Goal: Task Accomplishment & Management: Manage account settings

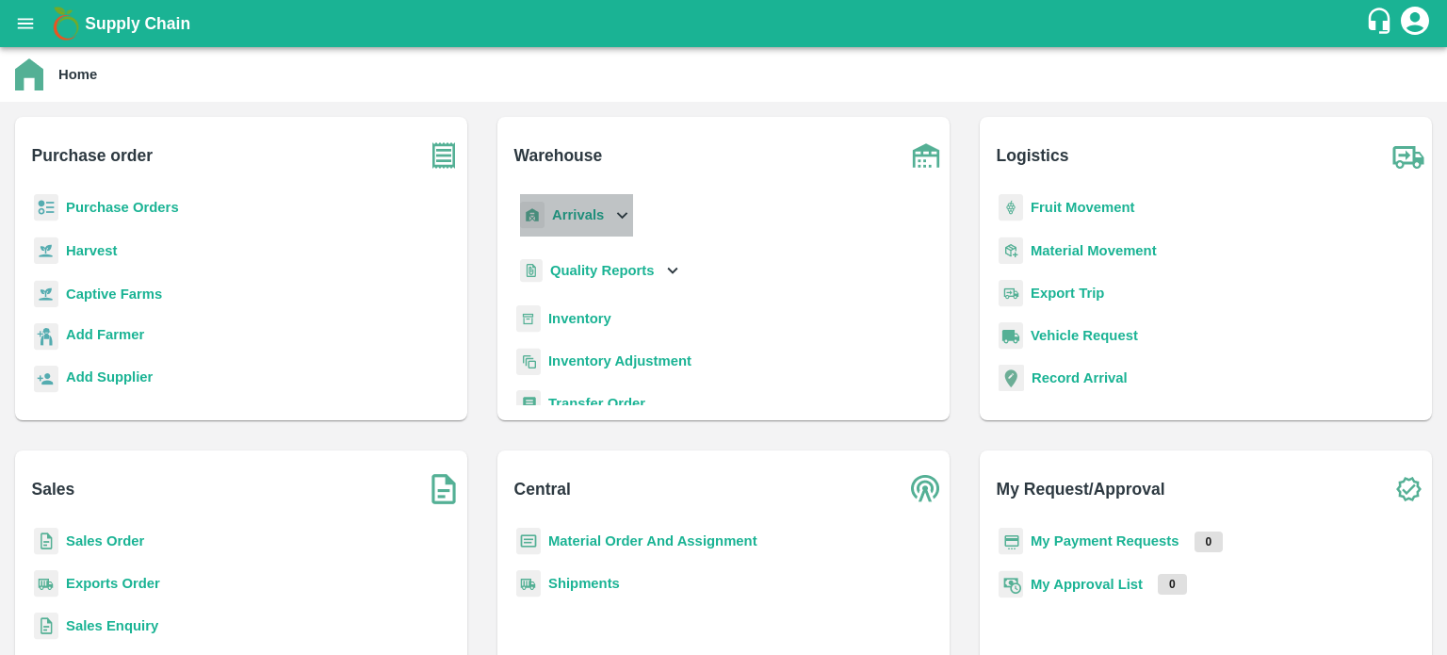
click at [622, 212] on icon at bounding box center [621, 214] width 21 height 21
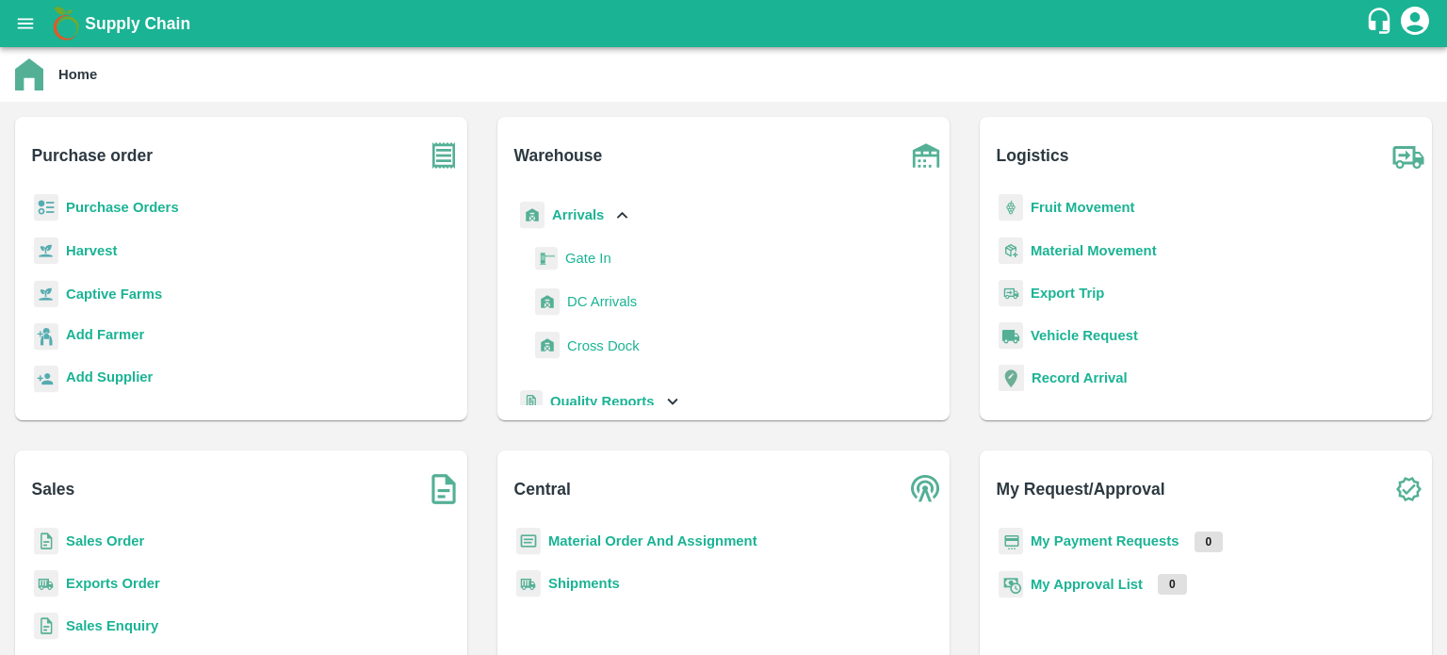
click at [589, 297] on span "DC Arrivals" at bounding box center [602, 301] width 70 height 21
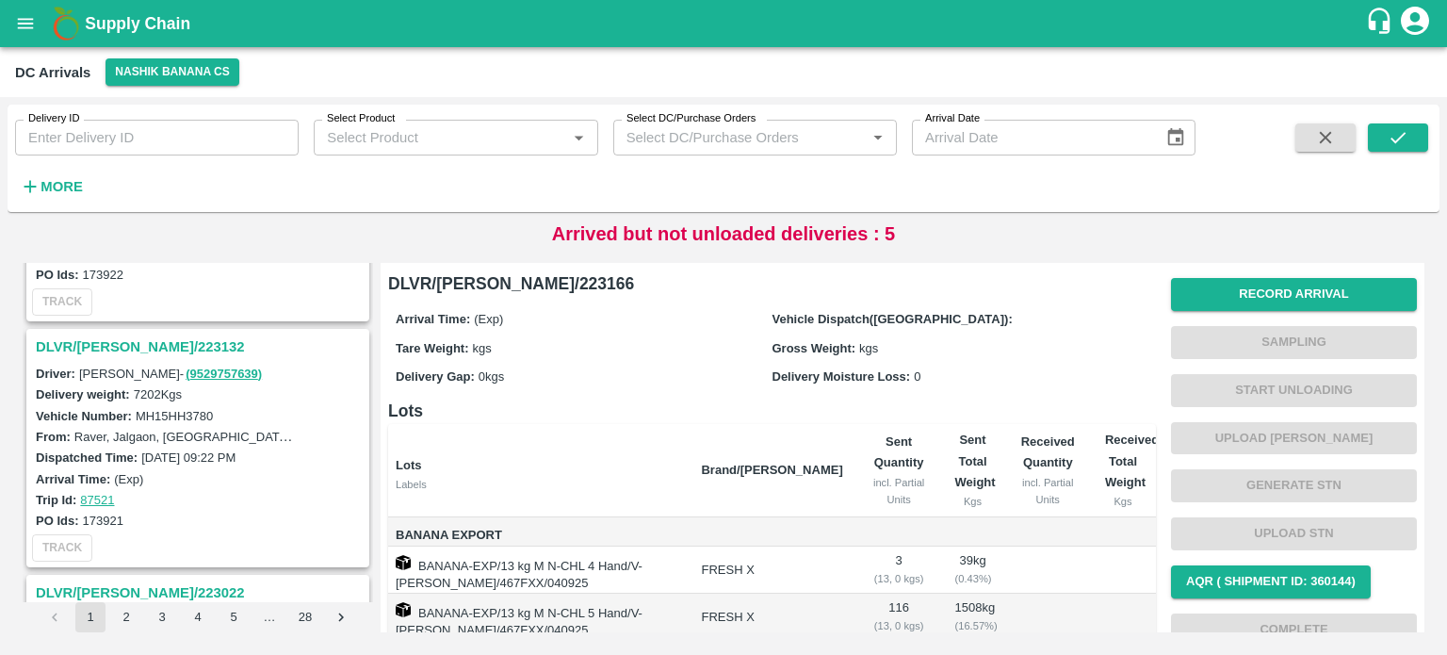
scroll to position [1664, 0]
click at [73, 180] on strong "More" at bounding box center [62, 186] width 42 height 15
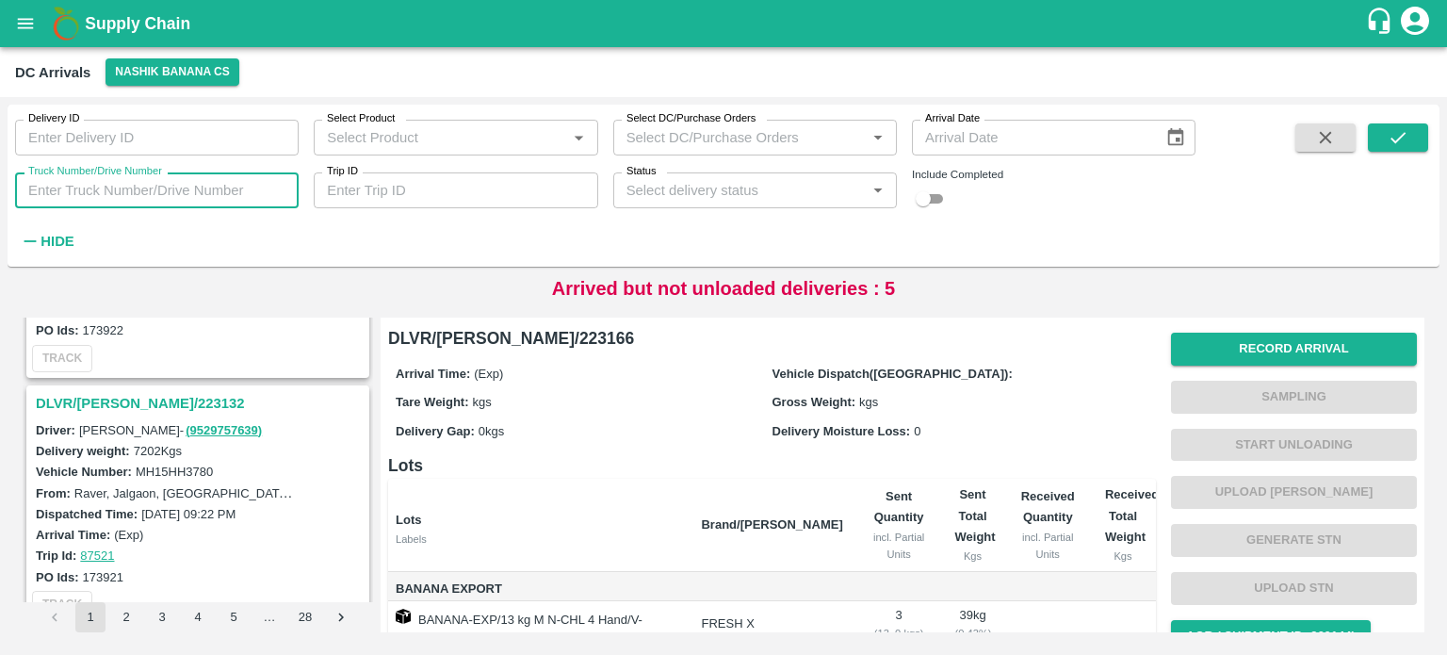
click at [165, 186] on input "Truck Number/Drive Number" at bounding box center [157, 190] width 284 height 36
type input "9756"
click at [932, 211] on div "Delivery ID Delivery ID Select Product Select Product   * Select DC/Purchase Or…" at bounding box center [598, 181] width 1196 height 153
click at [929, 203] on input "checkbox" at bounding box center [923, 198] width 68 height 23
click at [929, 203] on input "checkbox" at bounding box center [938, 198] width 68 height 23
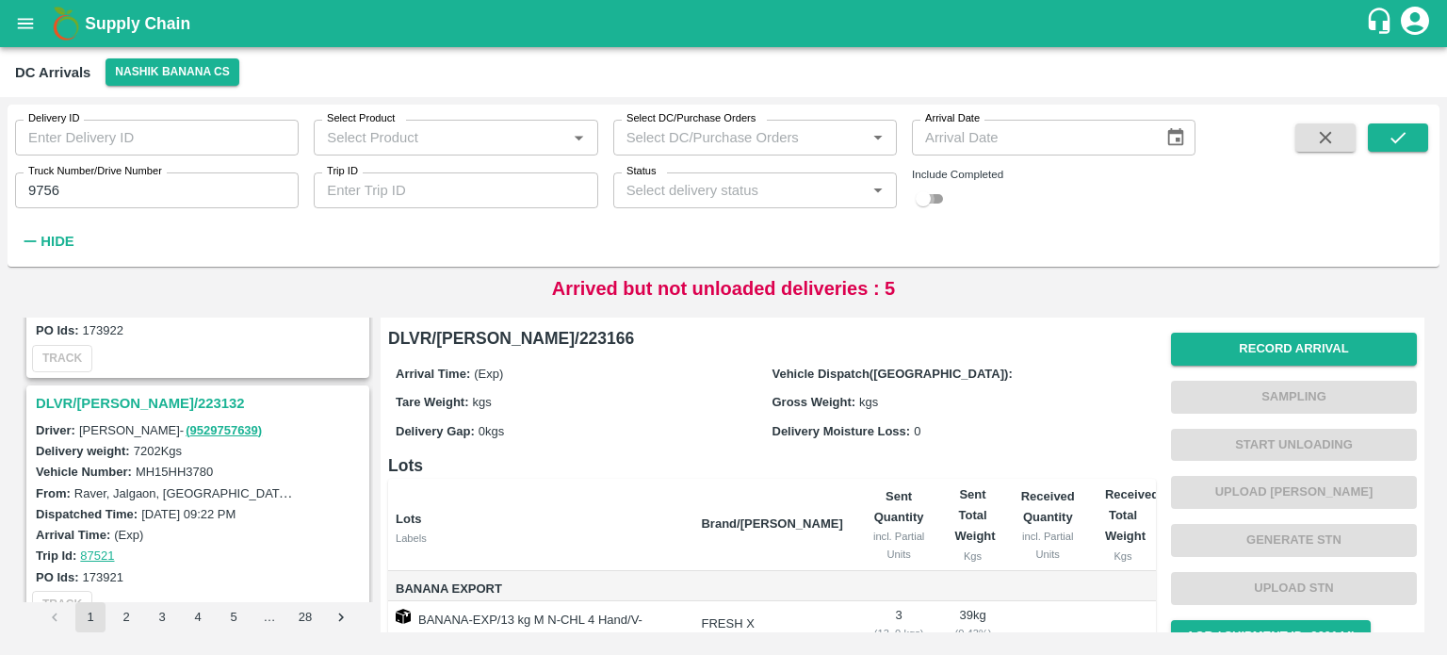
click at [937, 205] on input "checkbox" at bounding box center [923, 198] width 68 height 23
checkbox input "true"
click at [1406, 134] on icon "submit" at bounding box center [1398, 137] width 21 height 21
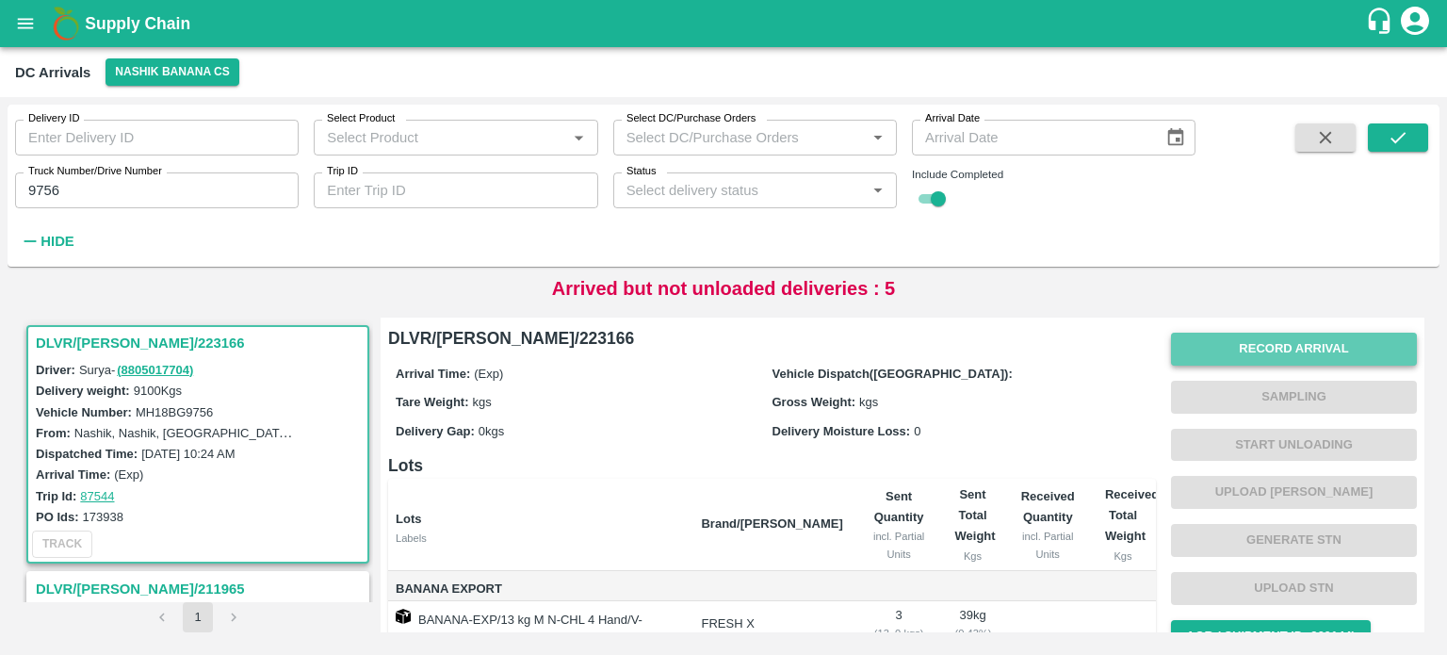
click at [1260, 350] on button "Record Arrival" at bounding box center [1294, 349] width 246 height 33
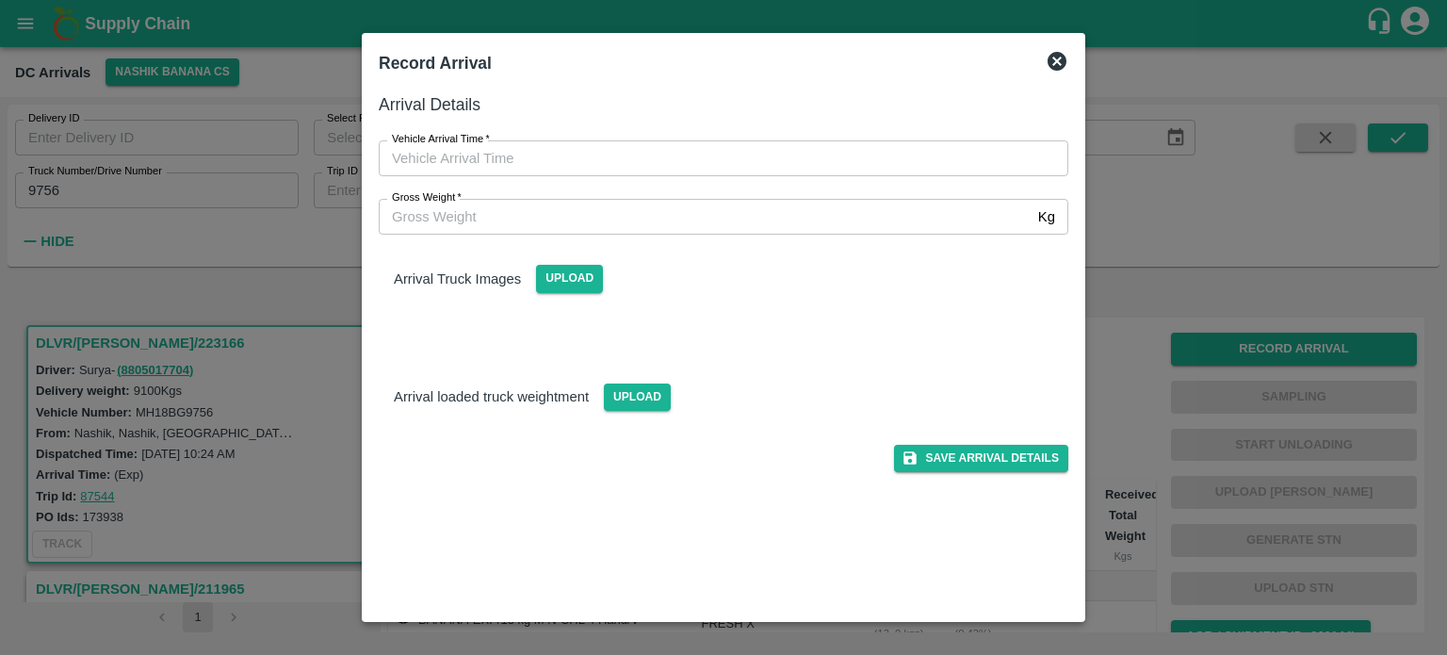
type input "DD/MM/YYYY hh:mm aa"
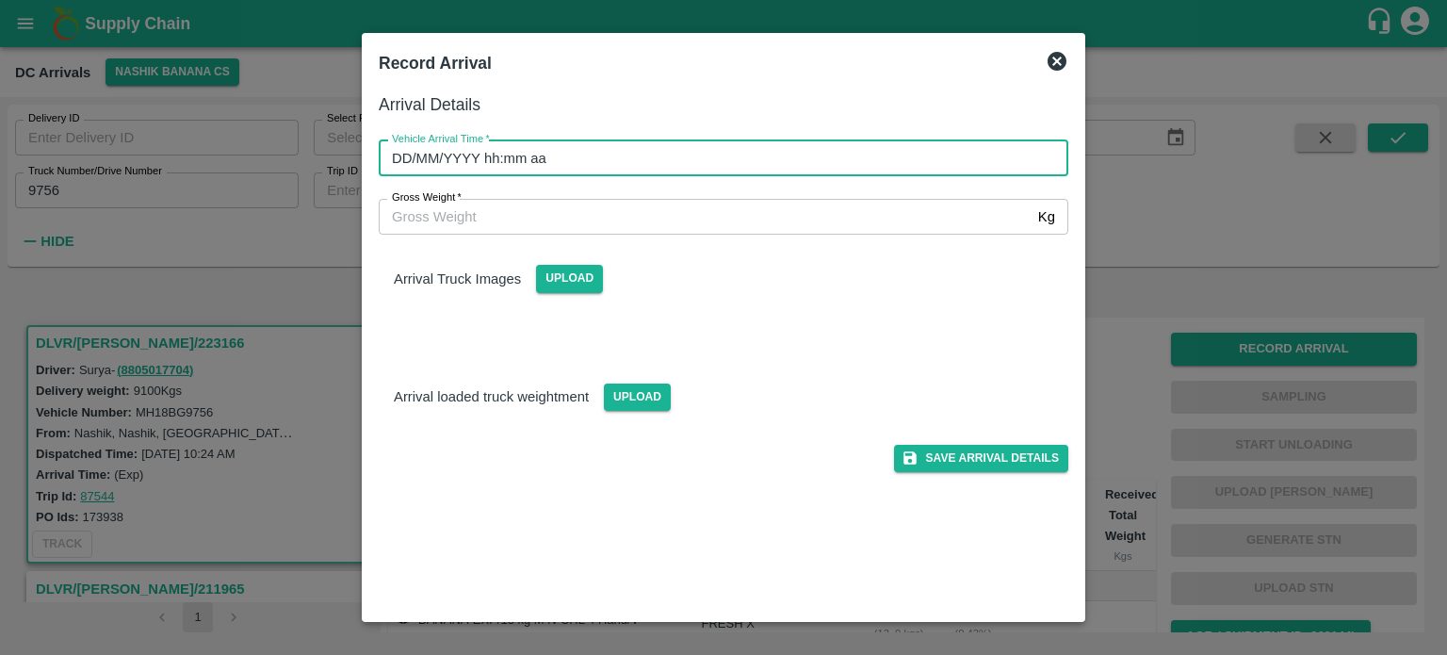
click at [723, 169] on input "DD/MM/YYYY hh:mm aa" at bounding box center [717, 158] width 676 height 36
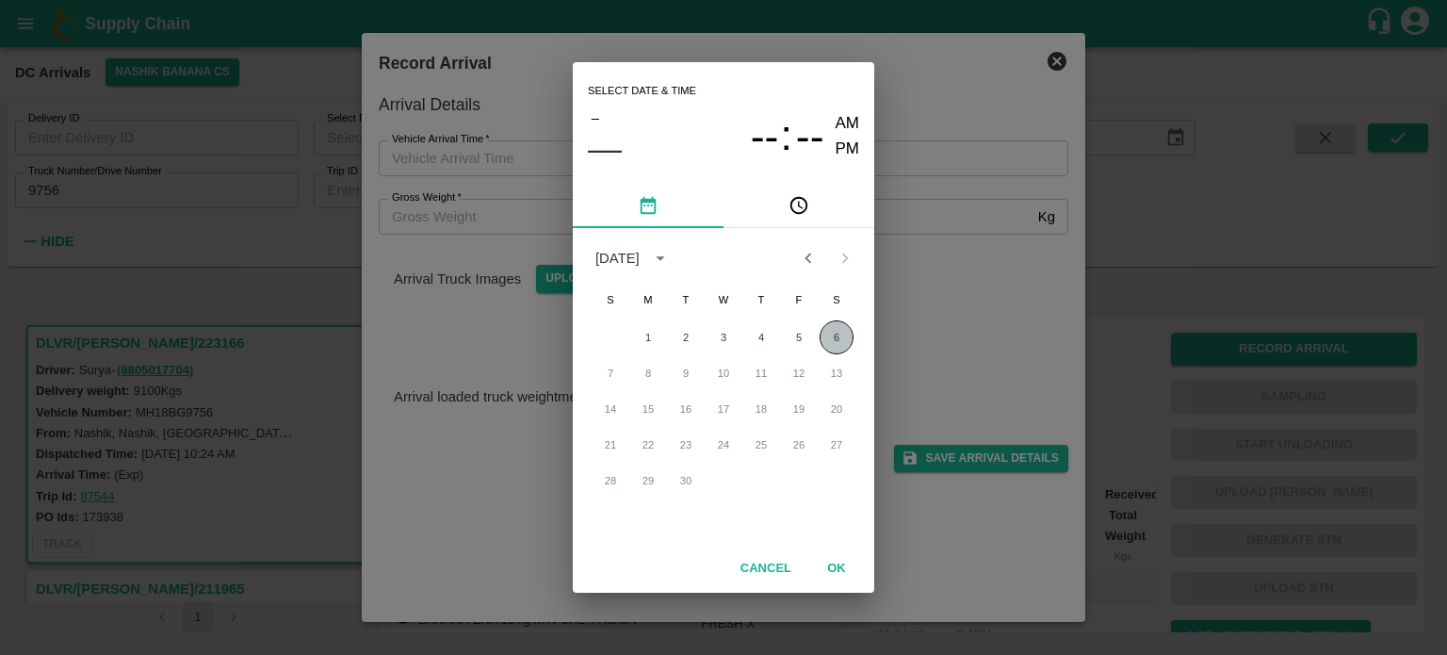
click at [833, 336] on button "6" at bounding box center [837, 337] width 34 height 34
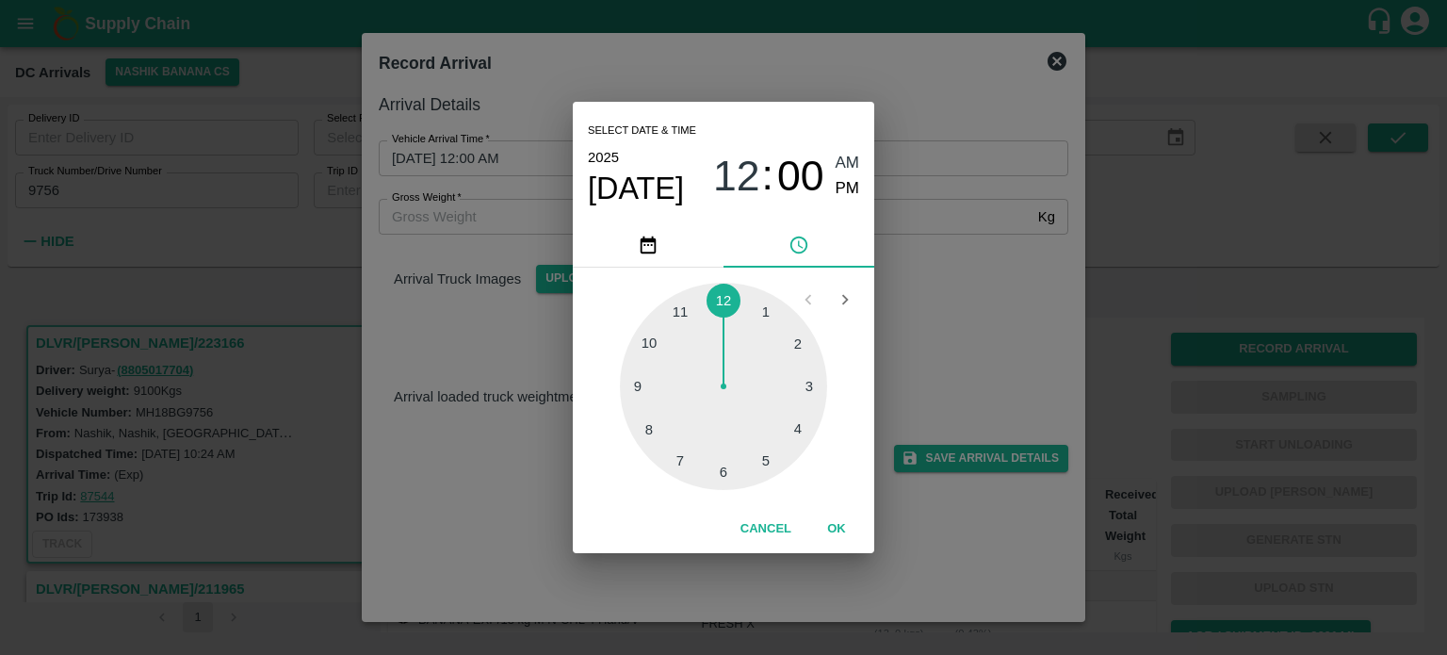
click at [764, 460] on div at bounding box center [723, 386] width 207 height 207
click at [652, 384] on div at bounding box center [723, 386] width 207 height 207
type input "06/09/2025 05:45 AM"
click at [976, 317] on div "Select date & time 2025 Sep 6 05 : 45 AM PM 05 10 15 20 25 30 35 40 45 50 55 00…" at bounding box center [723, 327] width 1447 height 655
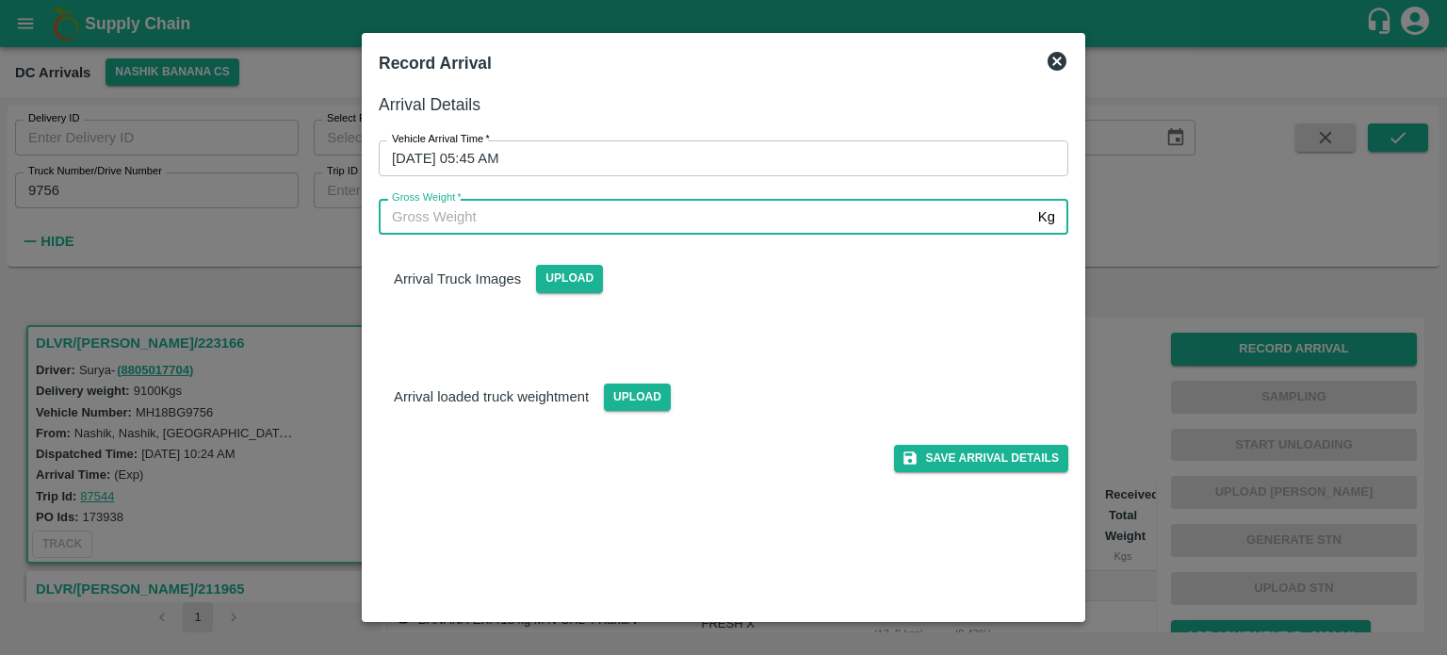
click at [437, 210] on input "Gross Weight   *" at bounding box center [705, 217] width 652 height 36
type input "15985"
click at [636, 401] on span "Upload" at bounding box center [637, 396] width 67 height 27
click at [0, 0] on input "Upload" at bounding box center [0, 0] width 0 height 0
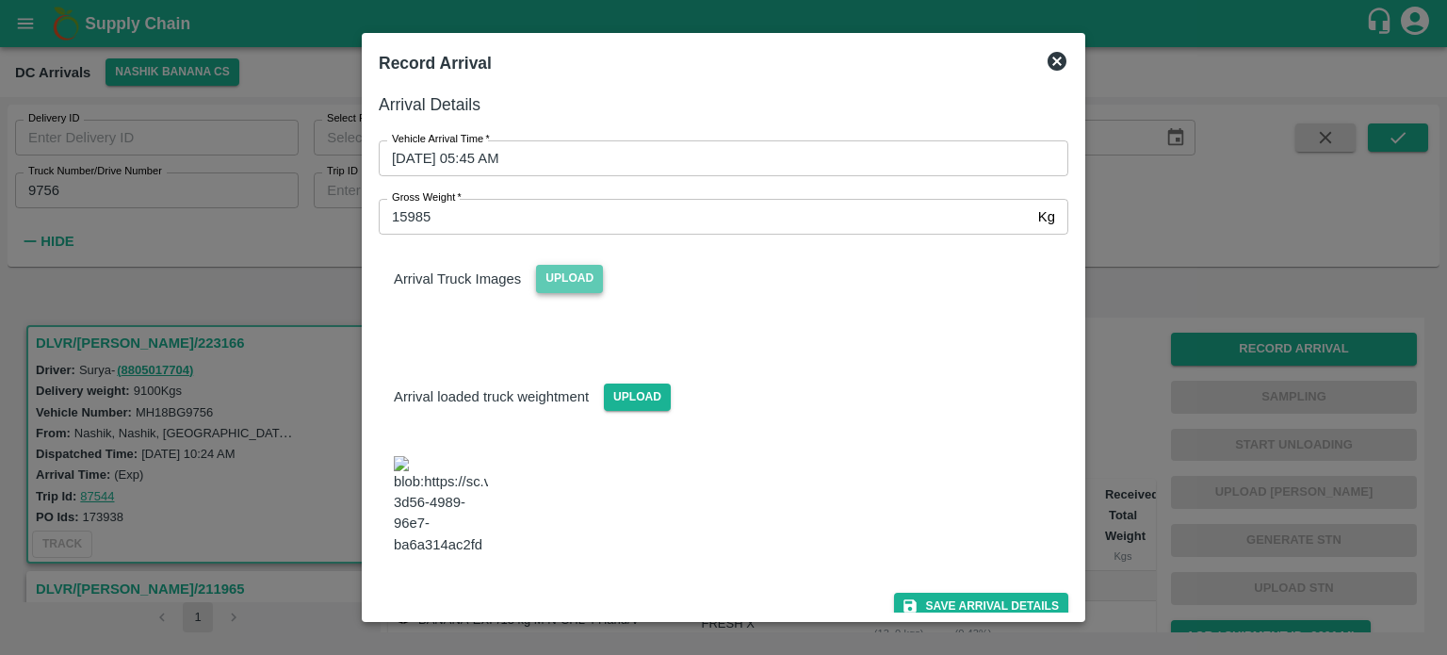
click at [564, 282] on span "Upload" at bounding box center [569, 278] width 67 height 27
click at [0, 0] on input "Upload" at bounding box center [0, 0] width 0 height 0
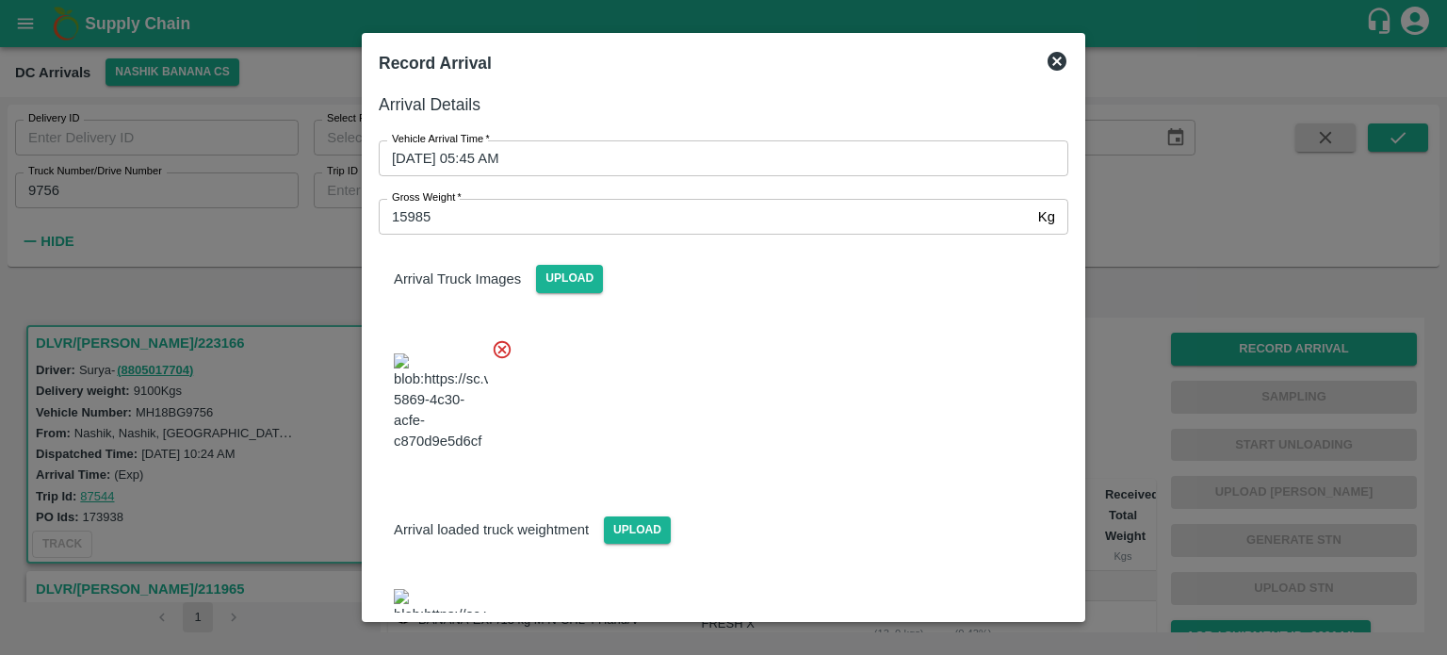
scroll to position [146, 0]
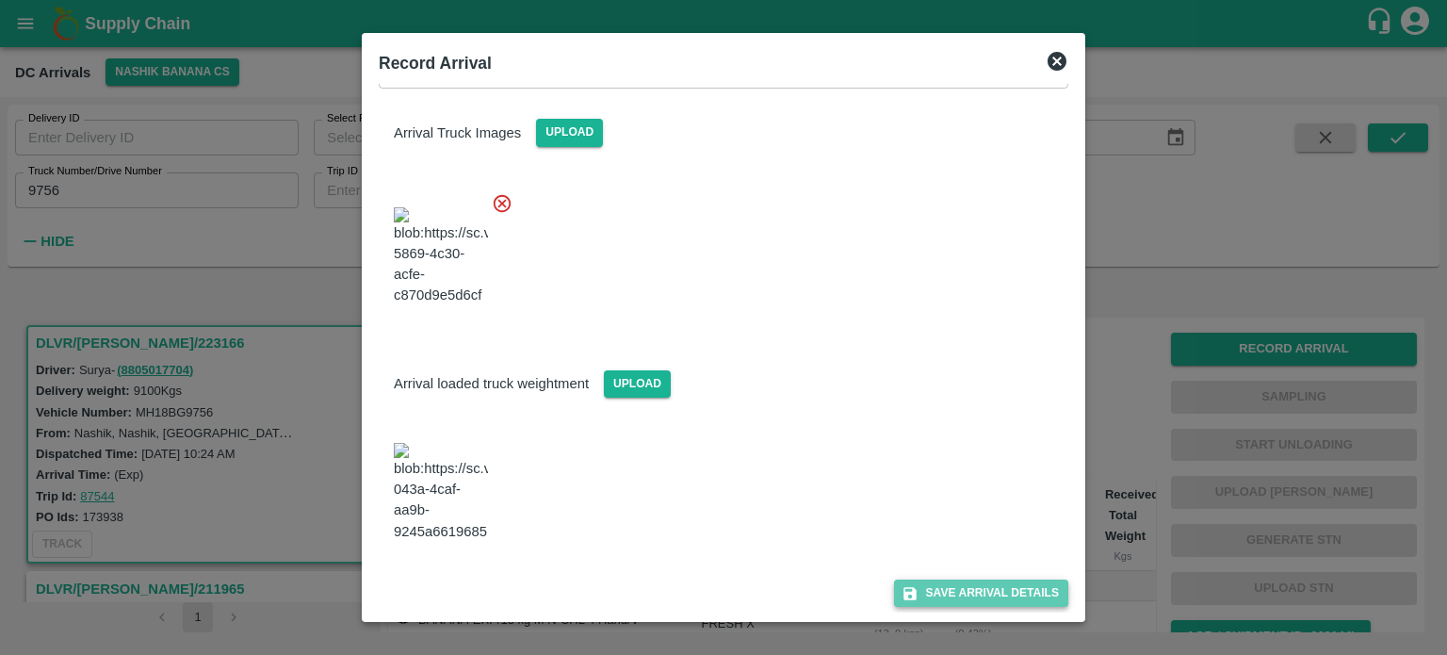
click at [967, 591] on button "Save Arrival Details" at bounding box center [981, 592] width 174 height 27
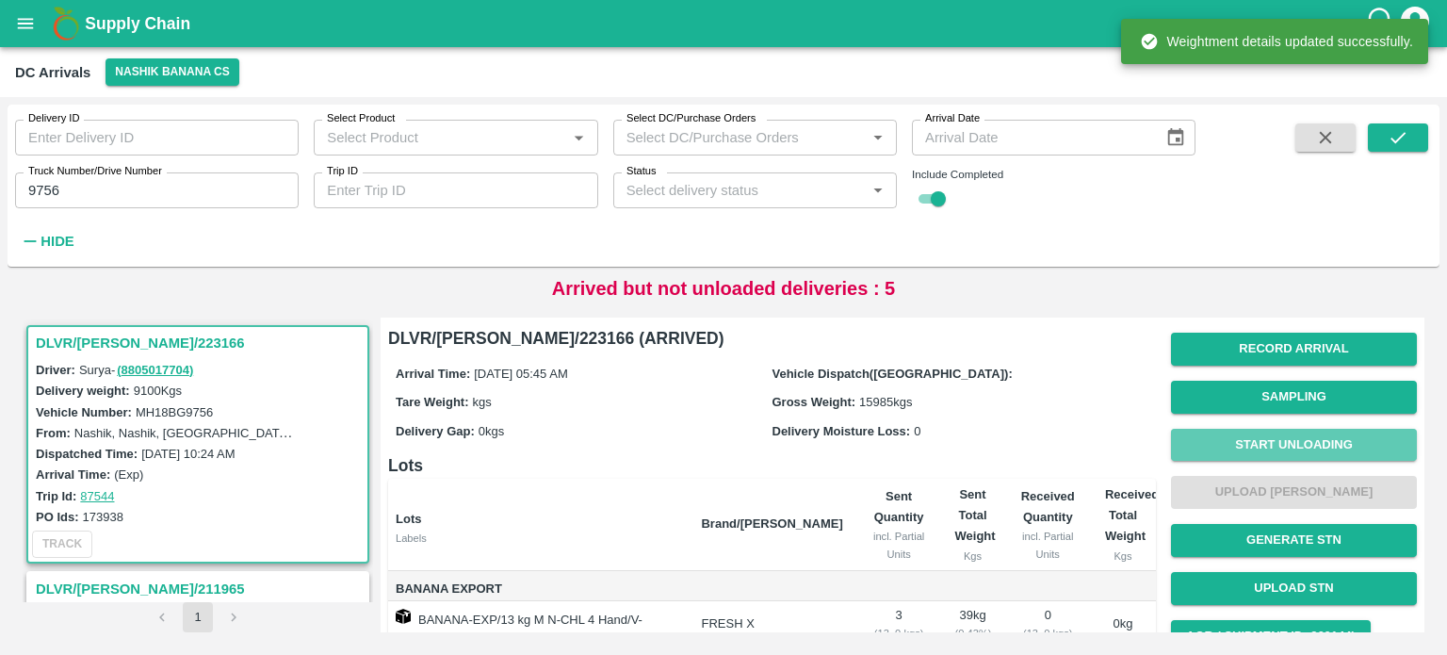
click at [1281, 444] on button "Start Unloading" at bounding box center [1294, 445] width 246 height 33
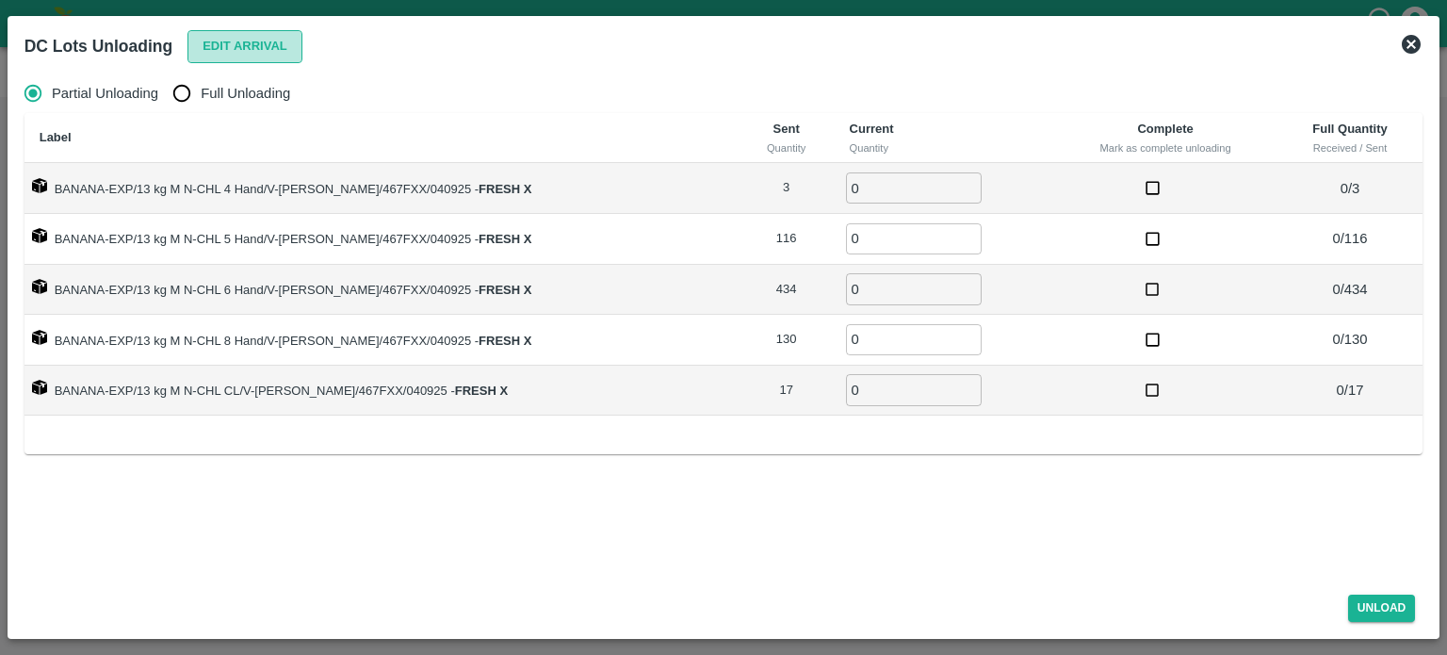
click at [233, 48] on button "Edit Arrival" at bounding box center [244, 46] width 115 height 33
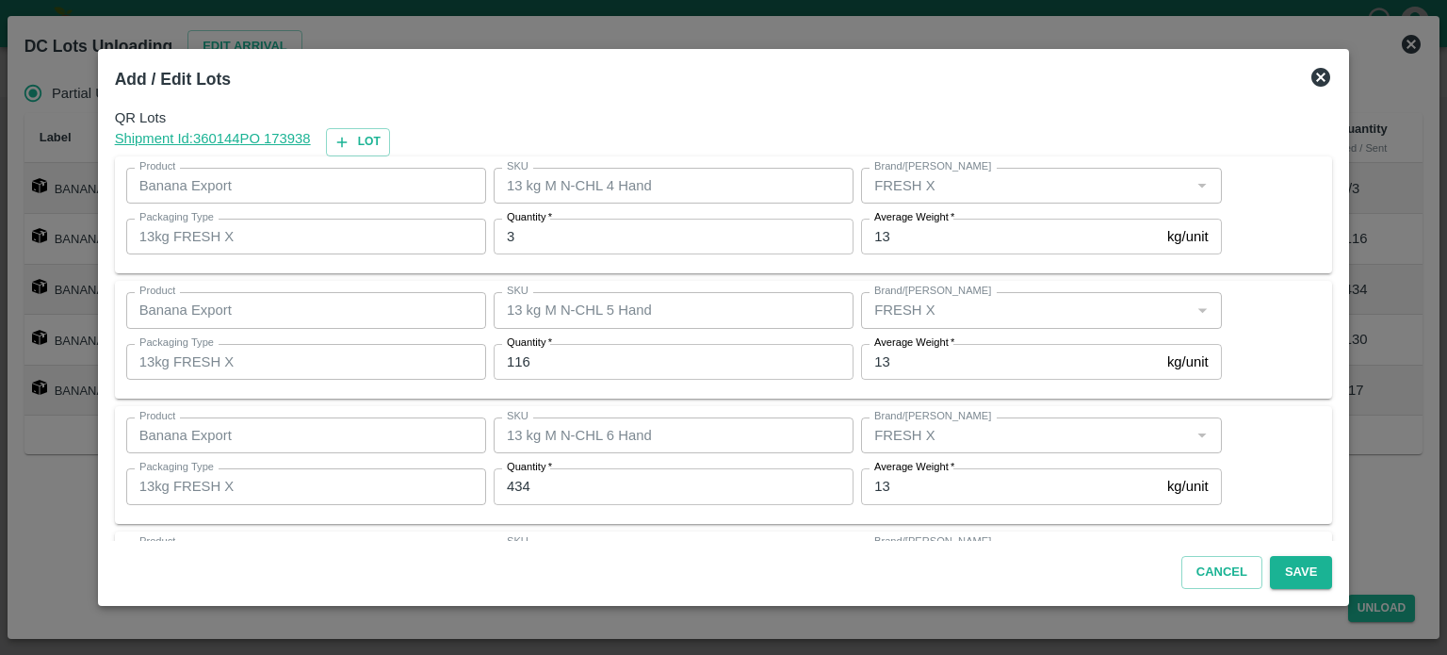
click at [529, 233] on input "3" at bounding box center [674, 237] width 360 height 36
type input "1"
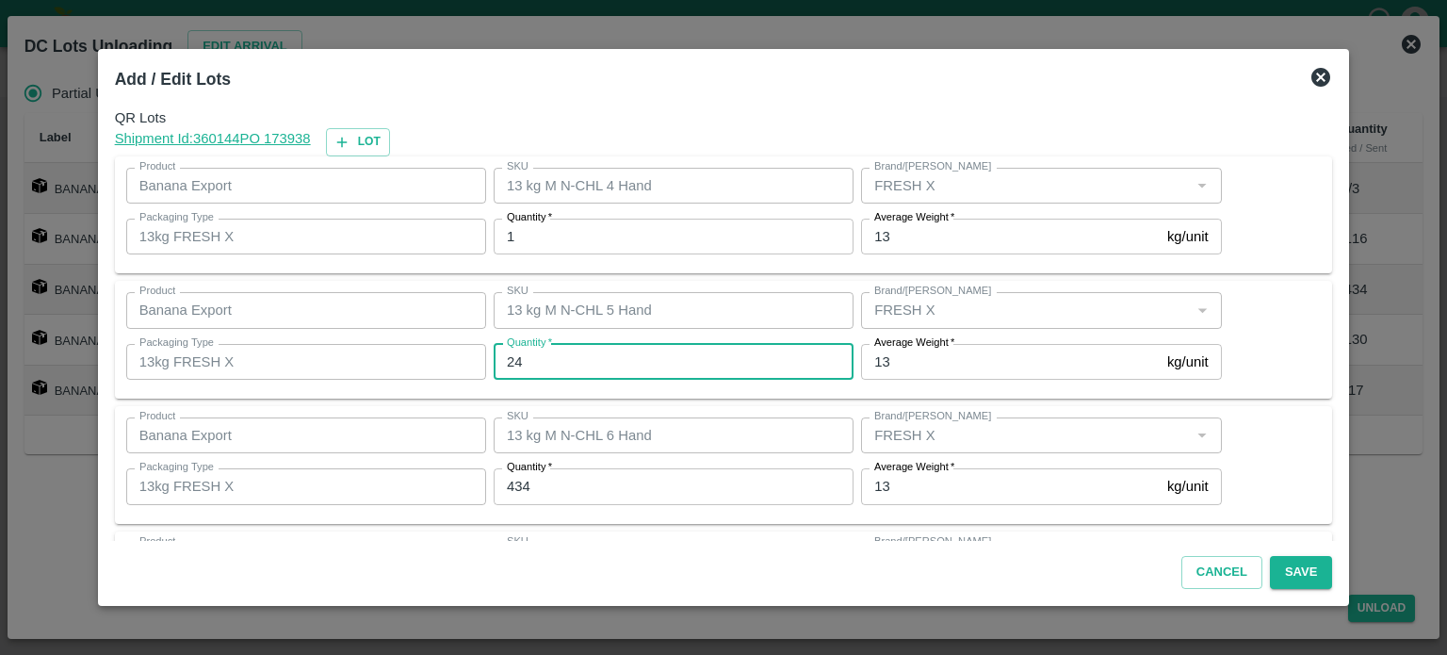
type input "24"
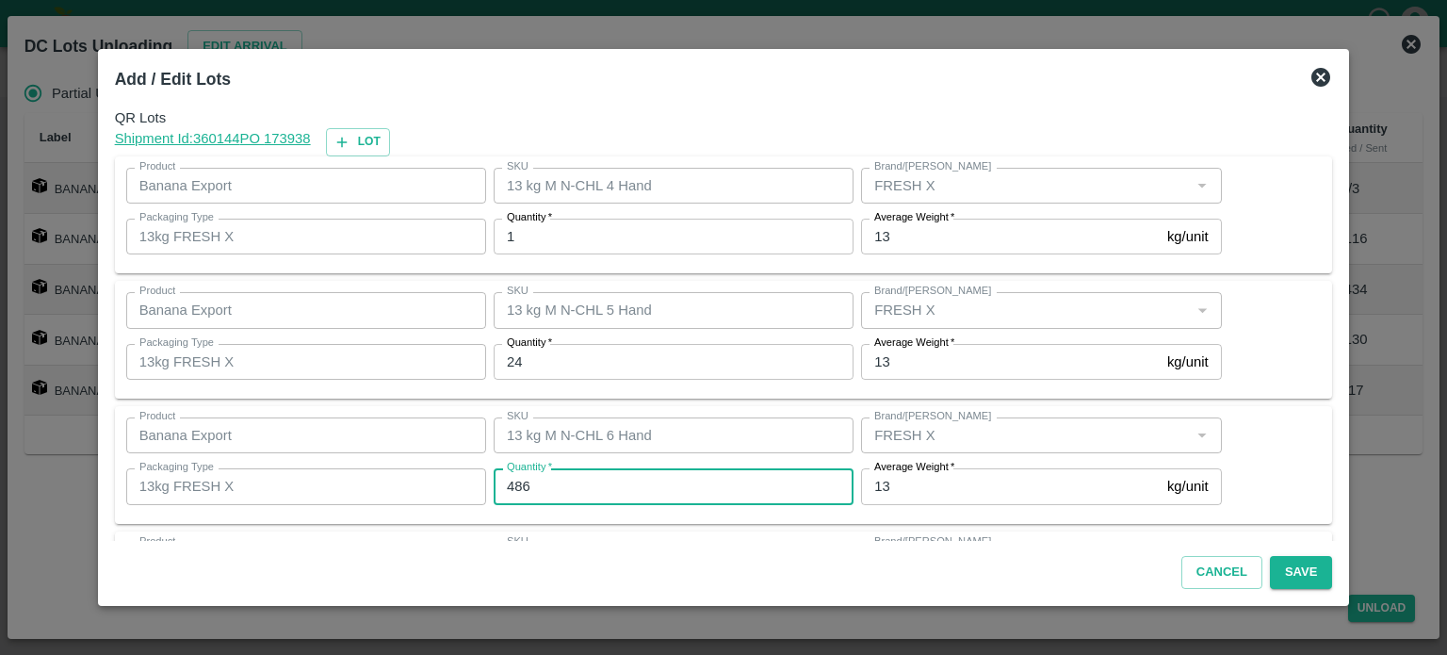
type input "486"
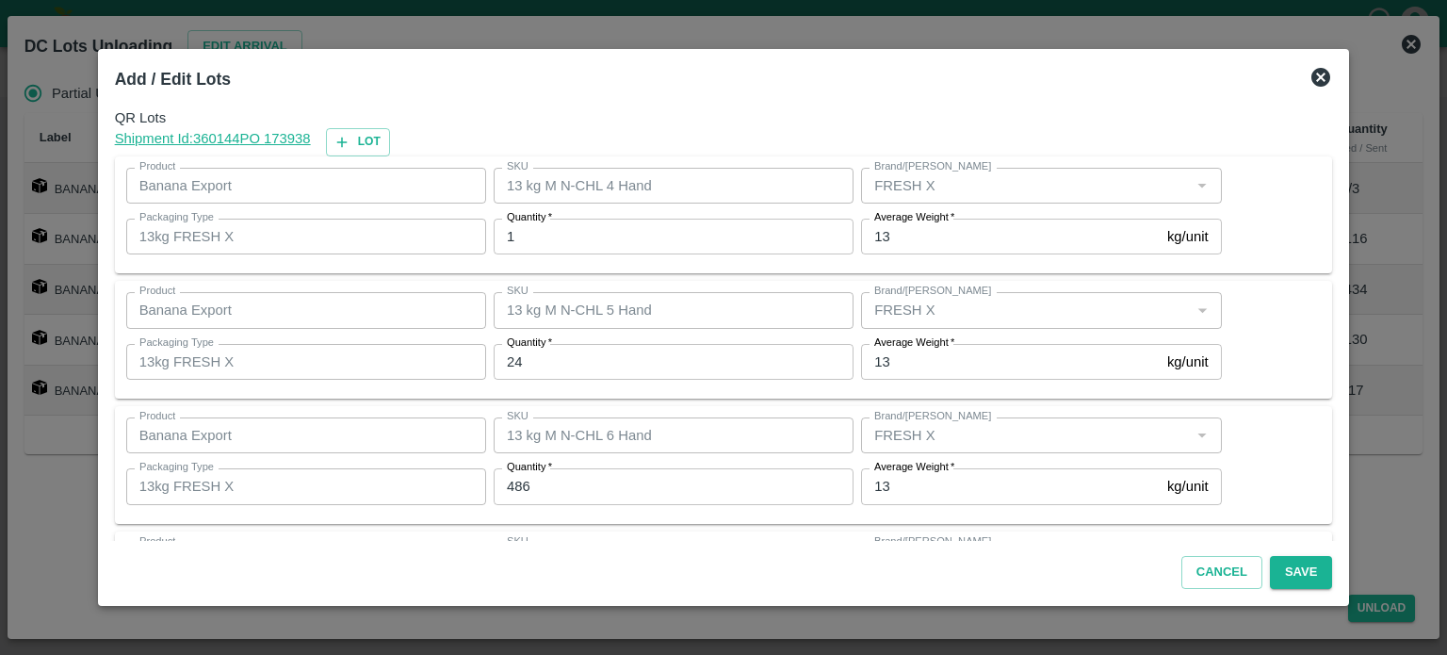
scroll to position [247, 0]
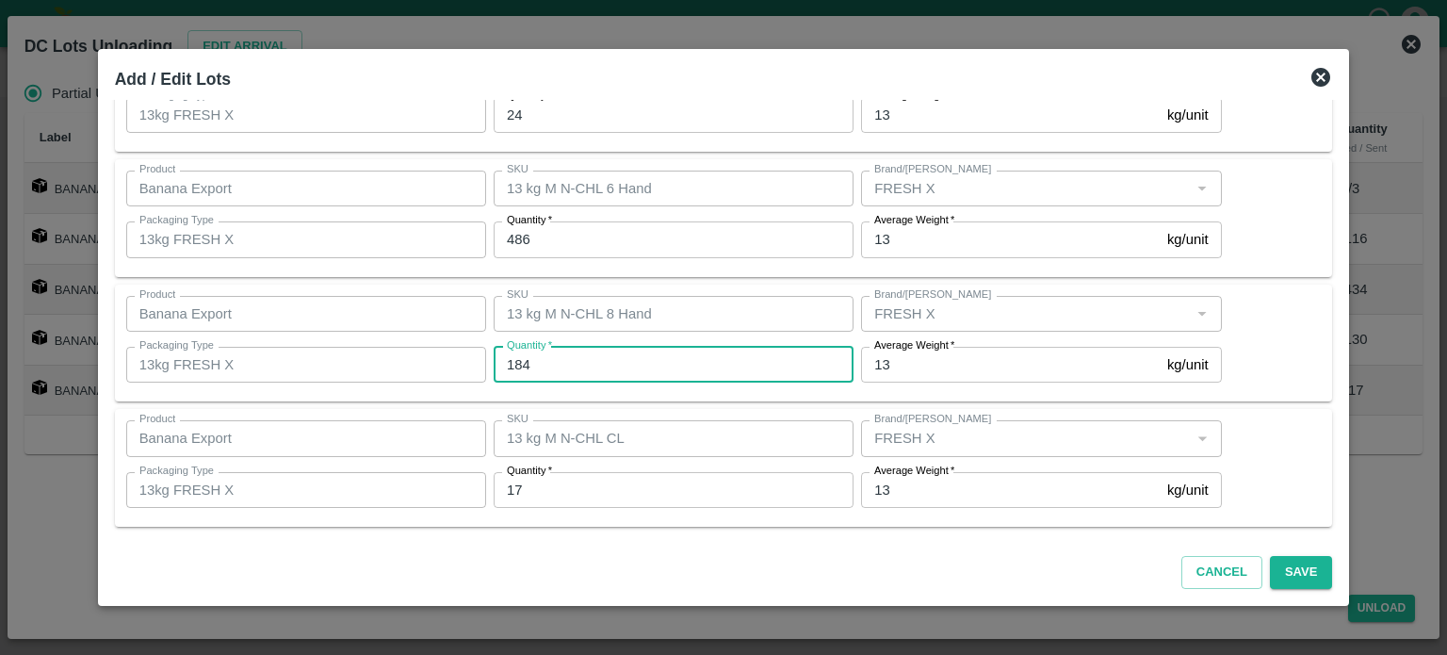
type input "184"
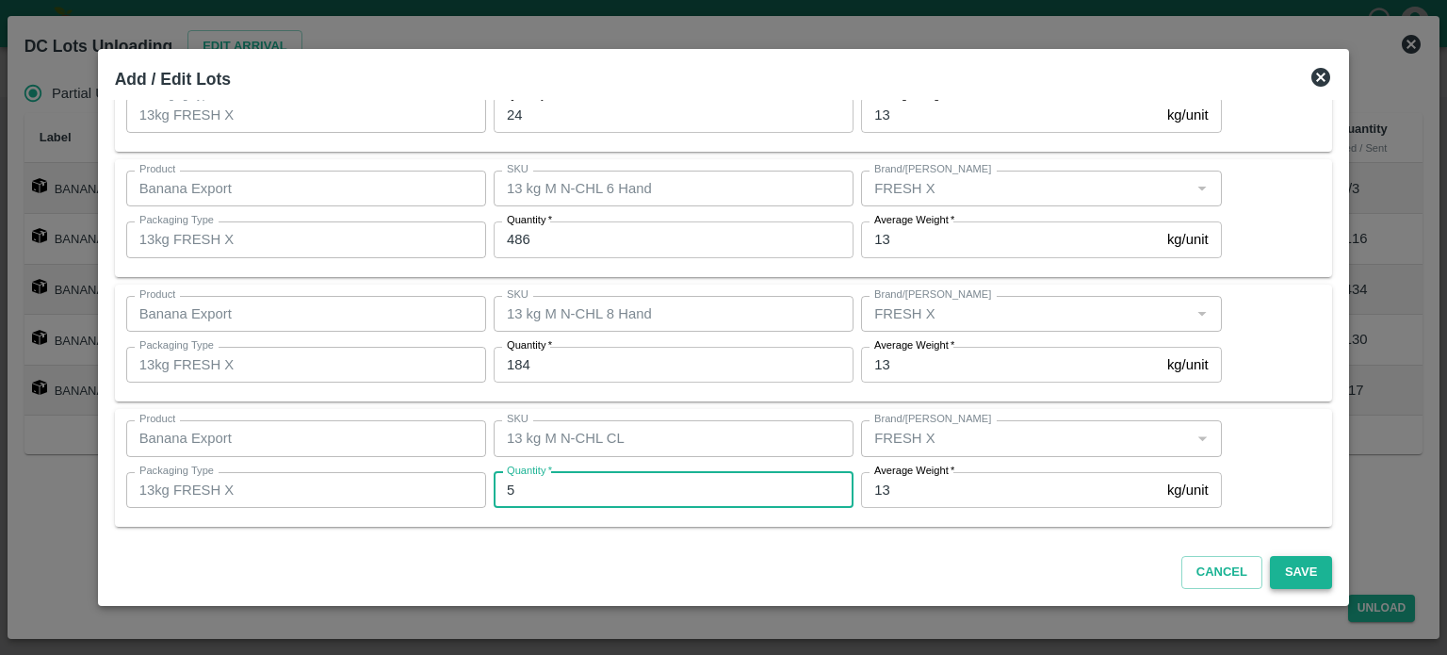
type input "5"
click at [1276, 569] on button "Save" at bounding box center [1301, 572] width 62 height 33
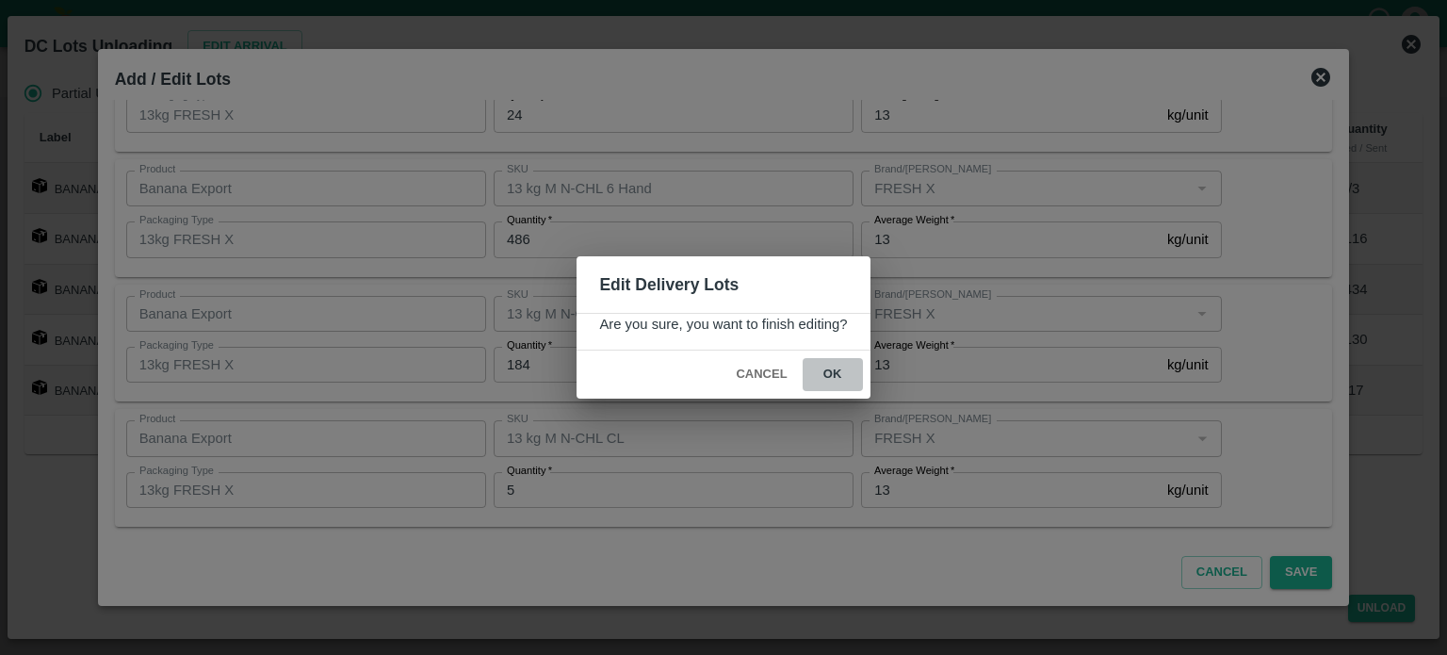
click at [832, 370] on button "ok" at bounding box center [833, 374] width 60 height 33
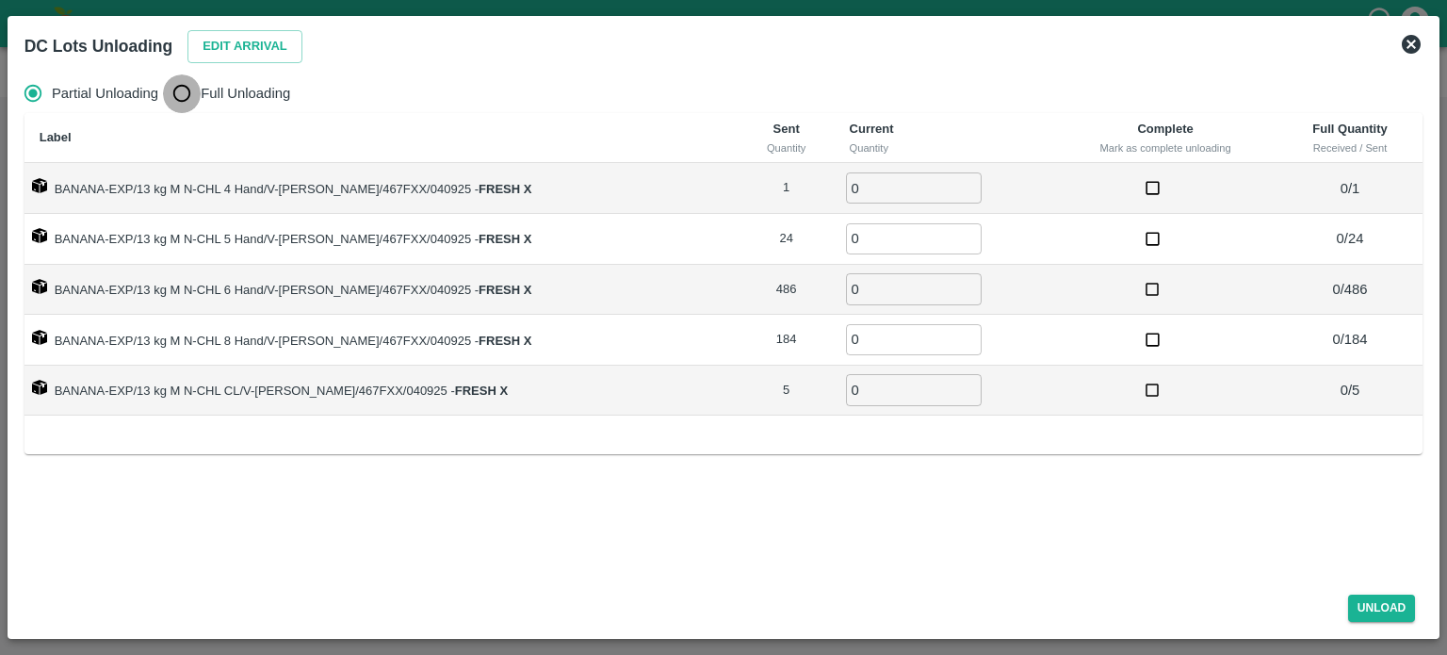
click at [182, 97] on input "Full Unloading" at bounding box center [182, 93] width 38 height 38
radio input "true"
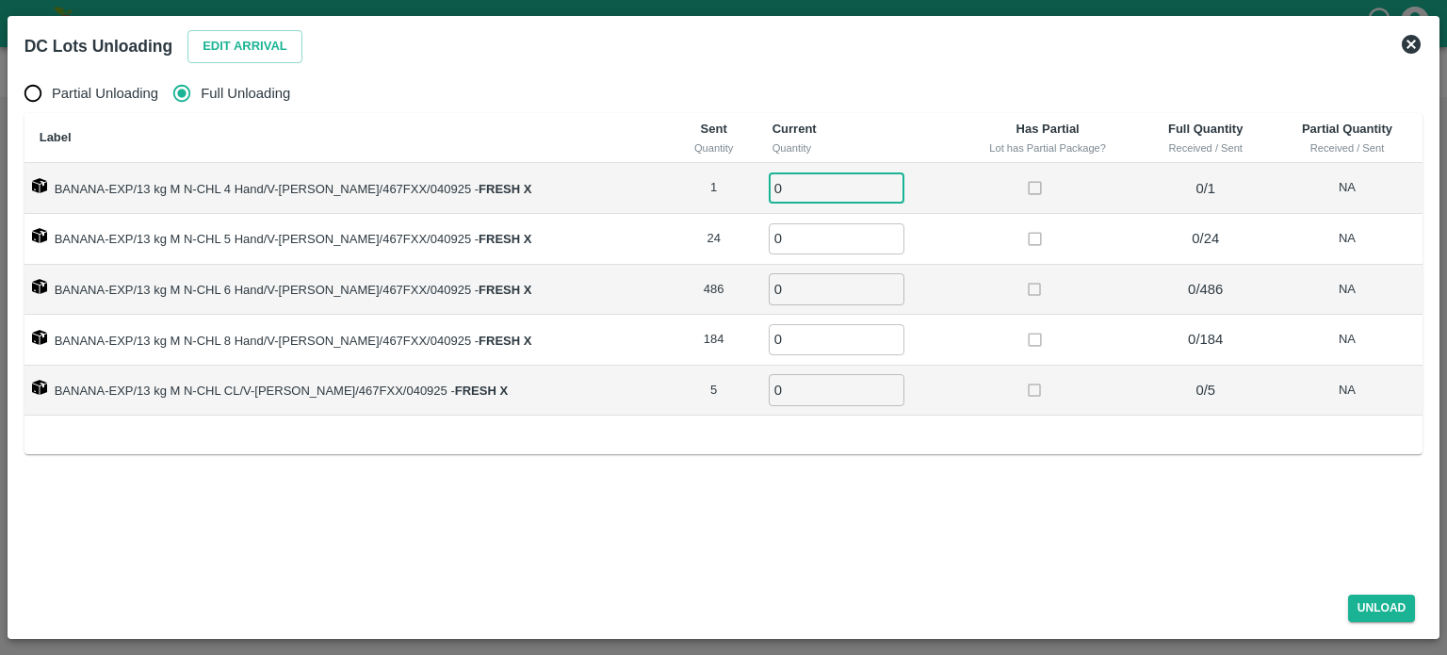
click at [803, 191] on input "0" at bounding box center [837, 187] width 136 height 31
type input "1"
type input "24"
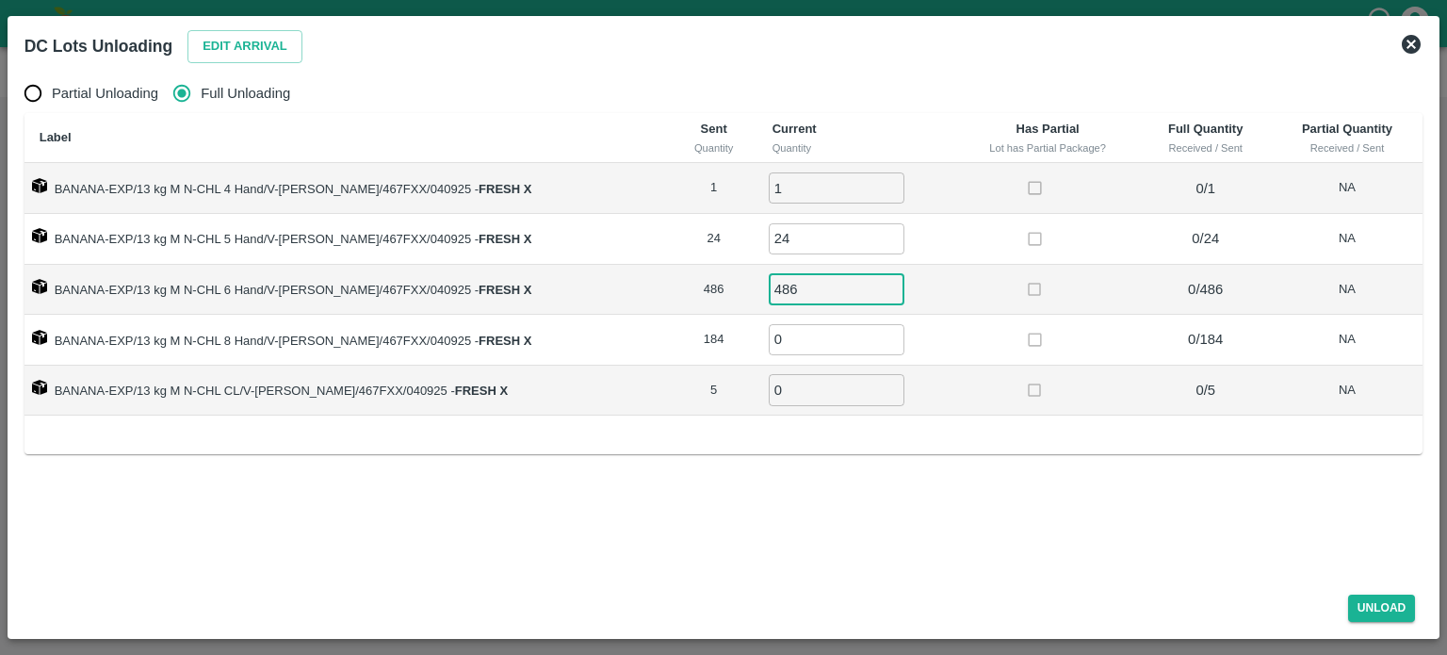
type input "486"
type input "184"
type input "5"
click at [1374, 604] on button "Unload" at bounding box center [1382, 607] width 68 height 27
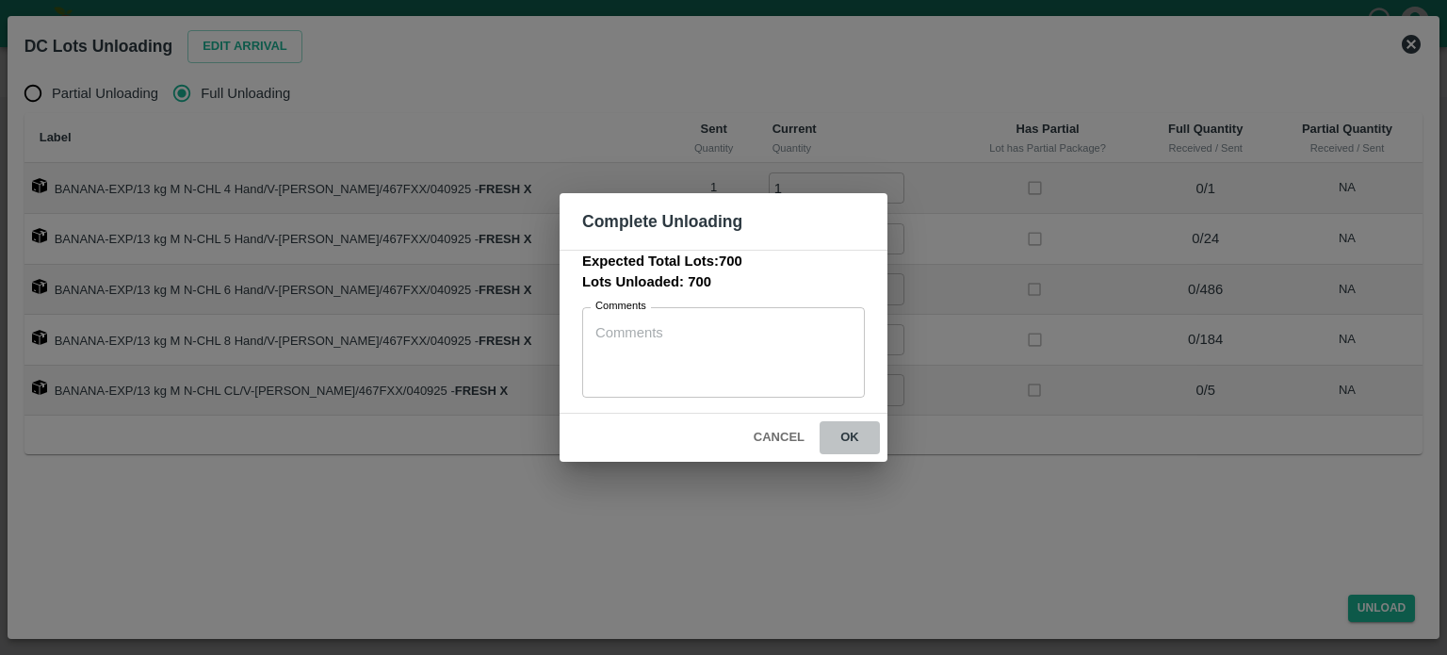
click at [850, 436] on button "ok" at bounding box center [850, 437] width 60 height 33
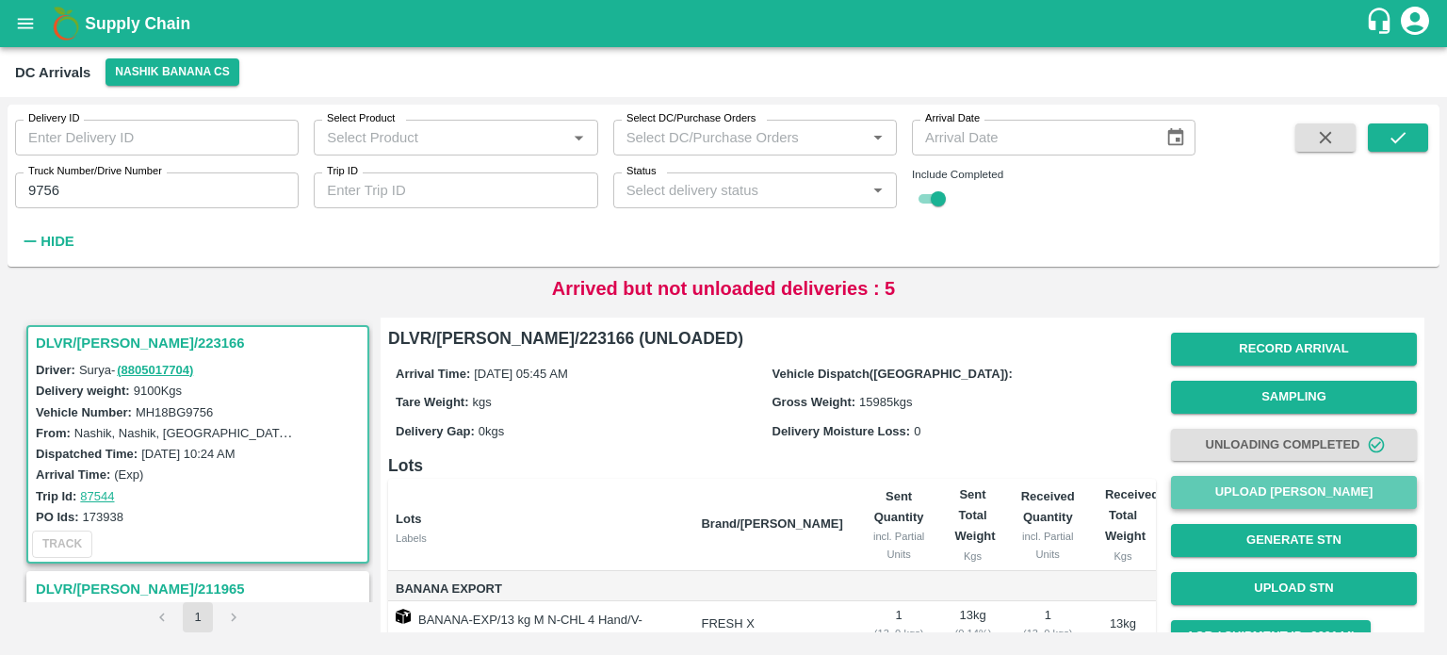
click at [1281, 488] on button "Upload [PERSON_NAME]" at bounding box center [1294, 492] width 246 height 33
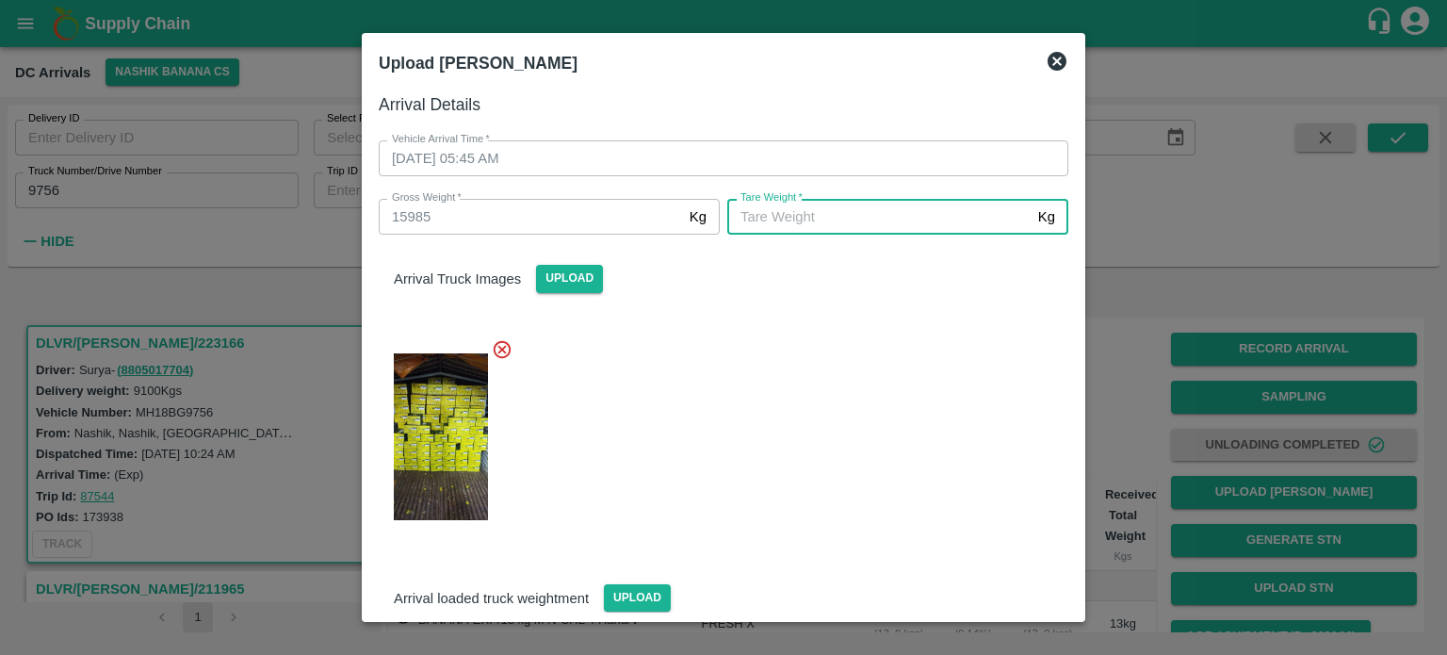
click at [807, 235] on input "[PERSON_NAME]   *" at bounding box center [878, 217] width 303 height 36
type input "5940"
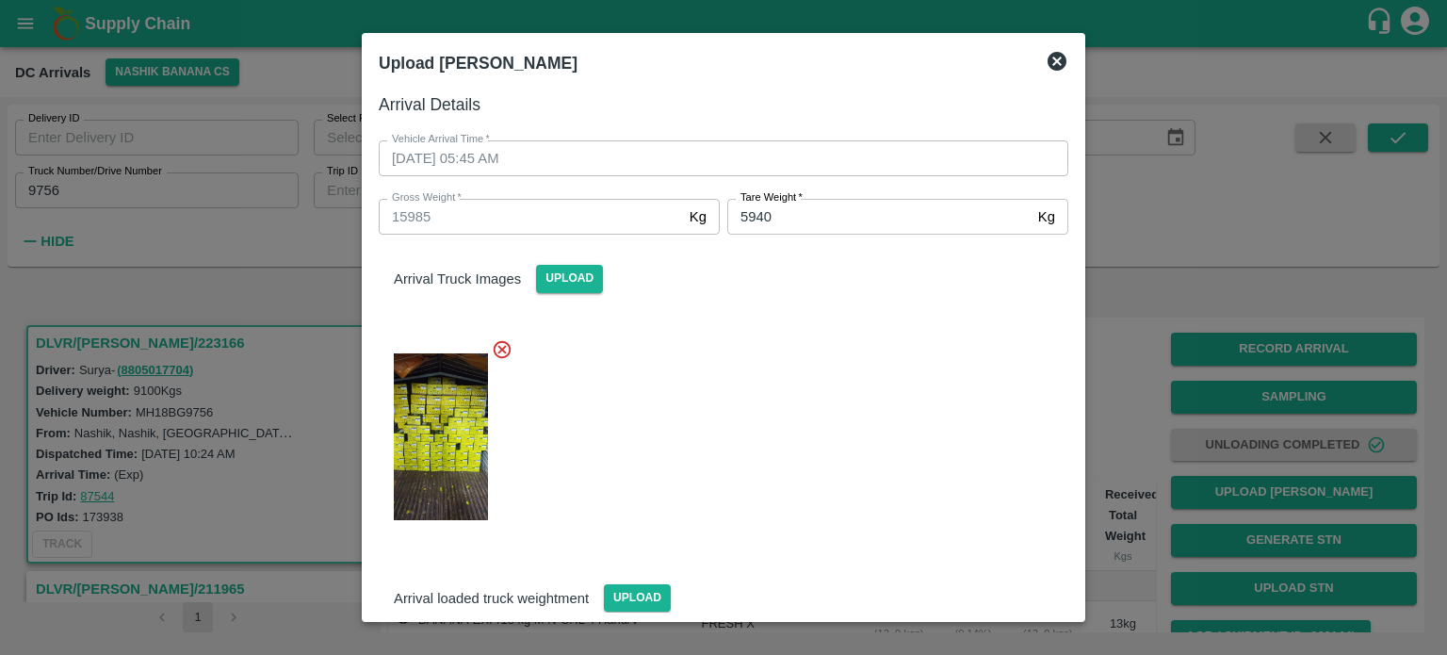
click at [900, 430] on div at bounding box center [716, 431] width 705 height 217
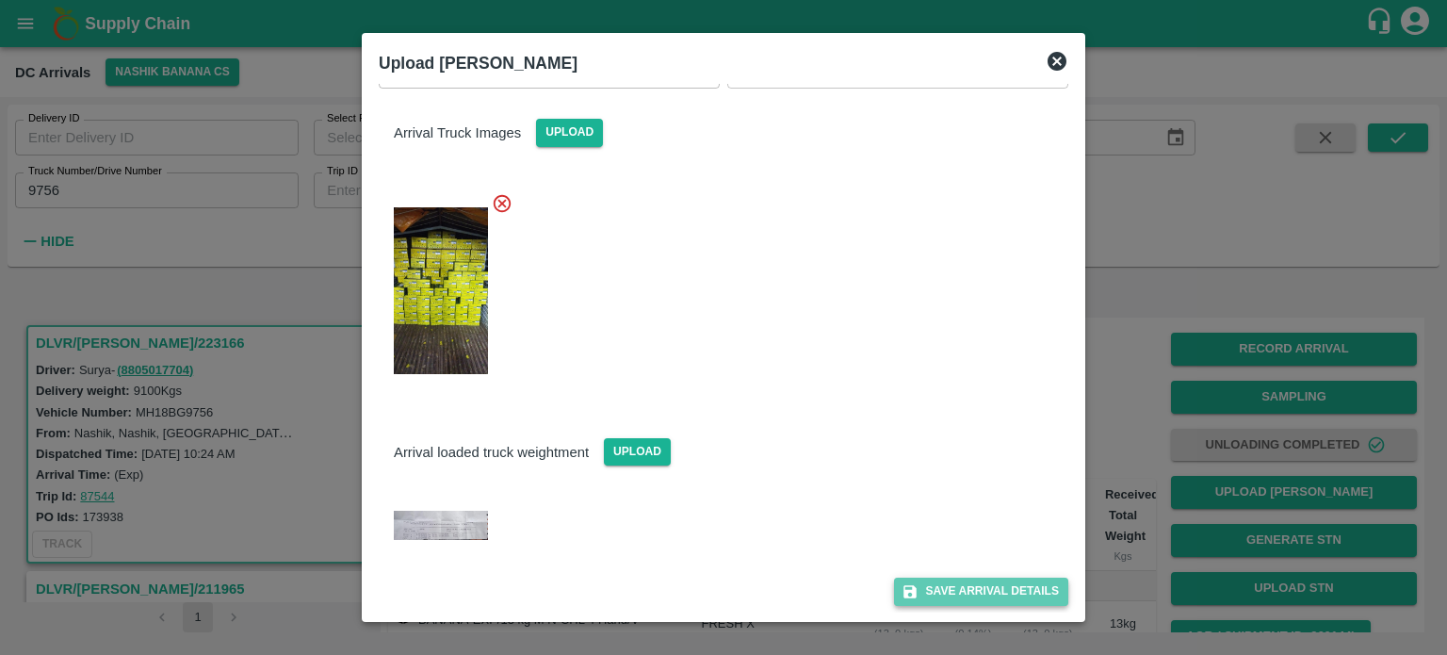
click at [961, 595] on button "Save Arrival Details" at bounding box center [981, 591] width 174 height 27
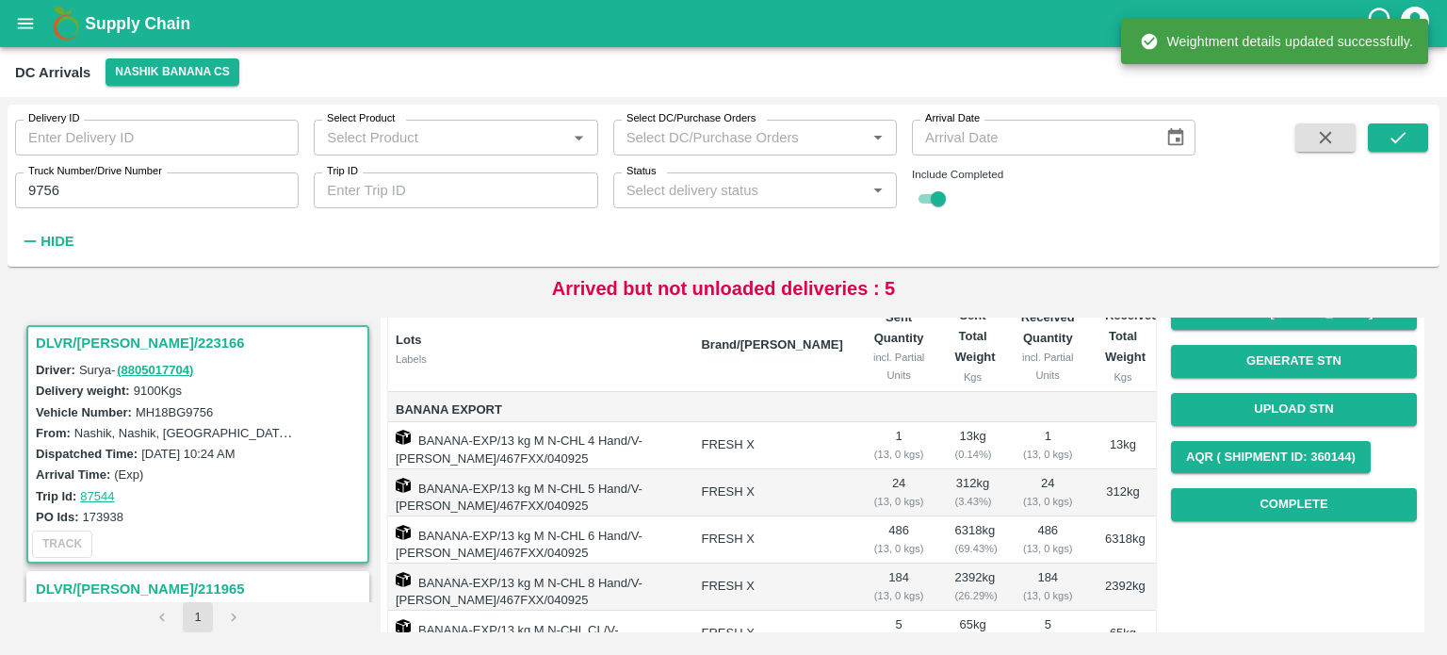
scroll to position [180, 0]
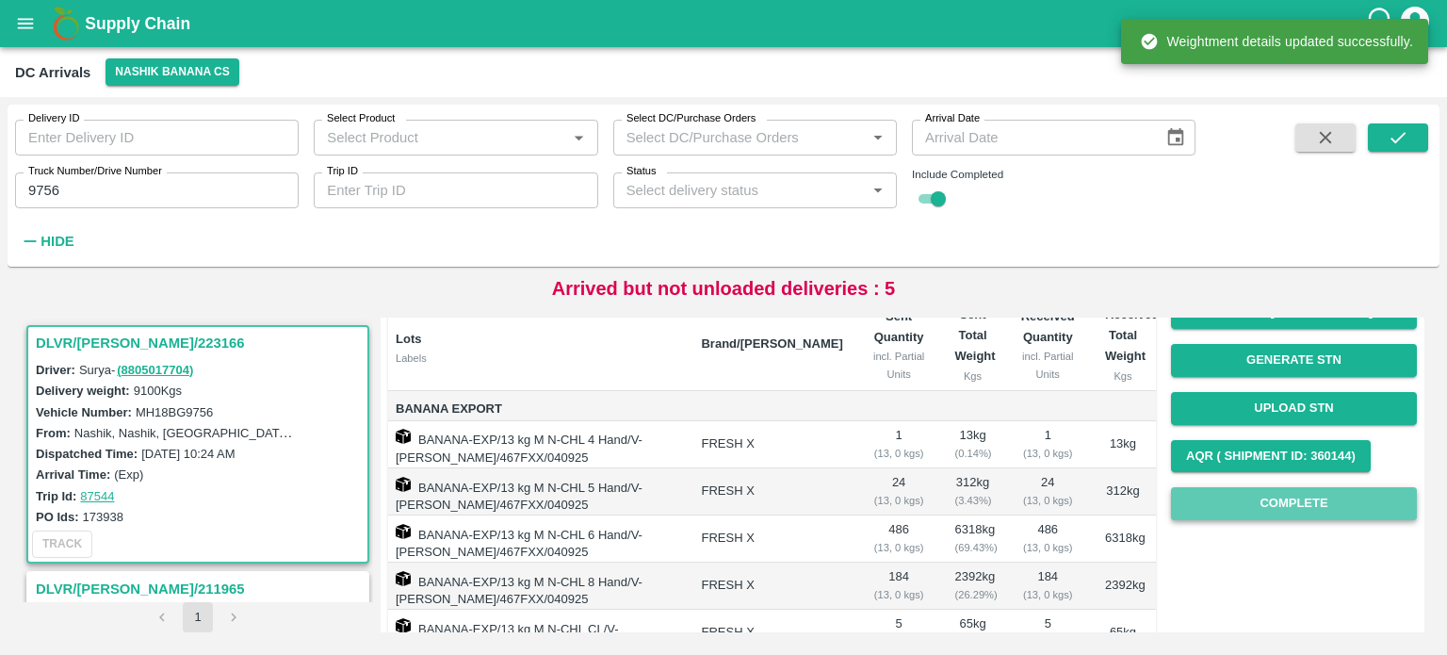
click at [1286, 498] on button "Complete" at bounding box center [1294, 503] width 246 height 33
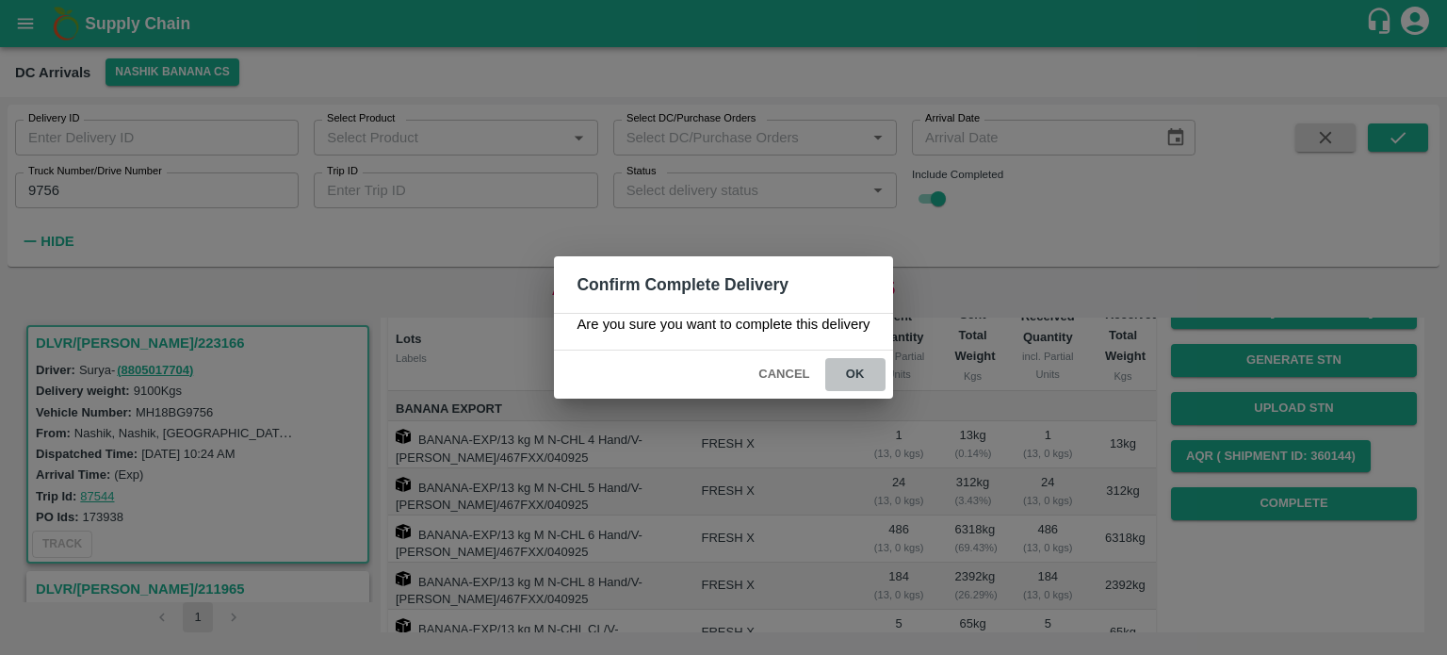
click at [853, 368] on button "ok" at bounding box center [855, 374] width 60 height 33
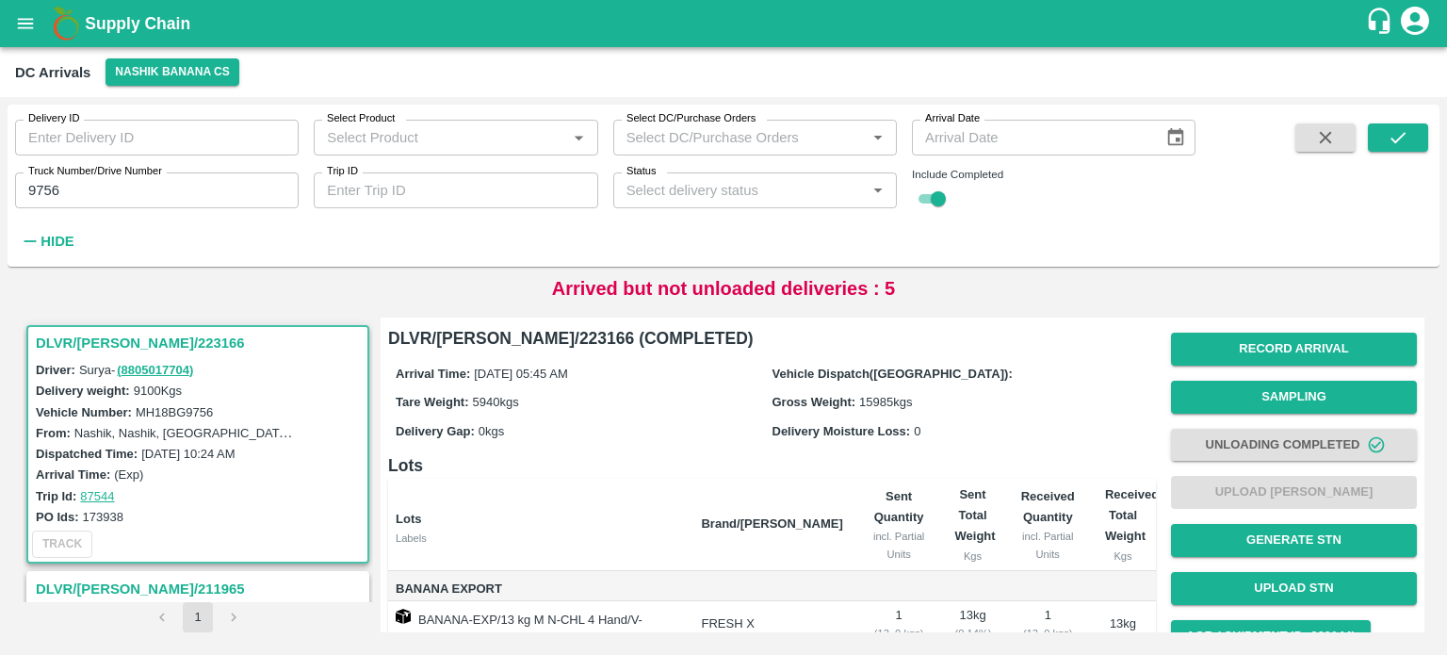
click at [43, 187] on input "9756" at bounding box center [157, 190] width 284 height 36
type input "5531"
click at [1398, 135] on icon "submit" at bounding box center [1398, 137] width 21 height 21
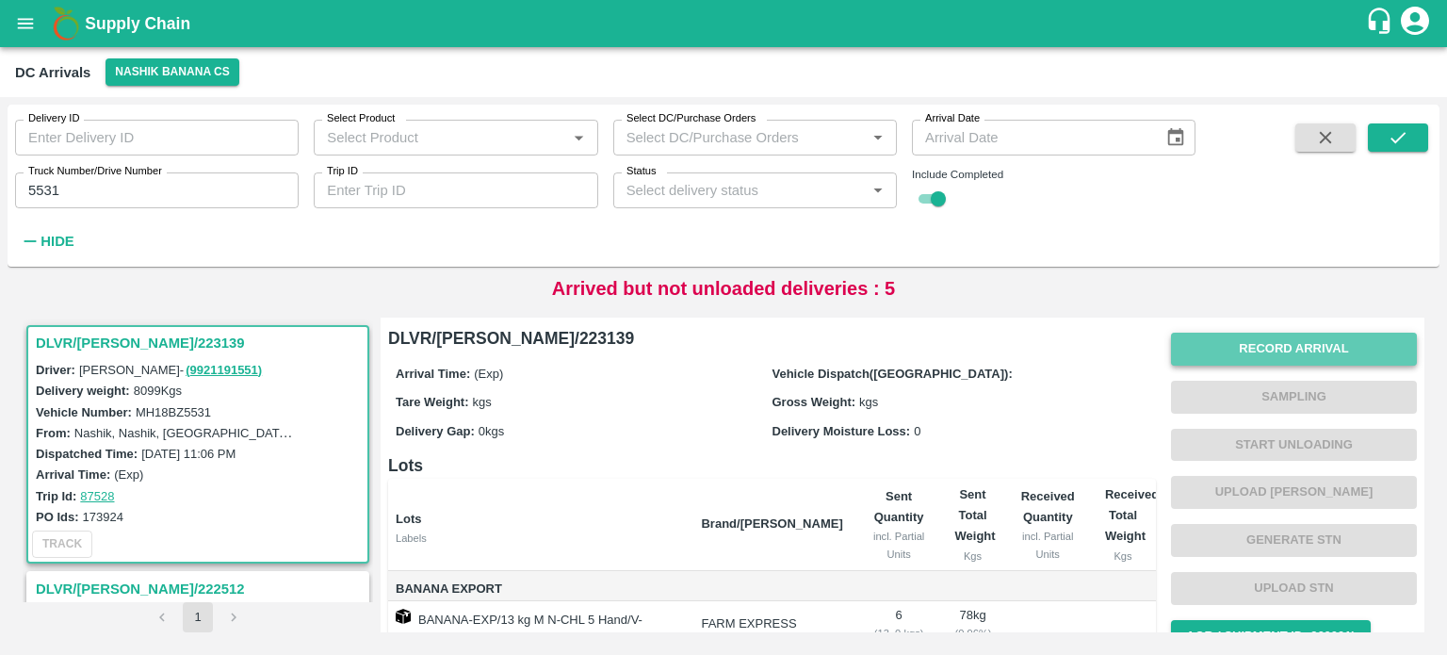
click at [1270, 350] on button "Record Arrival" at bounding box center [1294, 349] width 246 height 33
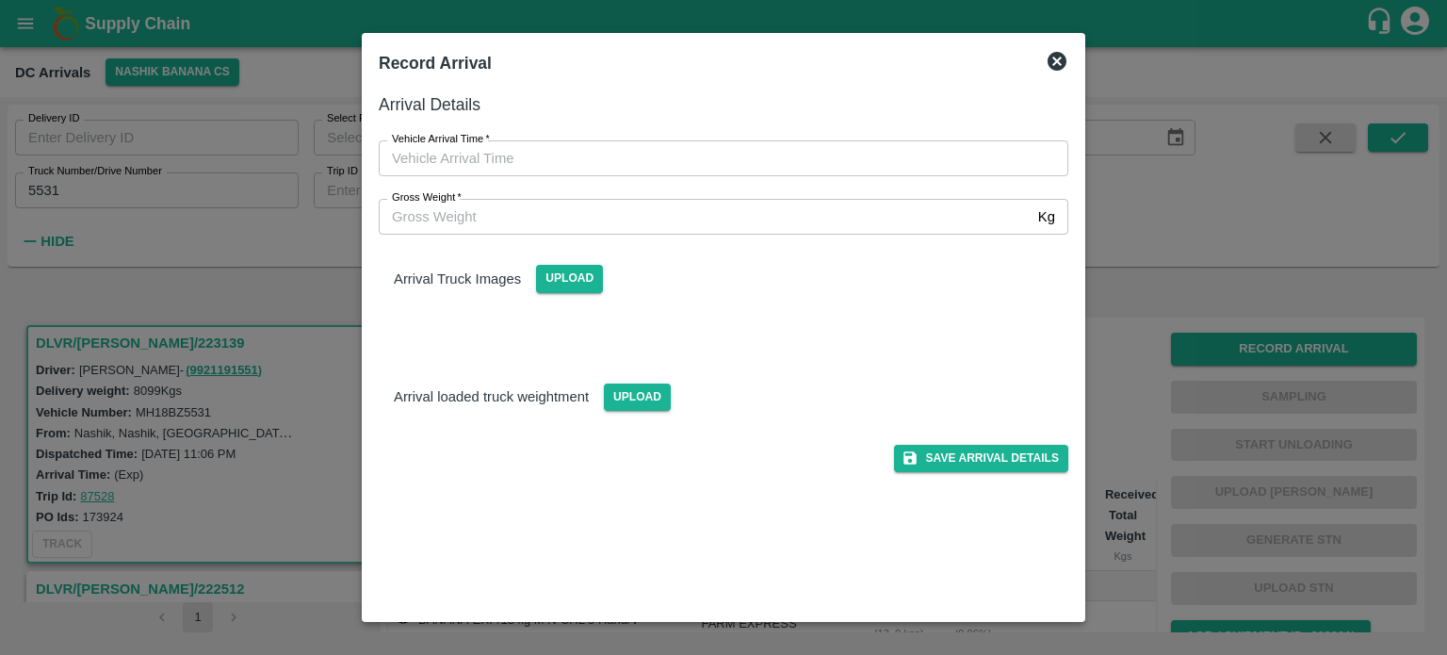
type input "DD/MM/YYYY hh:mm aa"
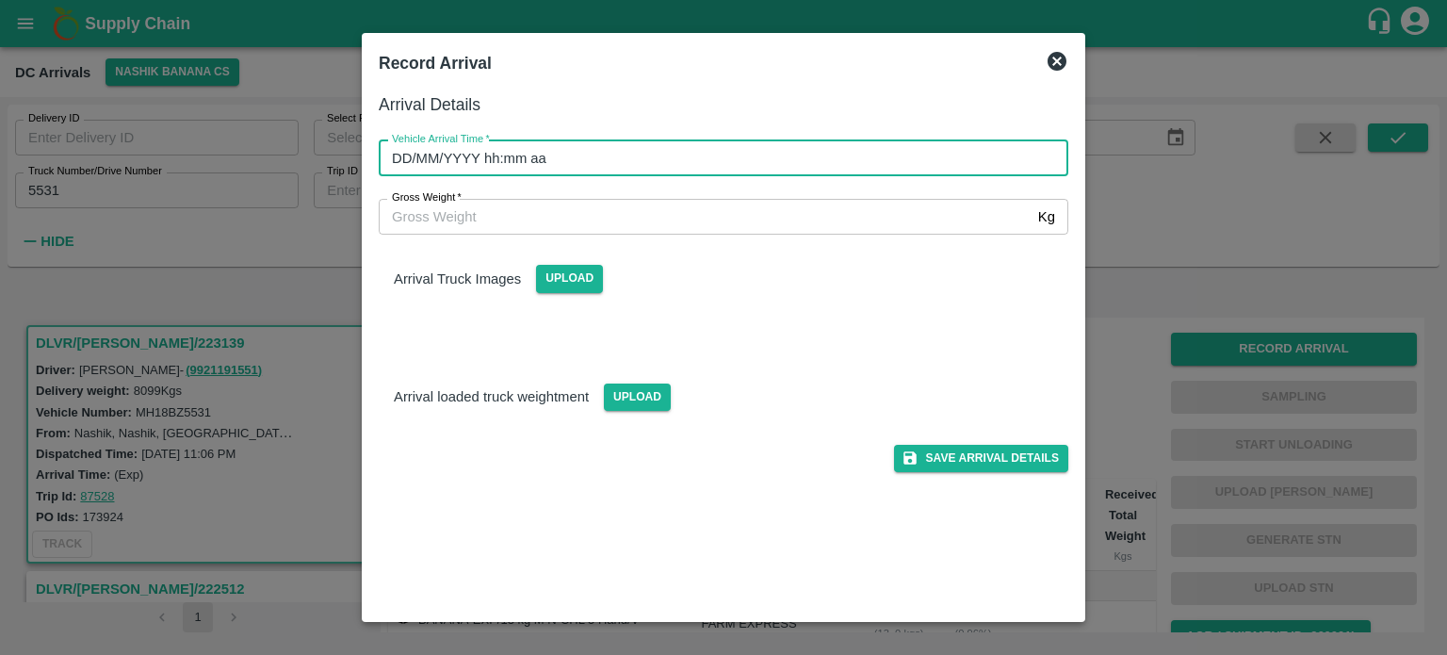
click at [618, 157] on input "DD/MM/YYYY hh:mm aa" at bounding box center [717, 158] width 676 height 36
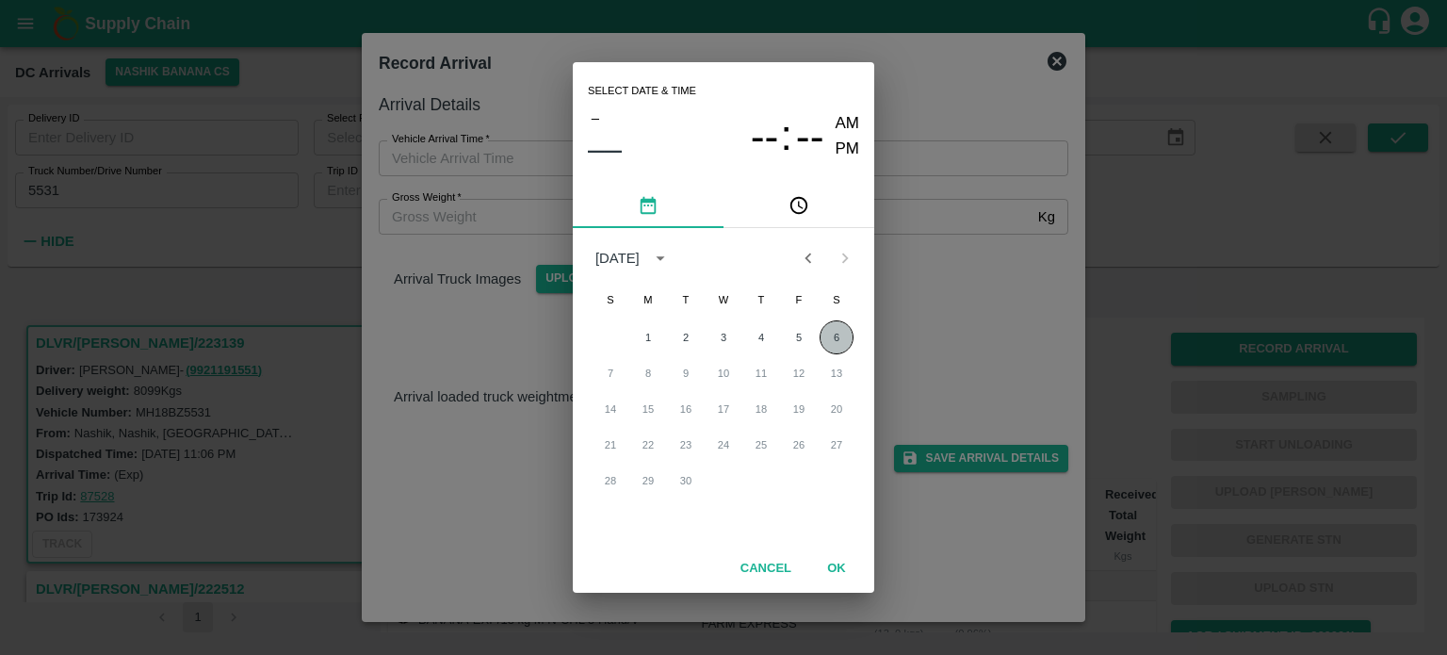
click at [836, 334] on button "6" at bounding box center [837, 337] width 34 height 34
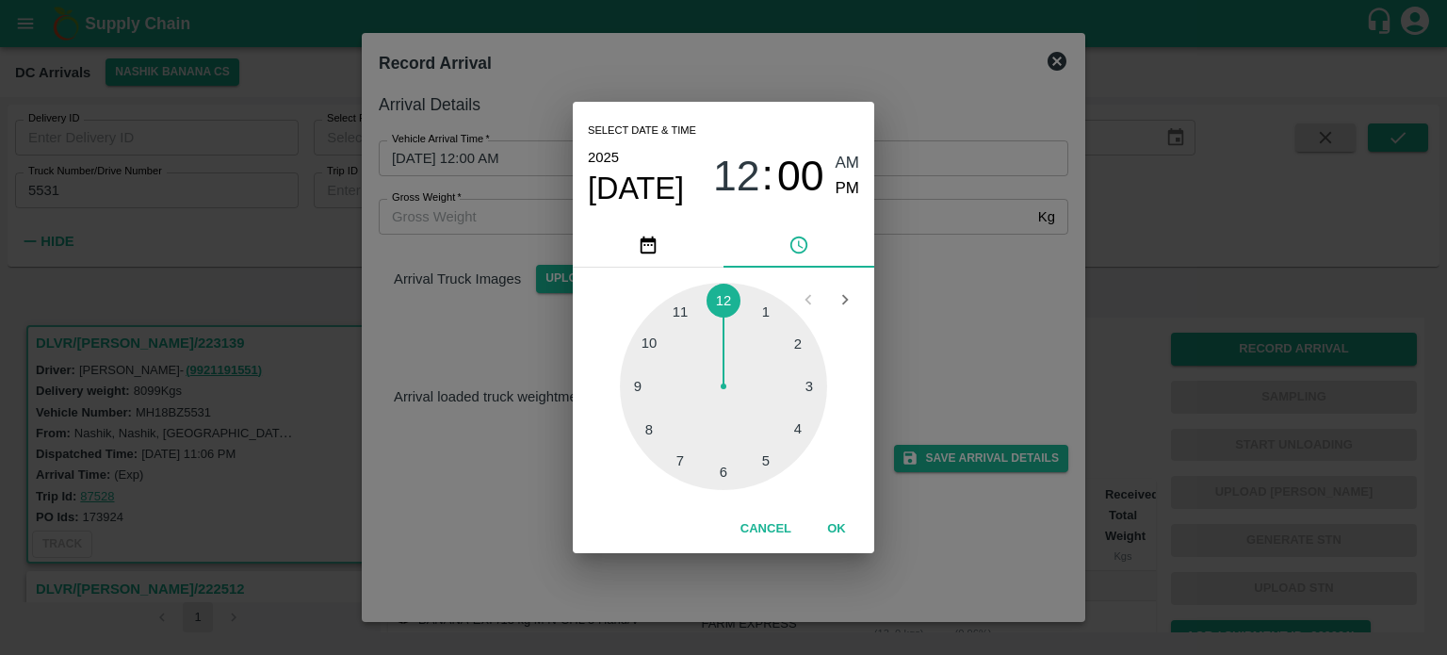
click at [678, 456] on div at bounding box center [723, 386] width 207 height 207
type input "[DATE] 07:00 AM"
click at [963, 300] on div "Select date & time 2025 Sep 6 07 : 00 AM PM 05 10 15 20 25 30 35 40 45 50 55 00…" at bounding box center [723, 327] width 1447 height 655
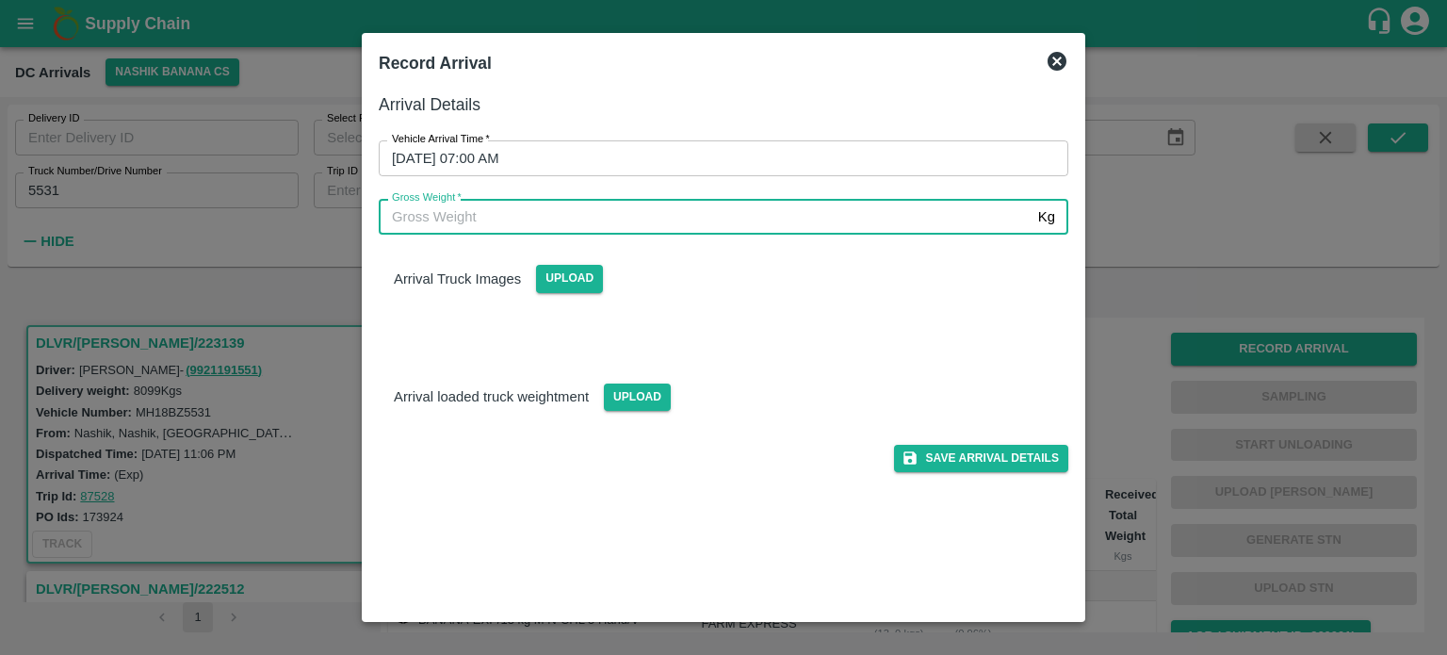
click at [509, 220] on input "Gross Weight   *" at bounding box center [705, 217] width 652 height 36
type input "15450"
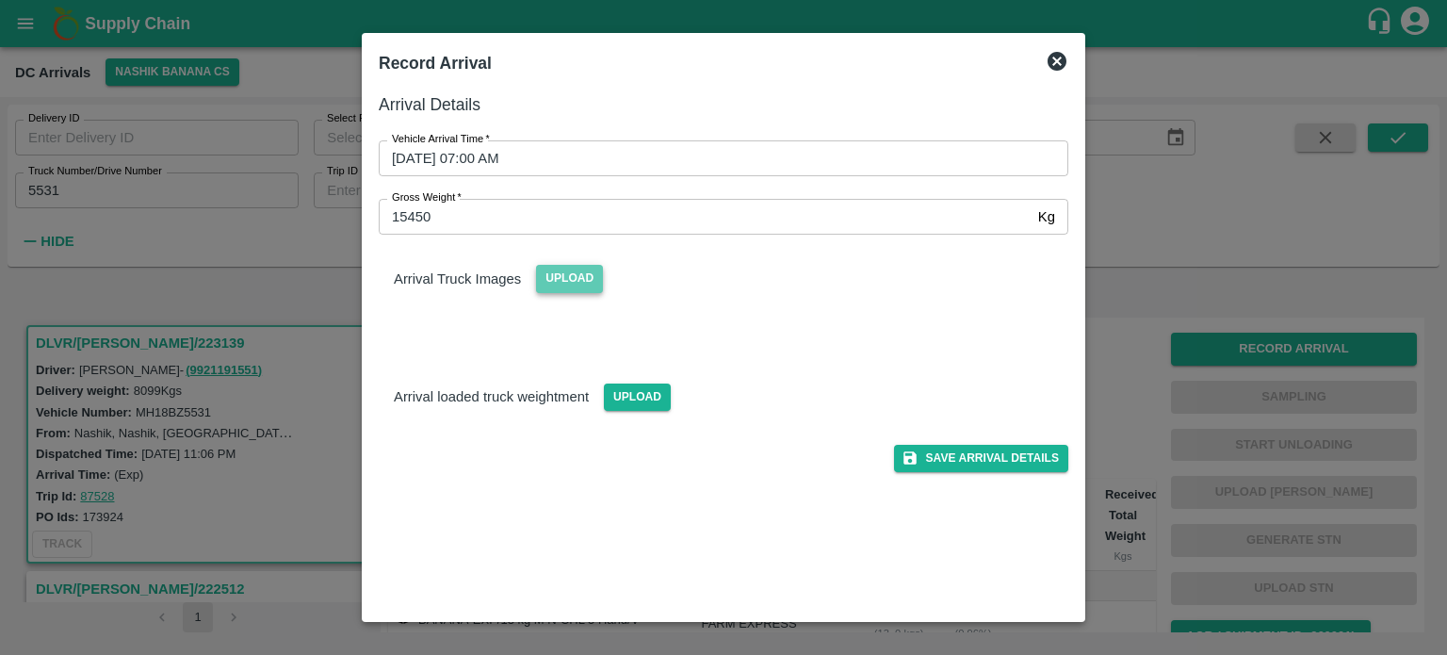
click at [571, 278] on span "Upload" at bounding box center [569, 278] width 67 height 27
click at [0, 0] on input "Upload" at bounding box center [0, 0] width 0 height 0
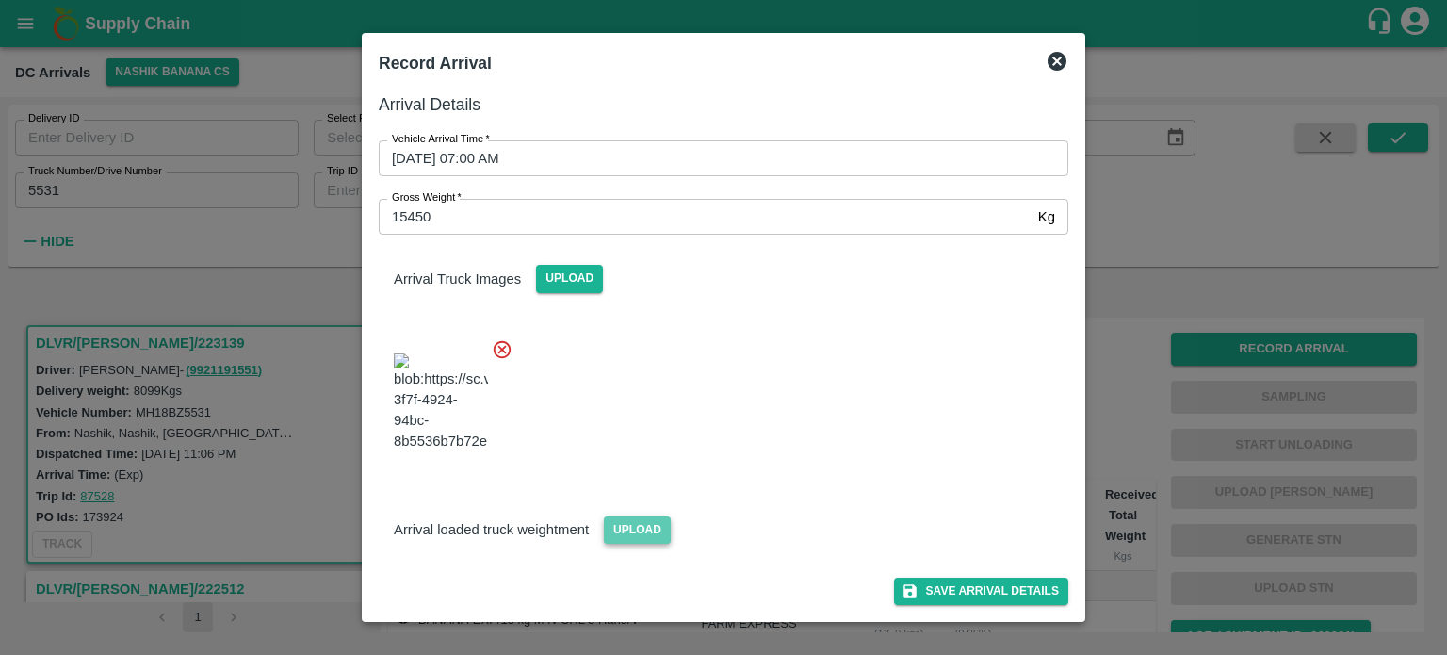
click at [629, 544] on span "Upload" at bounding box center [637, 529] width 67 height 27
click at [0, 0] on input "Upload" at bounding box center [0, 0] width 0 height 0
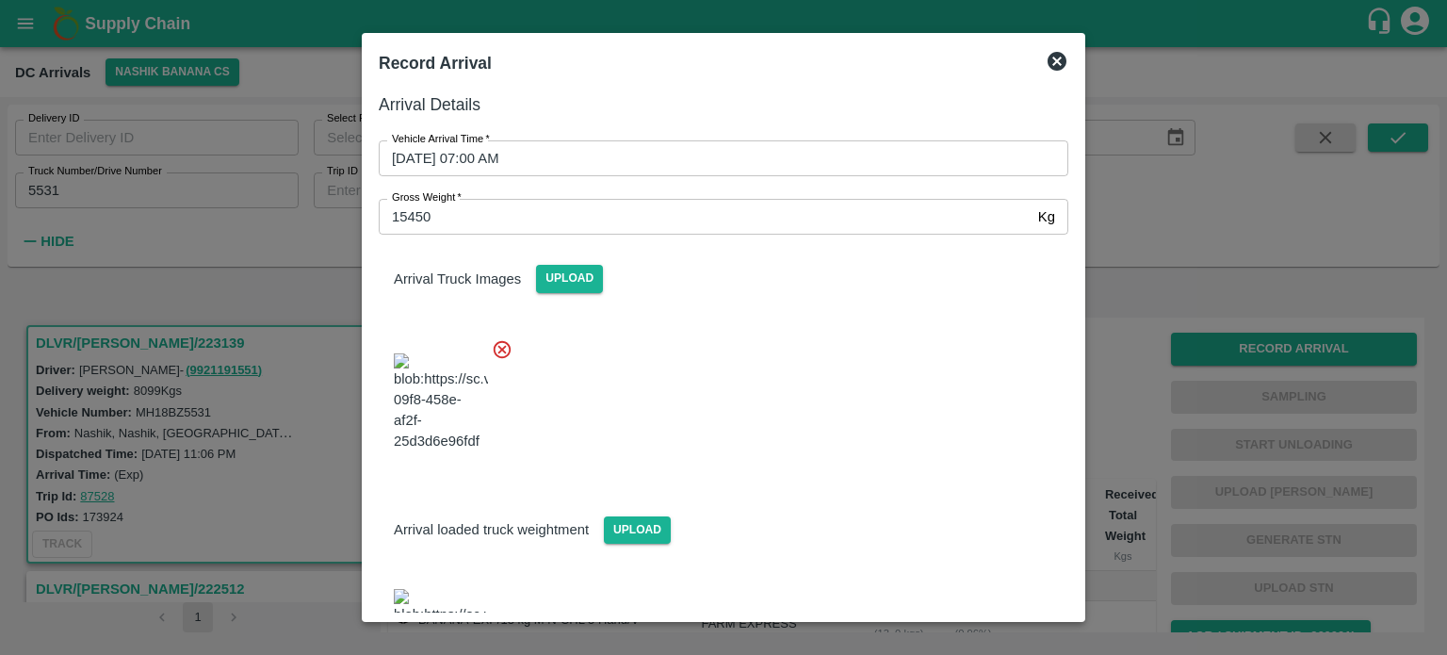
scroll to position [159, 0]
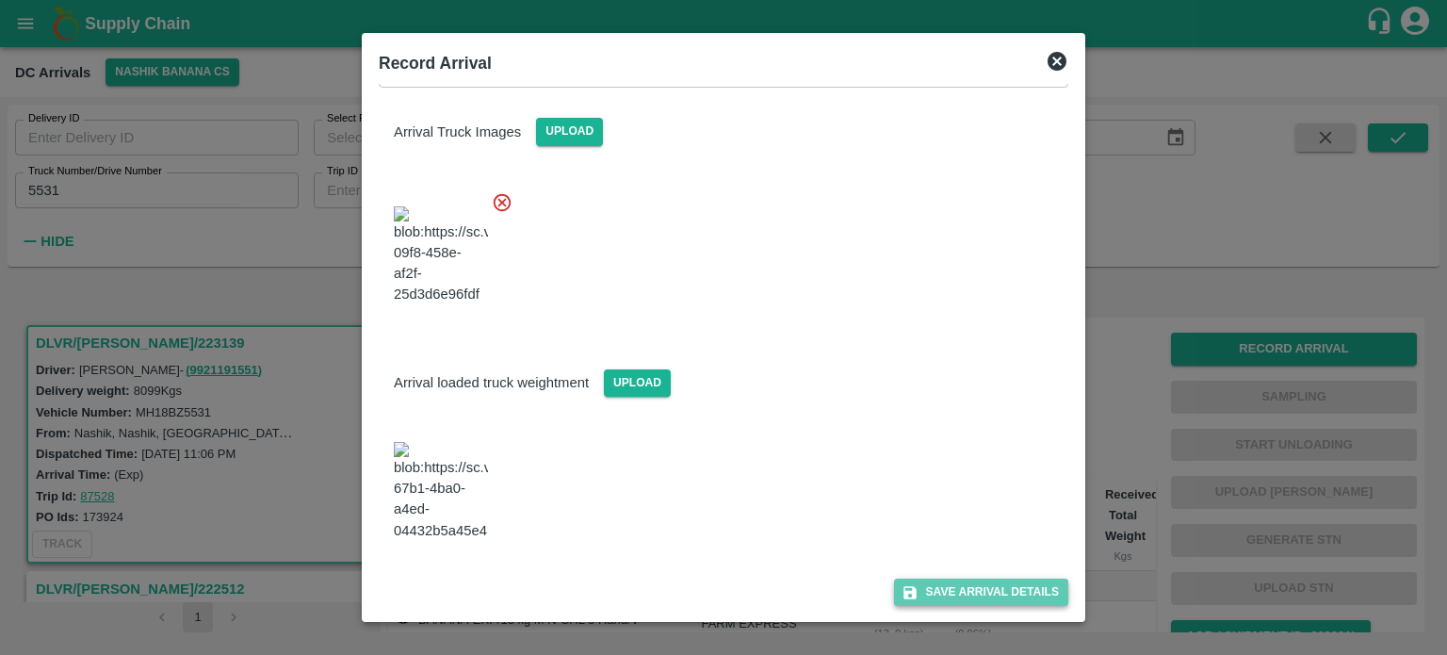
click at [953, 586] on button "Save Arrival Details" at bounding box center [981, 591] width 174 height 27
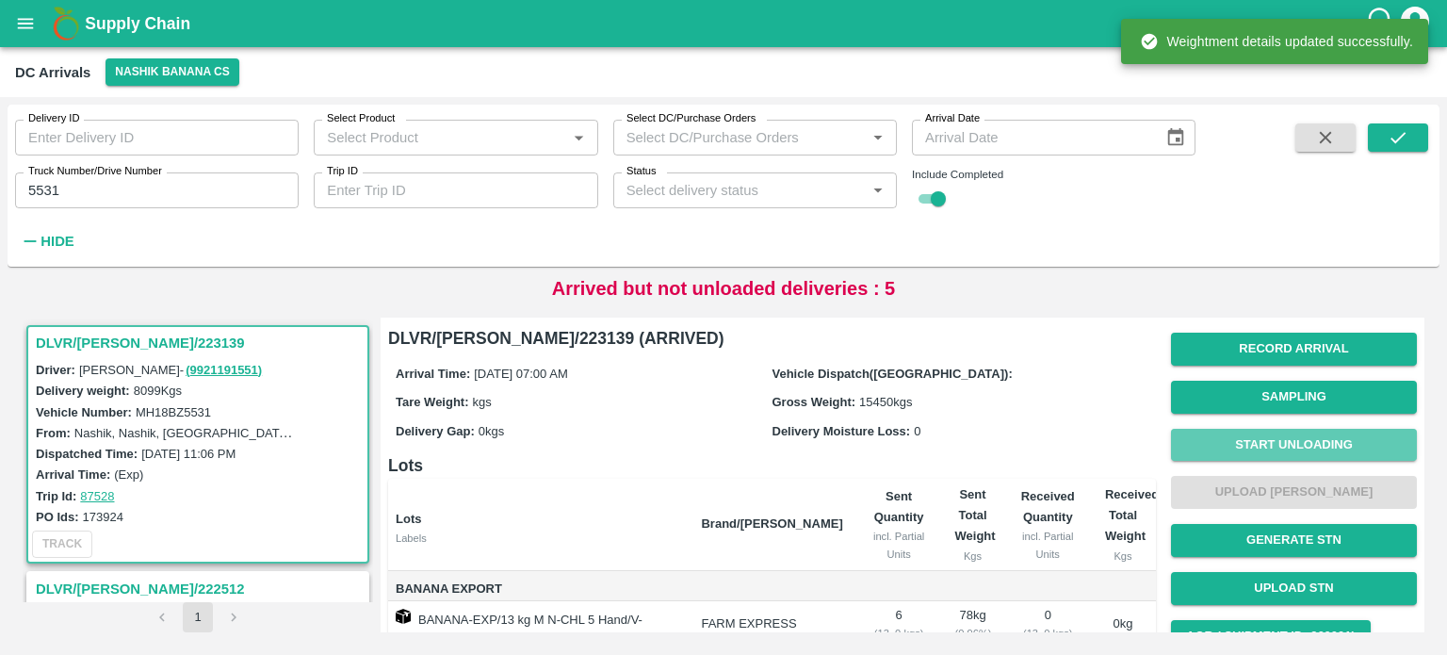
click at [1281, 444] on button "Start Unloading" at bounding box center [1294, 445] width 246 height 33
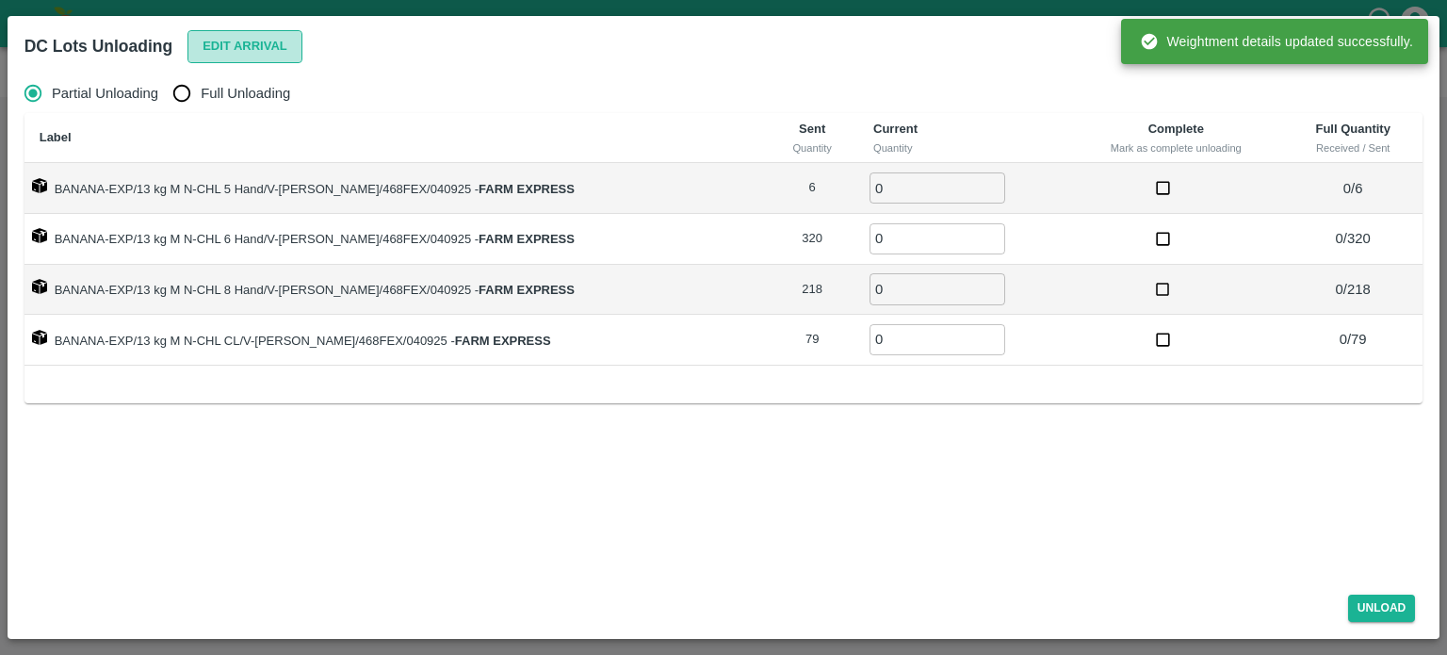
click at [241, 45] on button "Edit Arrival" at bounding box center [244, 46] width 115 height 33
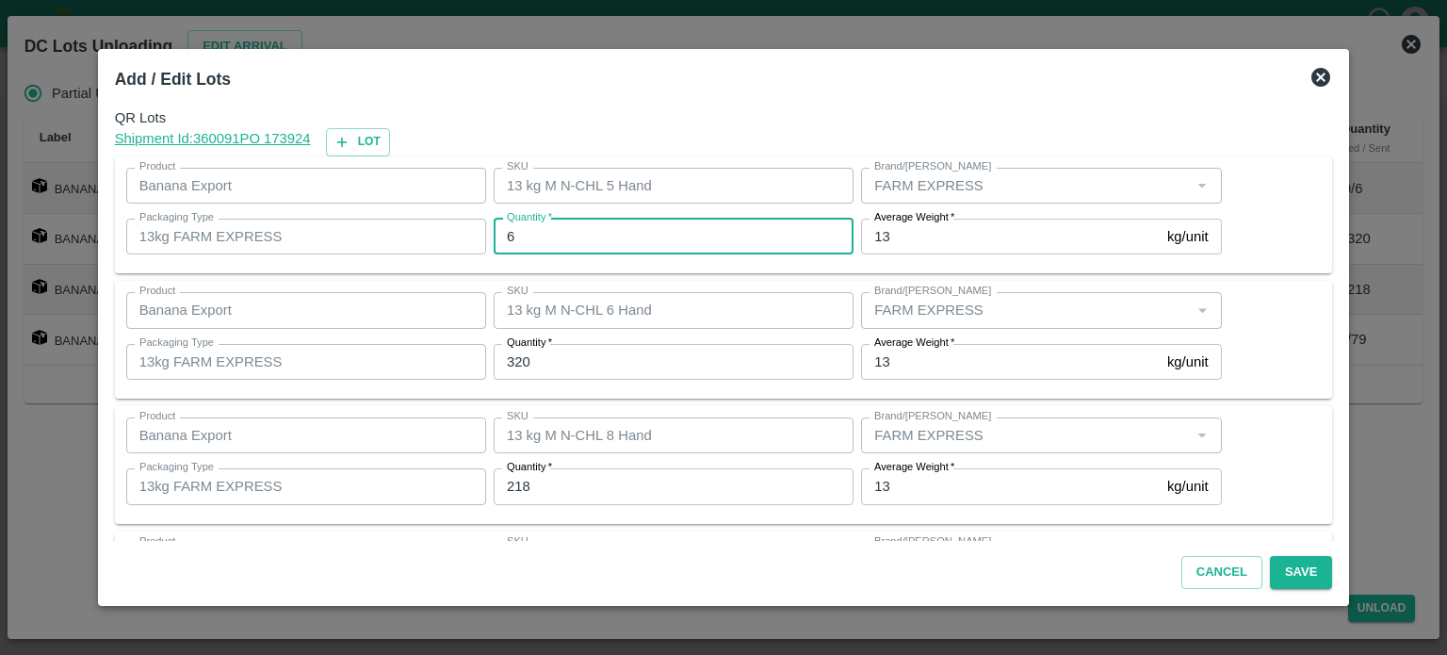
click at [524, 234] on input "6" at bounding box center [674, 237] width 360 height 36
type input "7"
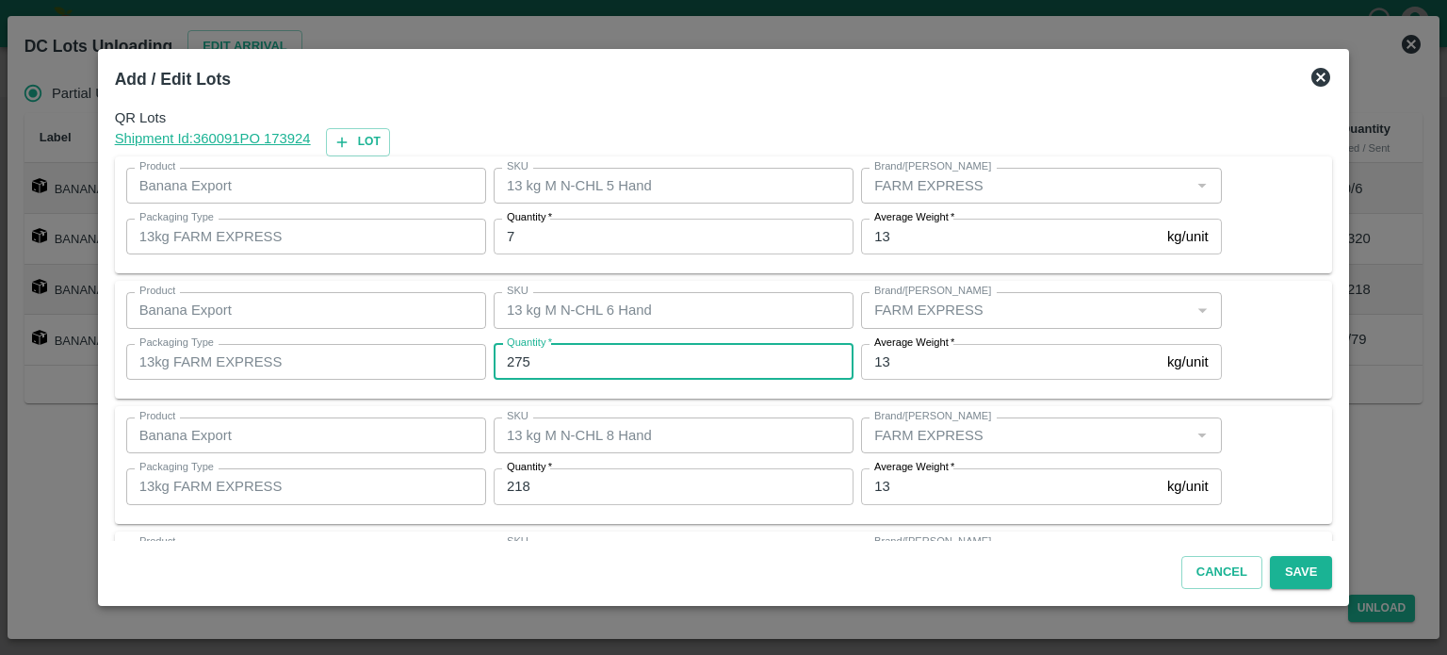
type input "275"
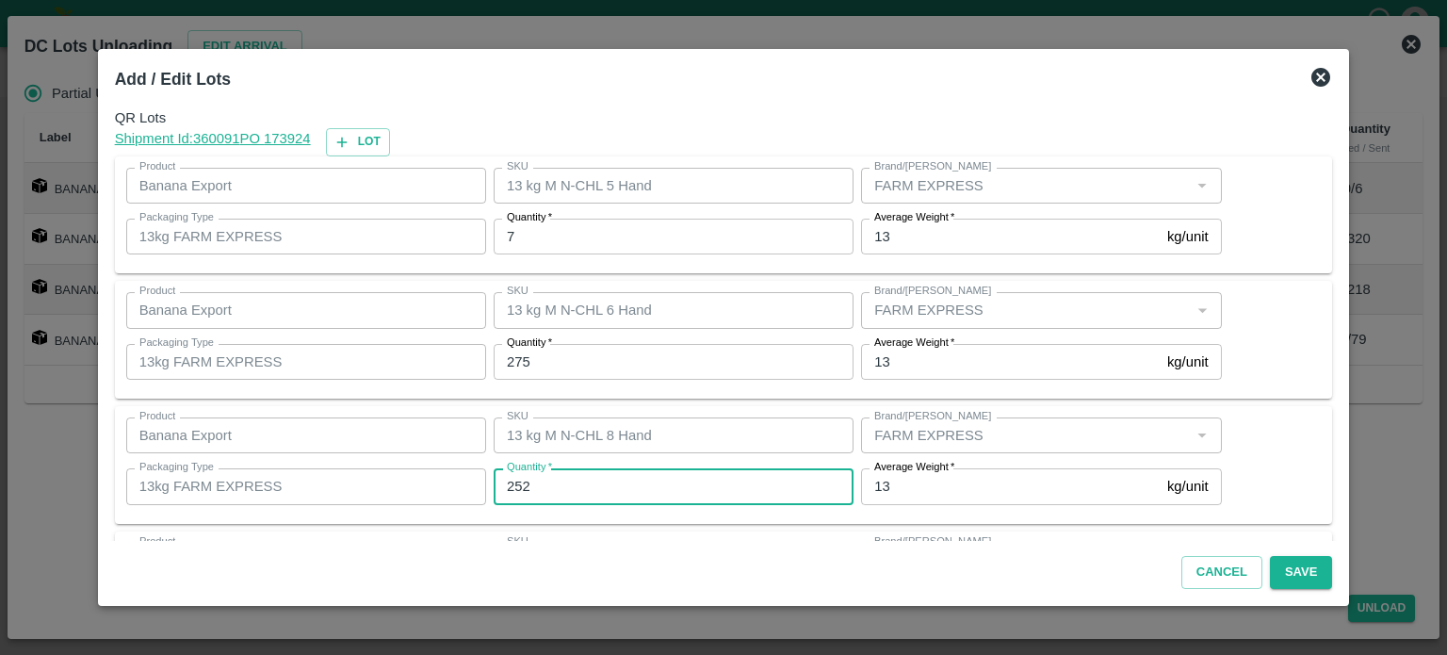
type input "252"
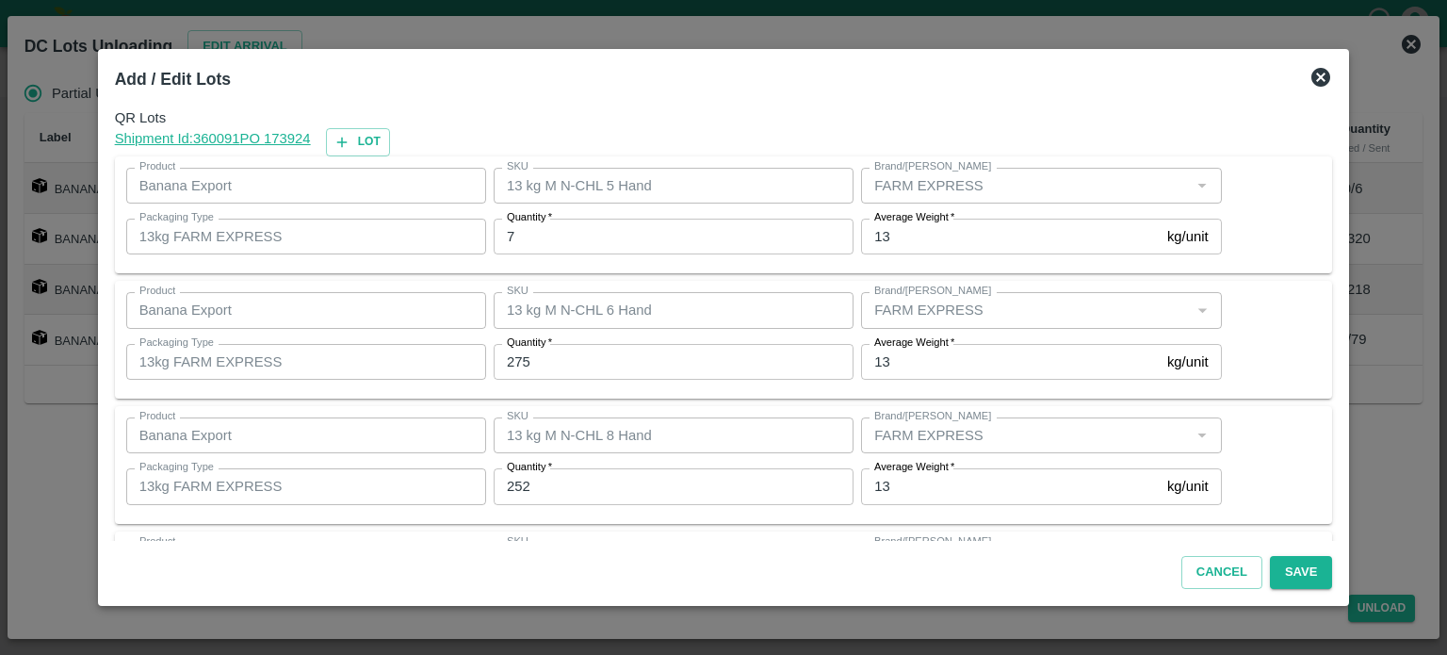
scroll to position [122, 0]
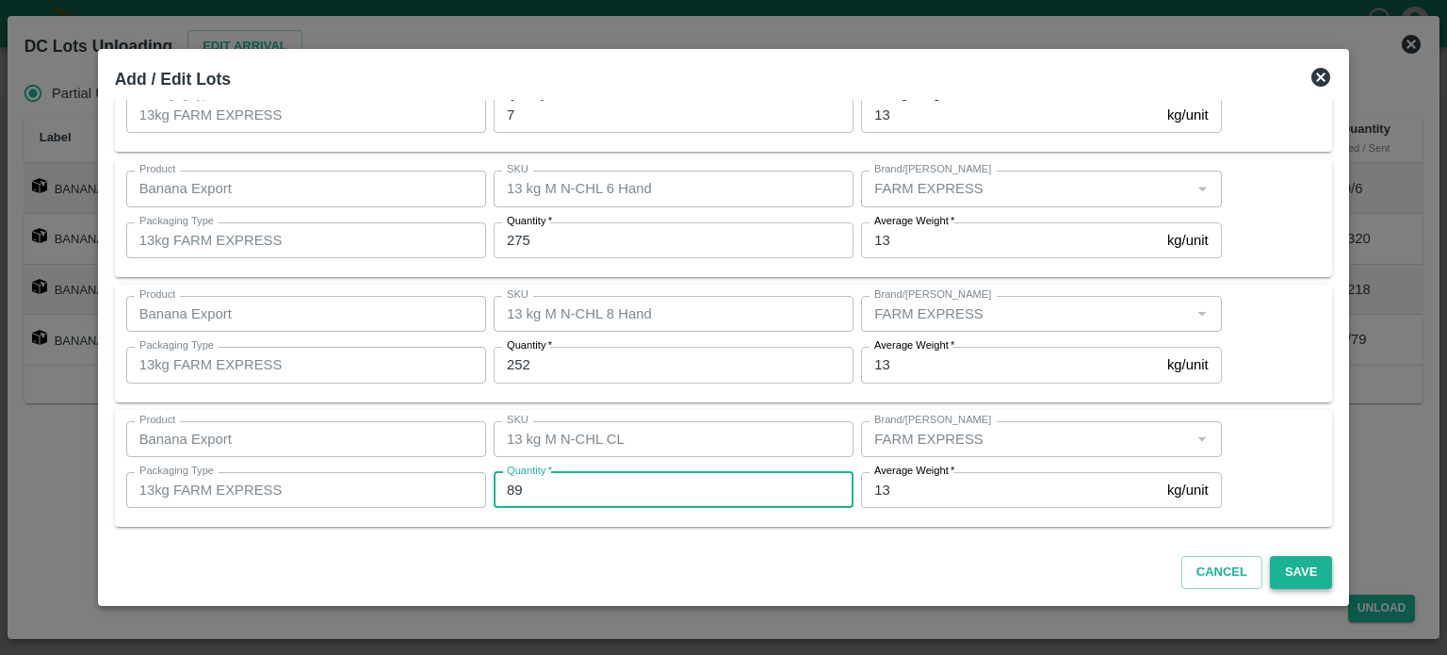
type input "89"
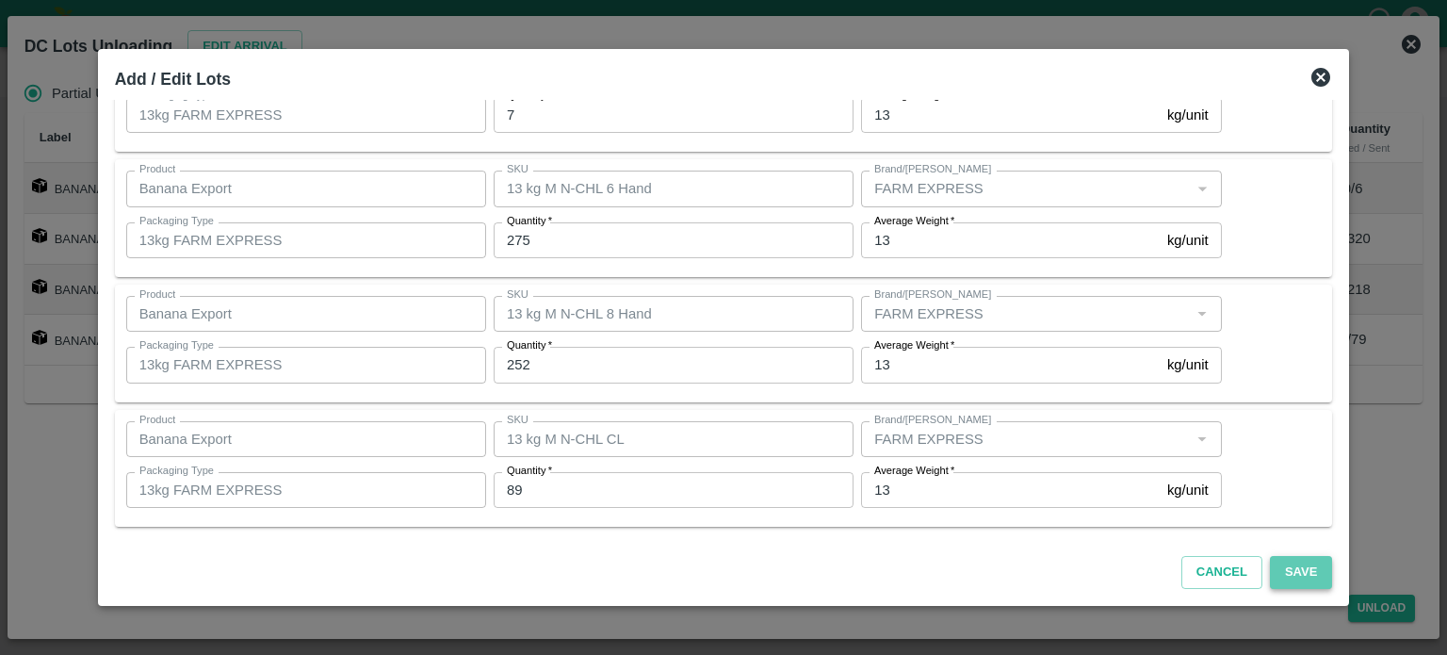
click at [1292, 568] on button "Save" at bounding box center [1301, 572] width 62 height 33
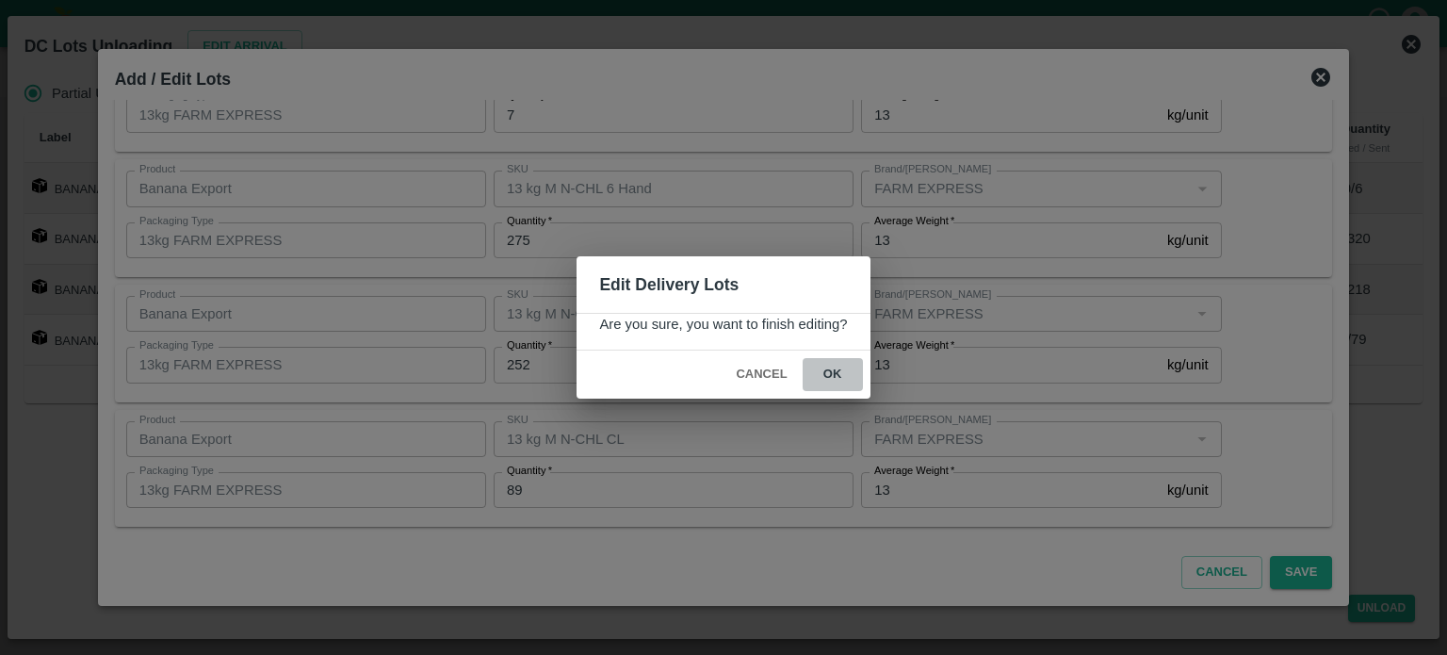
click at [830, 367] on button "ok" at bounding box center [833, 374] width 60 height 33
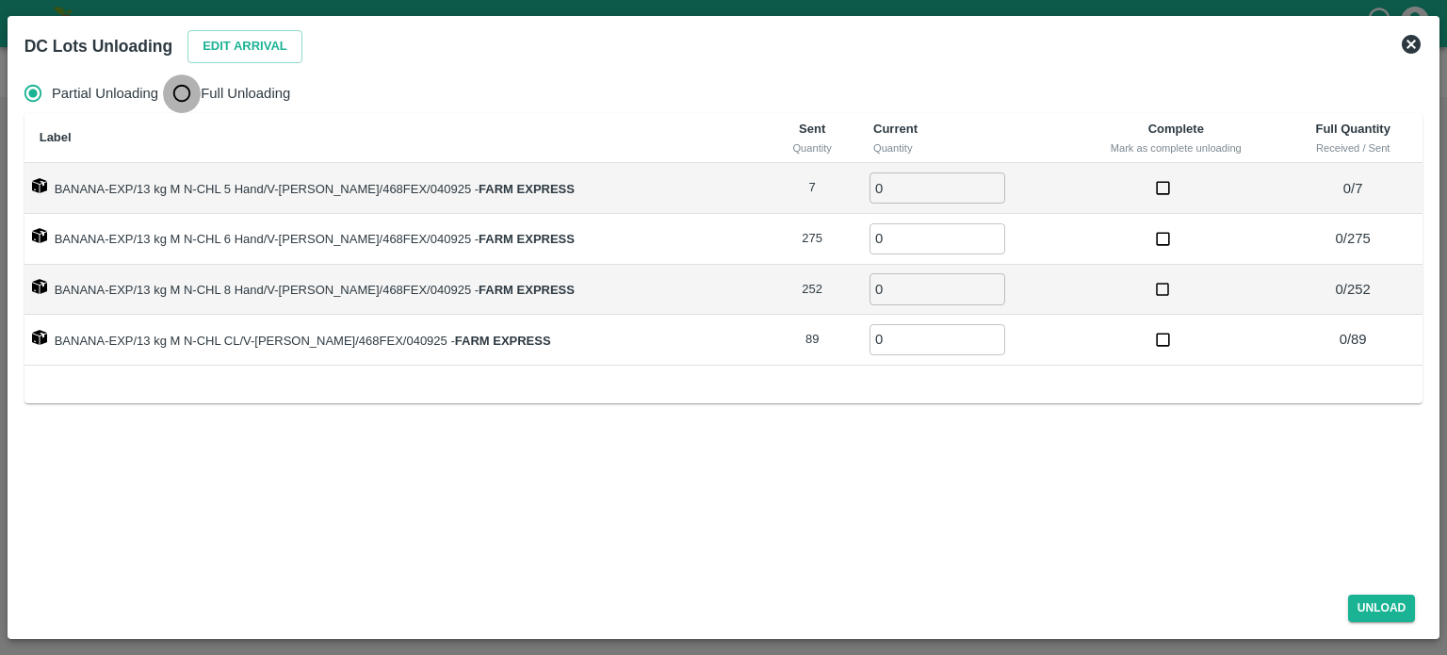
click at [188, 100] on input "Full Unloading" at bounding box center [182, 93] width 38 height 38
radio input "true"
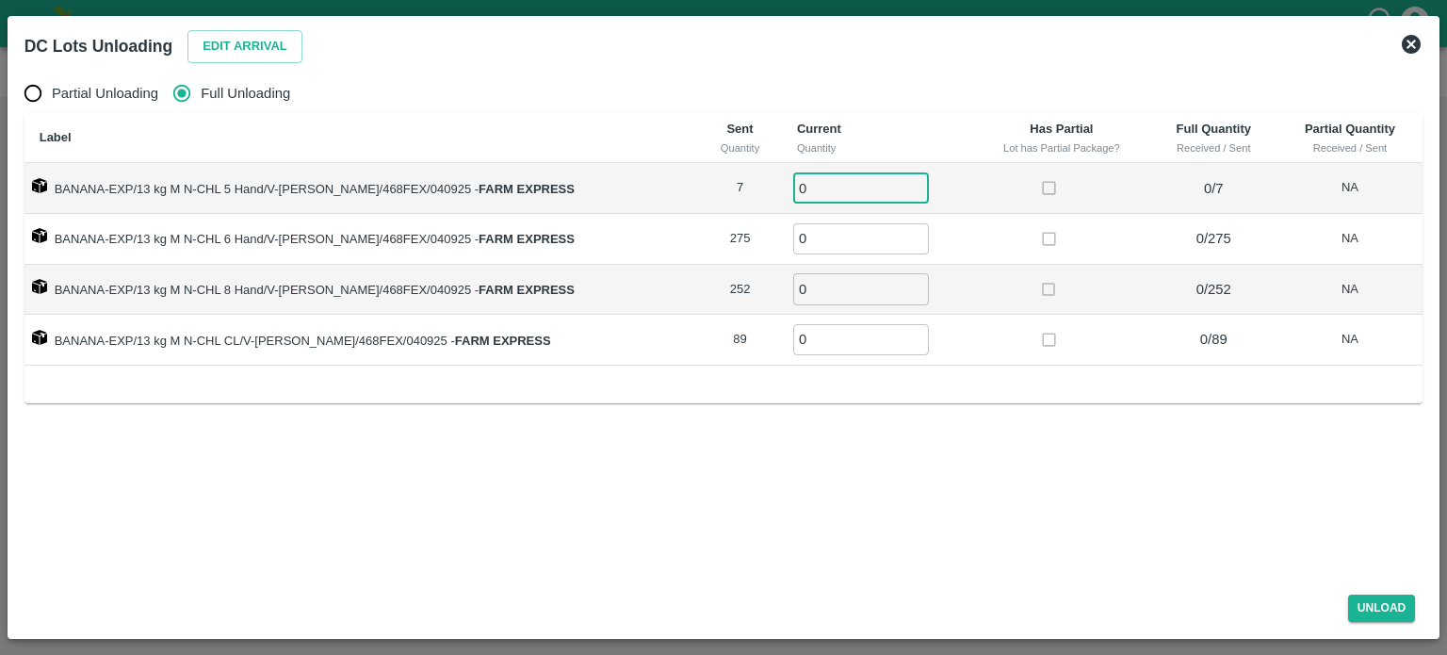
click at [819, 187] on input "0" at bounding box center [861, 187] width 136 height 31
type input "7"
type input "275"
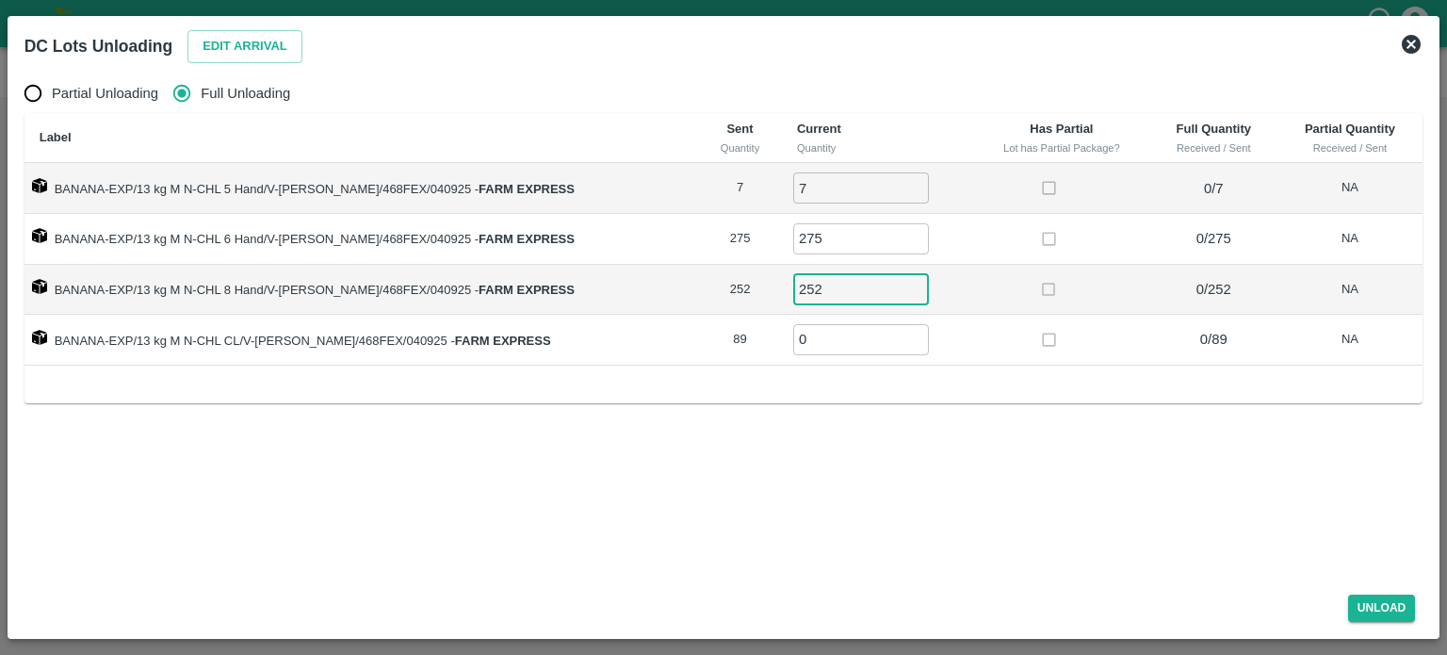
type input "252"
type input "89"
click at [1378, 606] on button "Unload" at bounding box center [1382, 607] width 68 height 27
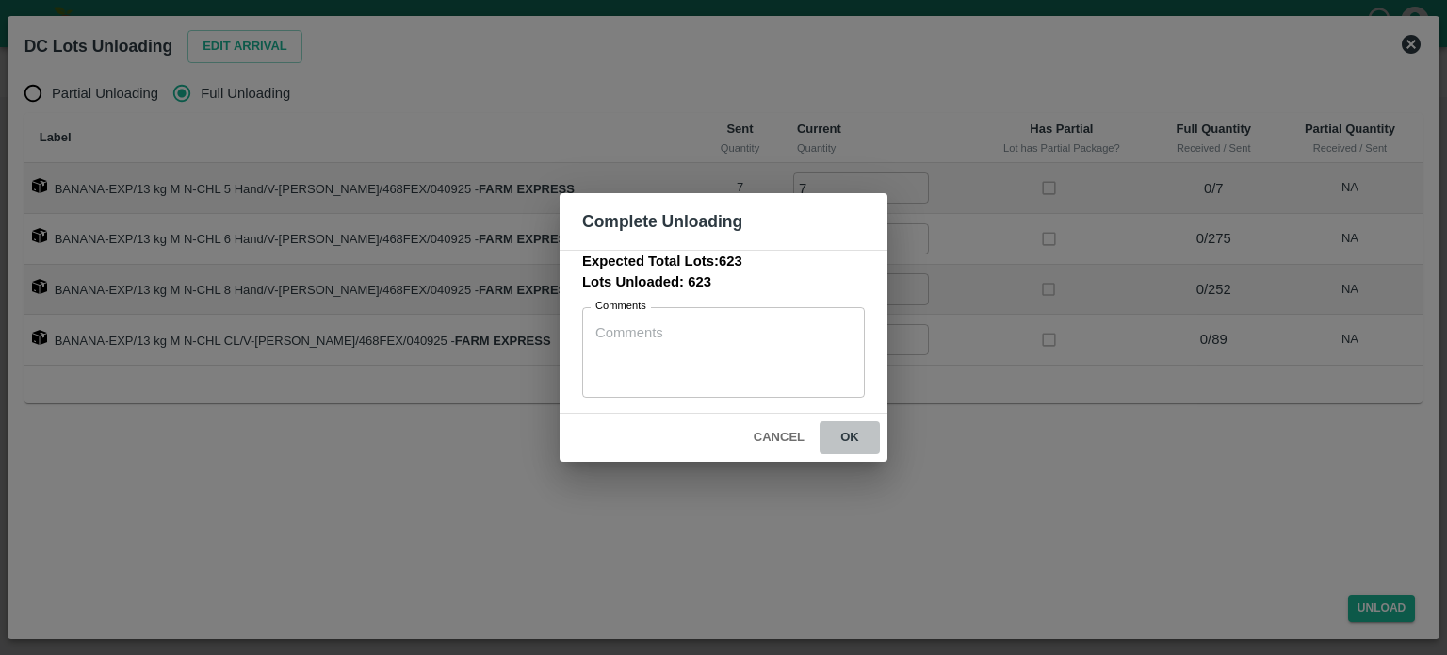
click at [845, 431] on button "ok" at bounding box center [850, 437] width 60 height 33
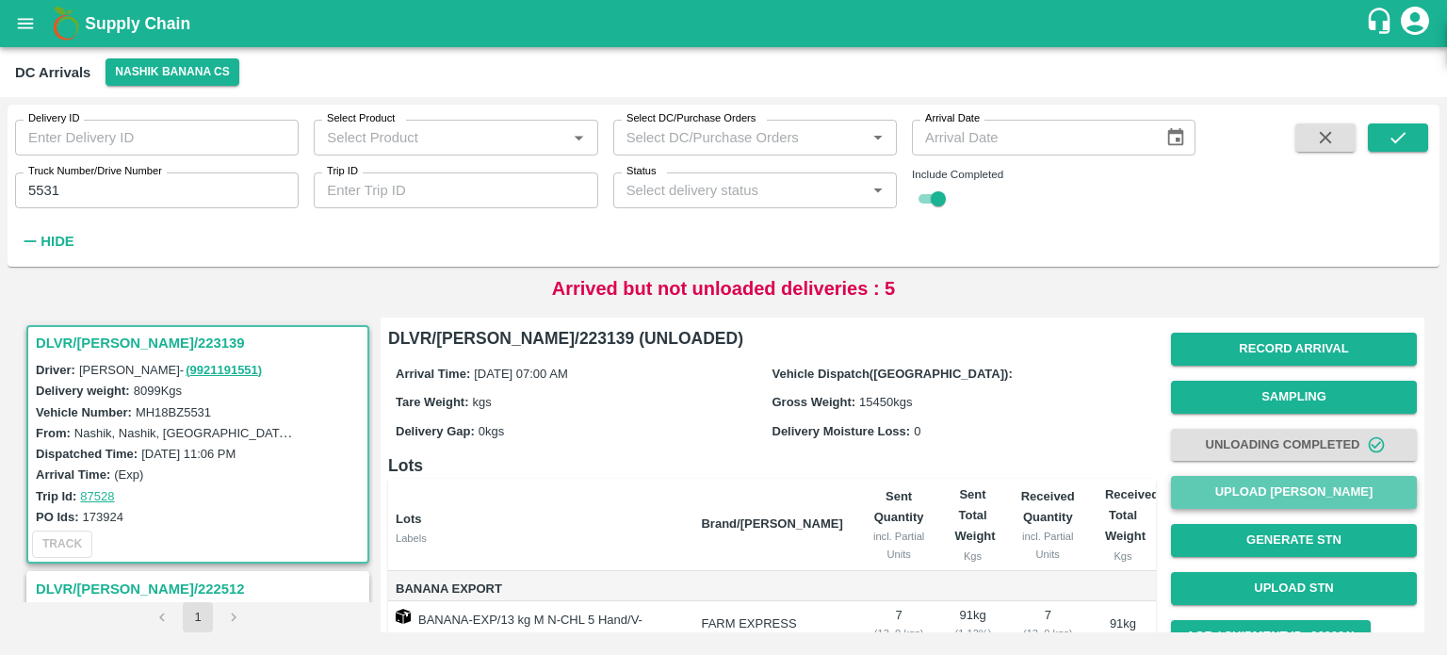
click at [1278, 498] on button "Upload [PERSON_NAME]" at bounding box center [1294, 492] width 246 height 33
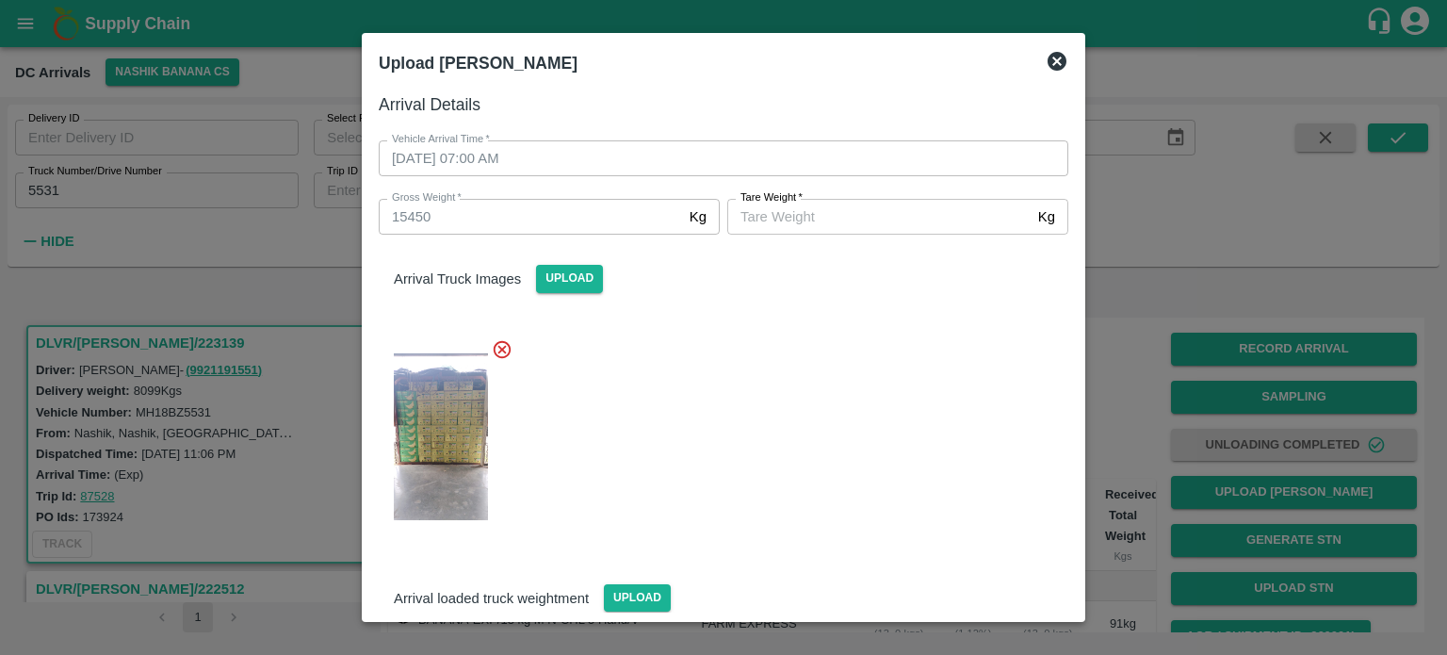
click at [829, 221] on input "[PERSON_NAME]   *" at bounding box center [878, 217] width 303 height 36
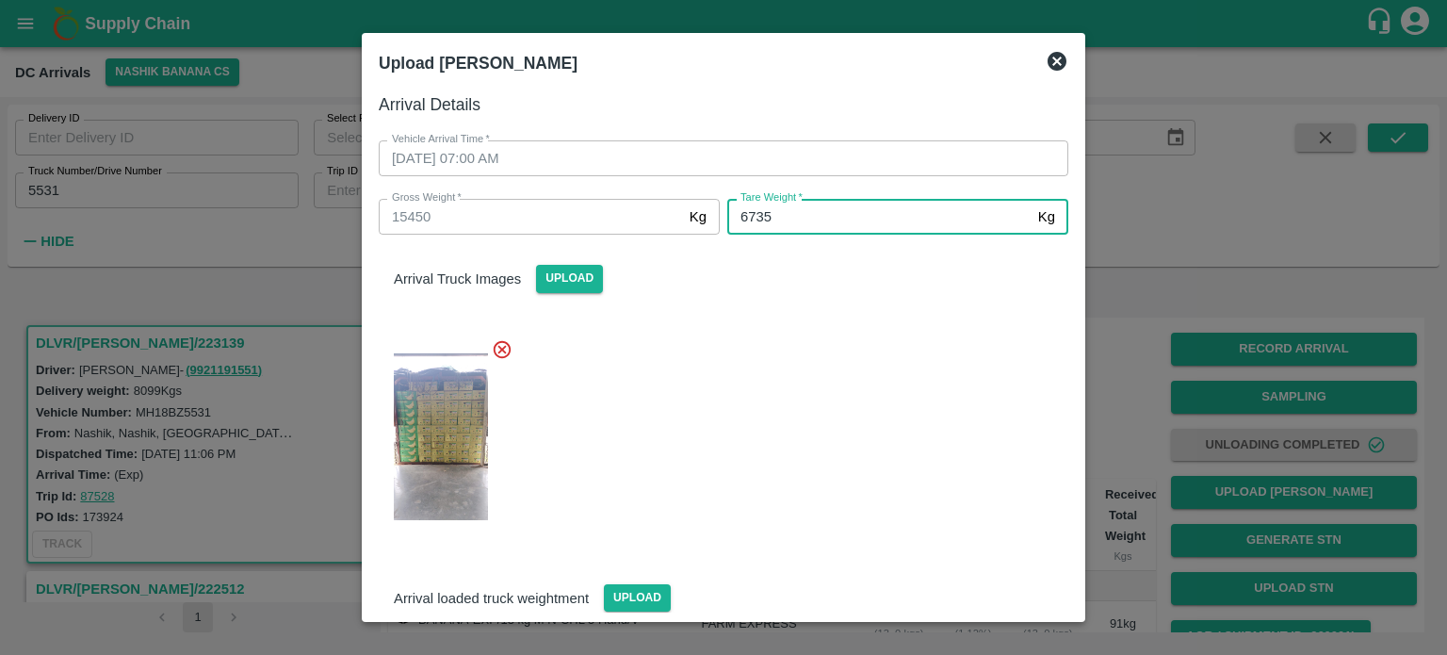
type input "6735"
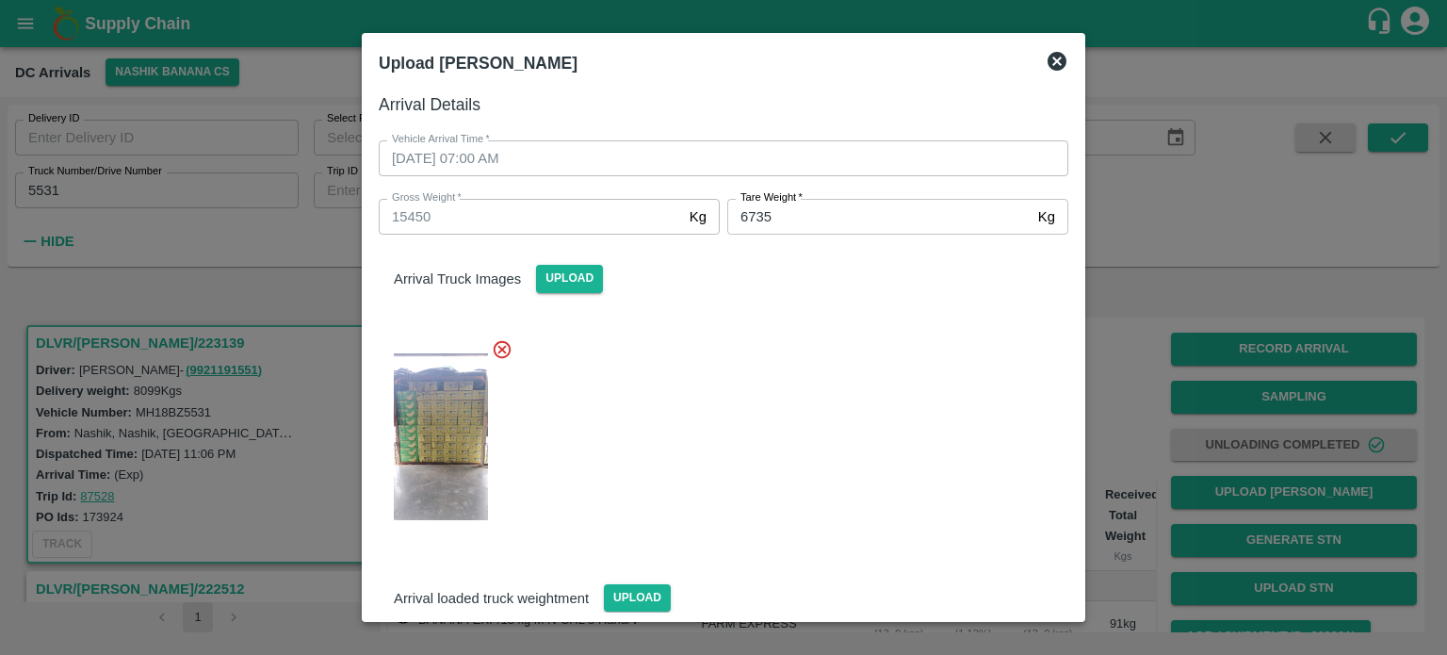
click at [865, 461] on div at bounding box center [716, 431] width 705 height 217
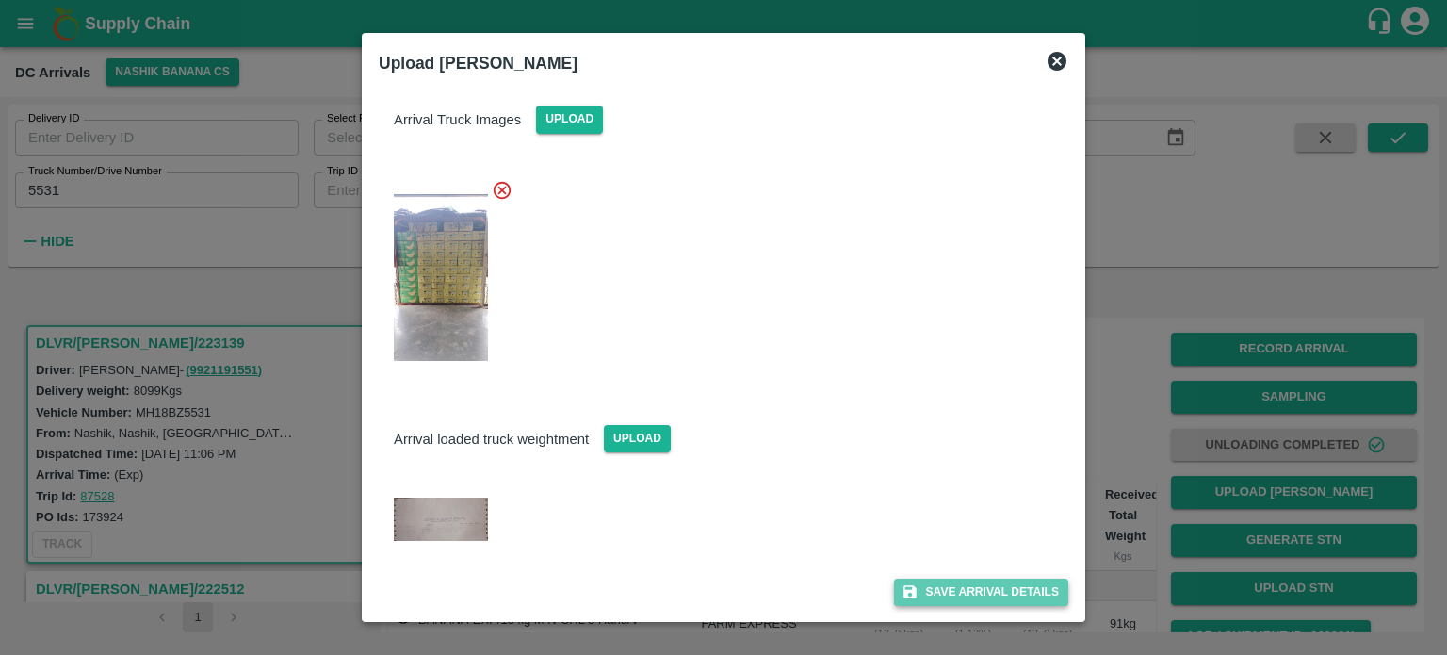
click at [961, 583] on button "Save Arrival Details" at bounding box center [981, 591] width 174 height 27
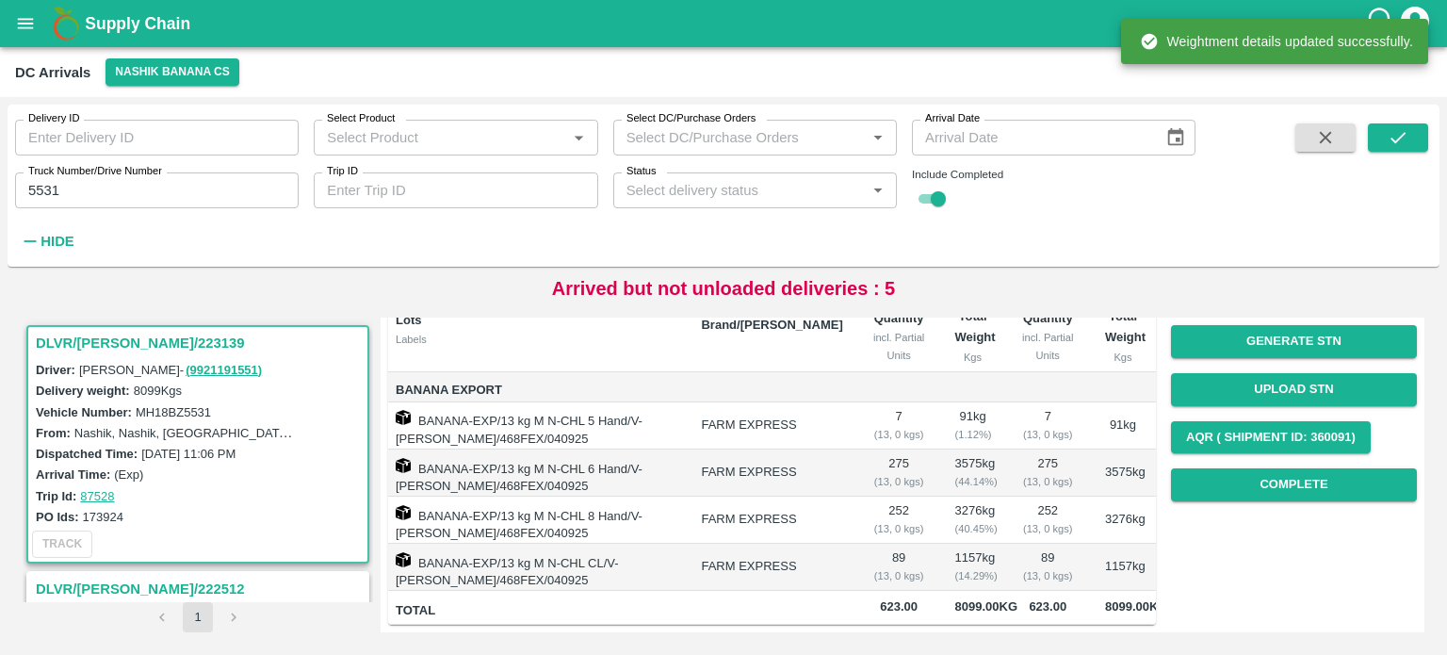
scroll to position [200, 0]
click at [1294, 494] on button "Complete" at bounding box center [1294, 484] width 246 height 33
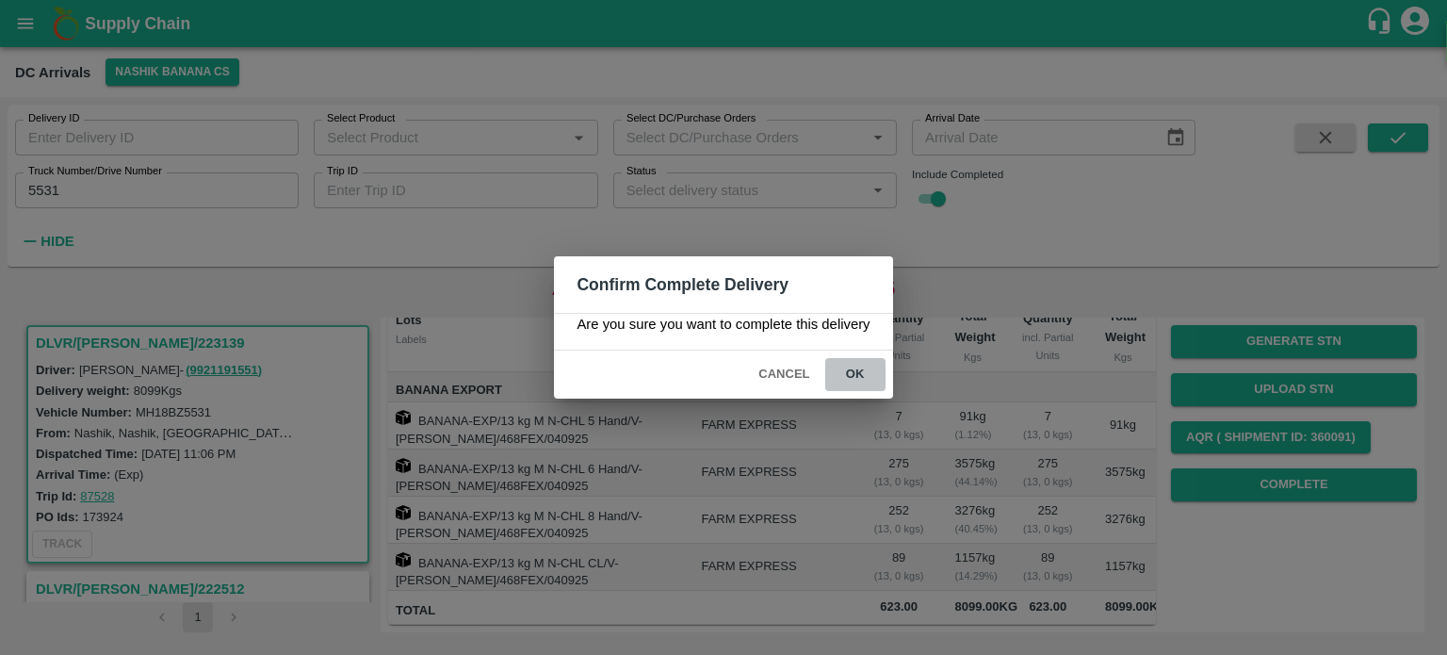
click at [855, 373] on button "ok" at bounding box center [855, 374] width 60 height 33
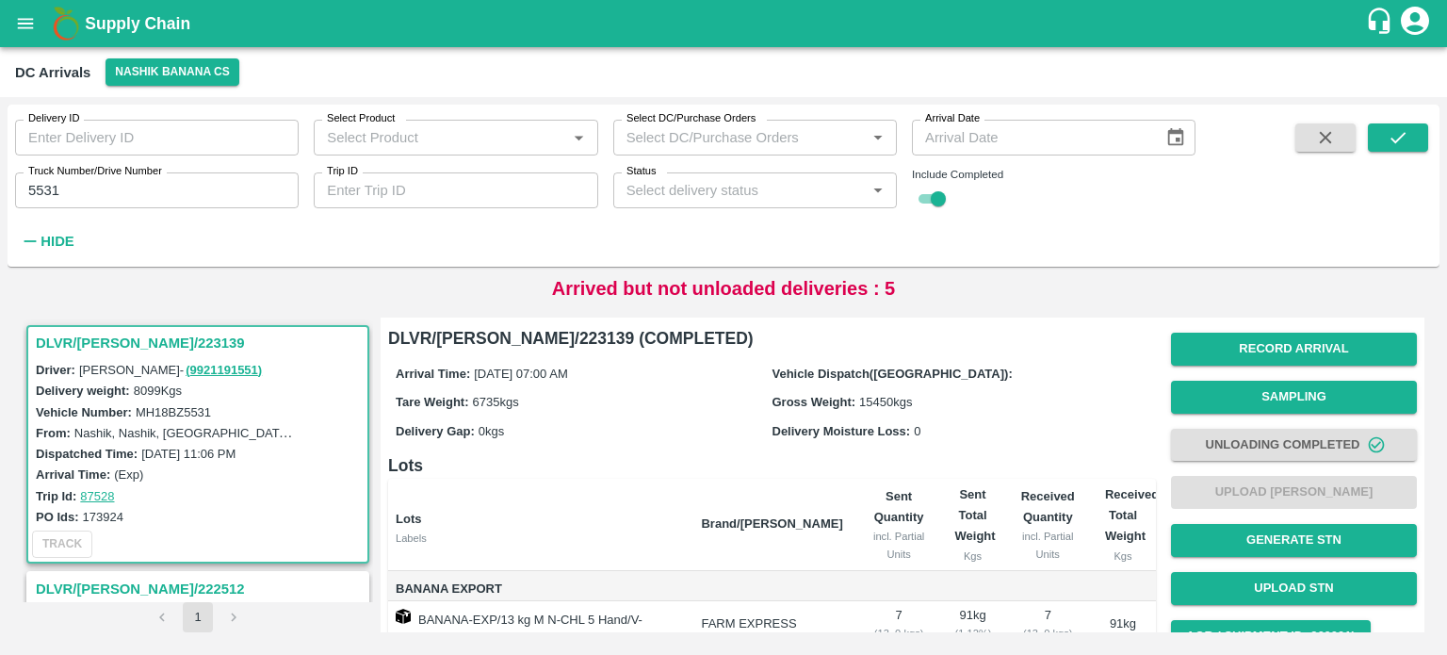
scroll to position [279, 0]
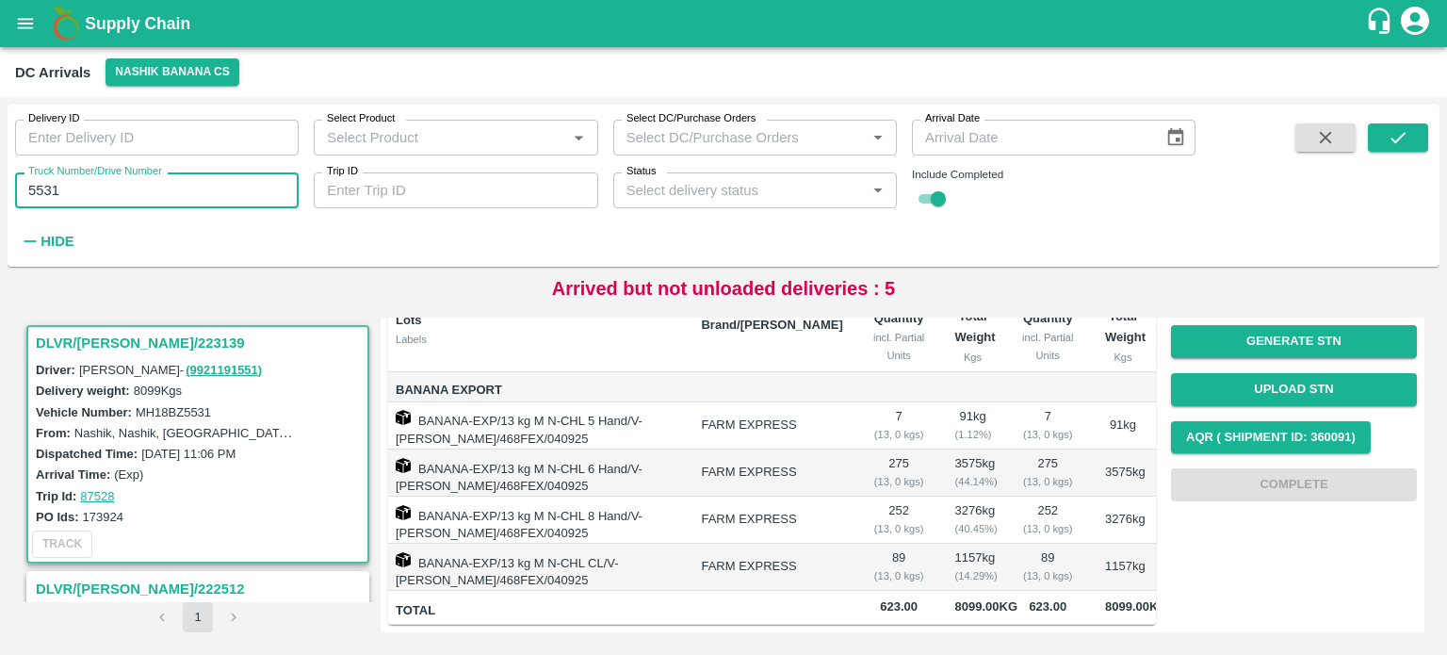
click at [37, 190] on input "5531" at bounding box center [157, 190] width 284 height 36
type input "0871"
click at [1391, 139] on icon "submit" at bounding box center [1398, 137] width 21 height 21
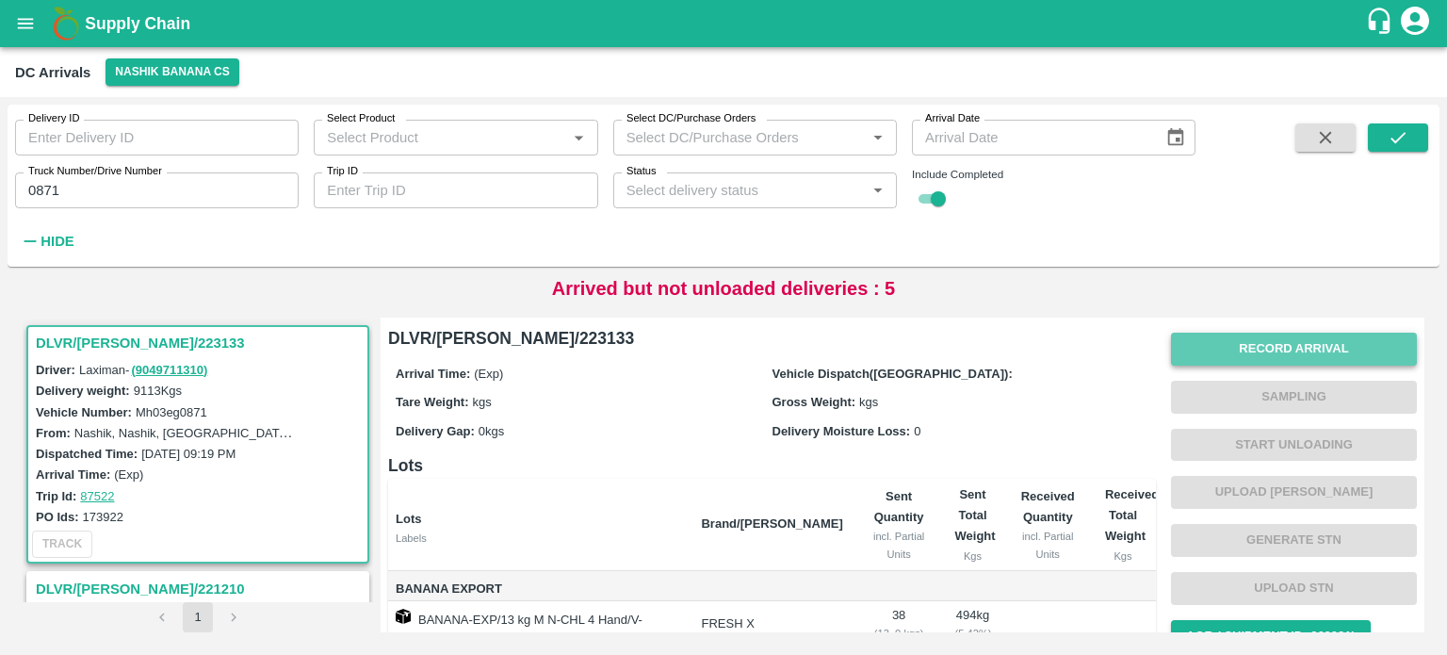
click at [1243, 349] on button "Record Arrival" at bounding box center [1294, 349] width 246 height 33
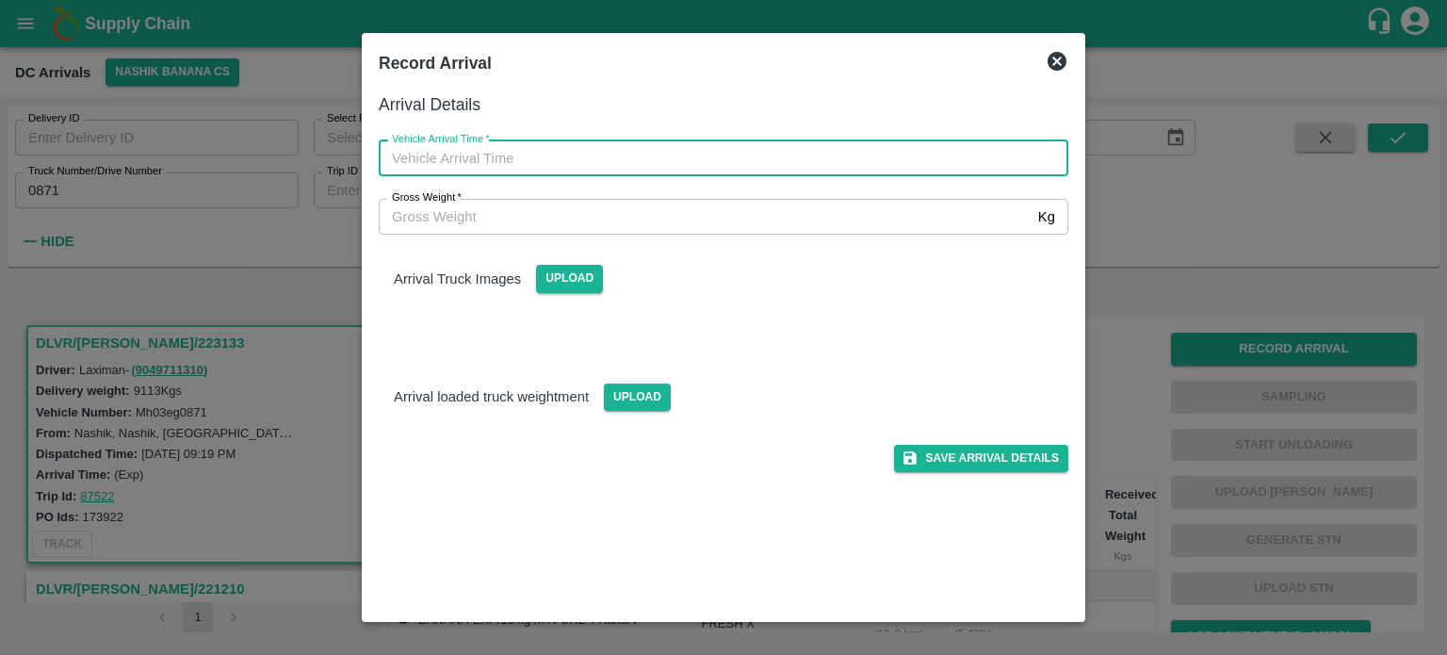
type input "DD/MM/YYYY hh:mm aa"
click at [855, 155] on input "DD/MM/YYYY hh:mm aa" at bounding box center [717, 158] width 676 height 36
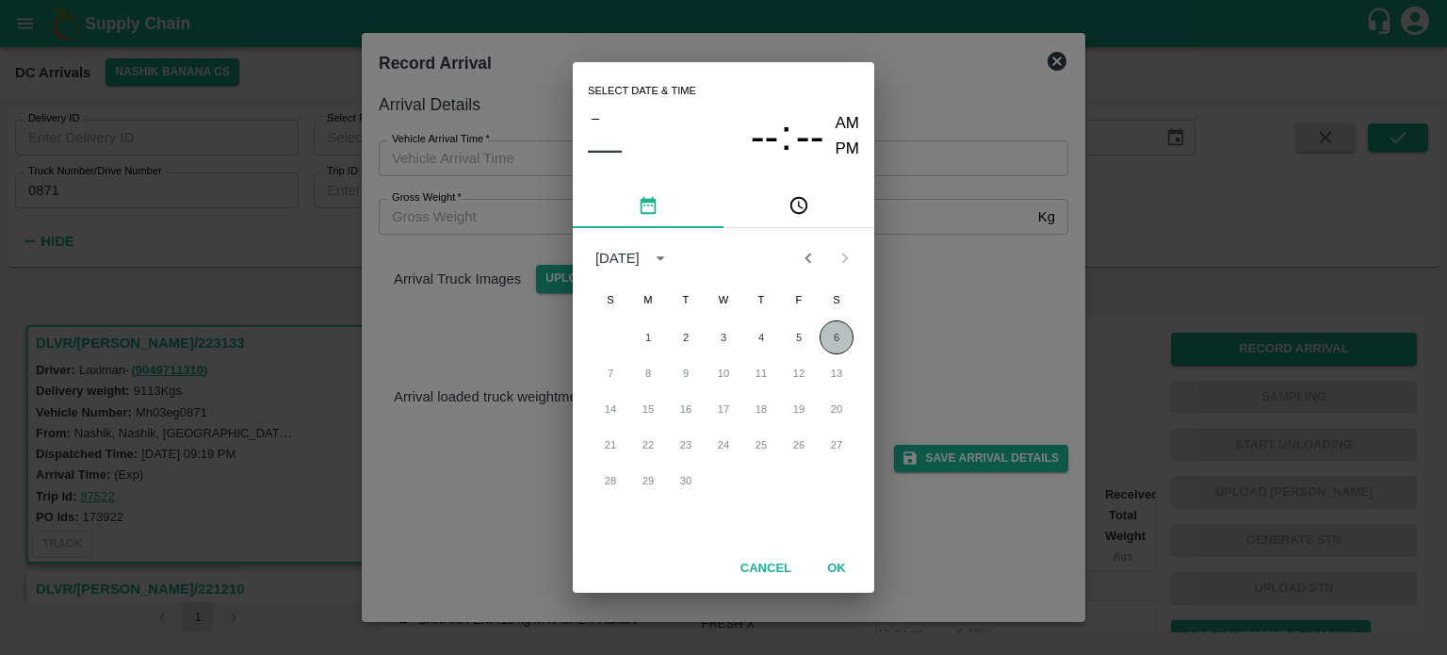
click at [834, 341] on button "6" at bounding box center [837, 337] width 34 height 34
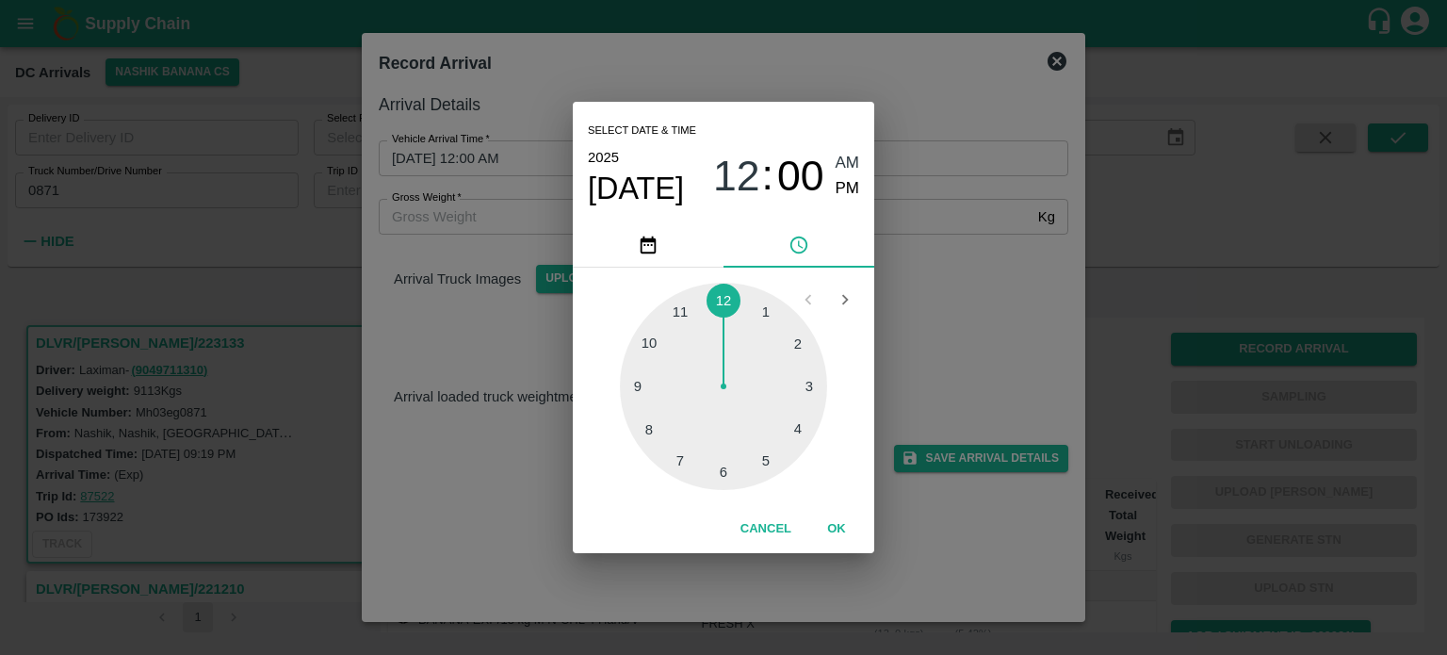
click at [676, 455] on div at bounding box center [723, 386] width 207 height 207
type input "[DATE] 07:00 AM"
click at [924, 327] on div "Select date & time 2025 Sep 6 07 : 00 AM PM 05 10 15 20 25 30 35 40 45 50 55 00…" at bounding box center [723, 327] width 1447 height 655
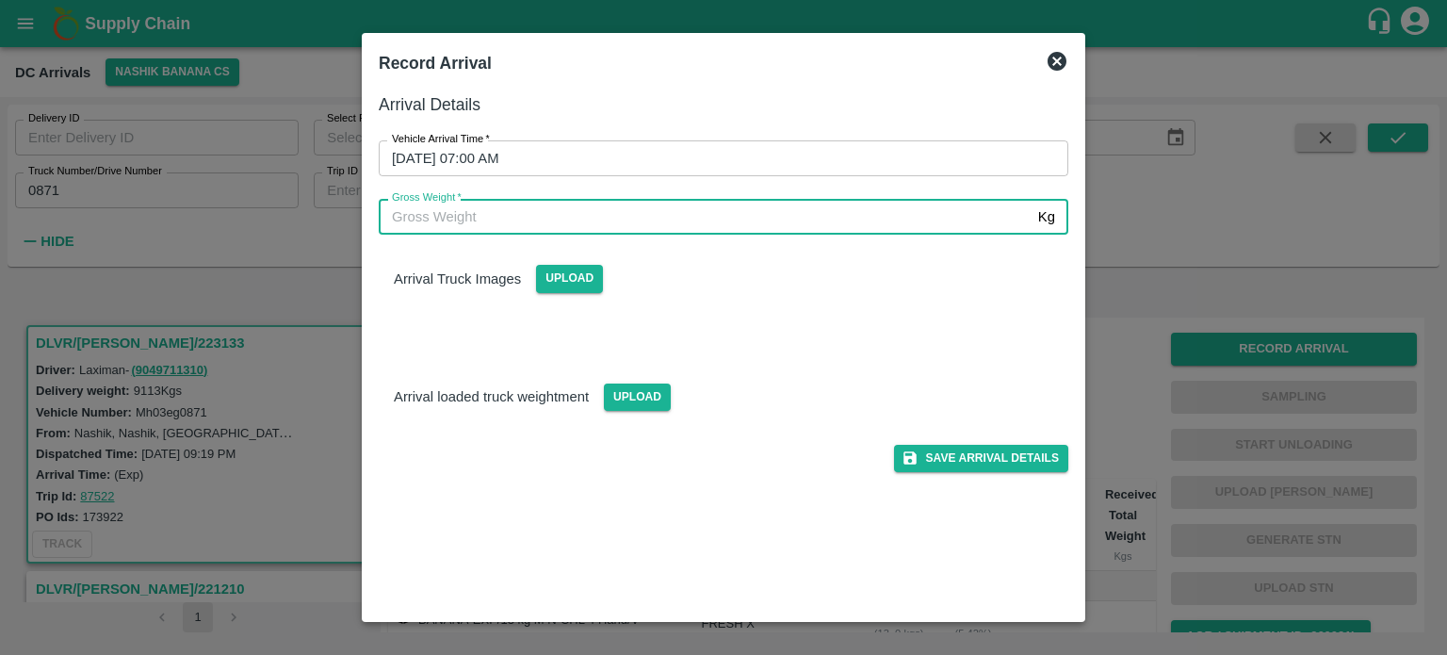
click at [705, 225] on input "Gross Weight   *" at bounding box center [705, 217] width 652 height 36
type input "16765"
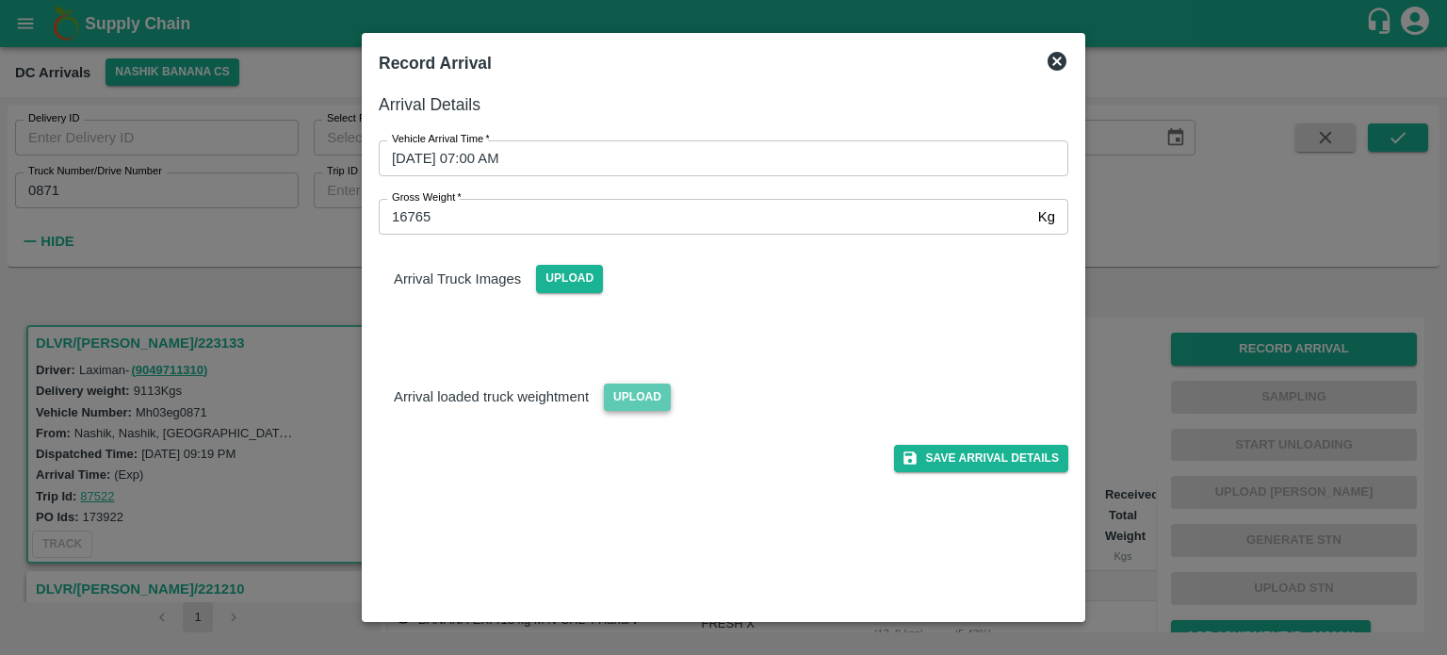
click at [644, 402] on span "Upload" at bounding box center [637, 396] width 67 height 27
click at [0, 0] on input "Upload" at bounding box center [0, 0] width 0 height 0
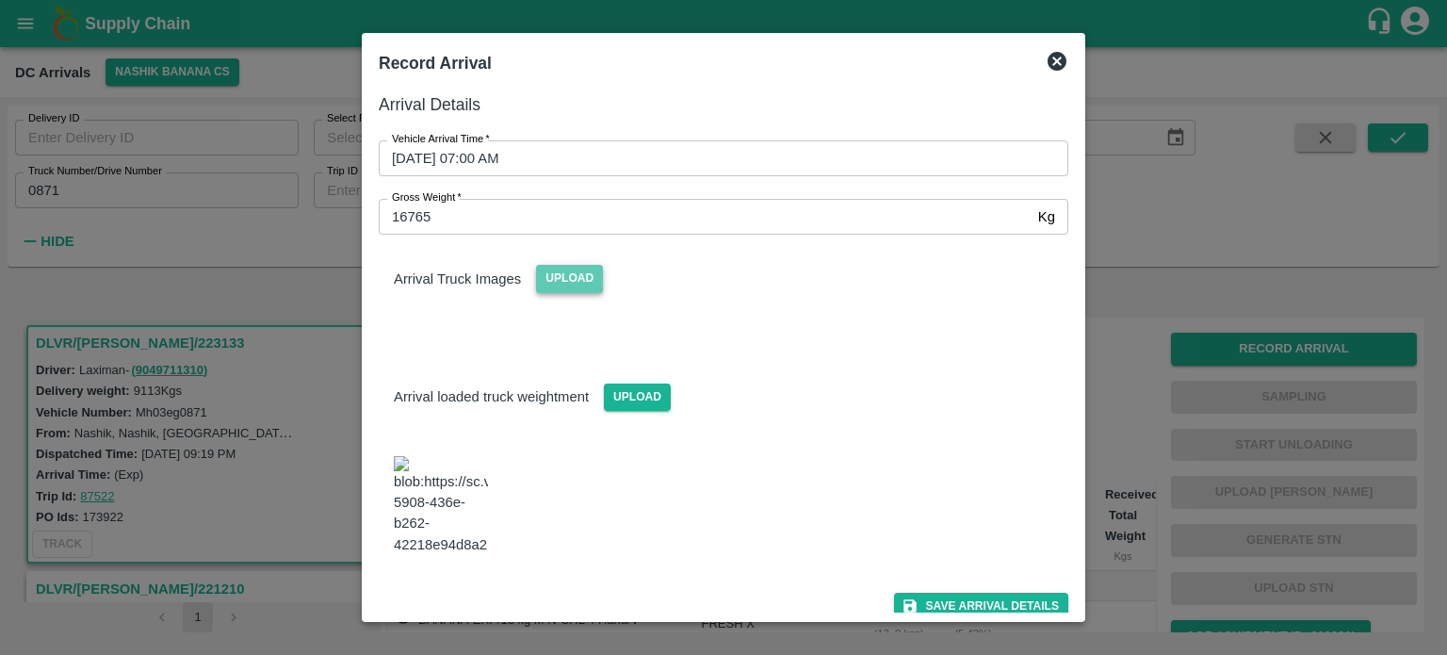
click at [565, 280] on span "Upload" at bounding box center [569, 278] width 67 height 27
click at [0, 0] on input "Upload" at bounding box center [0, 0] width 0 height 0
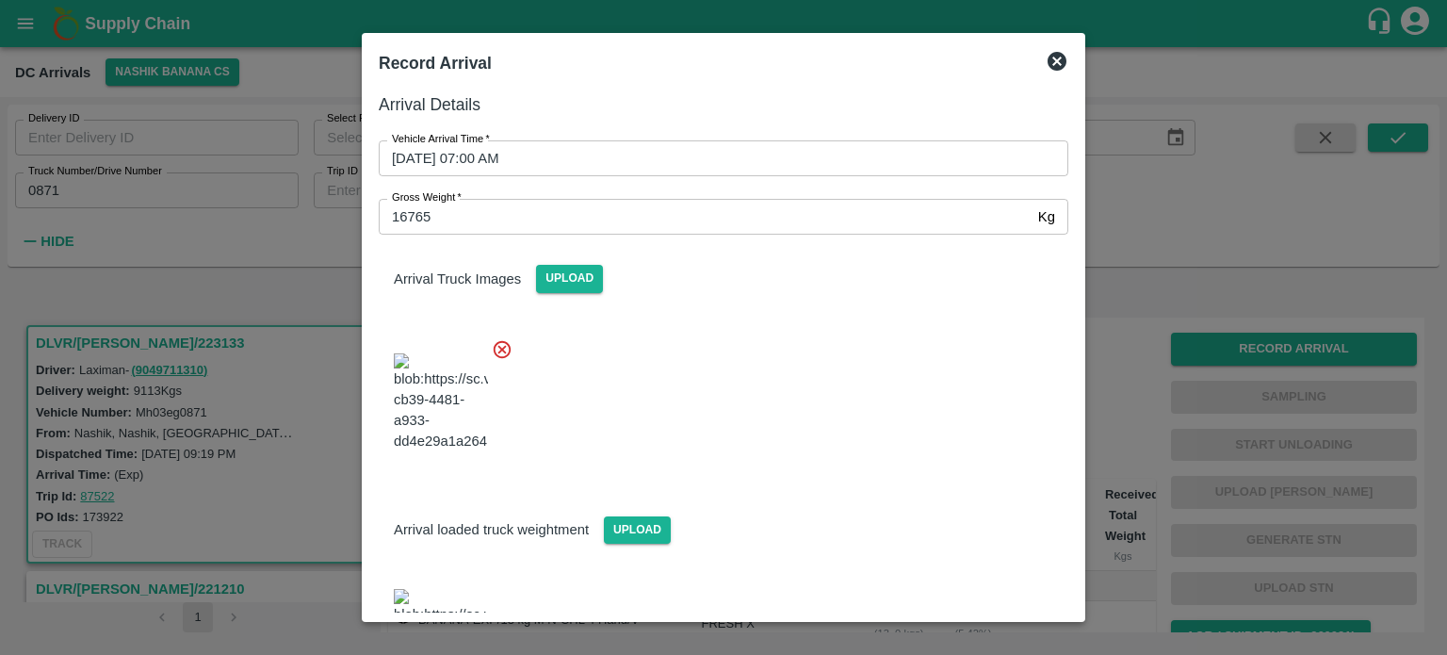
scroll to position [138, 0]
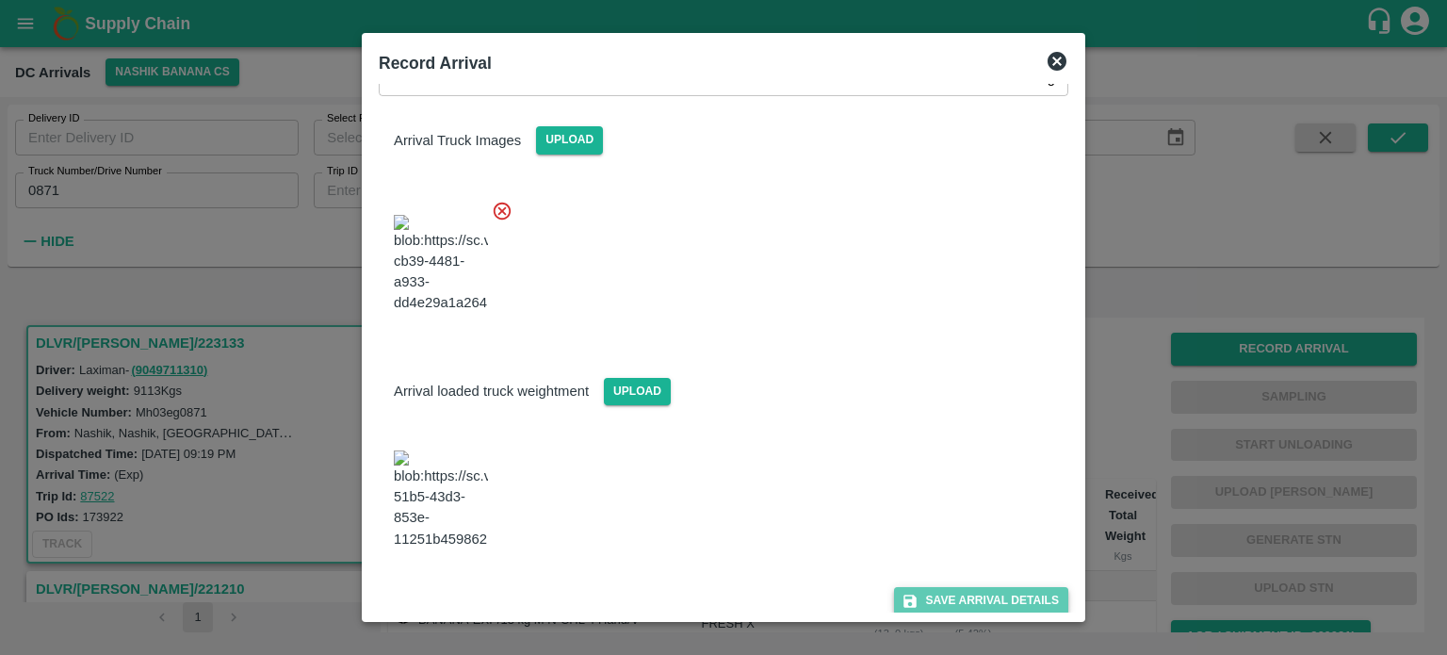
click at [973, 597] on button "Save Arrival Details" at bounding box center [981, 600] width 174 height 27
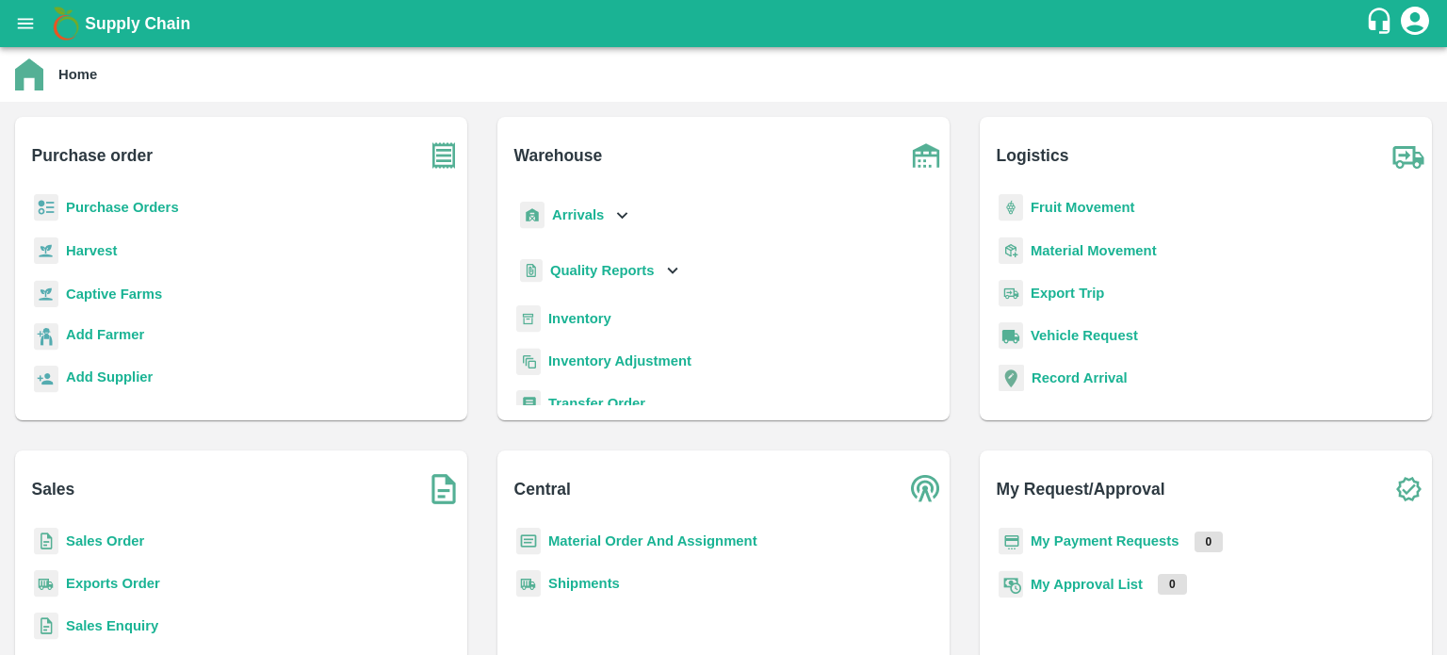
click at [622, 217] on icon at bounding box center [622, 215] width 10 height 7
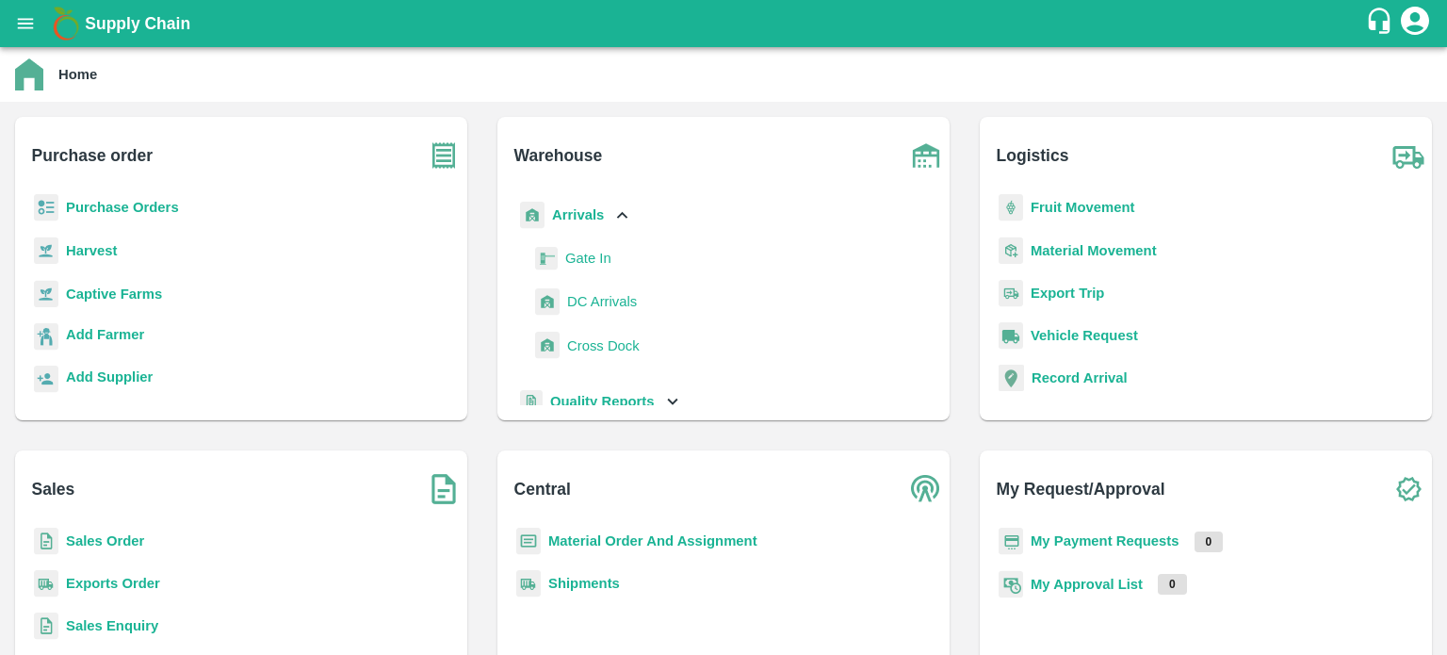
click at [611, 297] on span "DC Arrivals" at bounding box center [602, 301] width 70 height 21
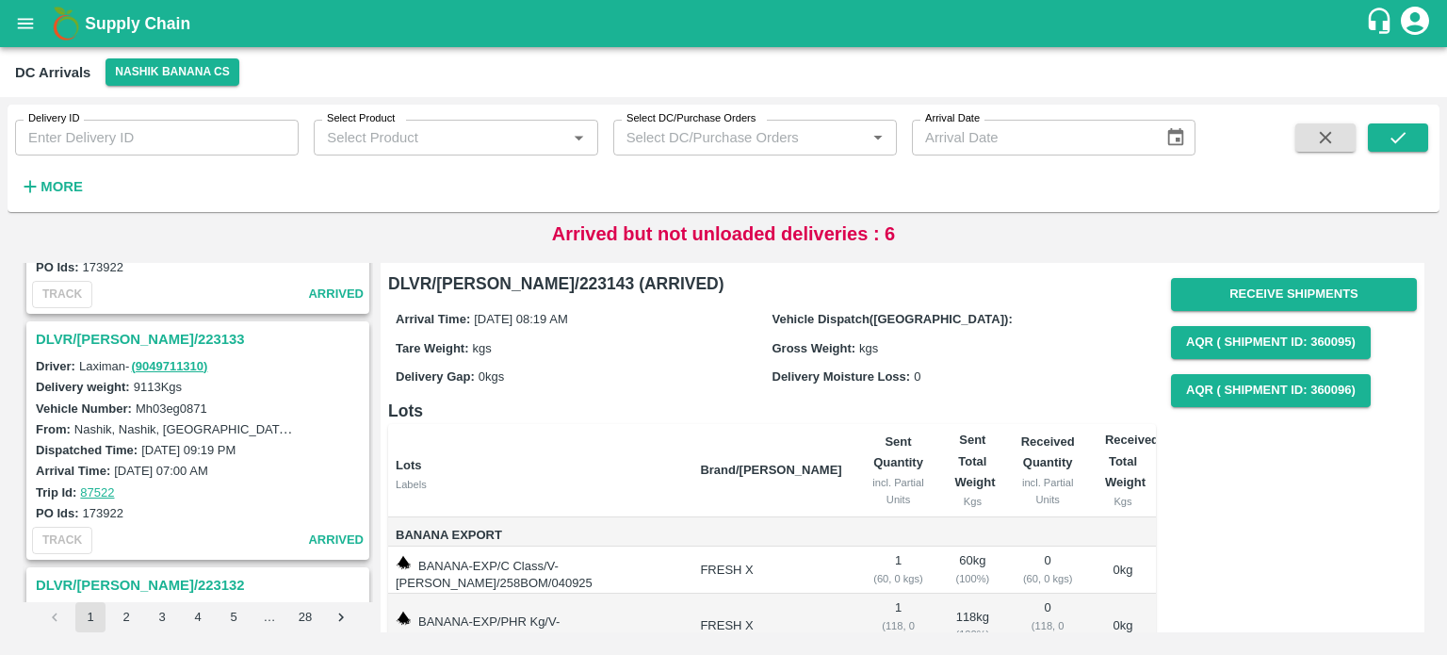
scroll to position [938, 0]
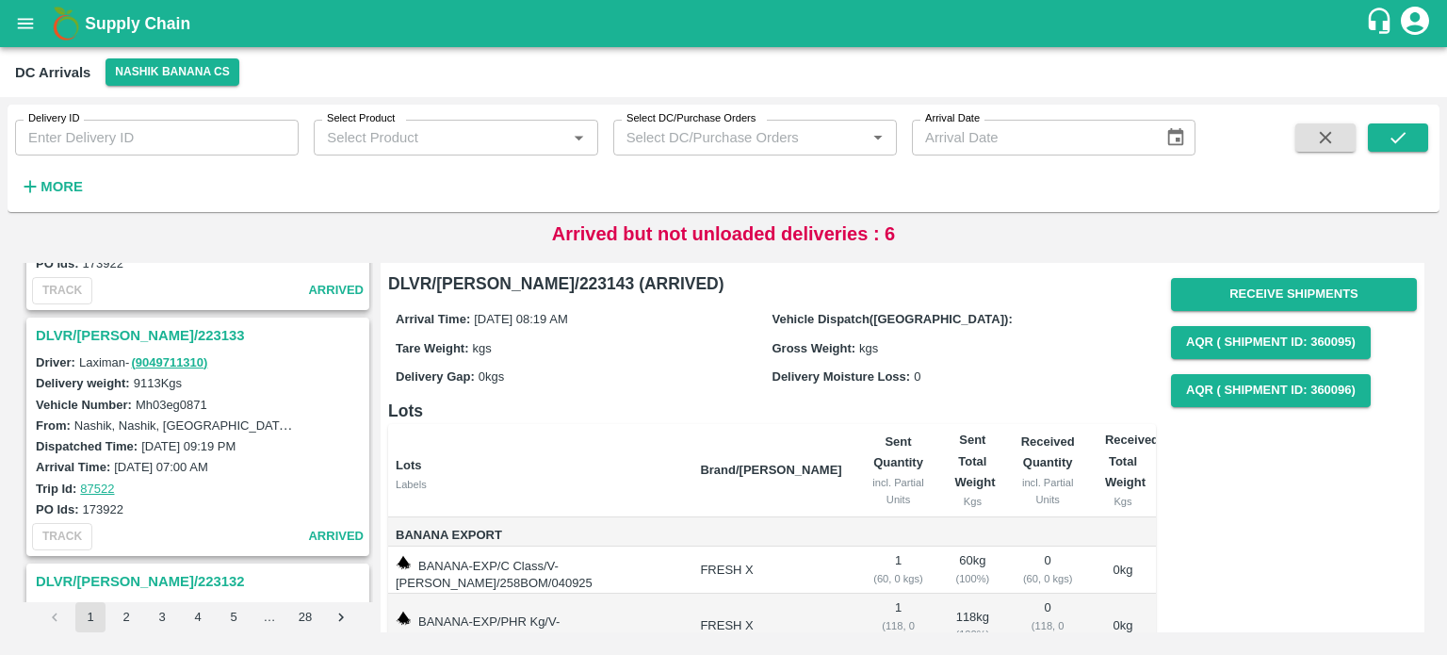
click at [109, 330] on h3 "DLVR/[PERSON_NAME]/223133" at bounding box center [201, 335] width 330 height 24
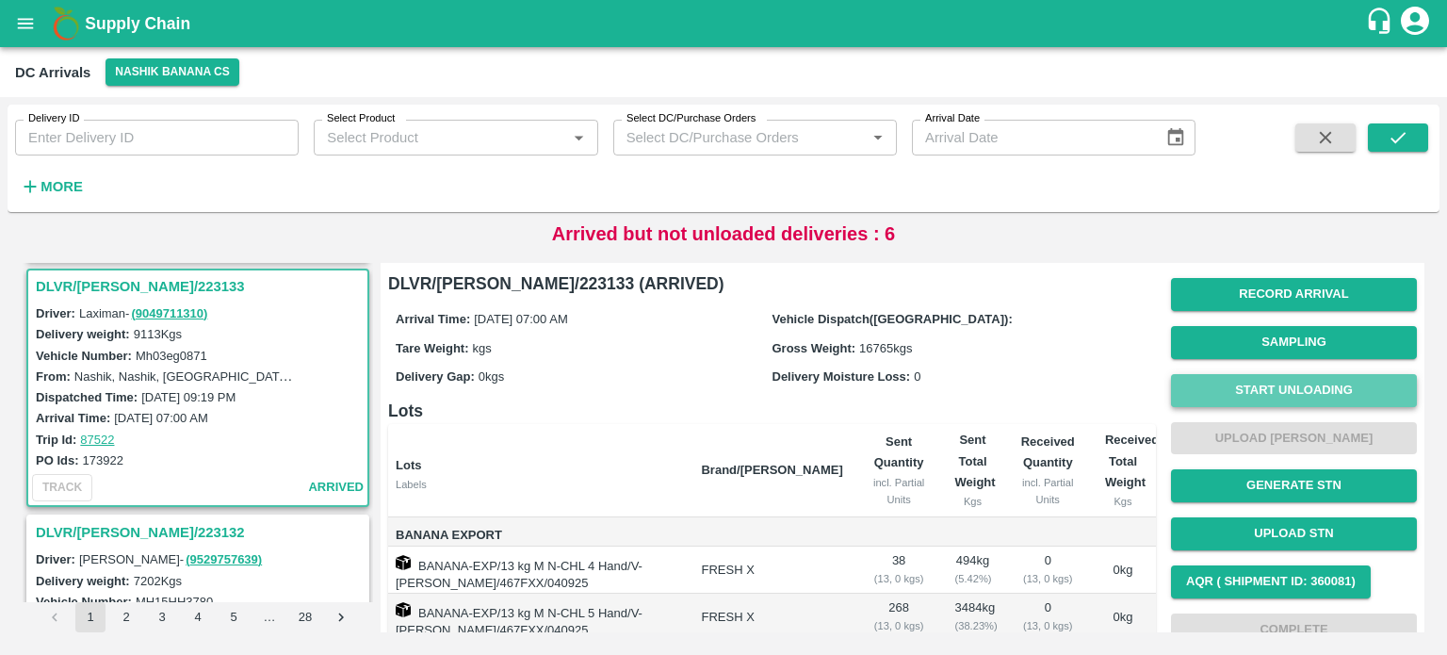
click at [1259, 404] on button "Start Unloading" at bounding box center [1294, 390] width 246 height 33
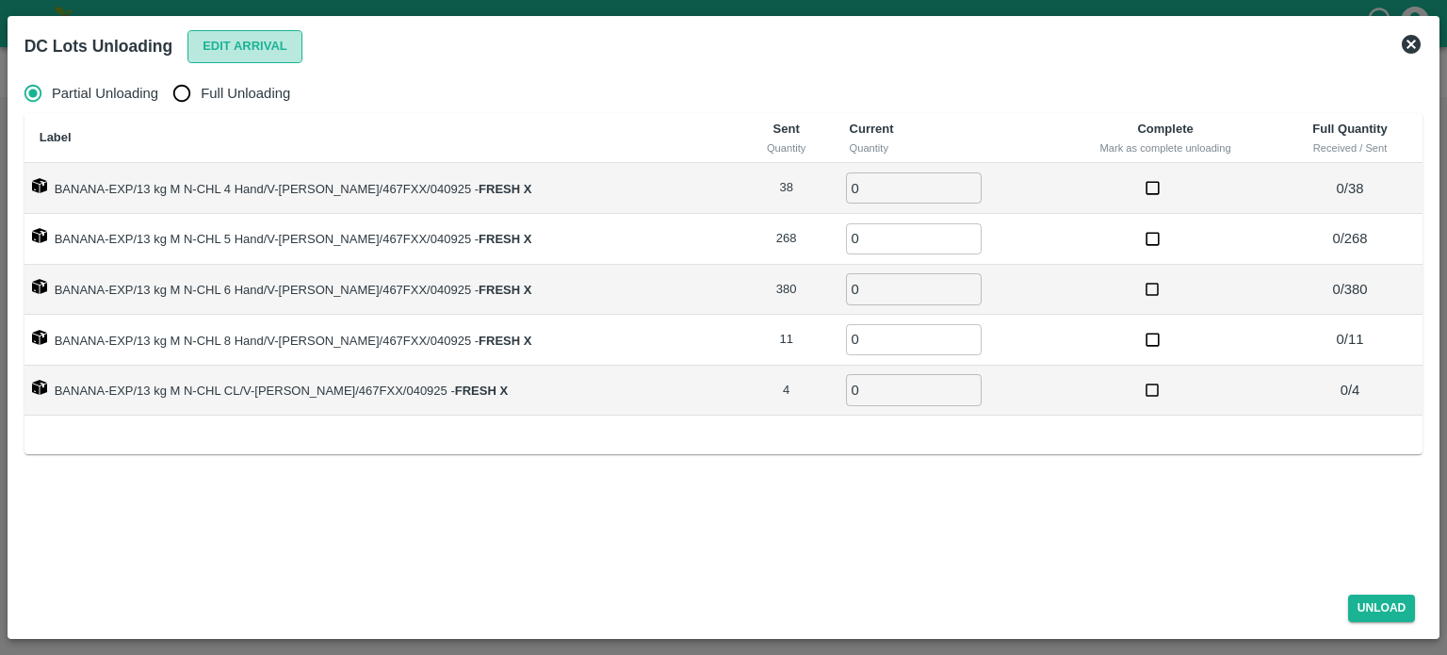
click at [219, 37] on button "Edit Arrival" at bounding box center [244, 46] width 115 height 33
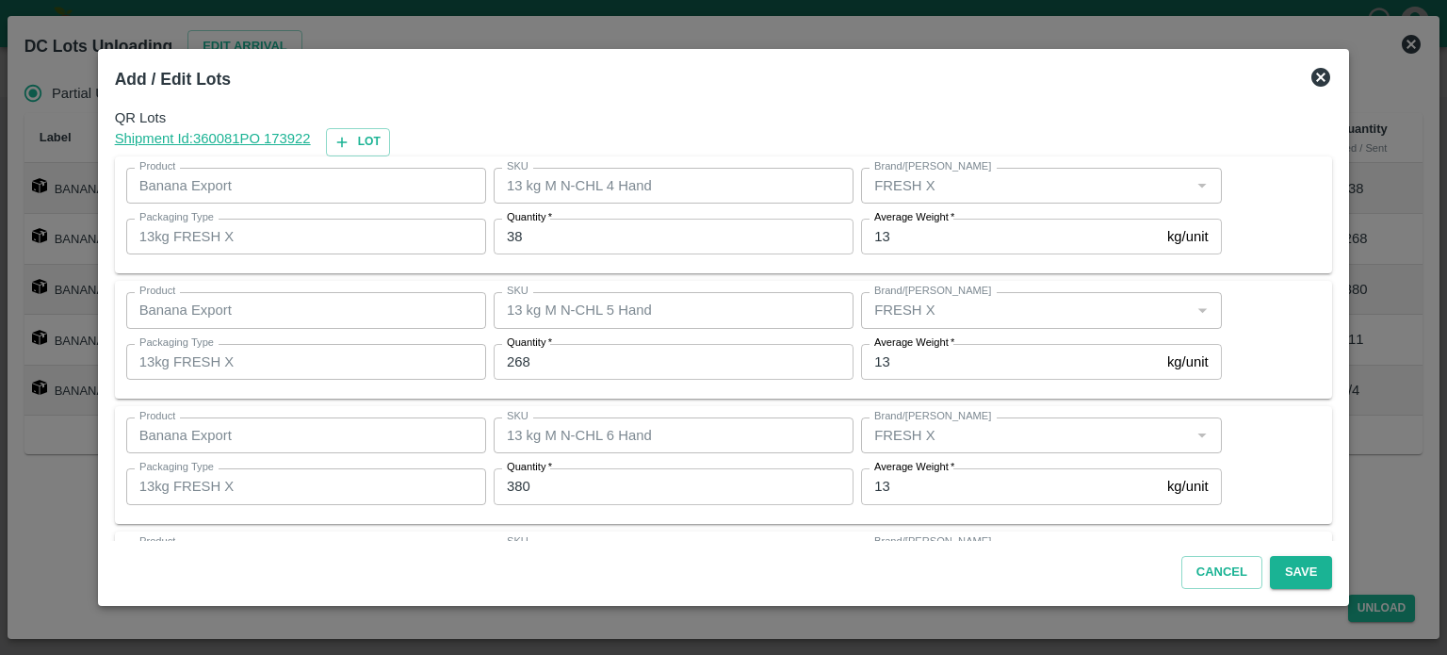
click at [519, 238] on input "38" at bounding box center [674, 237] width 360 height 36
type input "41"
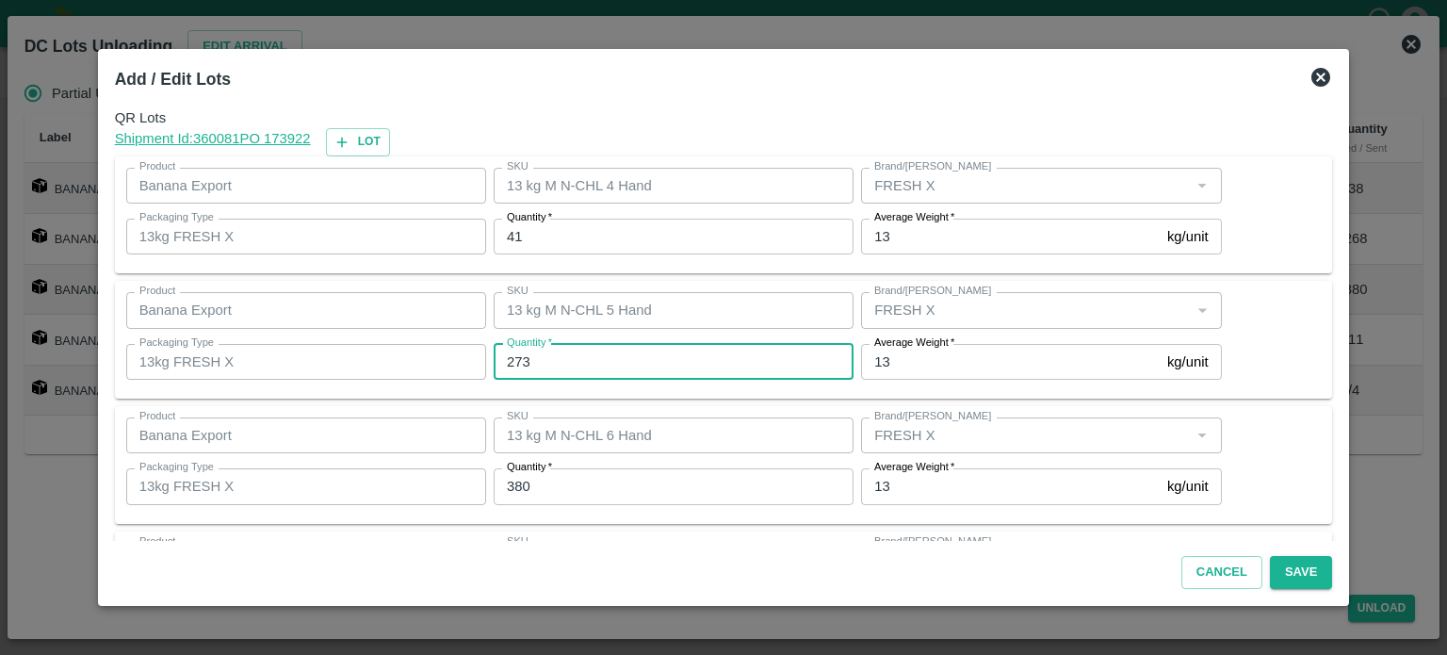
type input "273"
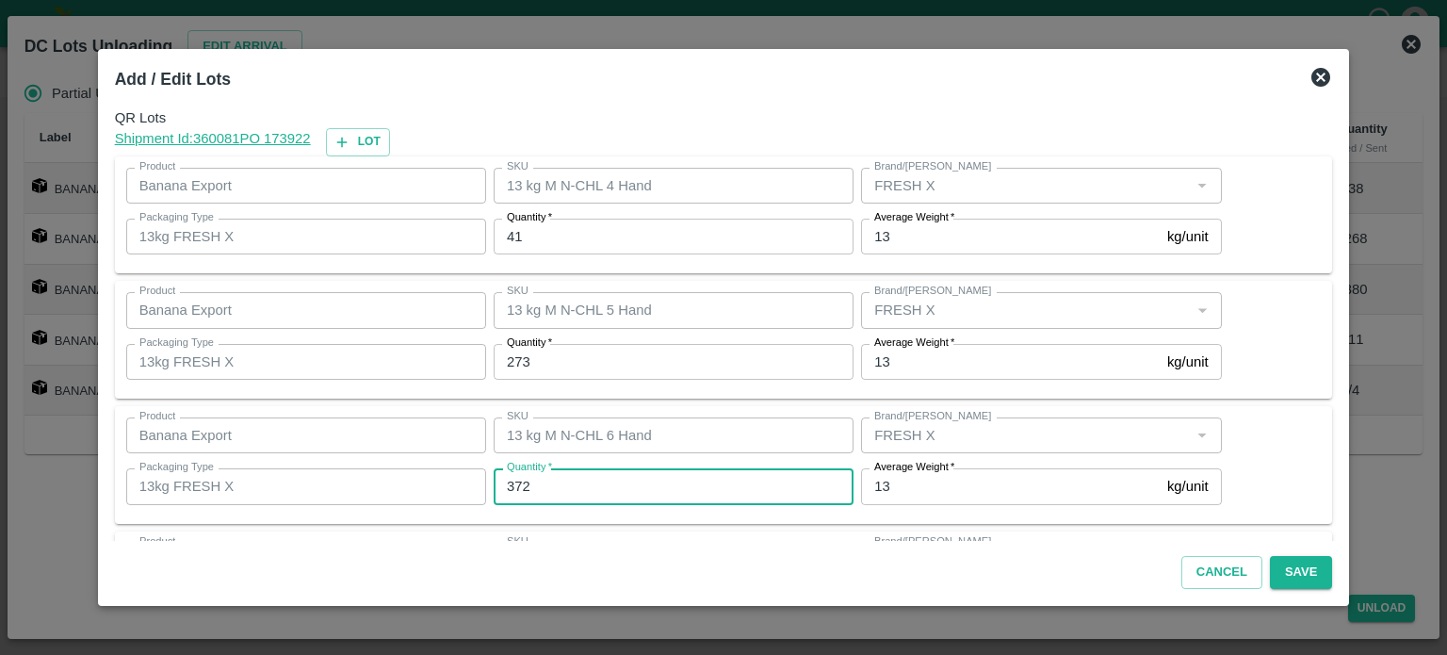
type input "372"
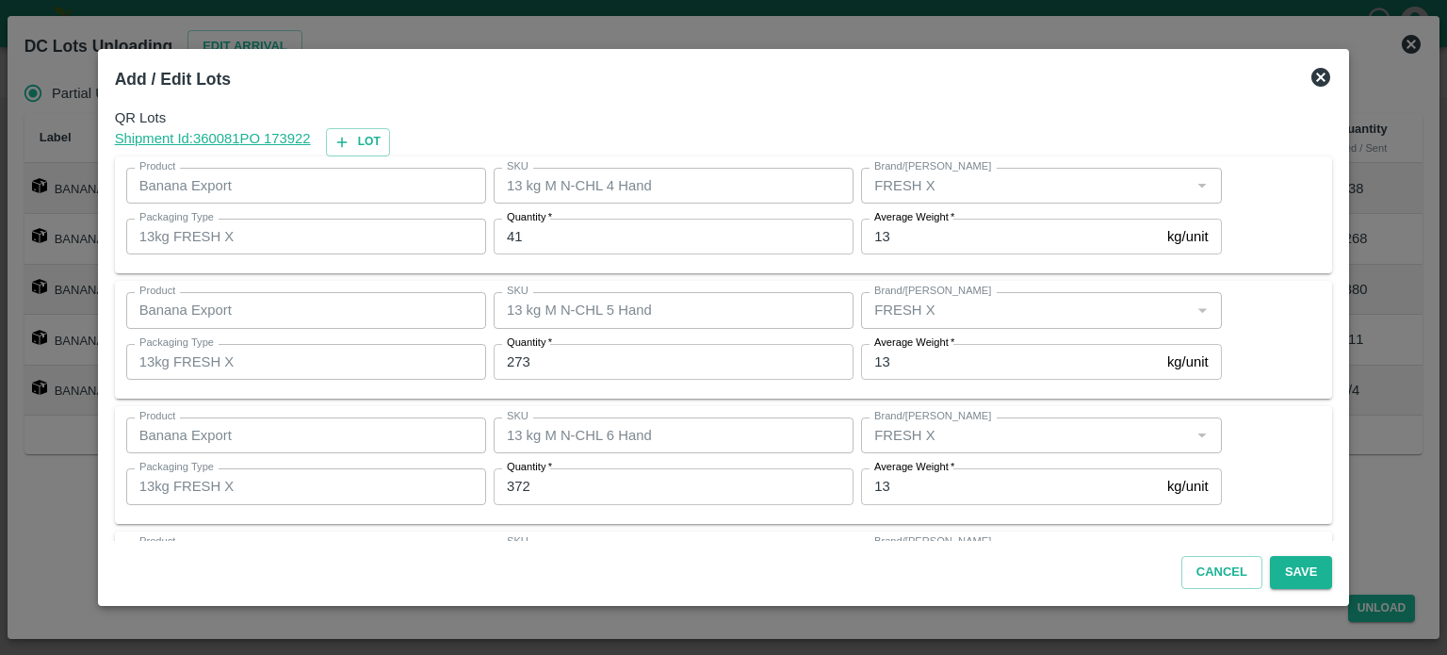
scroll to position [247, 0]
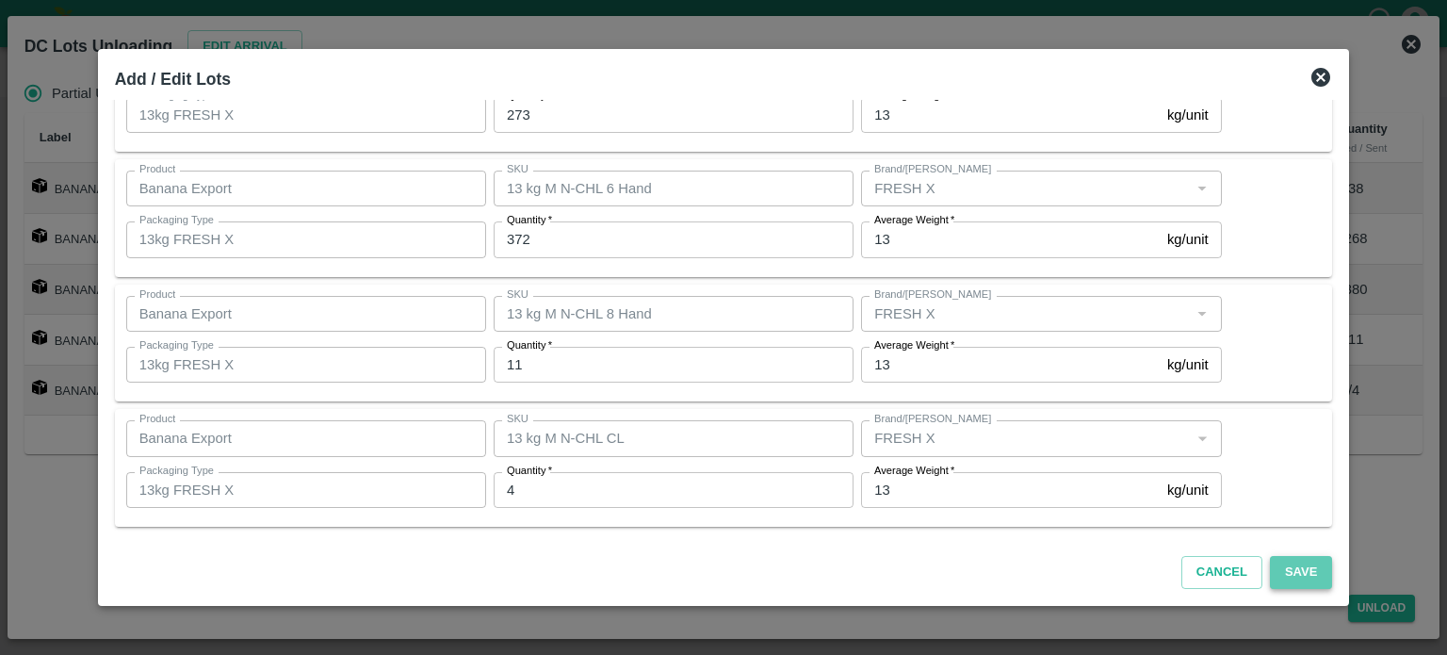
click at [1281, 570] on button "Save" at bounding box center [1301, 572] width 62 height 33
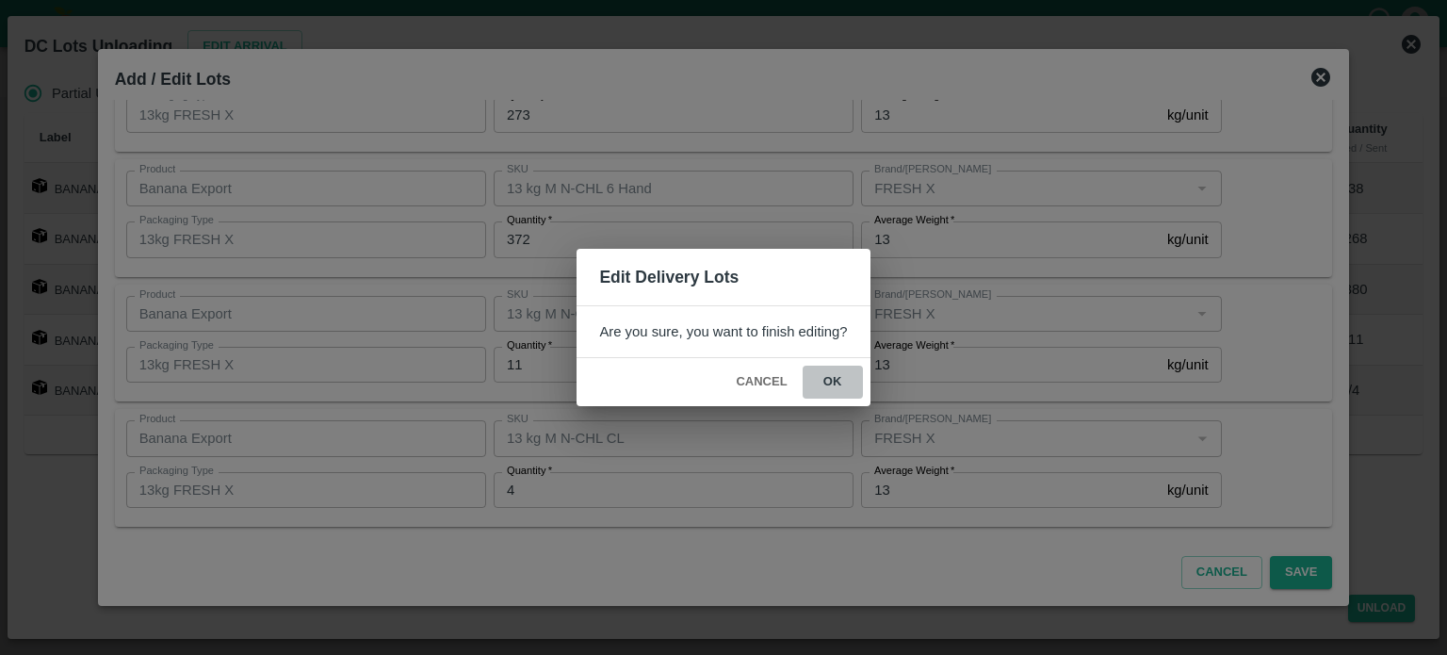
click at [828, 379] on button "ok" at bounding box center [833, 382] width 60 height 33
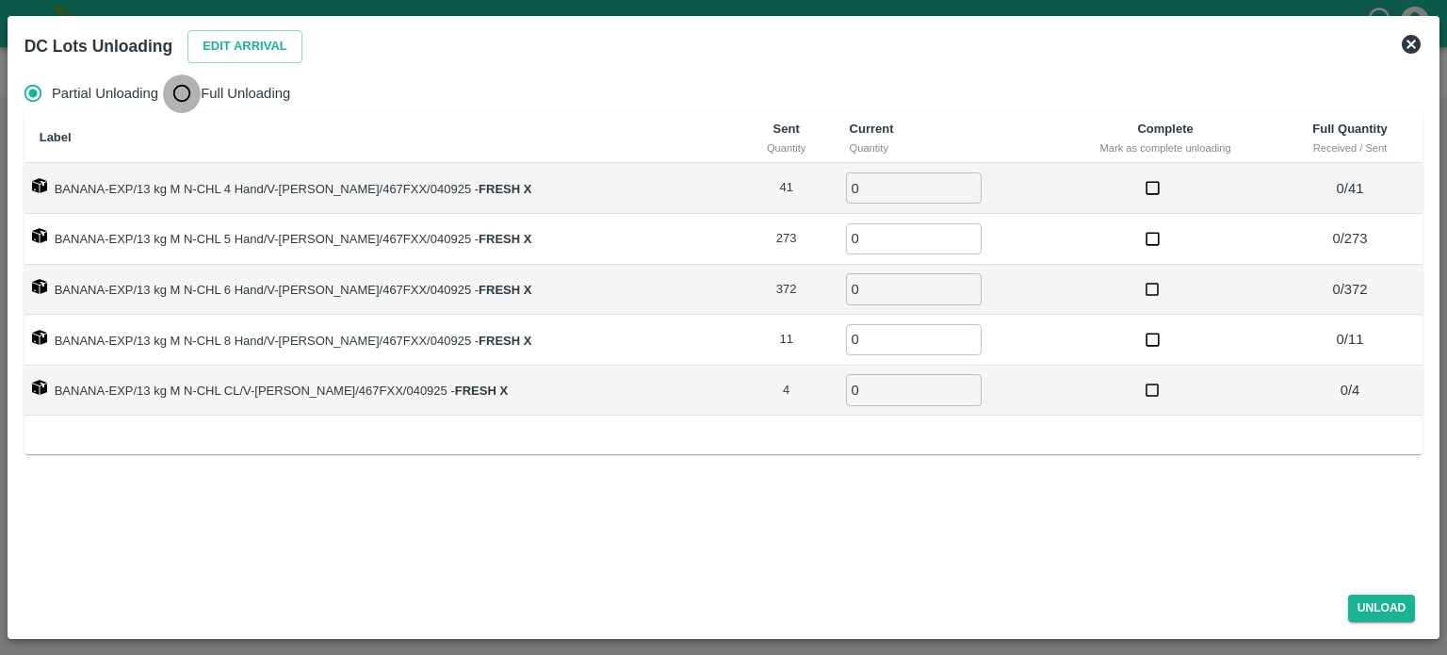
click at [200, 101] on input "Full Unloading" at bounding box center [182, 93] width 38 height 38
radio input "true"
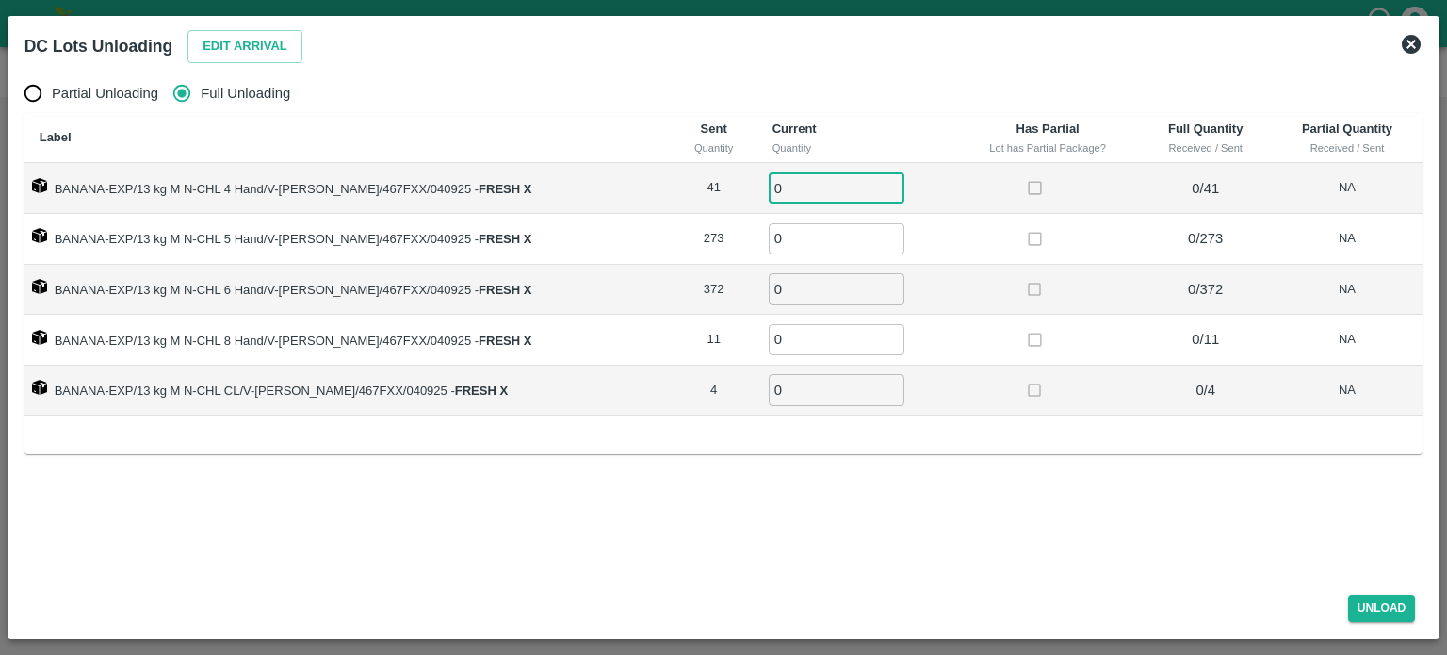
click at [791, 184] on input "0" at bounding box center [837, 187] width 136 height 31
type input "41"
type input "273"
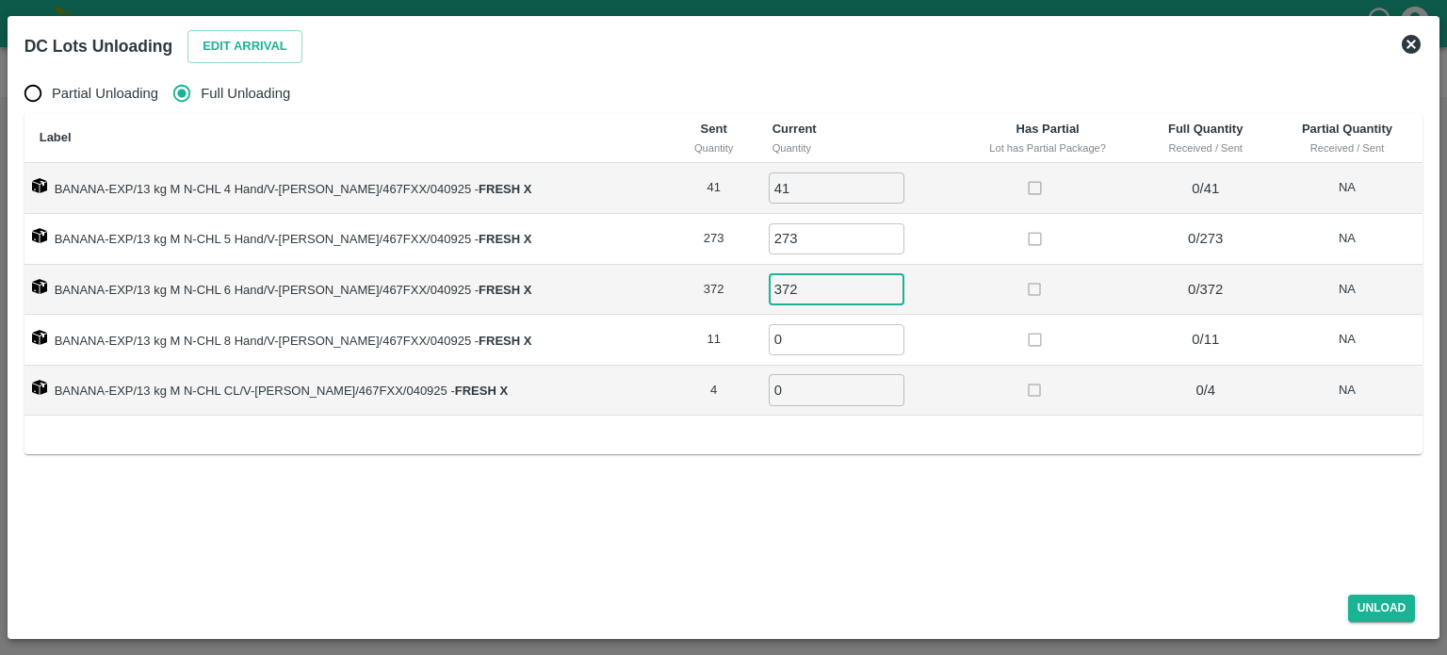
type input "372"
type input "11"
type input "4"
click at [1379, 598] on button "Unload" at bounding box center [1382, 607] width 68 height 27
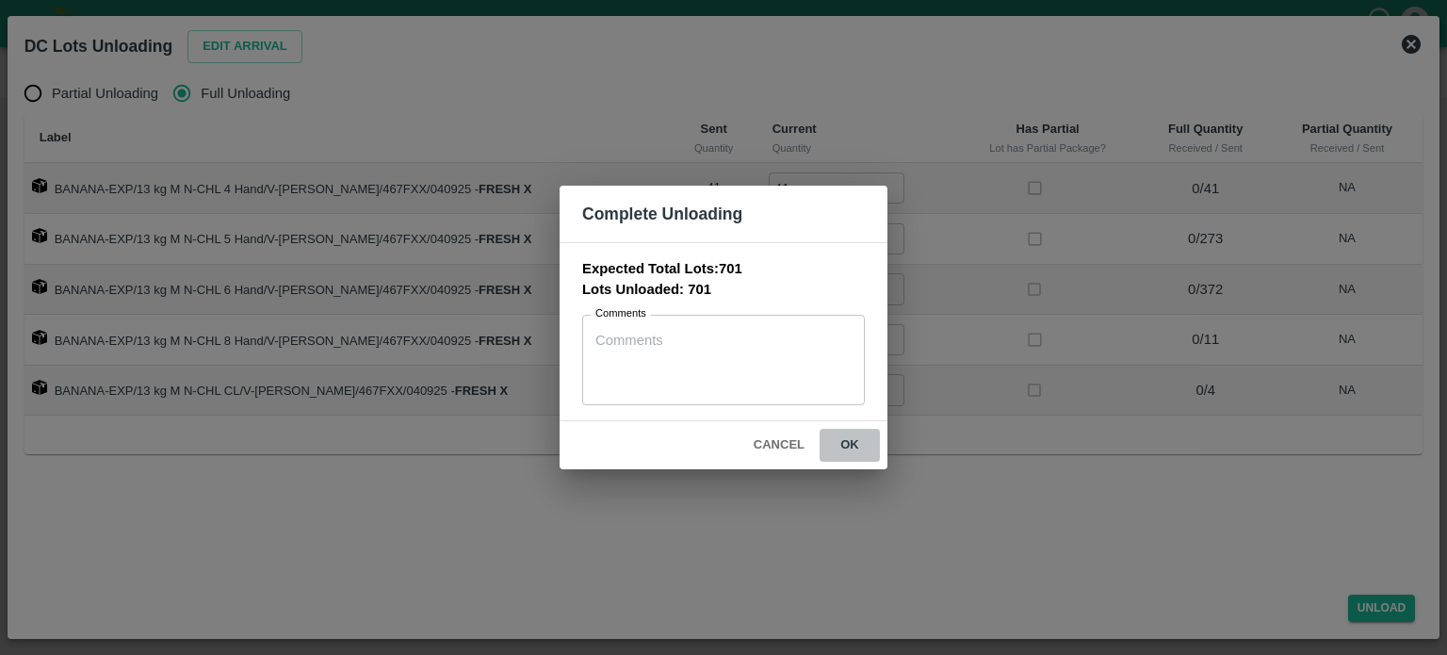
click at [847, 448] on button "ok" at bounding box center [850, 445] width 60 height 33
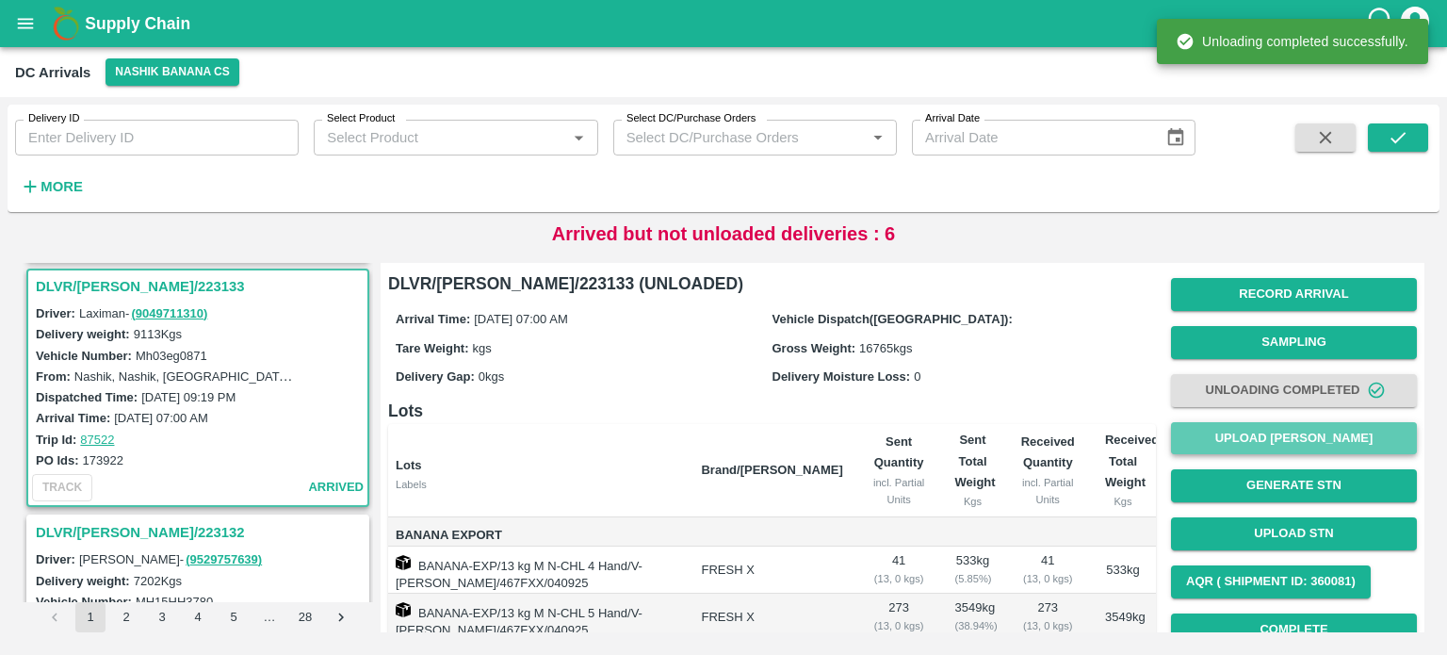
click at [1281, 439] on button "Upload [PERSON_NAME]" at bounding box center [1294, 438] width 246 height 33
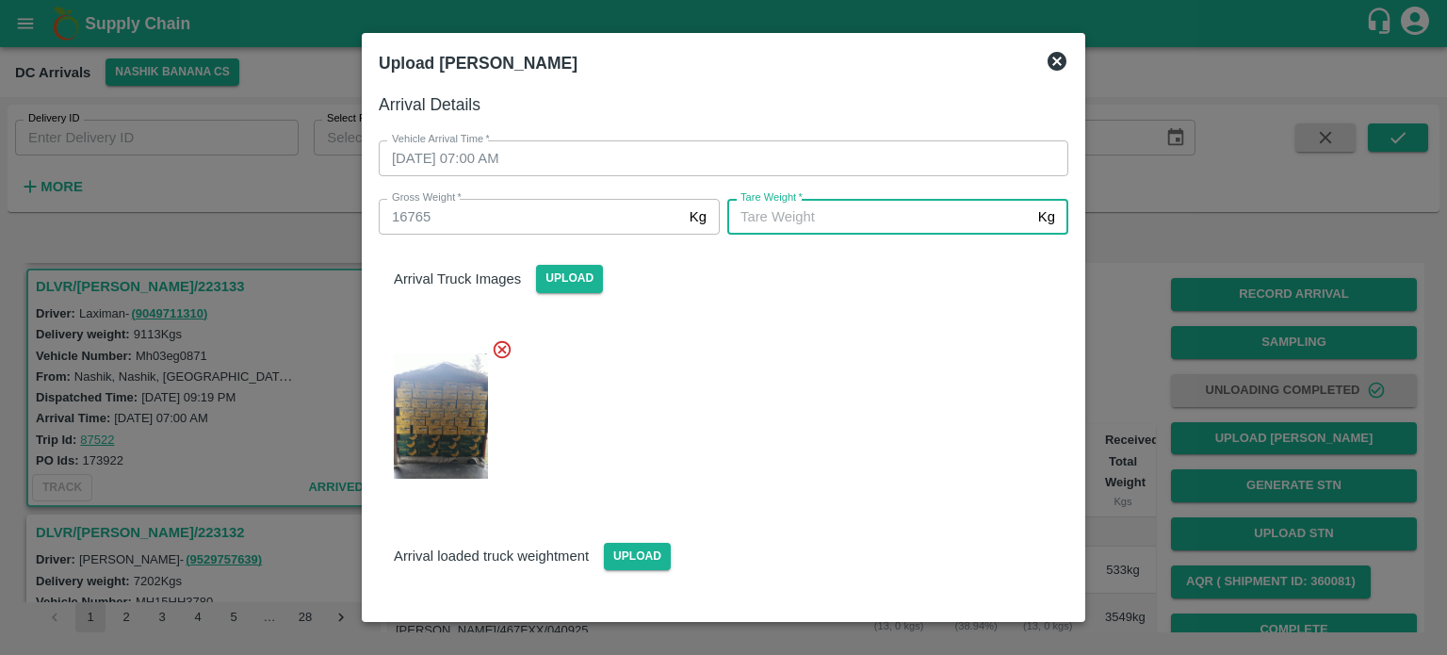
scroll to position [138, 0]
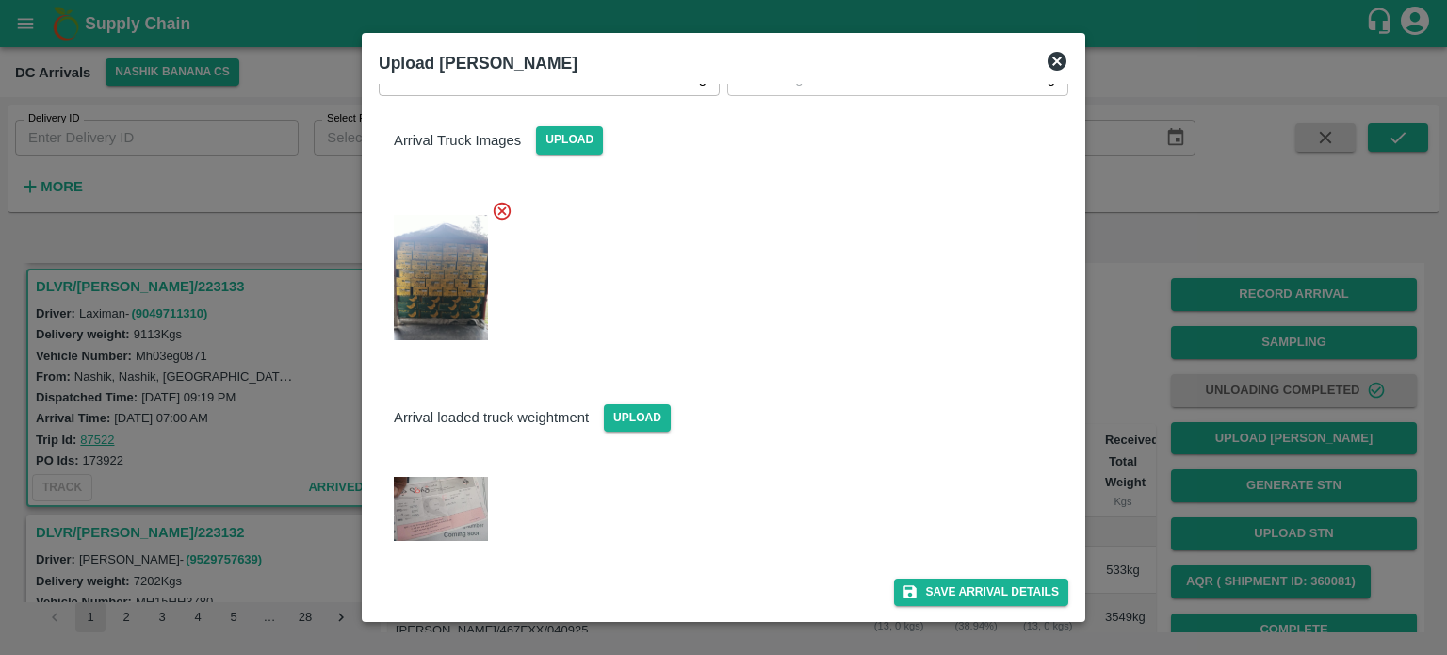
click at [425, 519] on img at bounding box center [441, 509] width 94 height 64
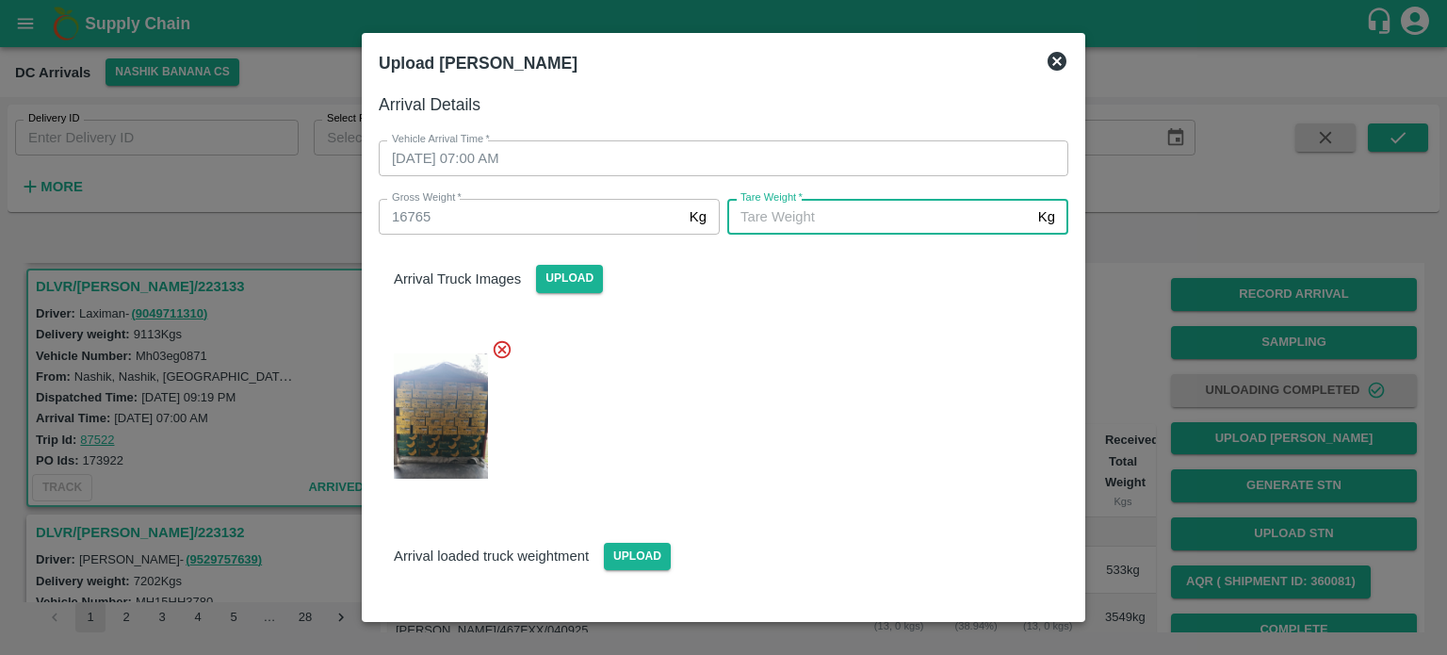
click at [803, 214] on input "[PERSON_NAME]   *" at bounding box center [878, 217] width 303 height 36
type input "6775"
click at [871, 384] on div at bounding box center [716, 410] width 705 height 174
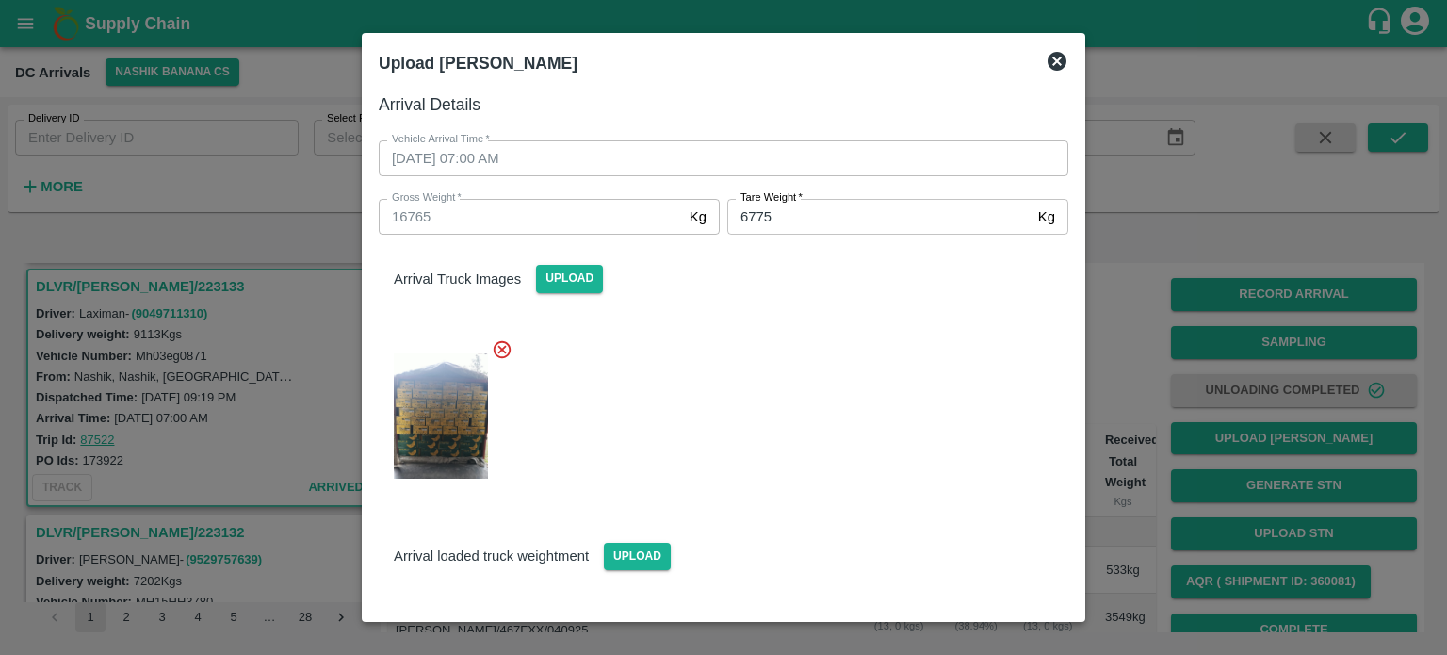
scroll to position [138, 0]
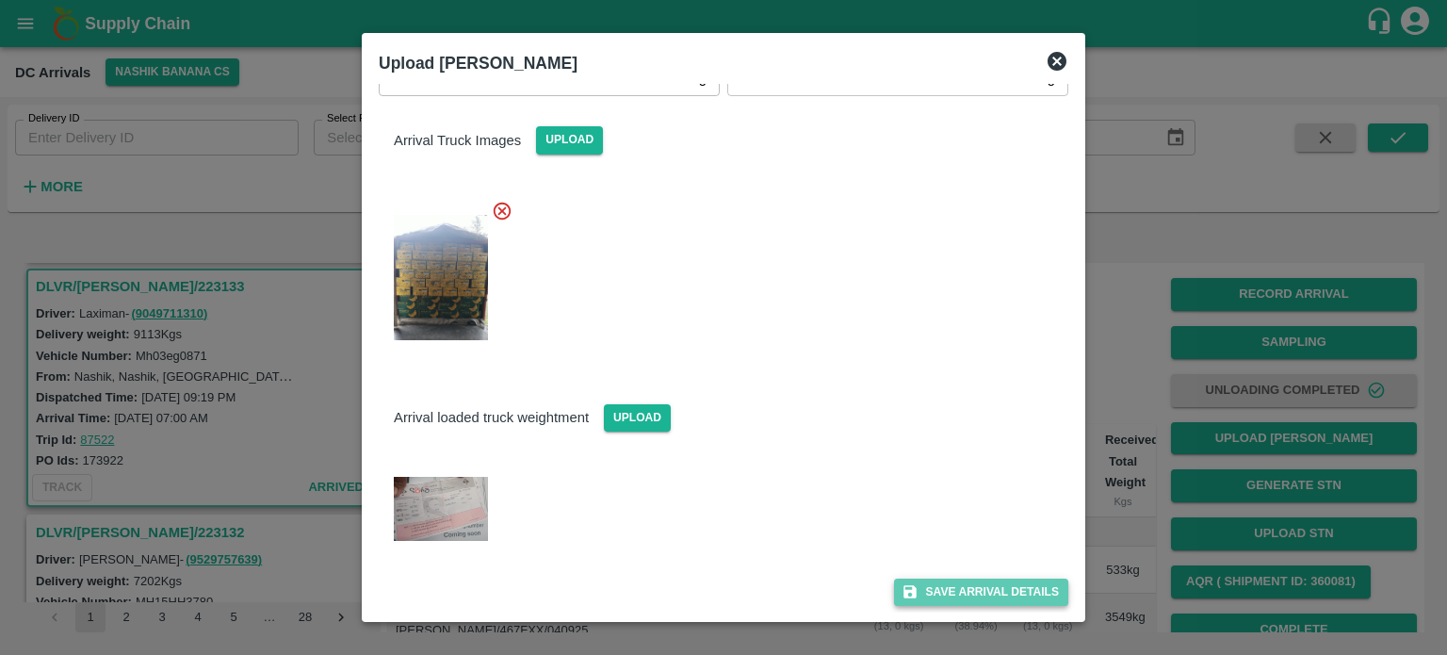
click at [962, 604] on button "Save Arrival Details" at bounding box center [981, 591] width 174 height 27
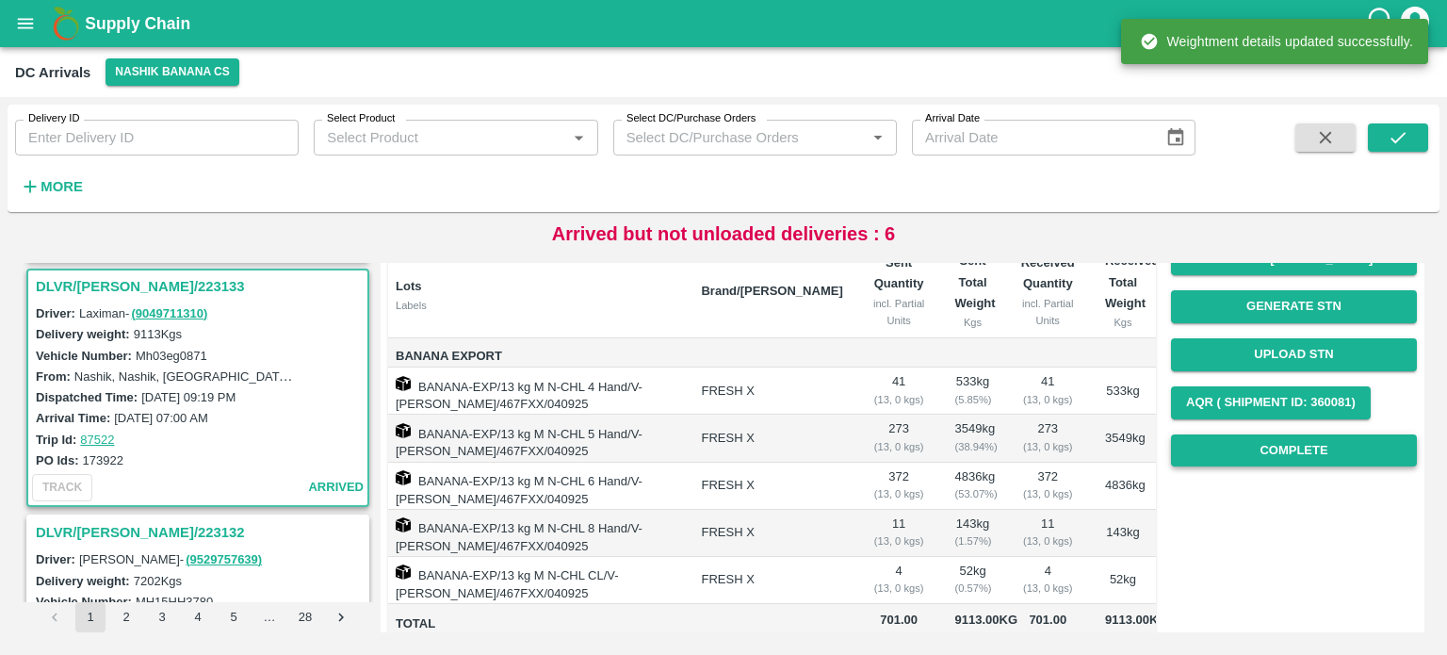
scroll to position [180, 0]
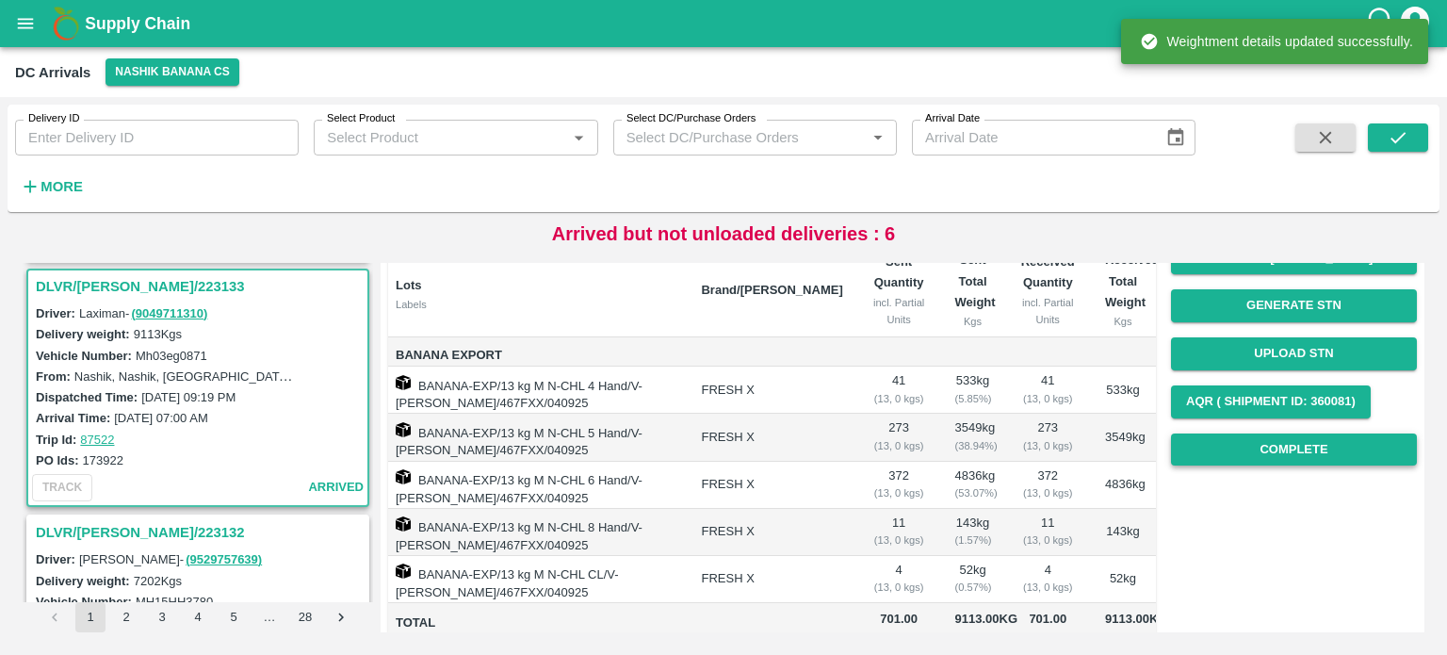
click at [1264, 445] on button "Complete" at bounding box center [1294, 449] width 246 height 33
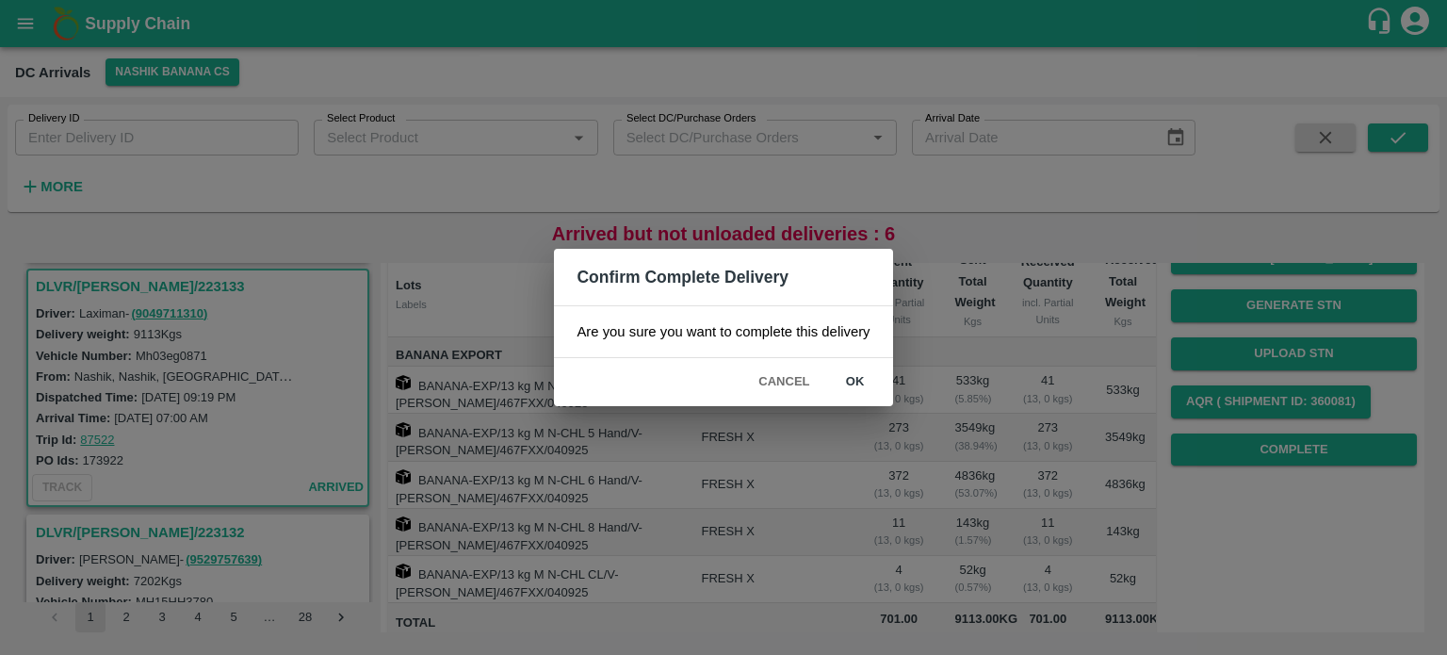
click at [848, 381] on button "ok" at bounding box center [855, 382] width 60 height 33
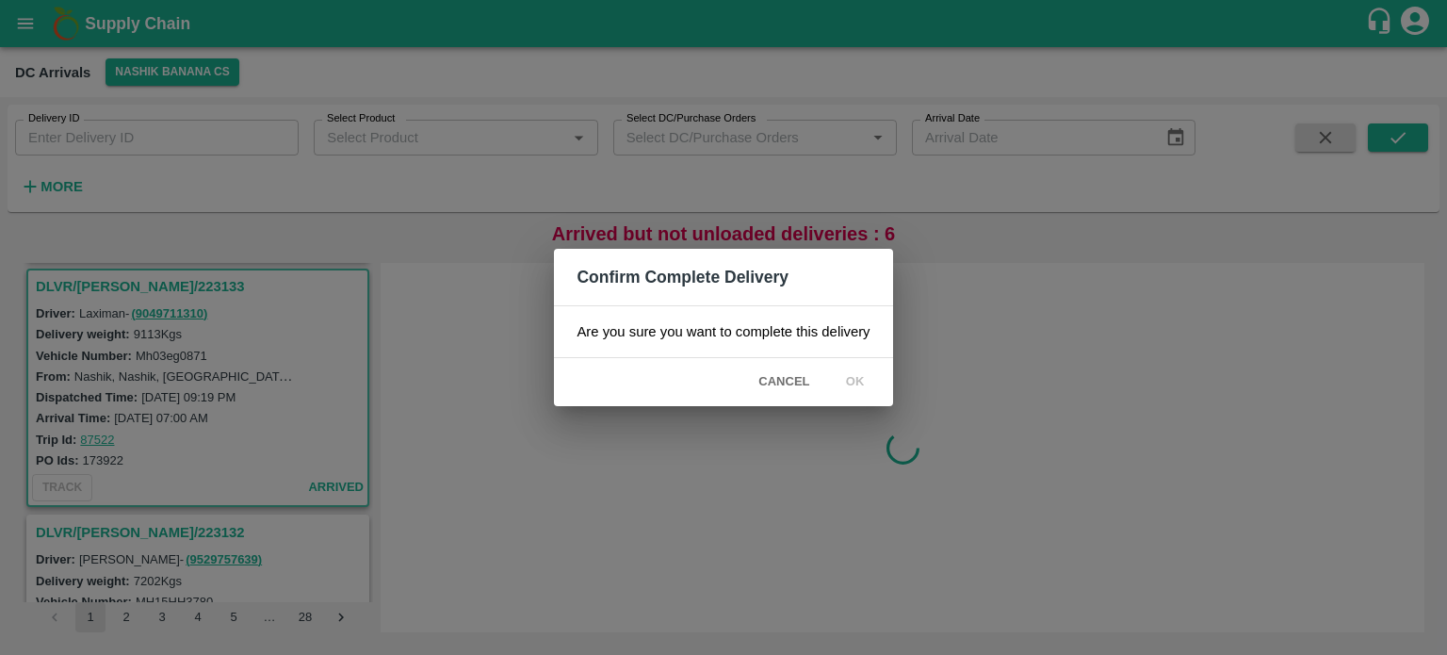
scroll to position [0, 0]
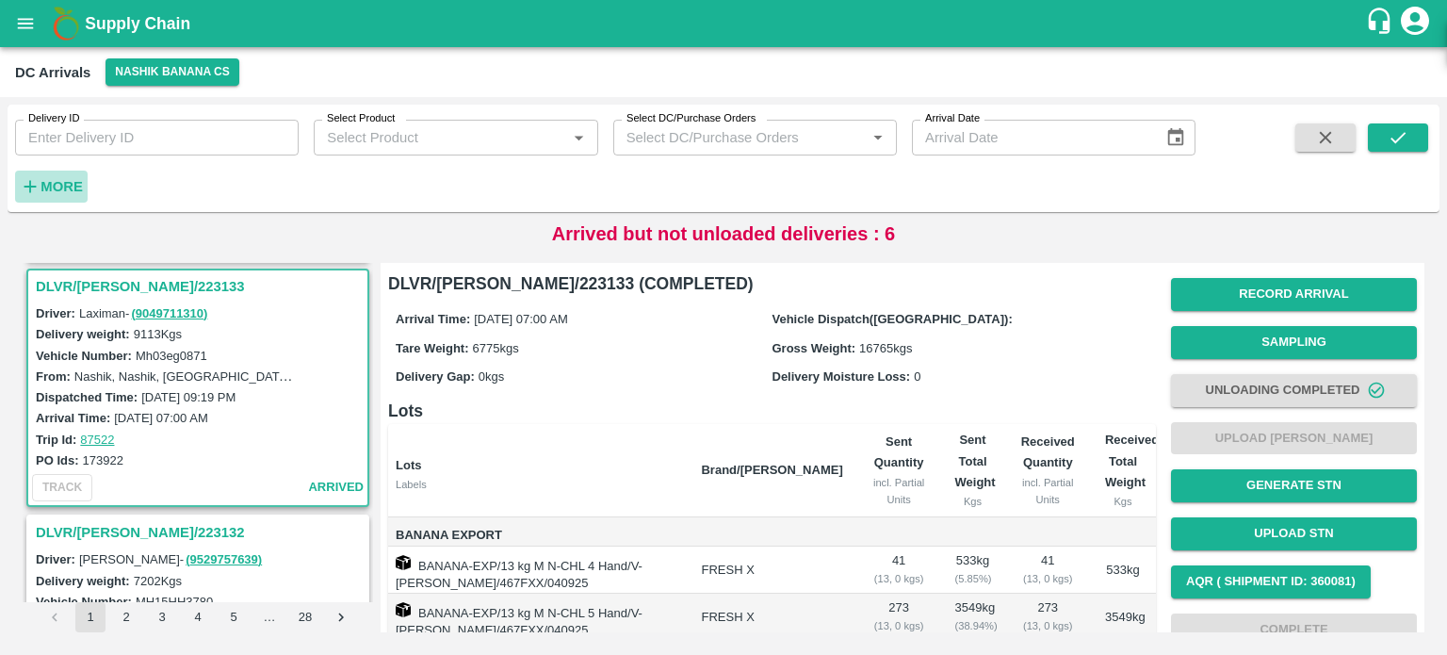
click at [71, 171] on button "More" at bounding box center [51, 187] width 73 height 32
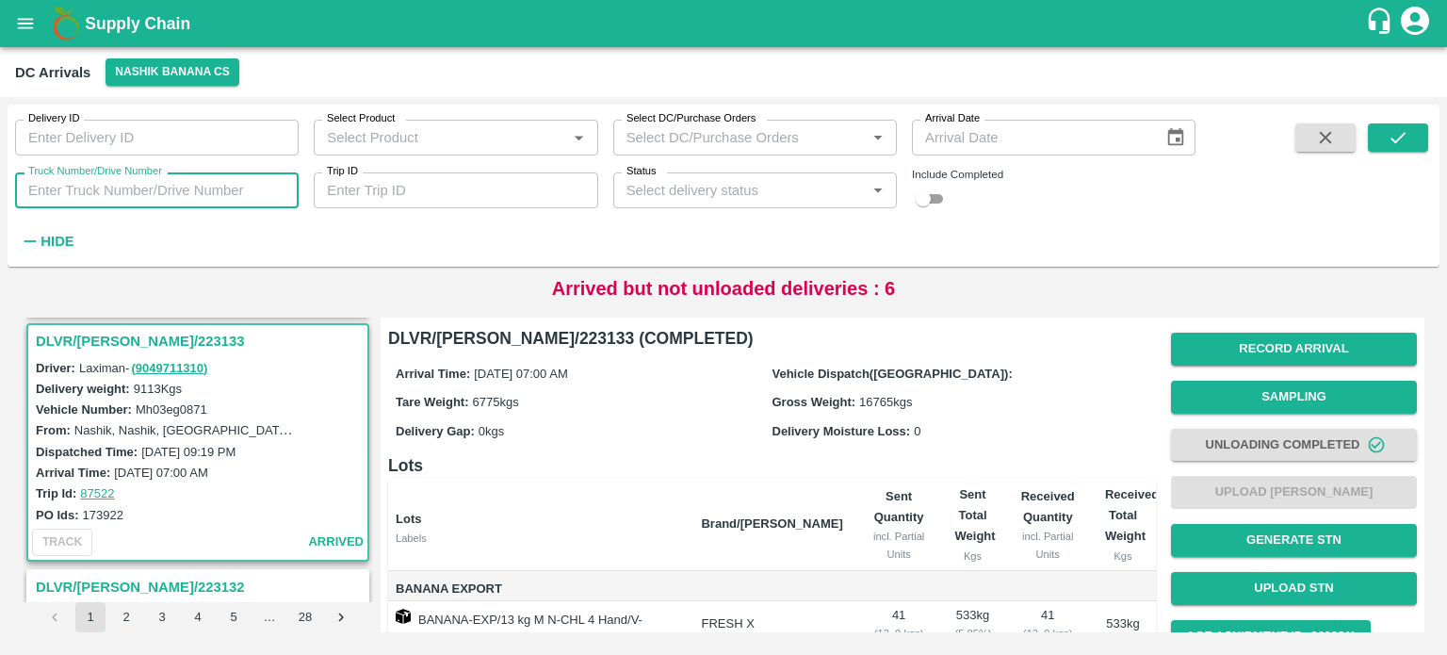
click at [71, 186] on input "Truck Number/Drive Number" at bounding box center [157, 190] width 284 height 36
type input "7344"
click at [928, 197] on input "checkbox" at bounding box center [923, 198] width 68 height 23
checkbox input "true"
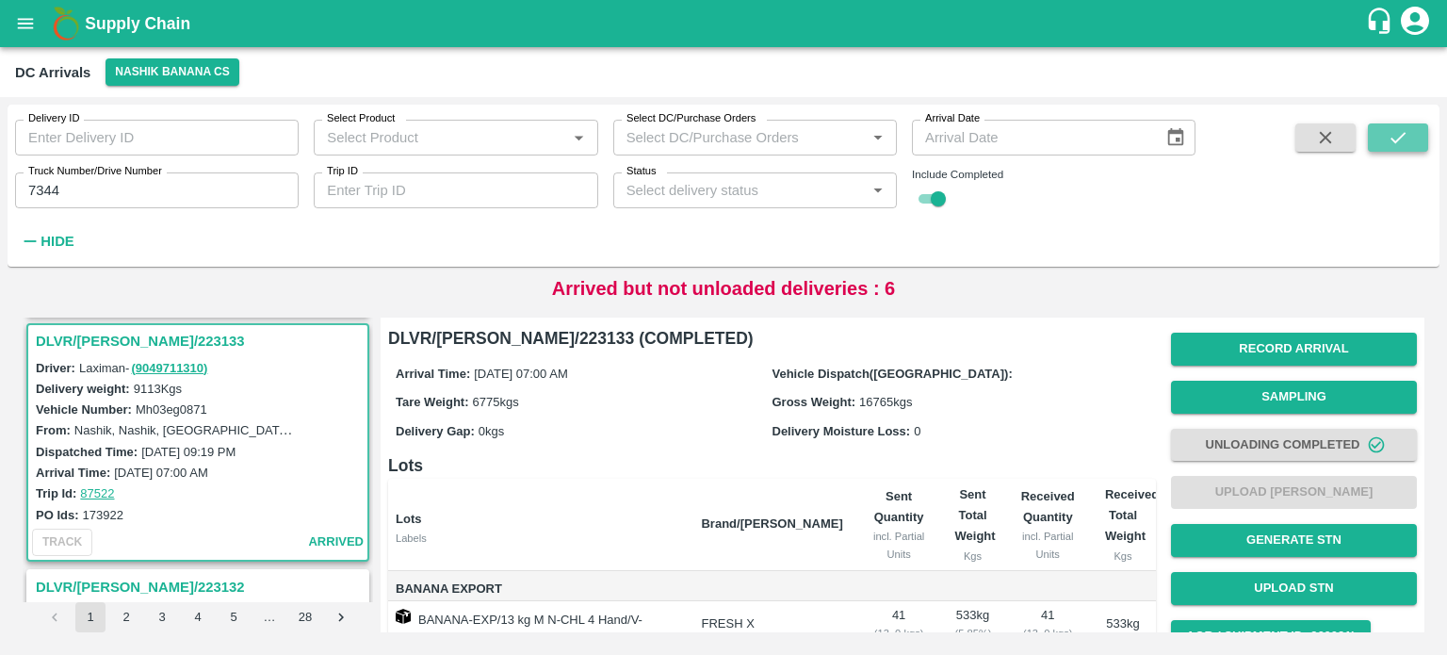
click at [1385, 137] on button "submit" at bounding box center [1398, 137] width 60 height 28
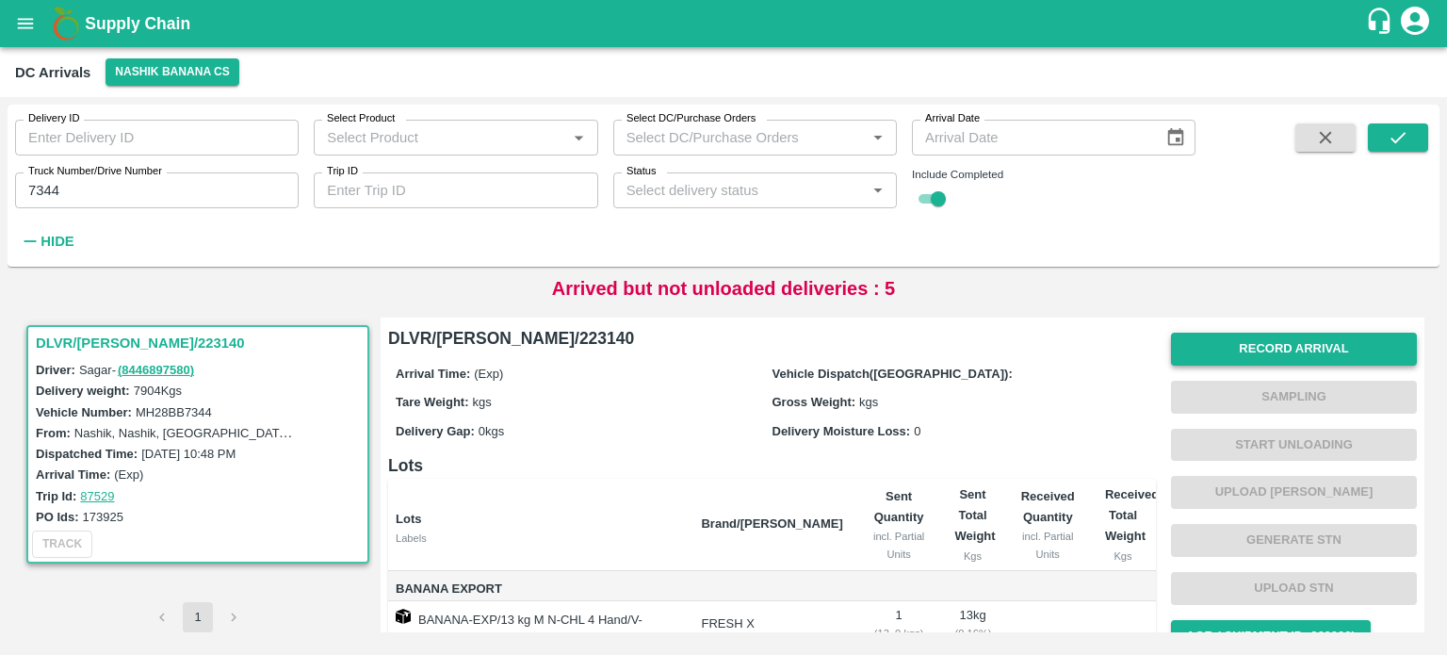
click at [1262, 350] on button "Record Arrival" at bounding box center [1294, 349] width 246 height 33
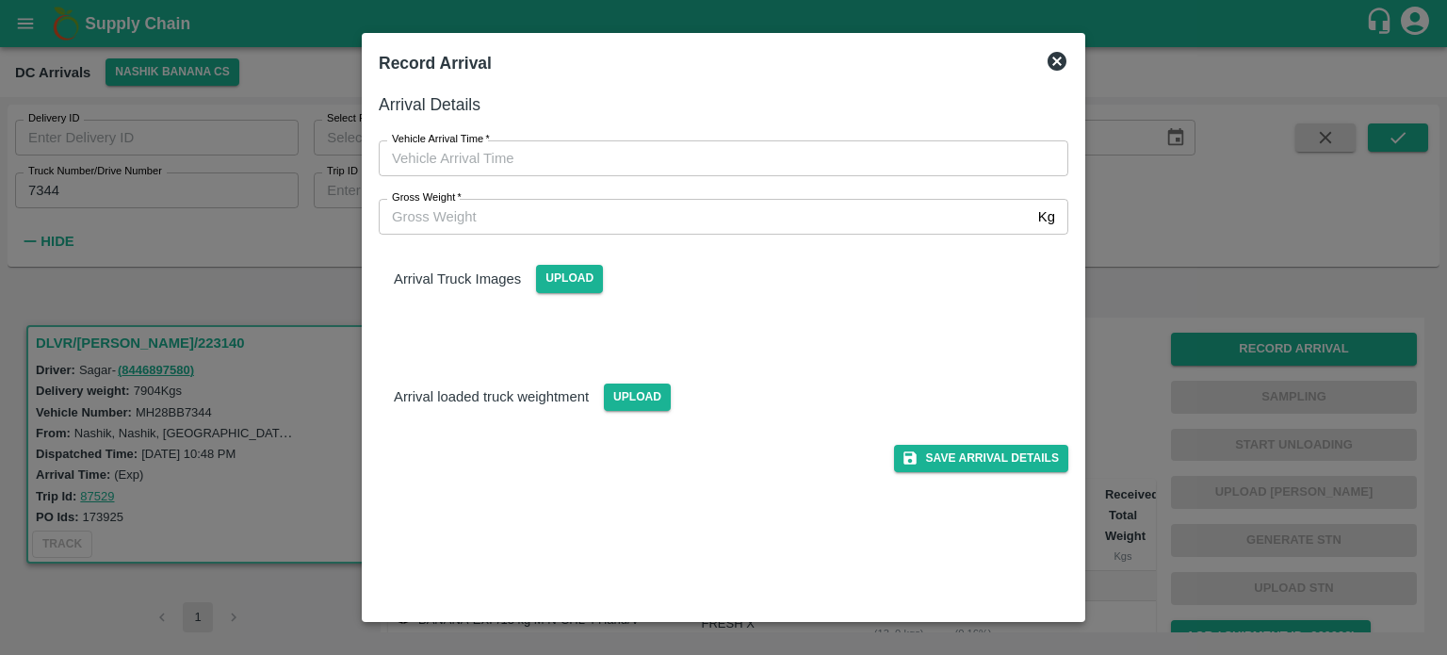
type input "DD/MM/YYYY hh:mm aa"
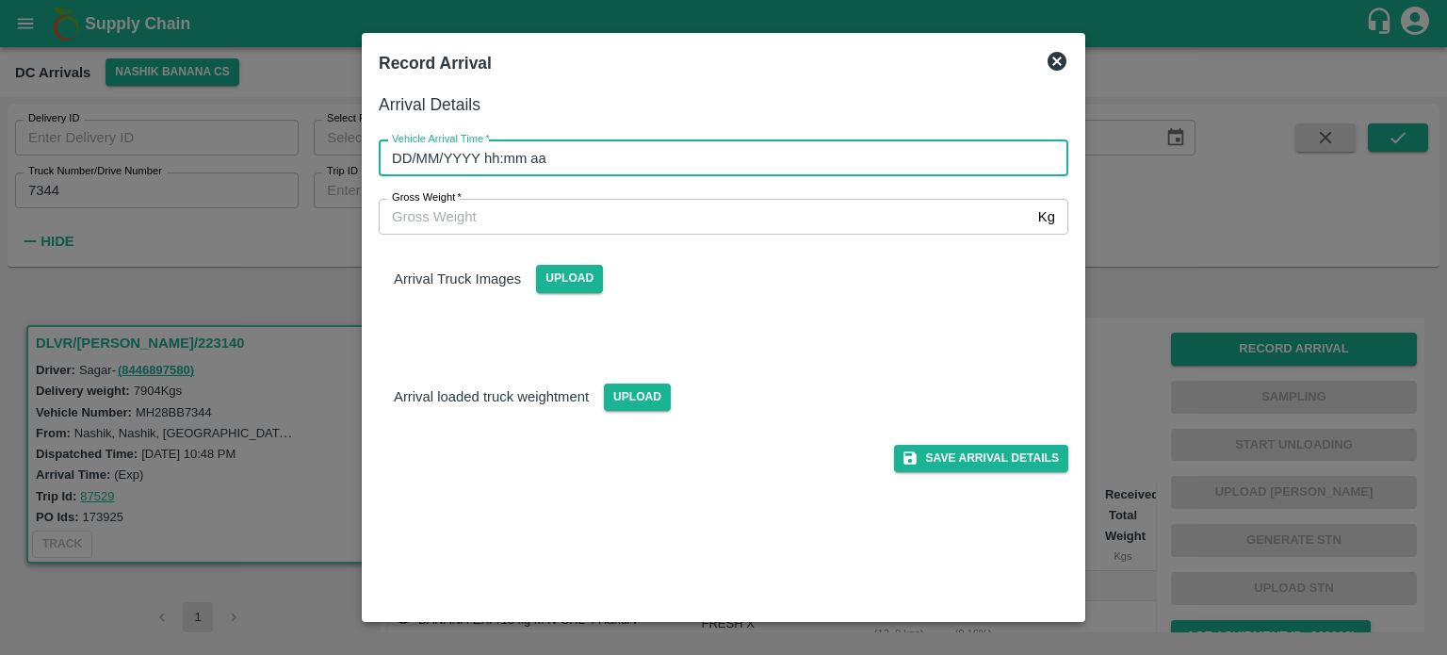
click at [787, 165] on input "DD/MM/YYYY hh:mm aa" at bounding box center [717, 158] width 676 height 36
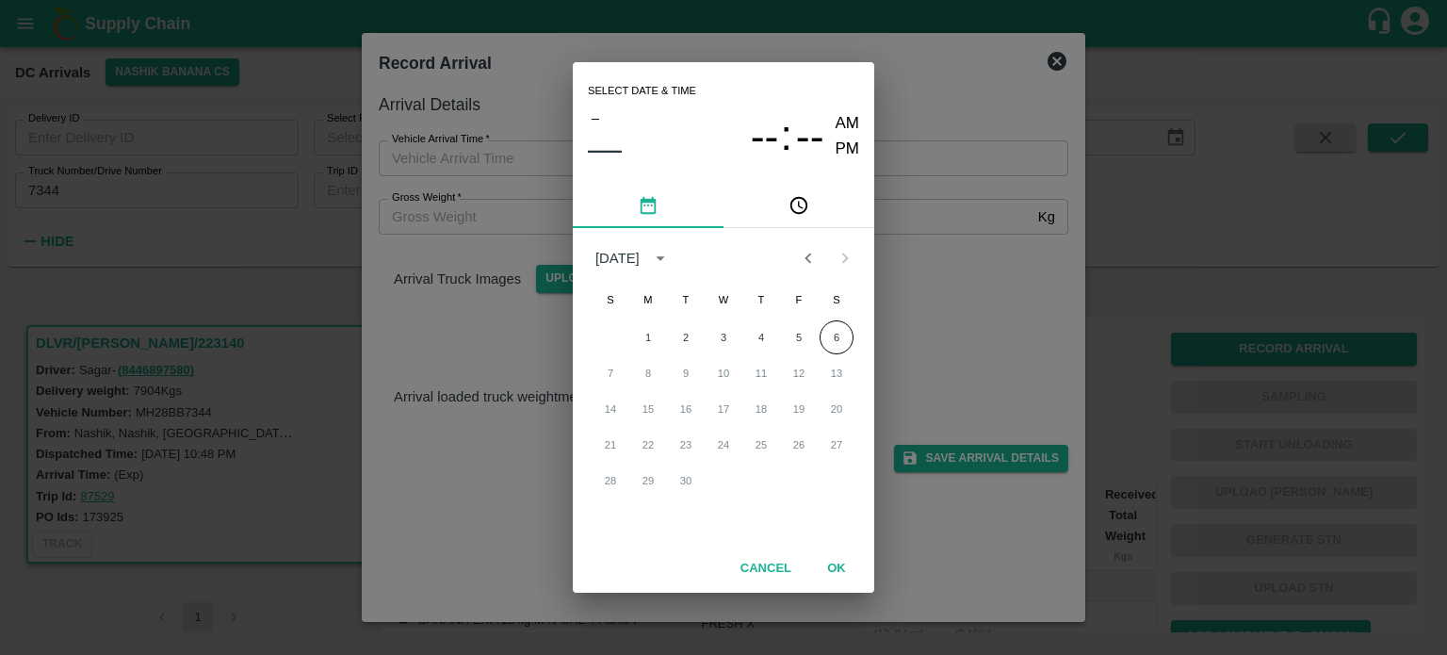
click at [946, 91] on div "Select date & time – –– -- : -- AM PM [DATE] S M T W T F S 1 2 3 4 5 6 7 8 9 10…" at bounding box center [723, 327] width 1447 height 655
type input "DD/MM/YYYY hh:mm aa"
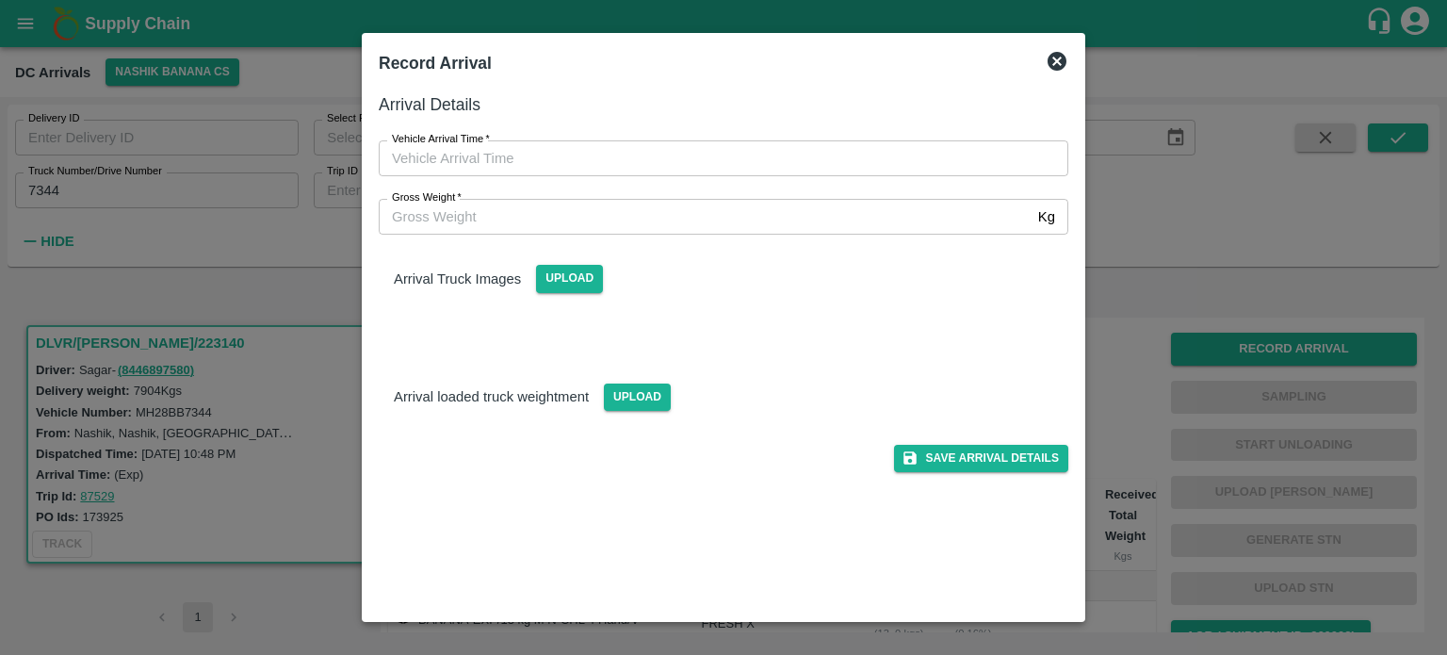
click at [1058, 57] on icon at bounding box center [1057, 61] width 19 height 19
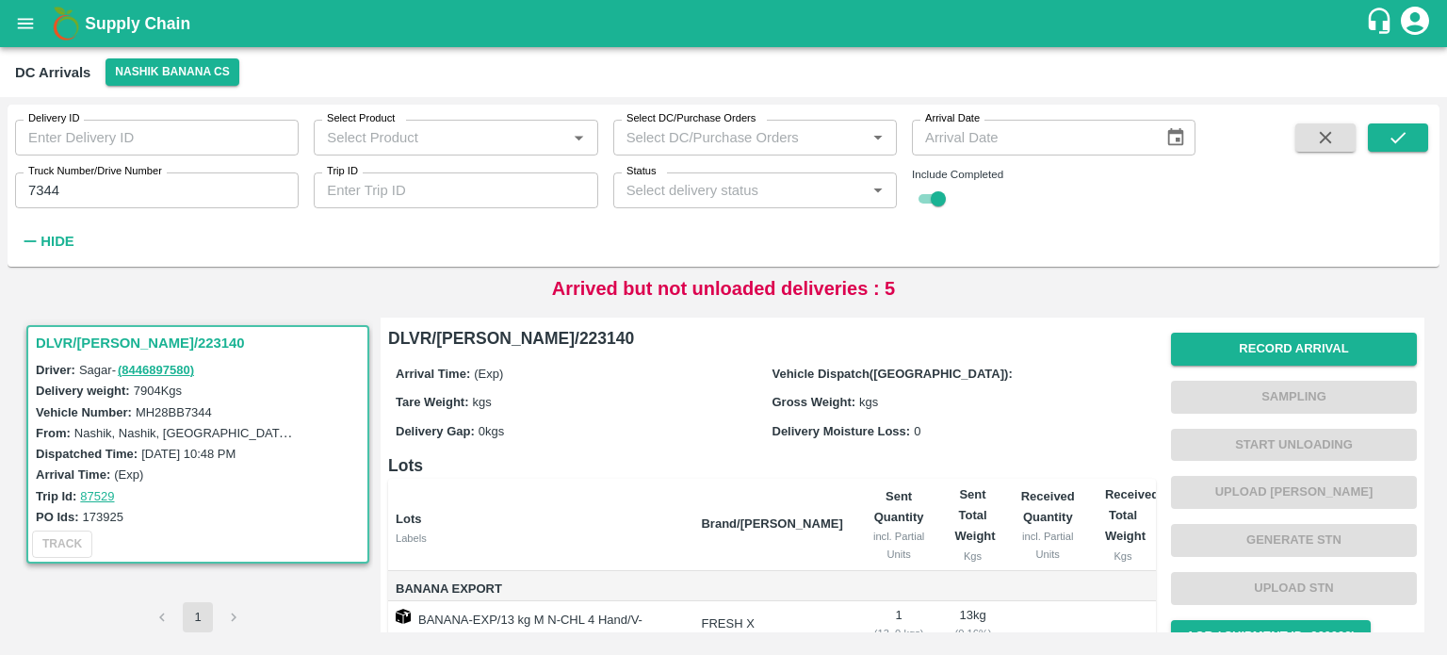
click at [172, 410] on label "MH28BB7344" at bounding box center [174, 412] width 76 height 14
copy label "MH28BB7344"
click at [172, 410] on label "MH28BB7344" at bounding box center [174, 412] width 76 height 14
click at [1307, 343] on button "Record Arrival" at bounding box center [1294, 349] width 246 height 33
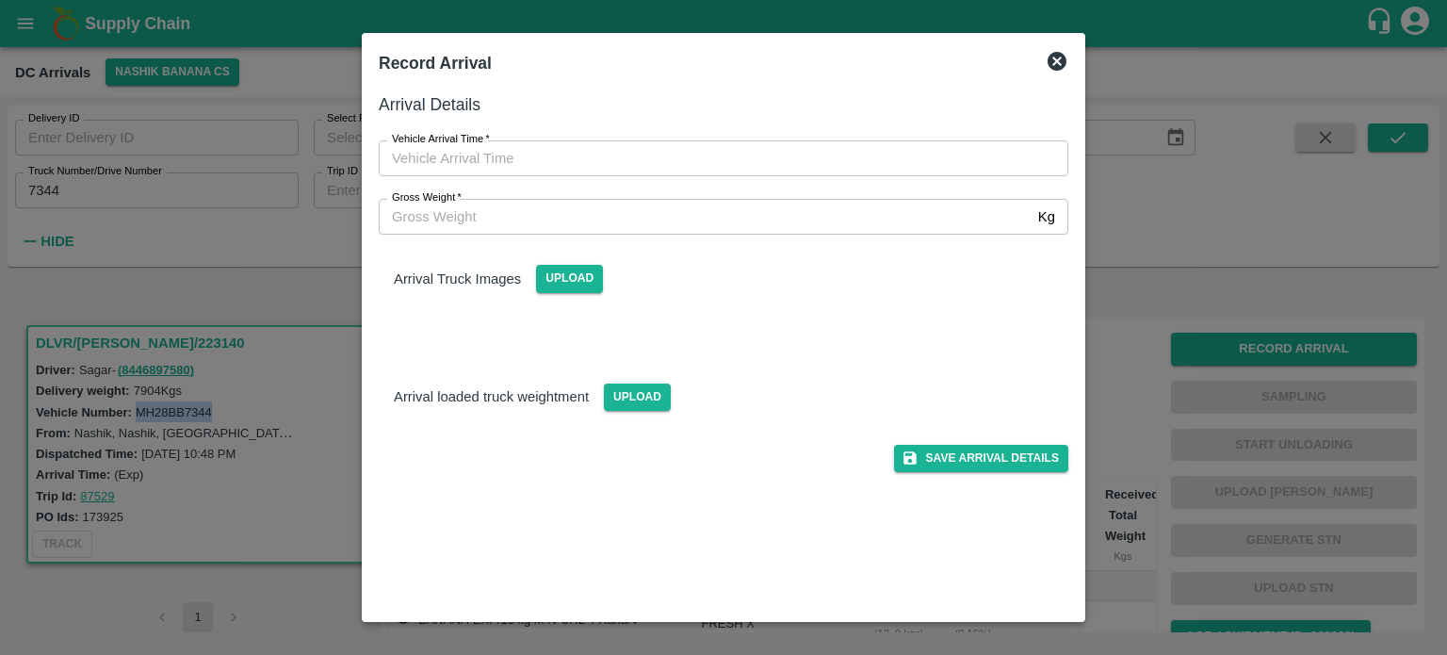
type input "DD/MM/YYYY hh:mm aa"
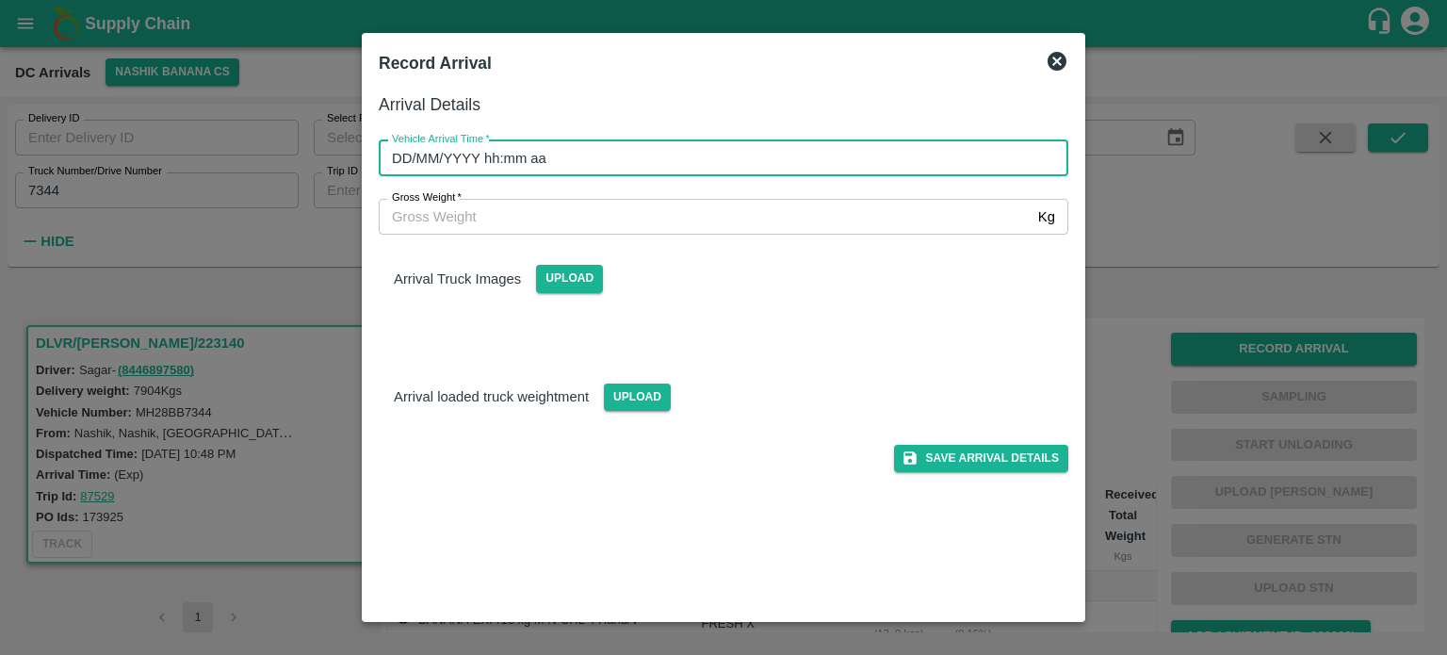
click at [886, 159] on input "DD/MM/YYYY hh:mm aa" at bounding box center [717, 158] width 676 height 36
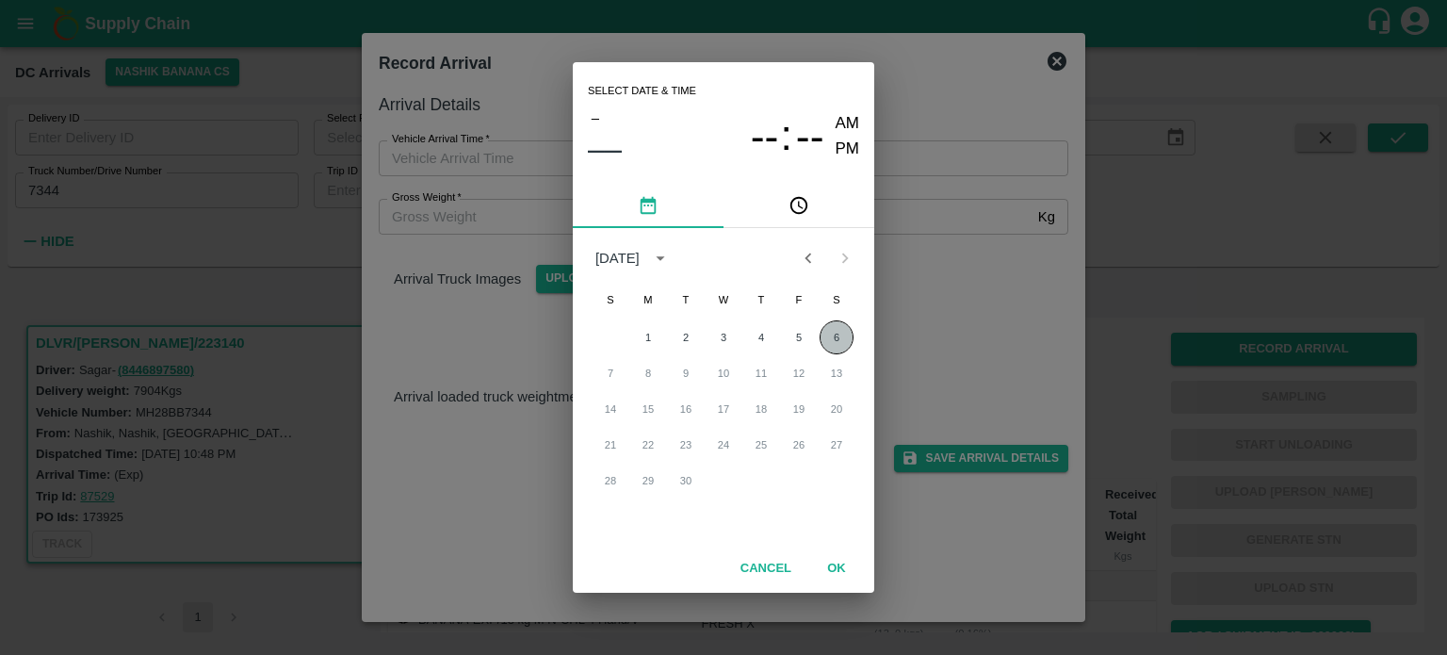
click at [837, 342] on button "6" at bounding box center [837, 337] width 34 height 34
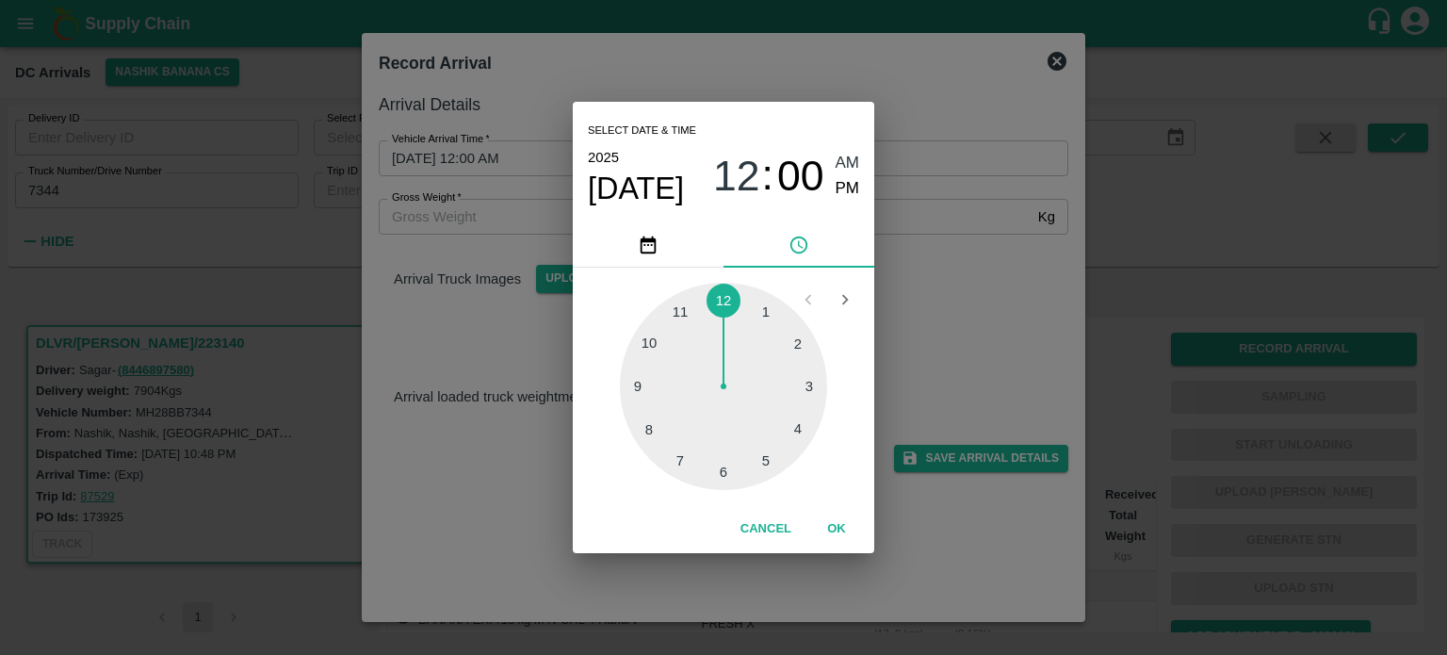
click at [676, 467] on div at bounding box center [723, 386] width 207 height 207
click at [650, 427] on div at bounding box center [723, 386] width 207 height 207
type input "[DATE] 07:40 AM"
click at [935, 291] on div "Select date & time [DATE] 07 : 40 AM PM 05 10 15 20 25 30 35 40 45 50 55 00 Can…" at bounding box center [723, 327] width 1447 height 655
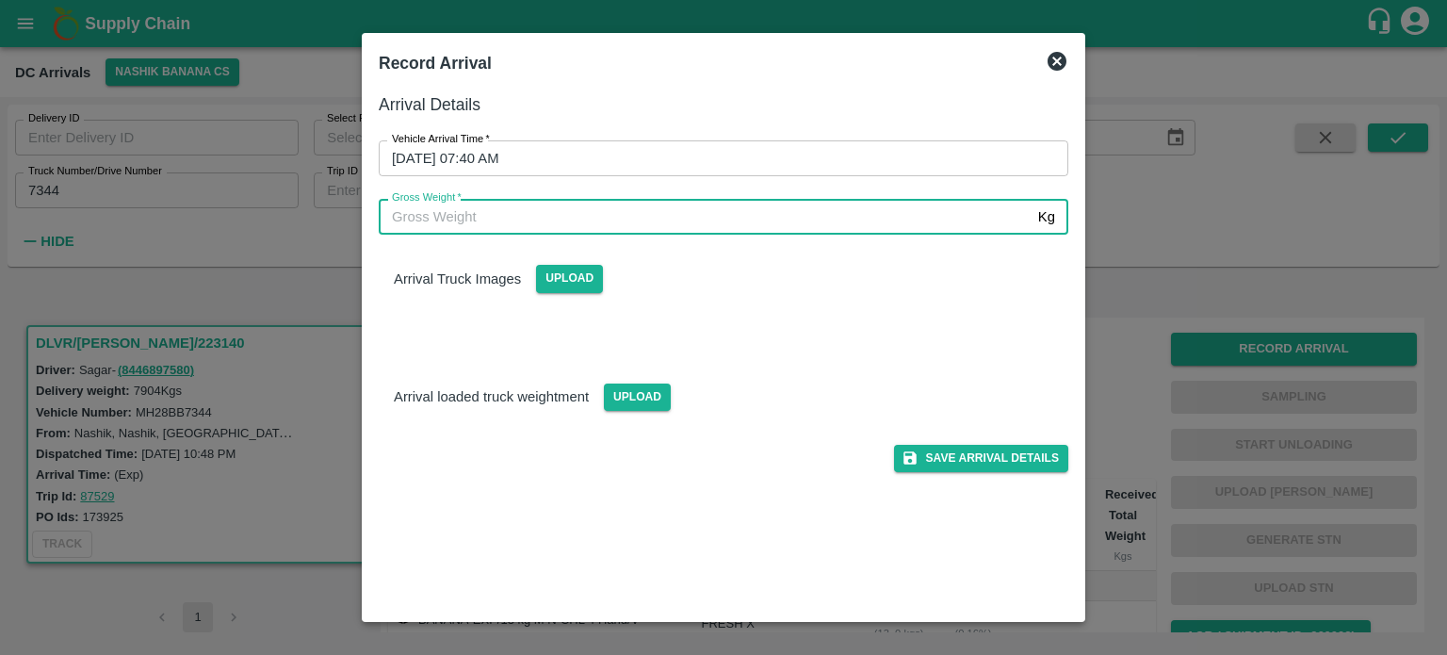
click at [520, 209] on input "Gross Weight   *" at bounding box center [705, 217] width 652 height 36
type input "11835"
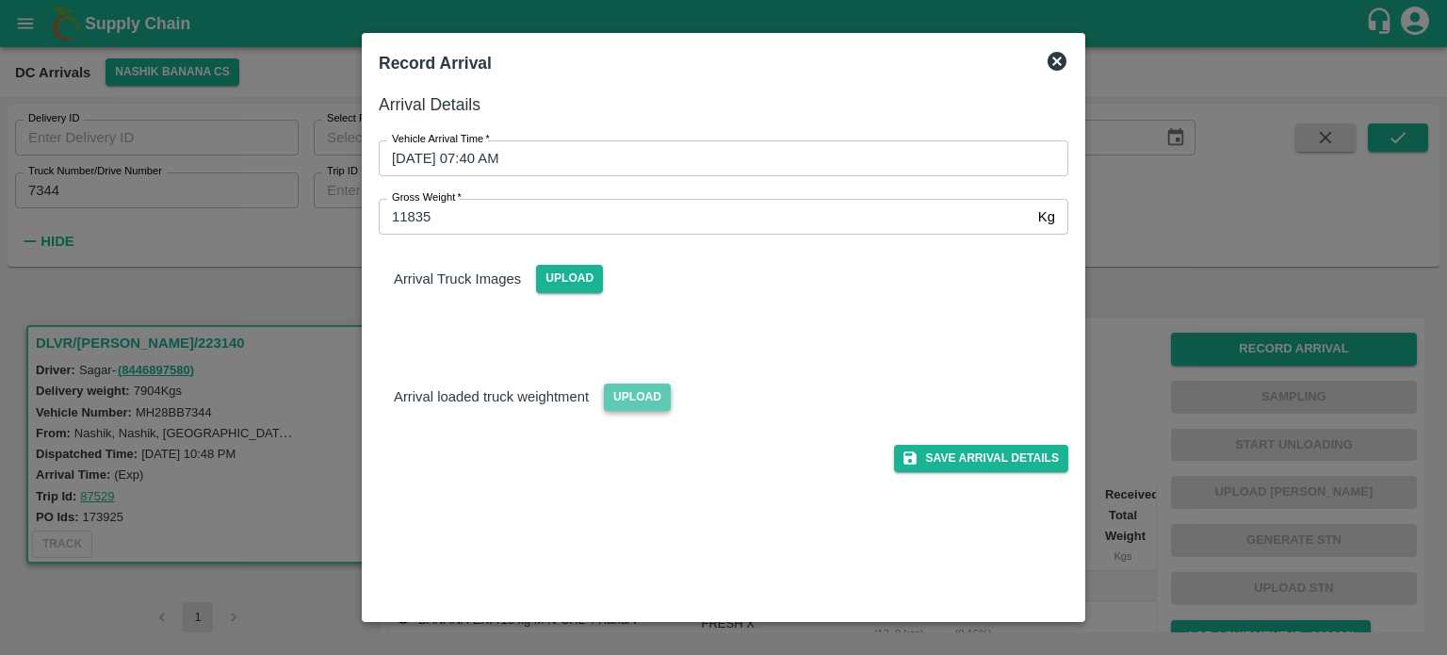
click at [643, 391] on span "Upload" at bounding box center [637, 396] width 67 height 27
click at [0, 0] on input "Upload" at bounding box center [0, 0] width 0 height 0
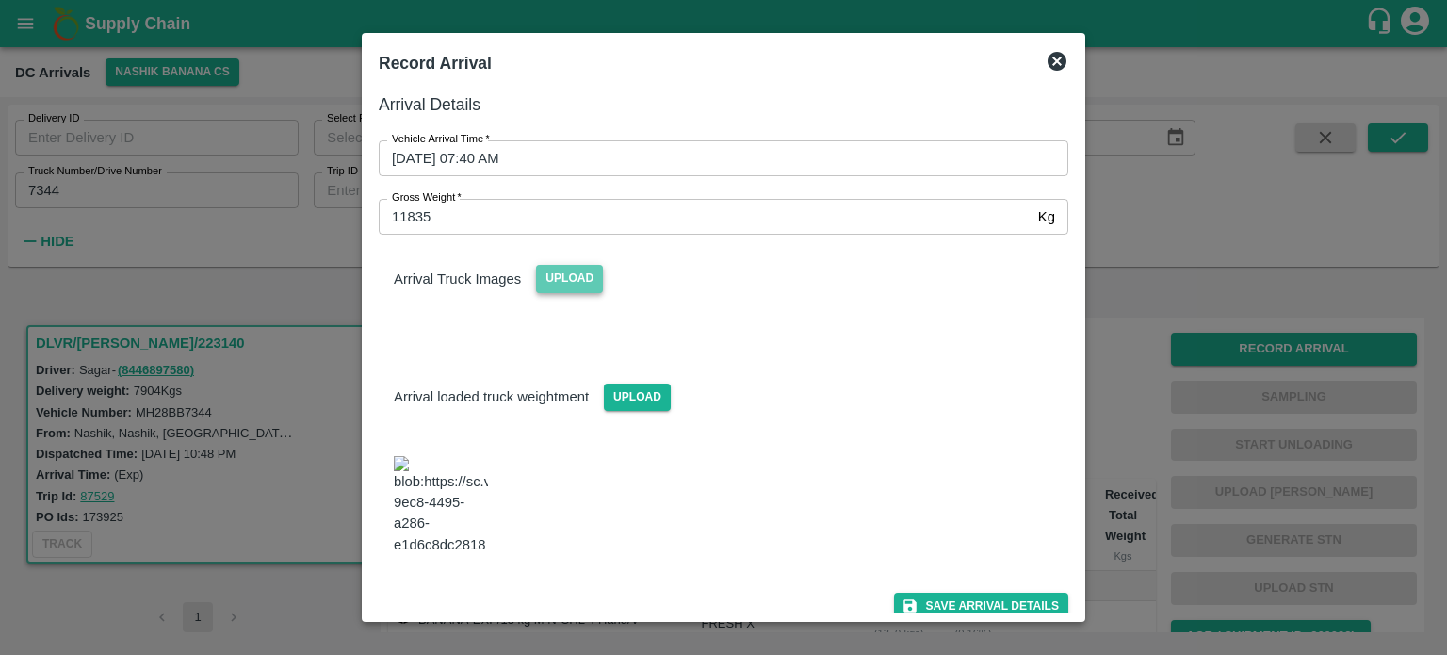
click at [559, 271] on span "Upload" at bounding box center [569, 278] width 67 height 27
click at [0, 0] on input "Upload" at bounding box center [0, 0] width 0 height 0
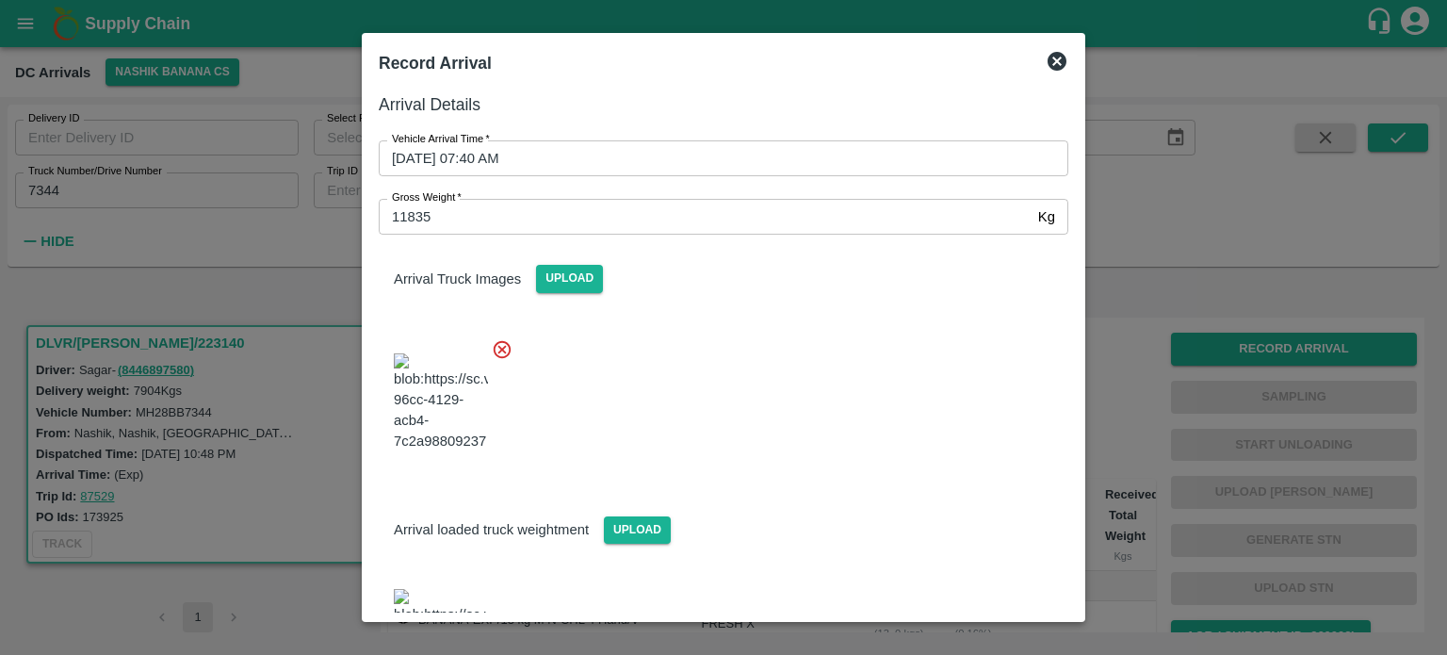
scroll to position [120, 0]
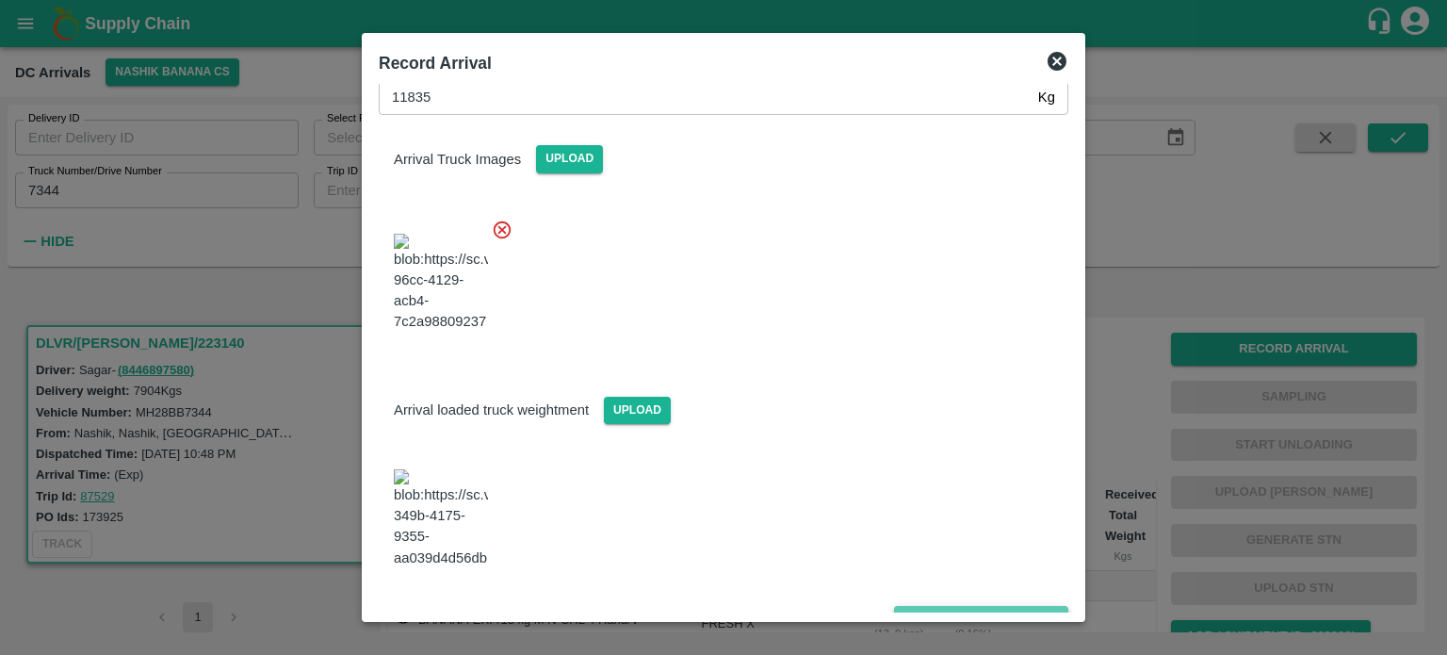
click at [968, 606] on button "Save Arrival Details" at bounding box center [981, 619] width 174 height 27
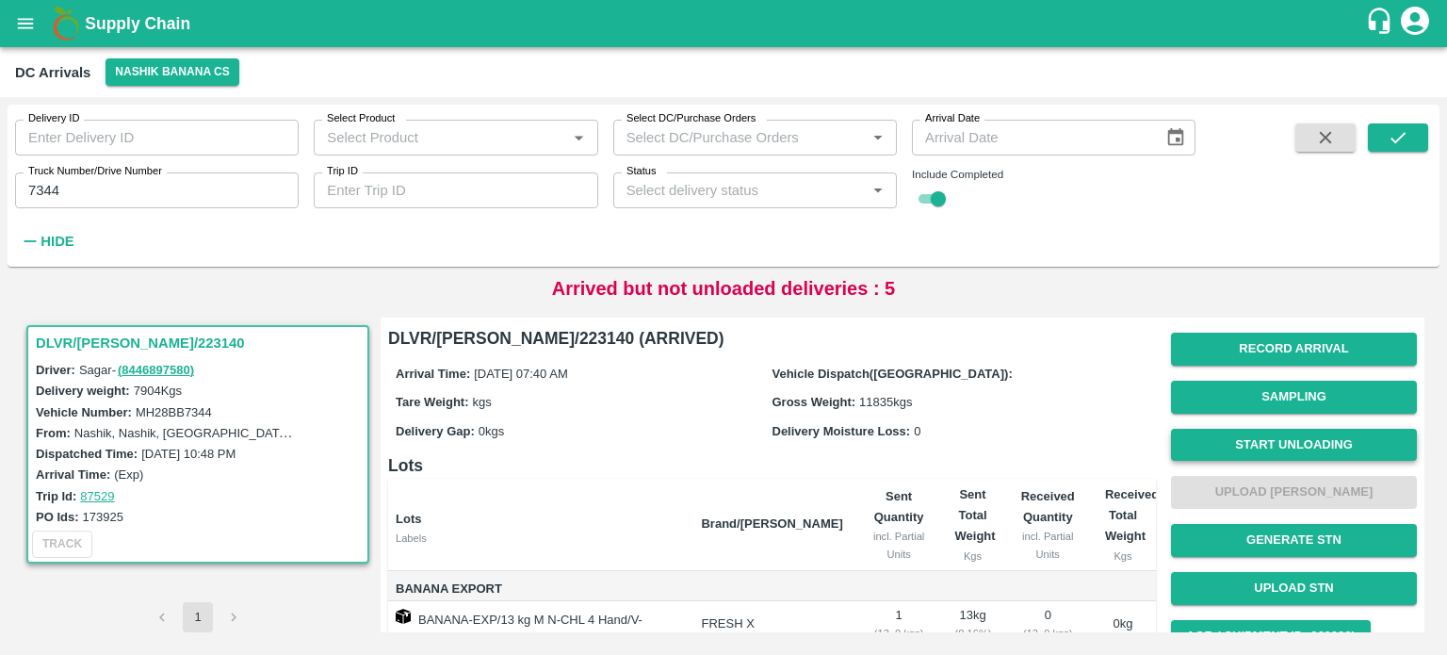
click at [1273, 444] on button "Start Unloading" at bounding box center [1294, 445] width 246 height 33
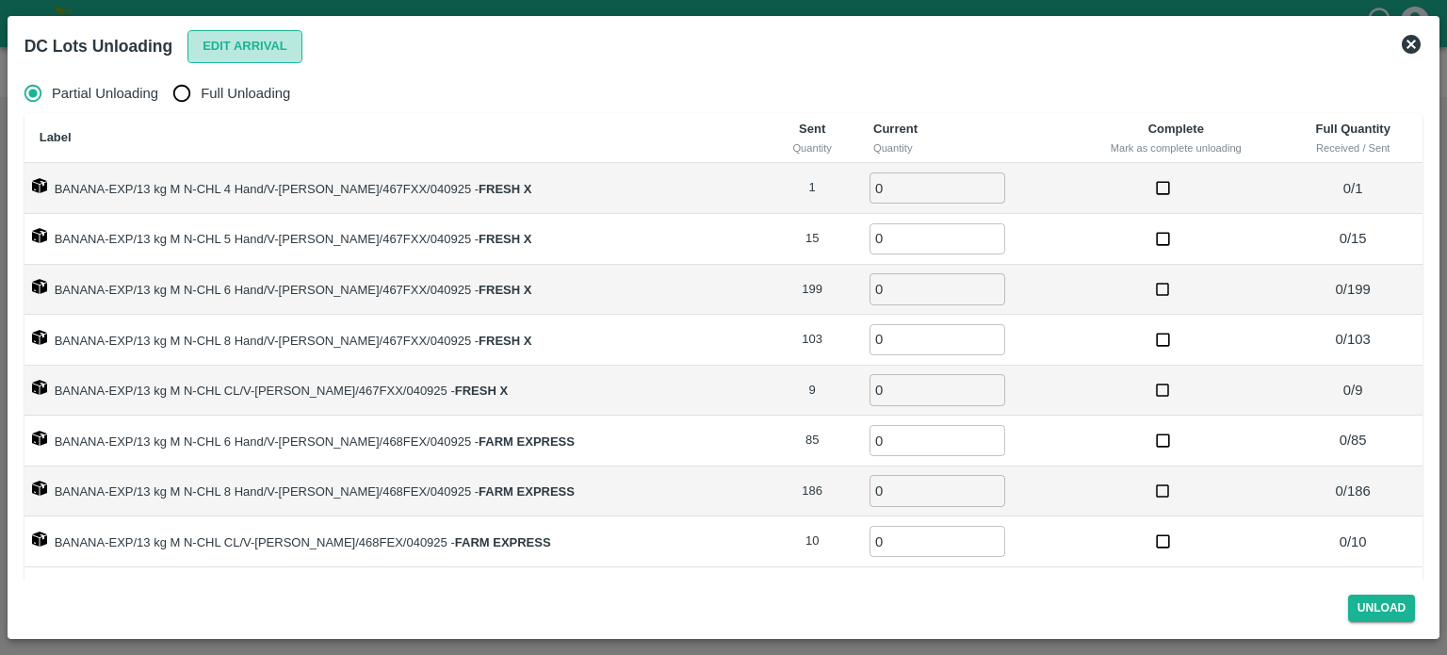
click at [222, 37] on button "Edit Arrival" at bounding box center [244, 46] width 115 height 33
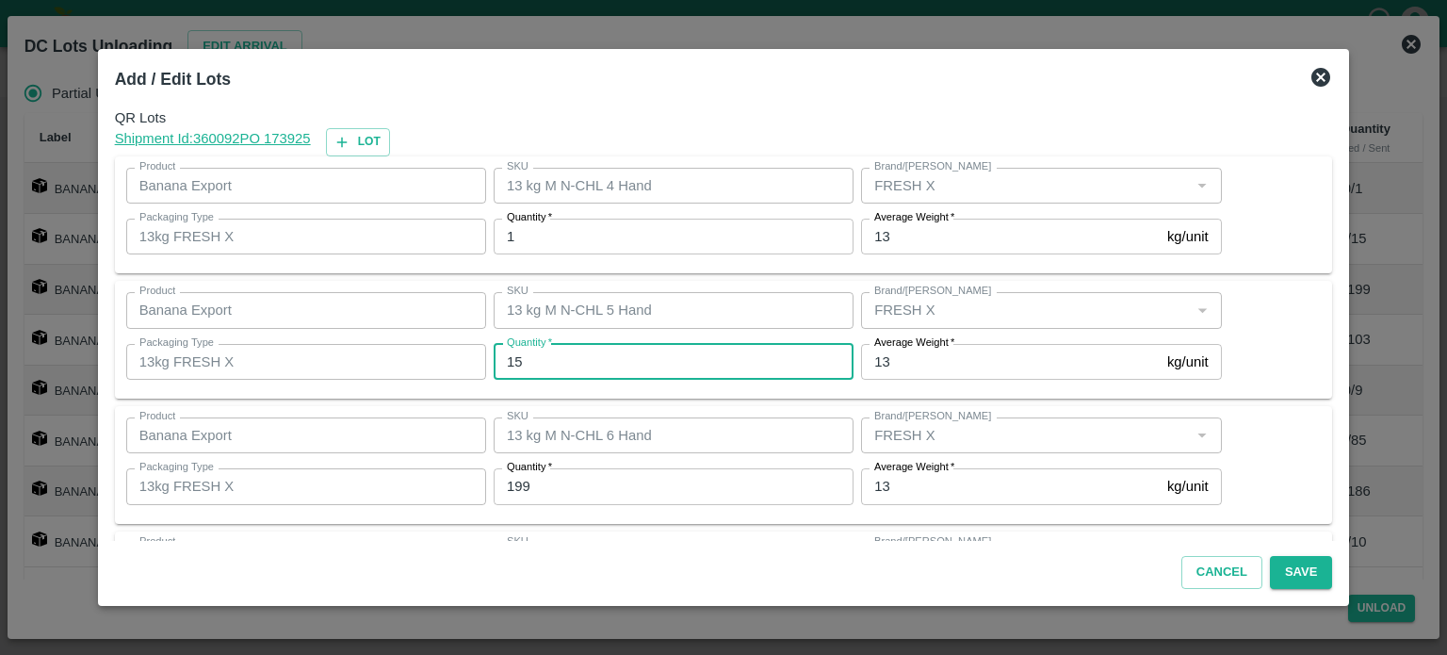
click at [549, 361] on input "15" at bounding box center [674, 362] width 360 height 36
type input "17"
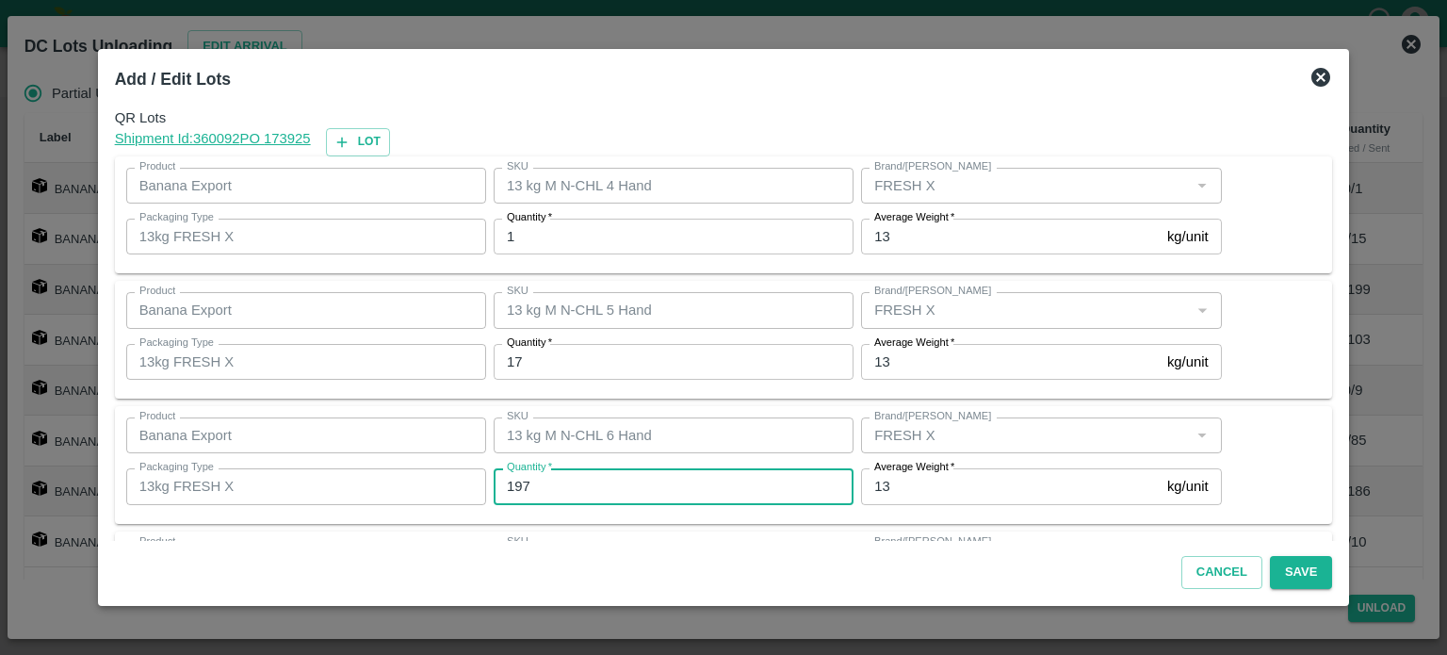
type input "197"
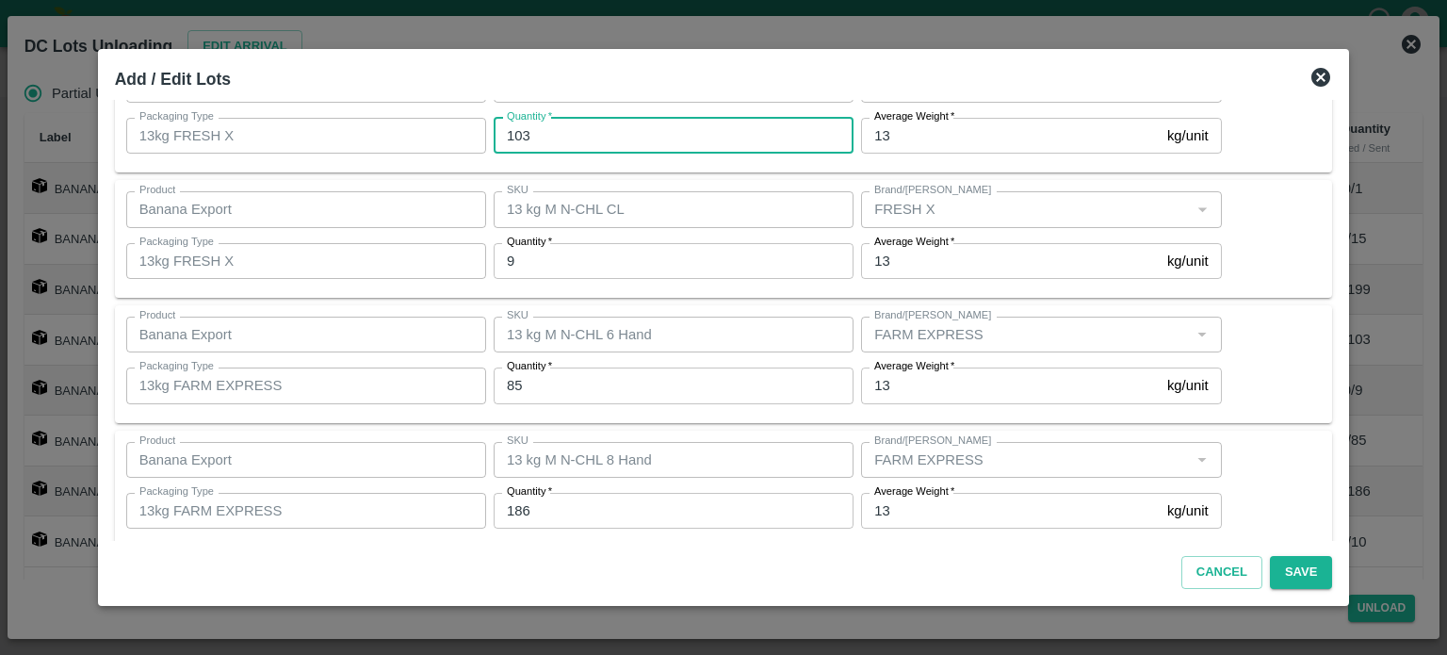
scroll to position [501, 0]
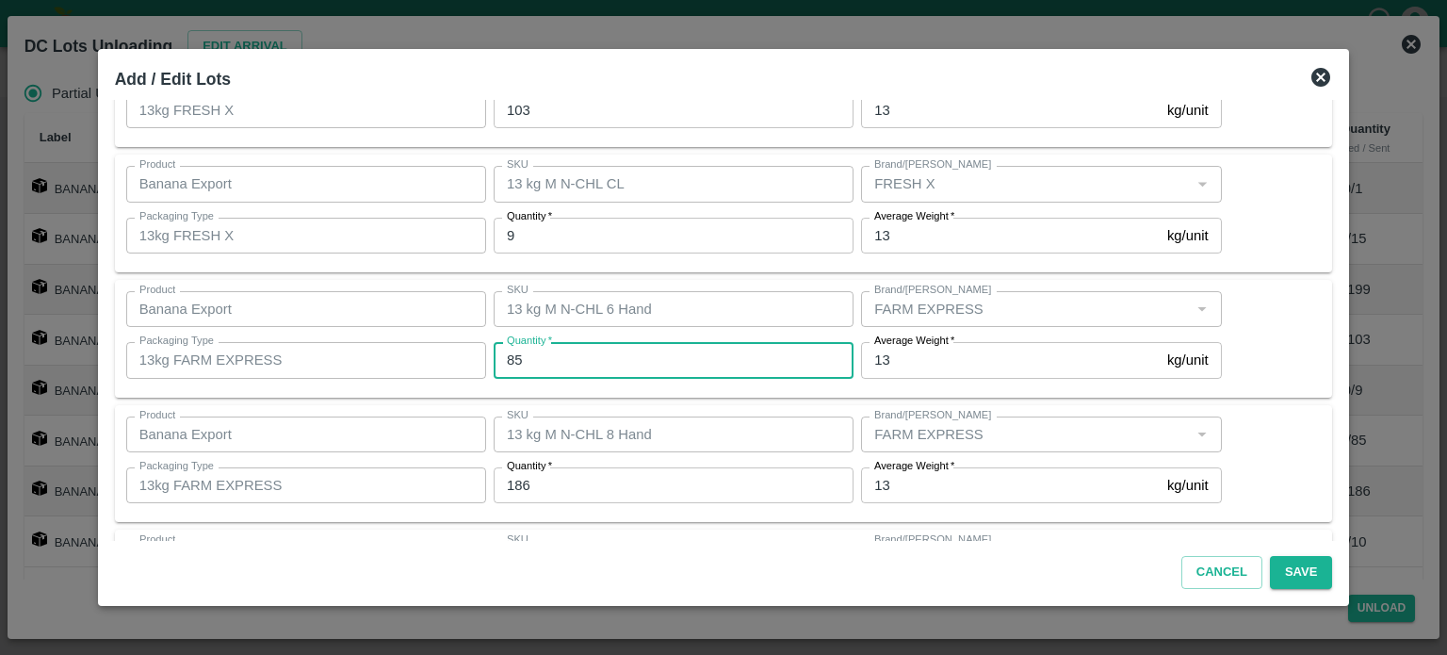
click at [525, 365] on input "85" at bounding box center [674, 360] width 360 height 36
click at [520, 360] on input "85" at bounding box center [674, 360] width 360 height 36
type input "55"
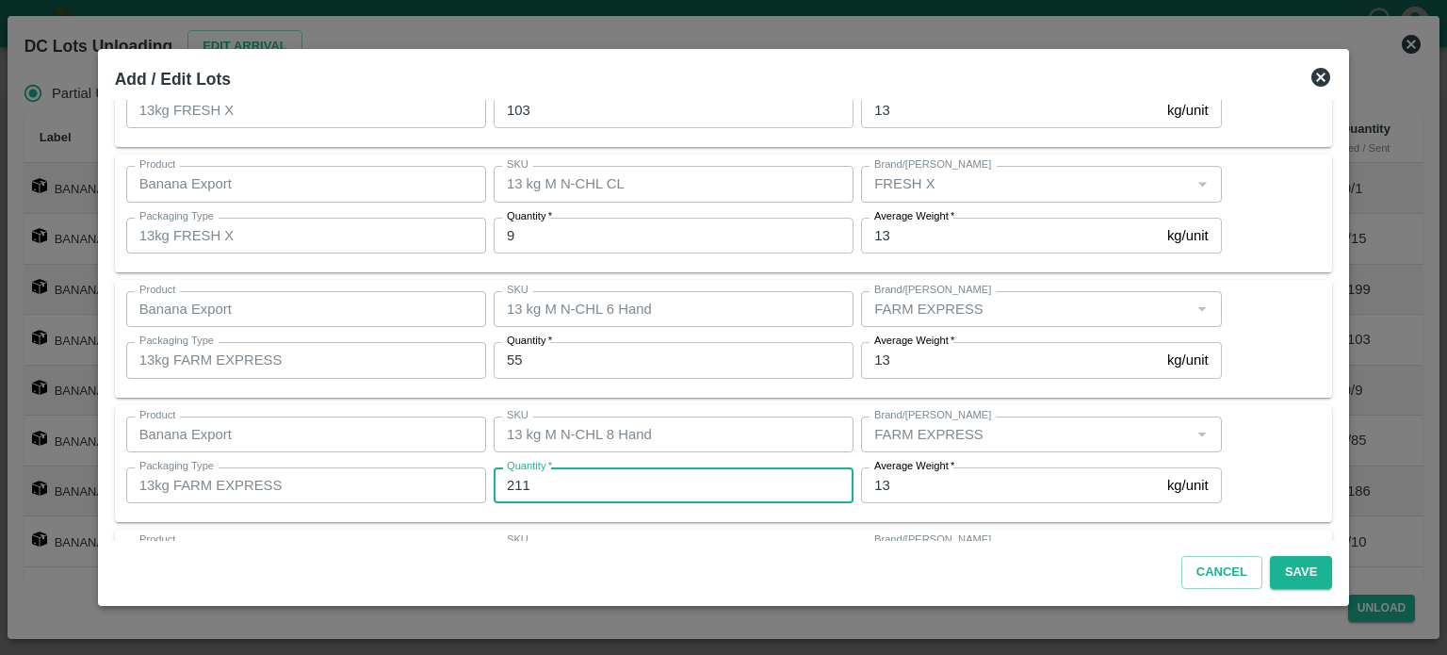
type input "211"
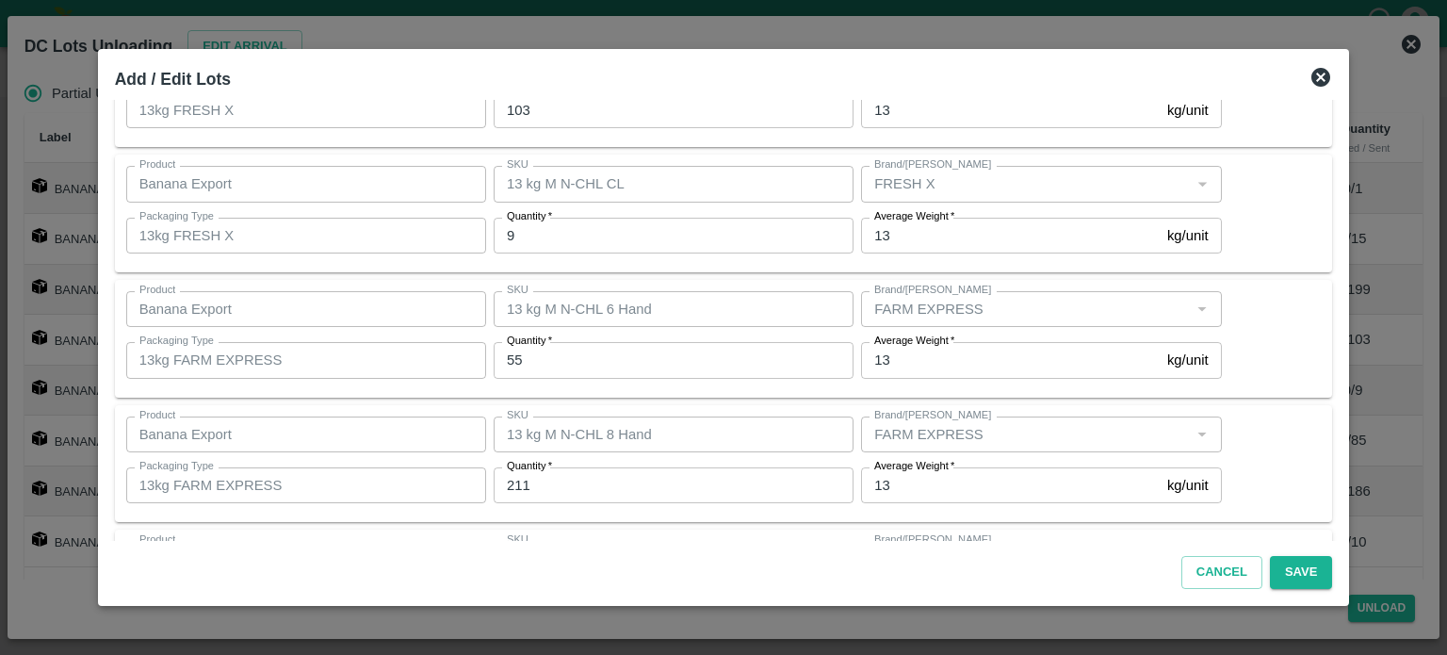
scroll to position [622, 0]
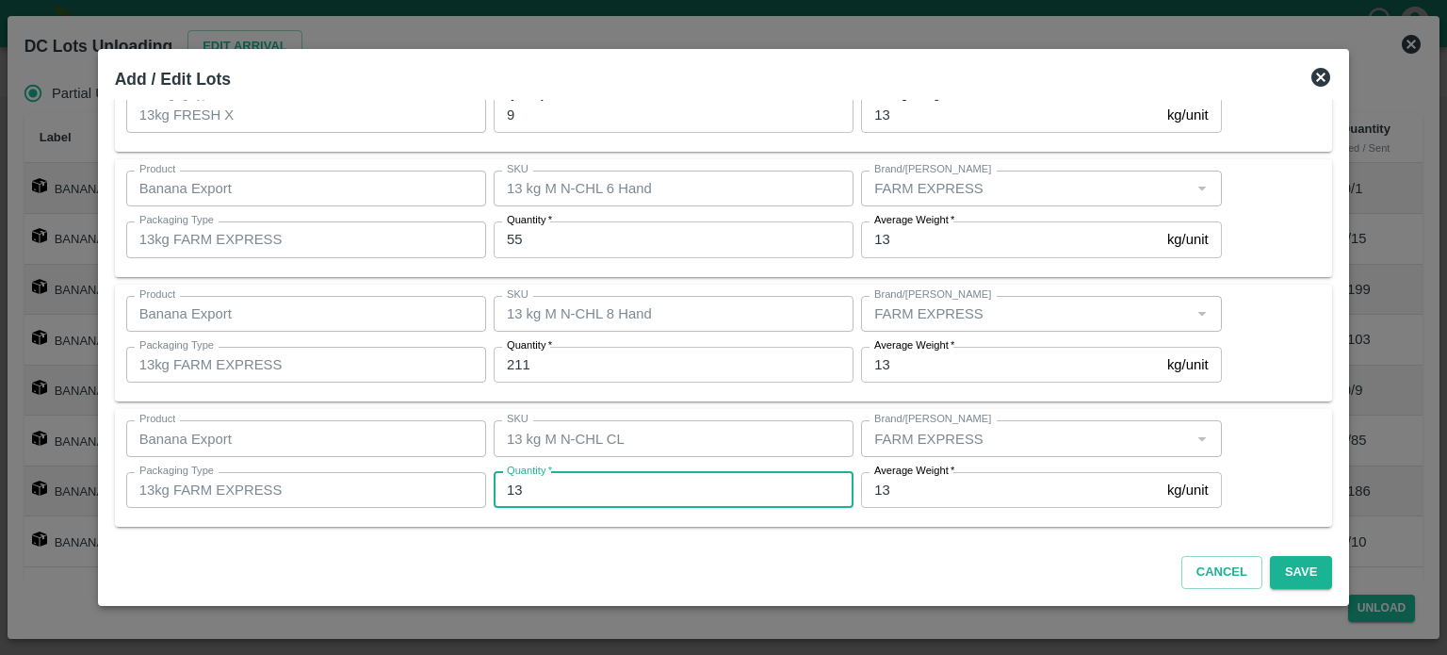
type input "13"
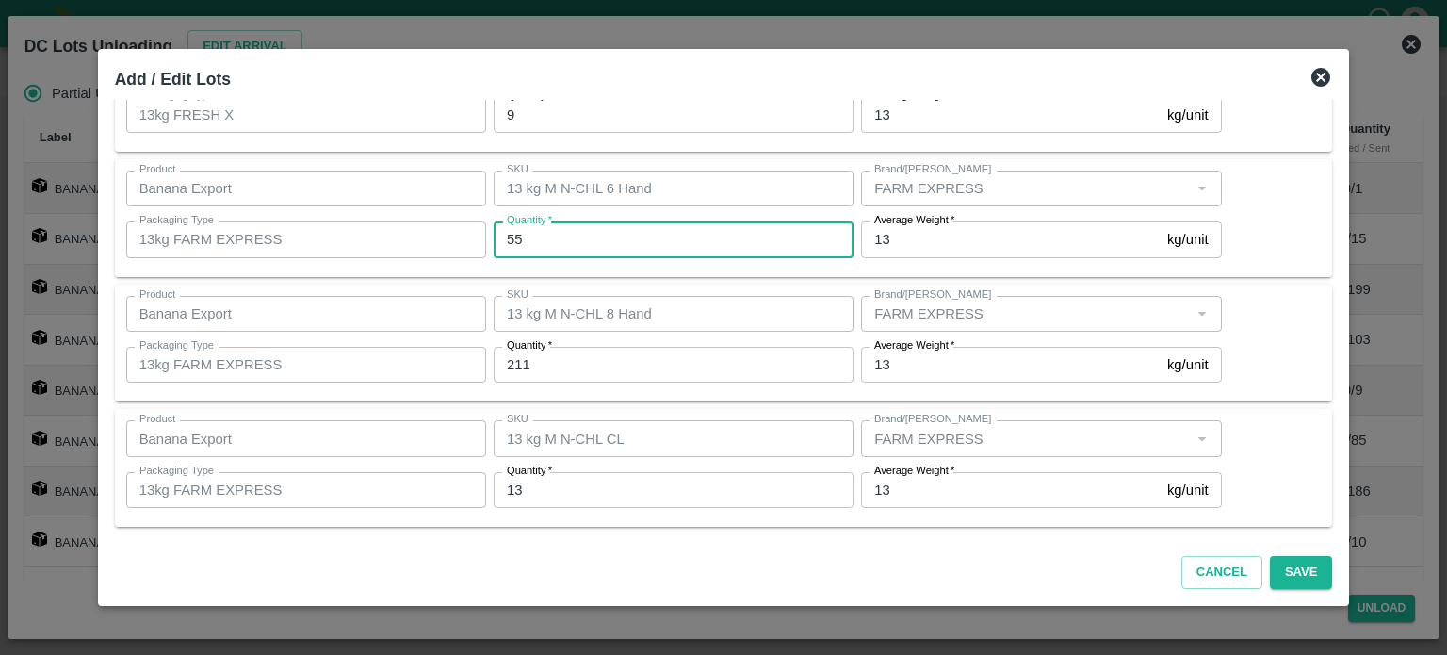
click at [567, 246] on input "55" at bounding box center [674, 239] width 360 height 36
type input "57"
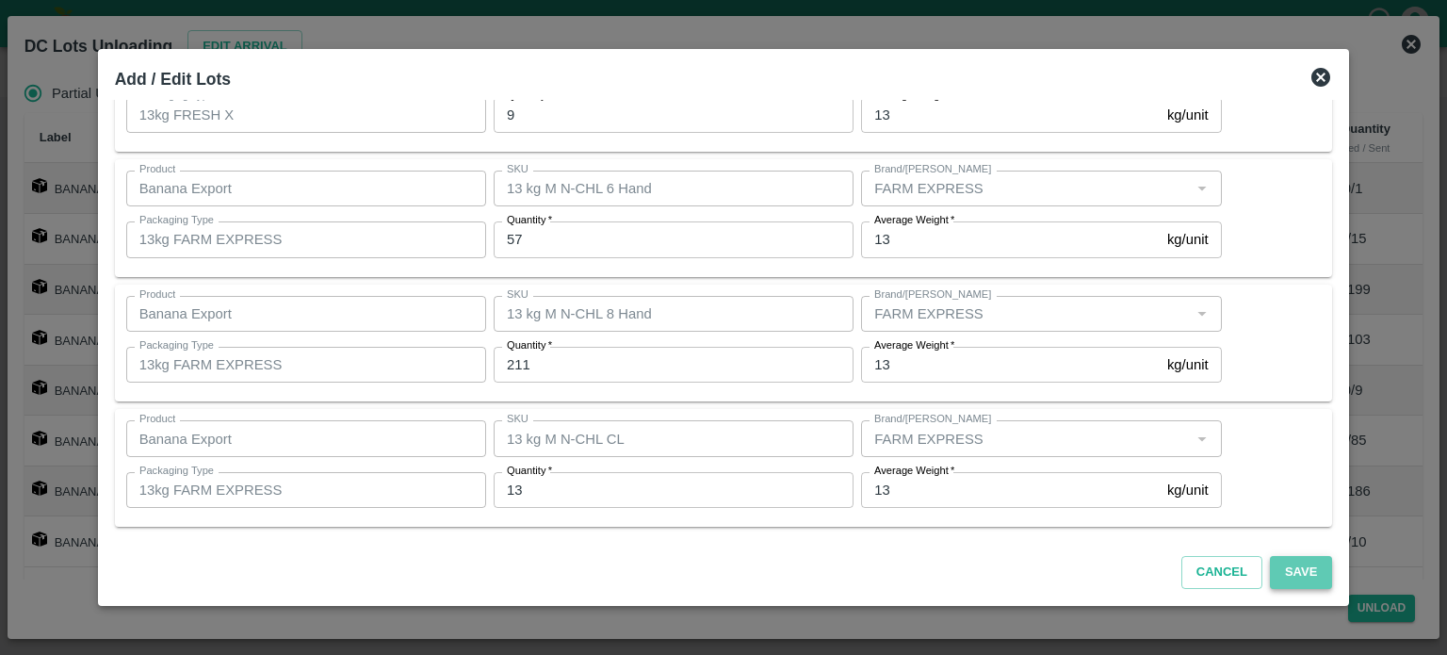
click at [1283, 571] on button "Save" at bounding box center [1301, 572] width 62 height 33
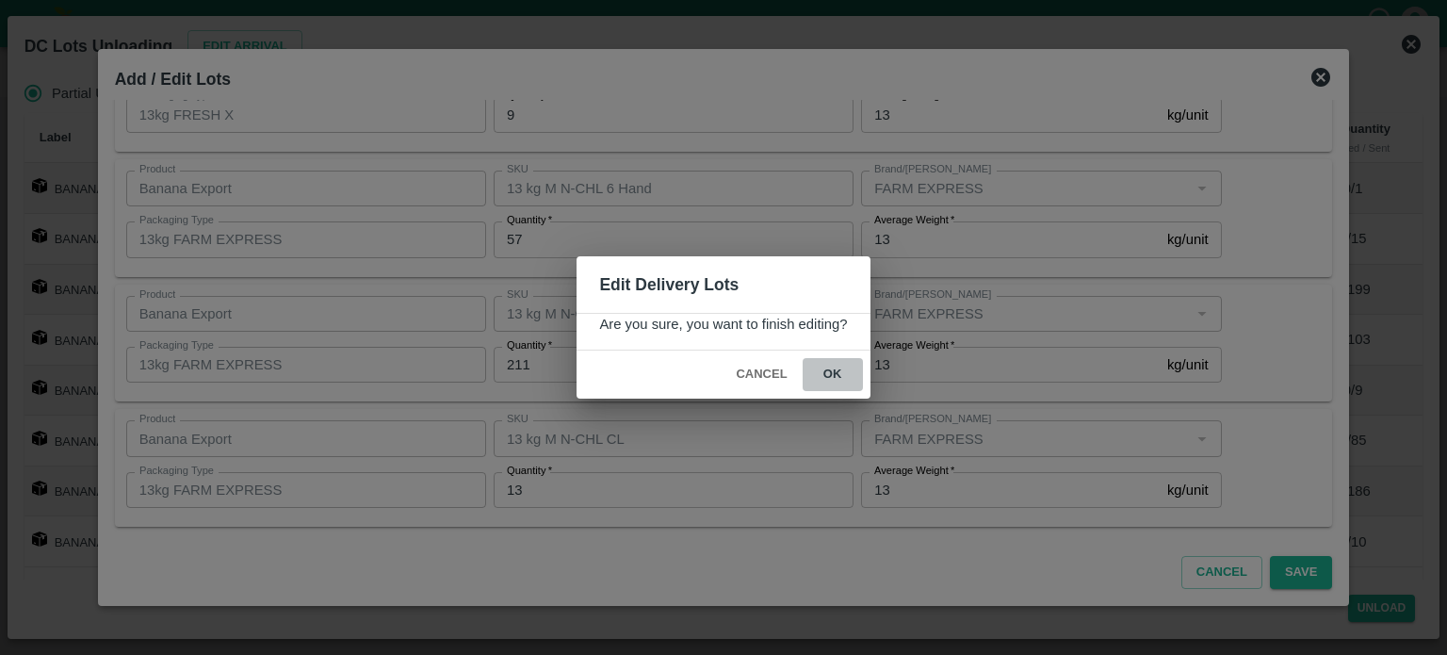
click at [827, 380] on button "ok" at bounding box center [833, 374] width 60 height 33
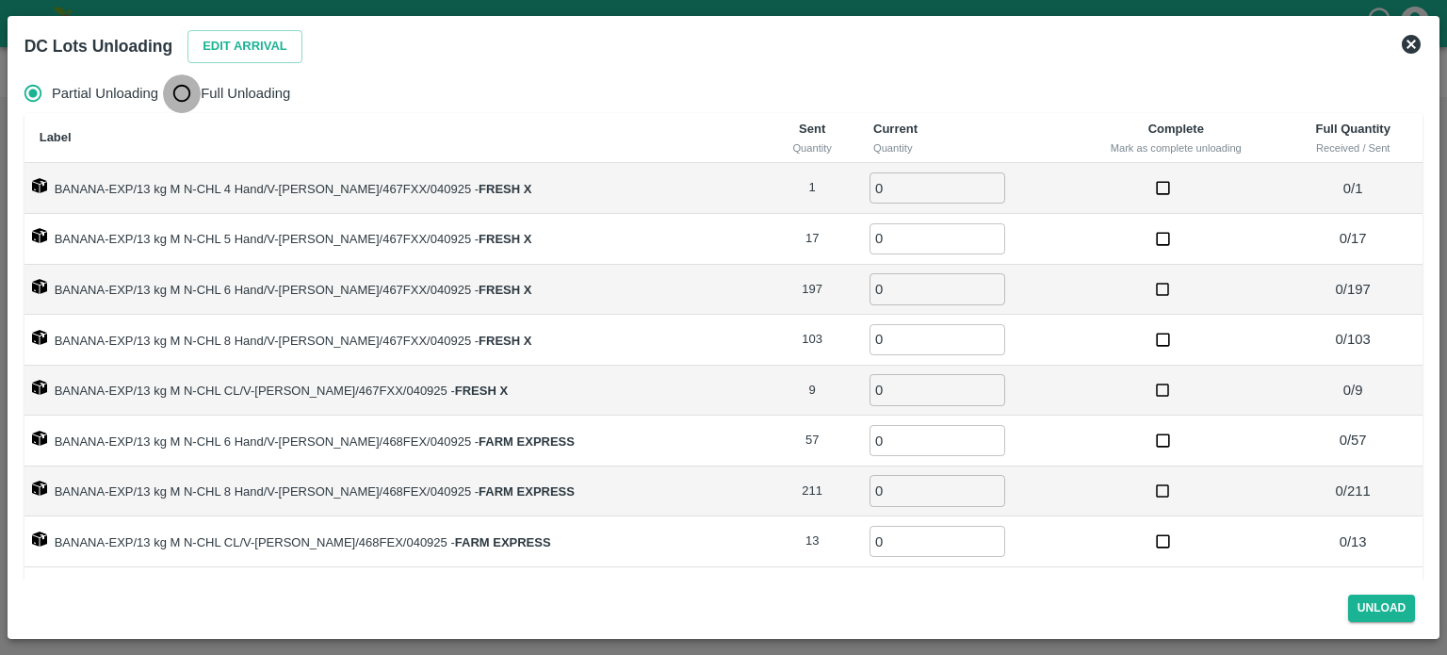
click at [190, 89] on input "Full Unloading" at bounding box center [182, 93] width 38 height 38
radio input "true"
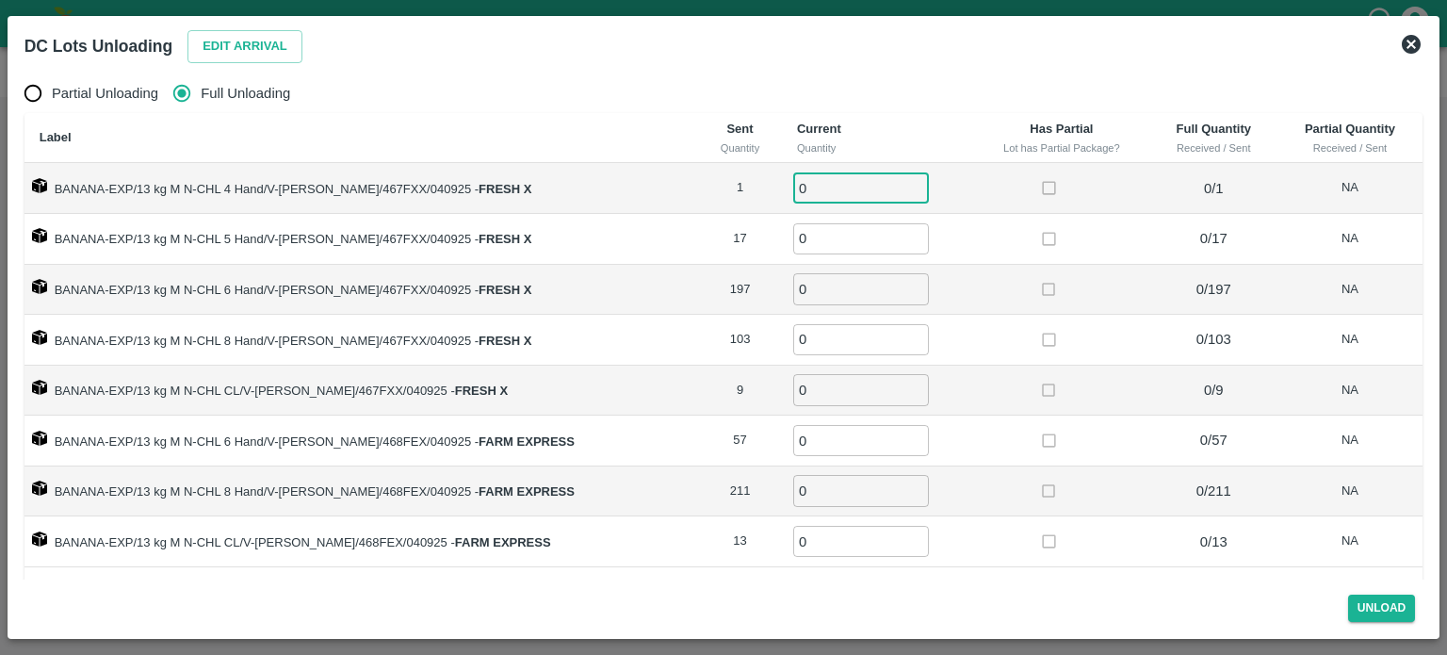
click at [817, 173] on input "0" at bounding box center [861, 187] width 136 height 31
type input "1"
type input "17"
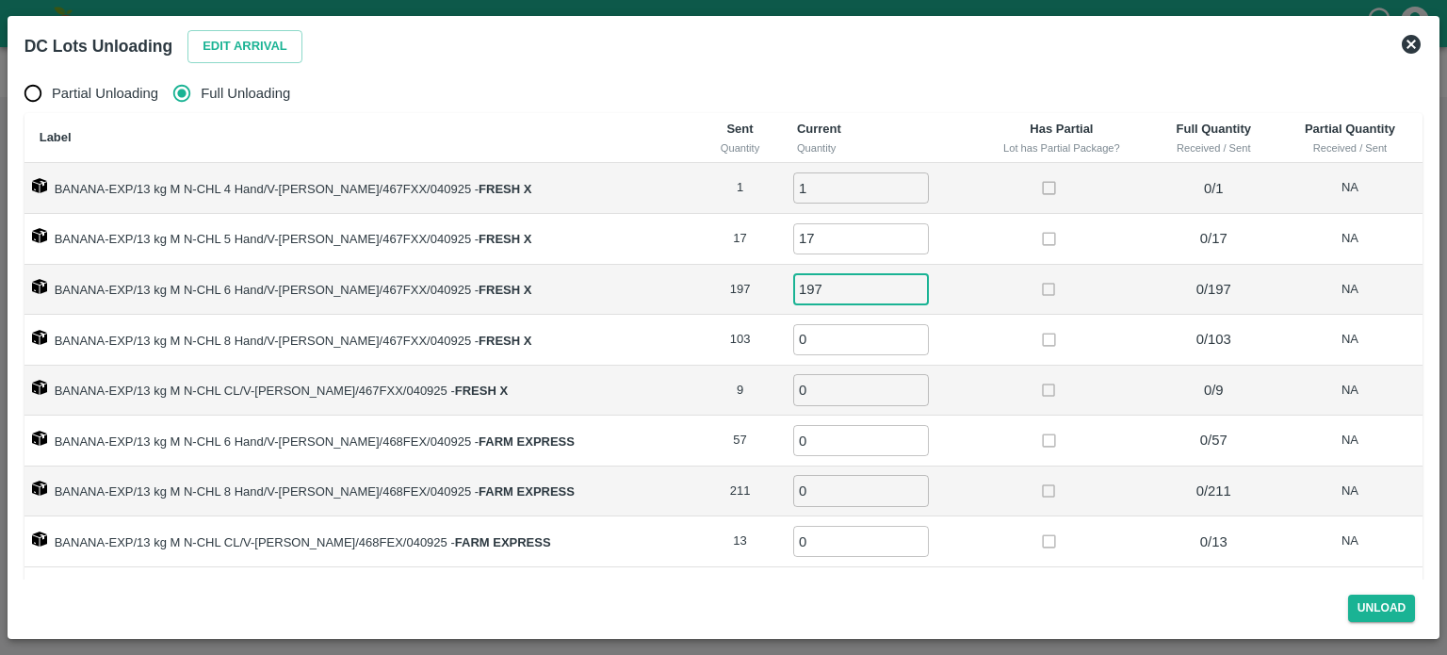
type input "197"
type input "103"
type input "9"
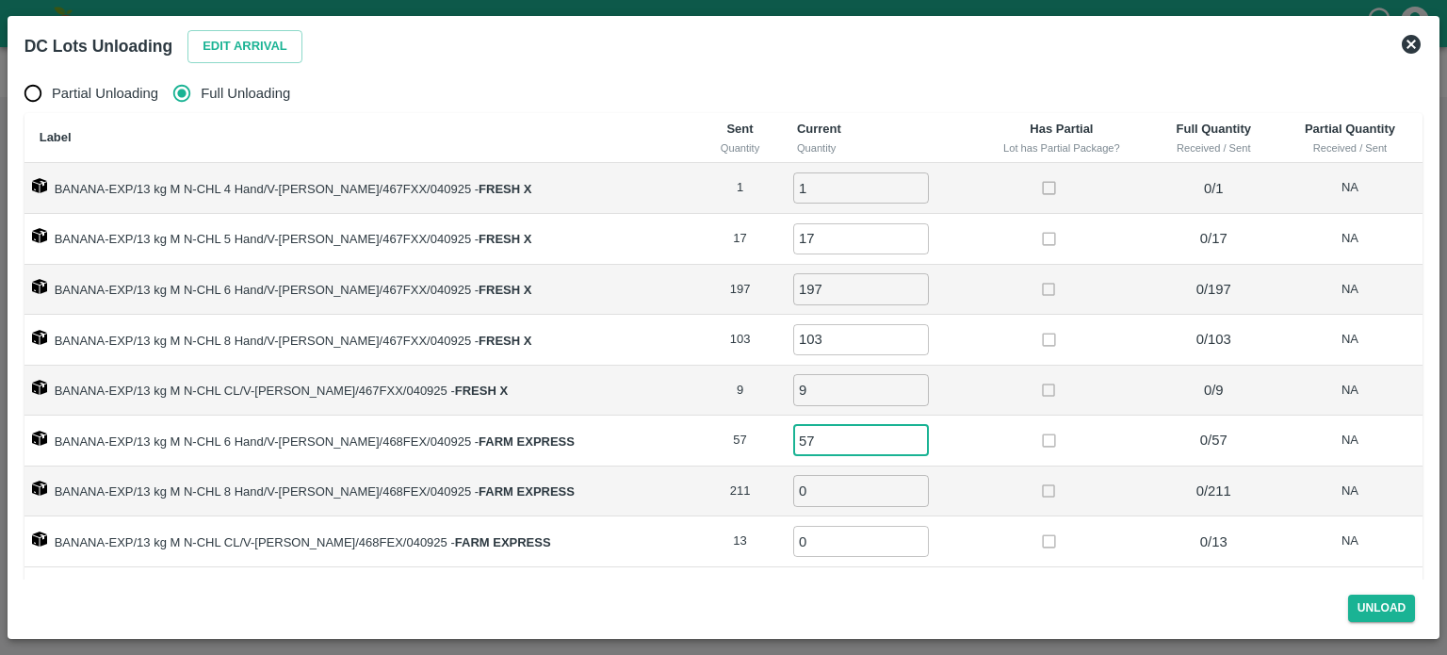
type input "57"
type input "211"
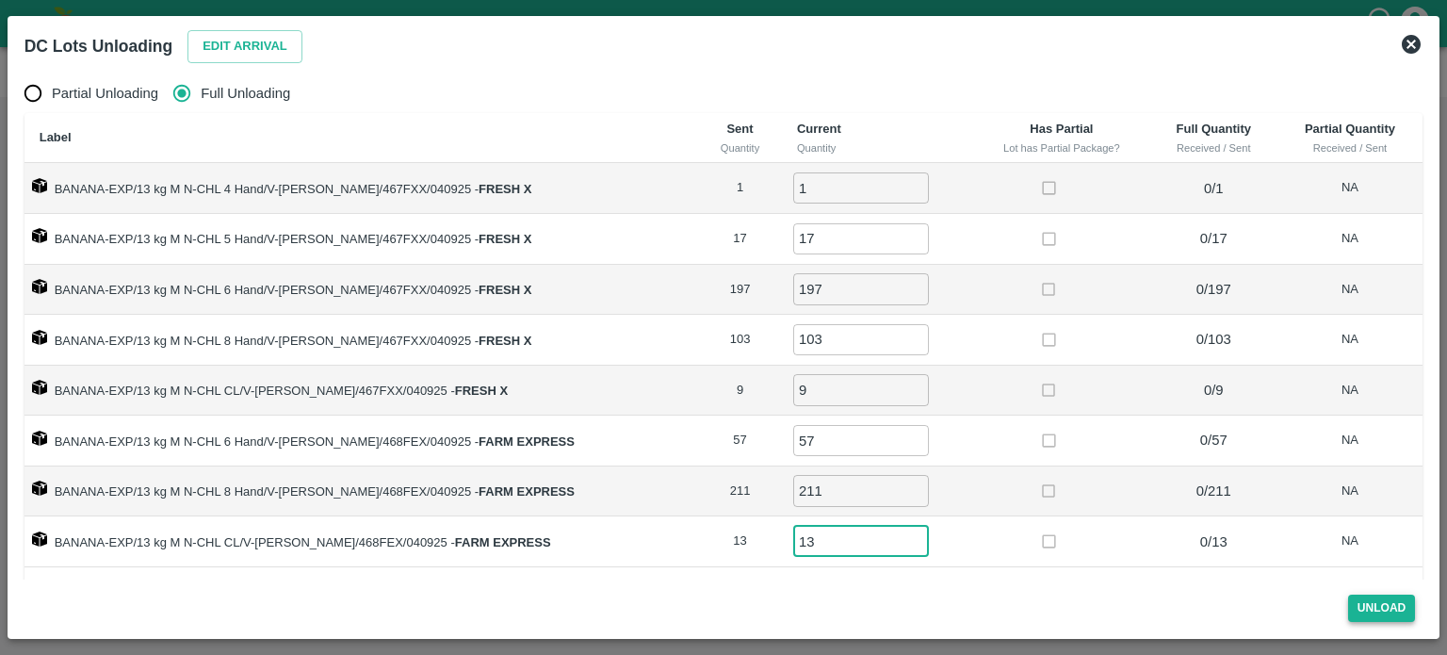
type input "13"
click at [1387, 607] on button "Unload" at bounding box center [1382, 607] width 68 height 27
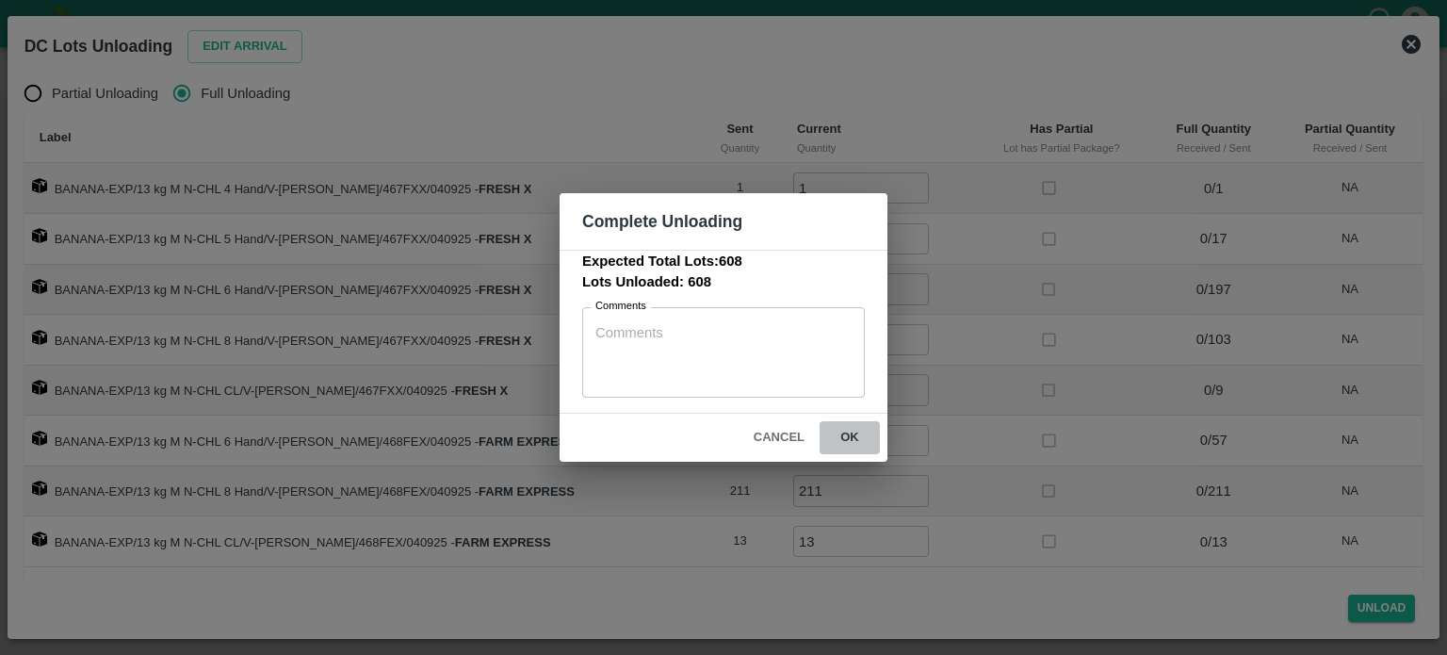
click at [848, 429] on button "ok" at bounding box center [850, 437] width 60 height 33
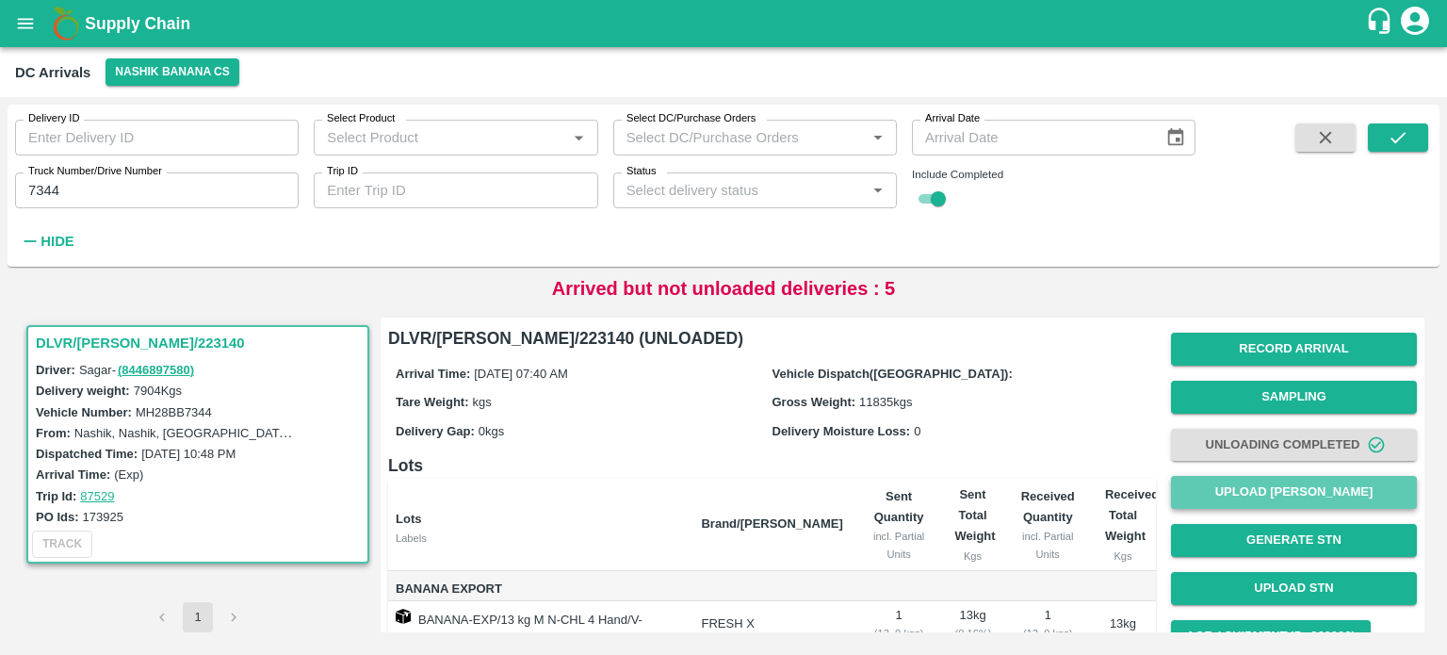
click at [1296, 497] on button "Upload [PERSON_NAME]" at bounding box center [1294, 492] width 246 height 33
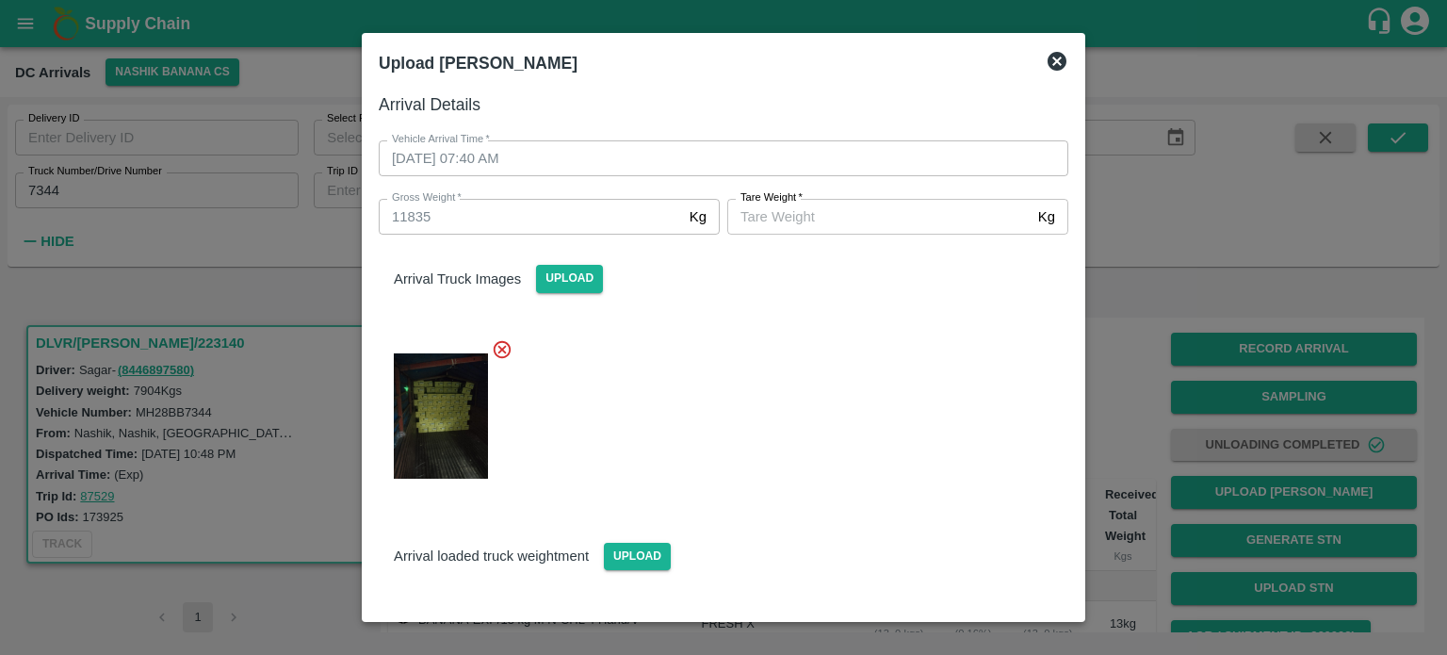
click at [849, 225] on input "[PERSON_NAME]   *" at bounding box center [878, 217] width 303 height 36
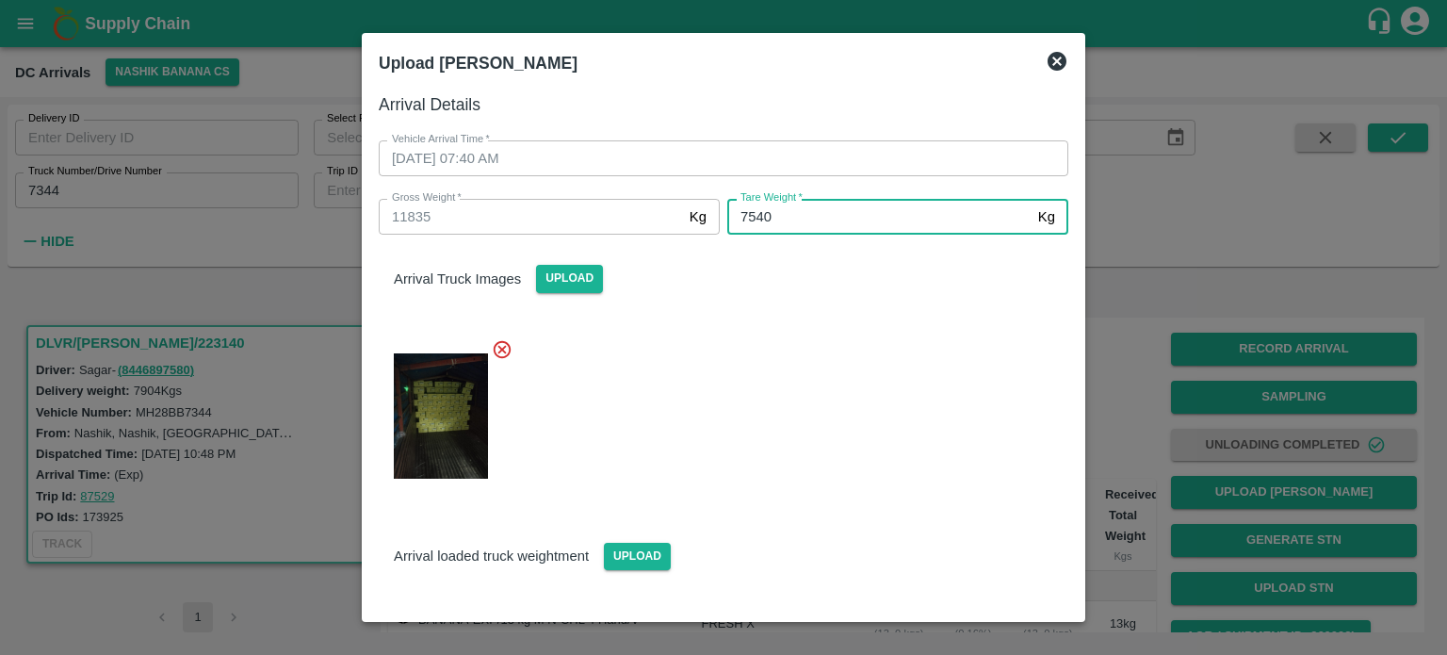
type input "7540"
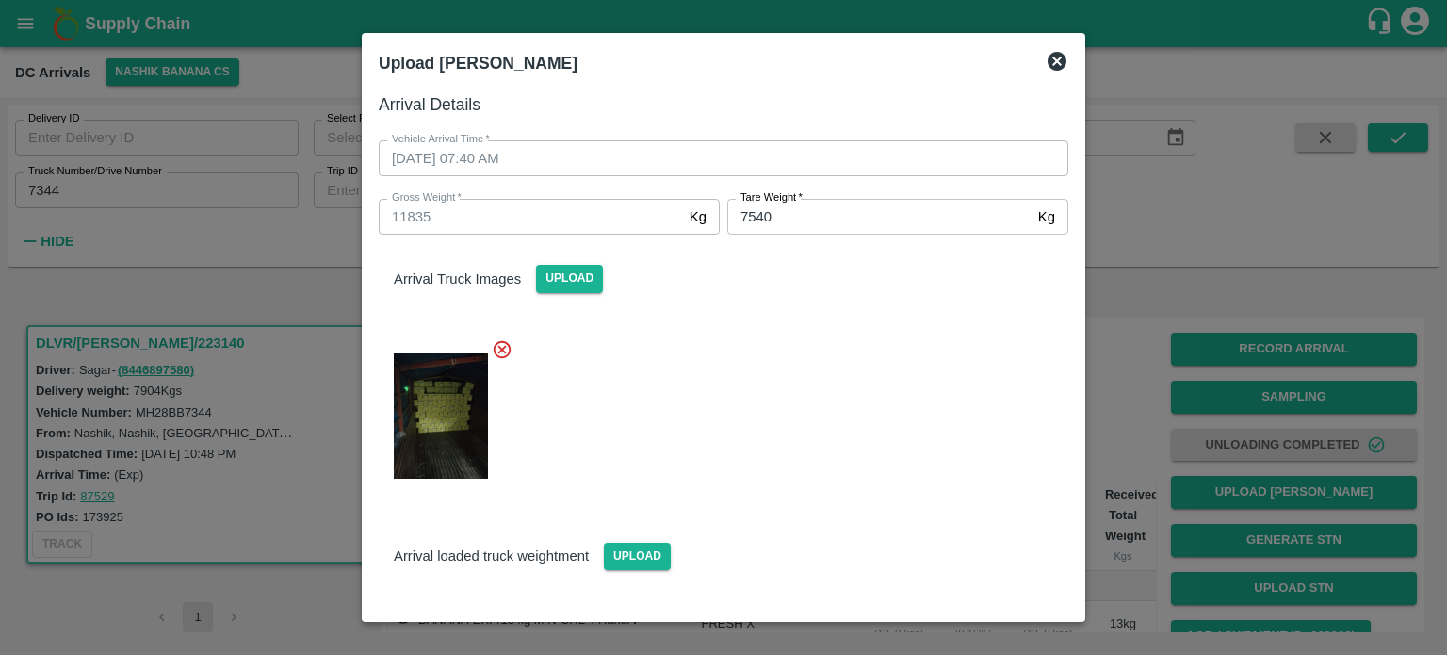
click at [867, 372] on div at bounding box center [716, 410] width 705 height 174
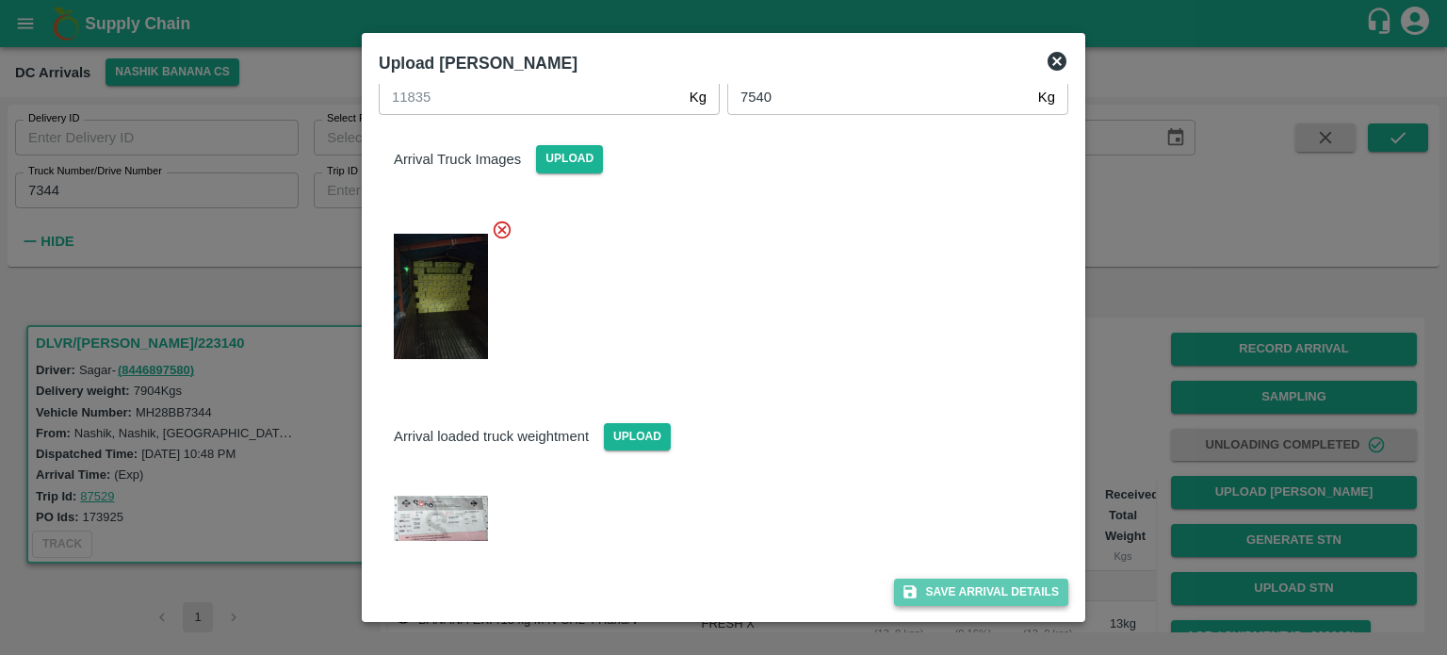
click at [973, 596] on button "Save Arrival Details" at bounding box center [981, 591] width 174 height 27
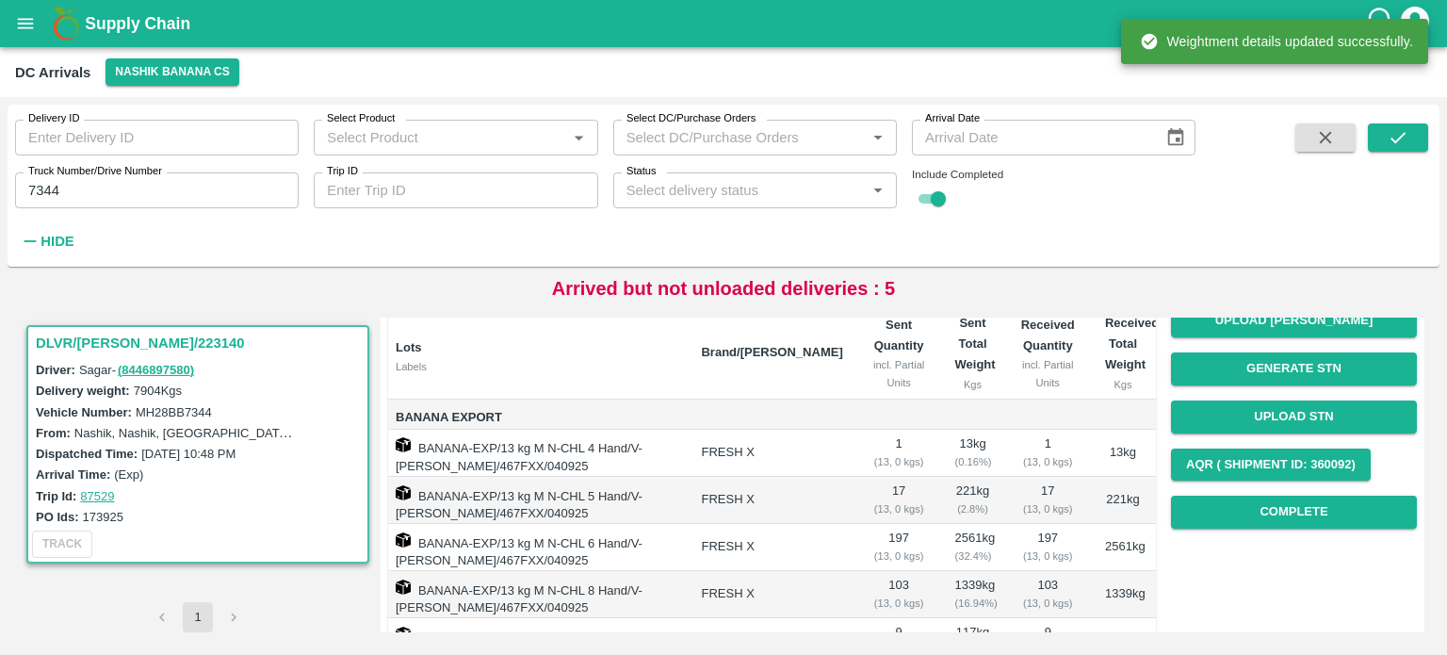
scroll to position [177, 0]
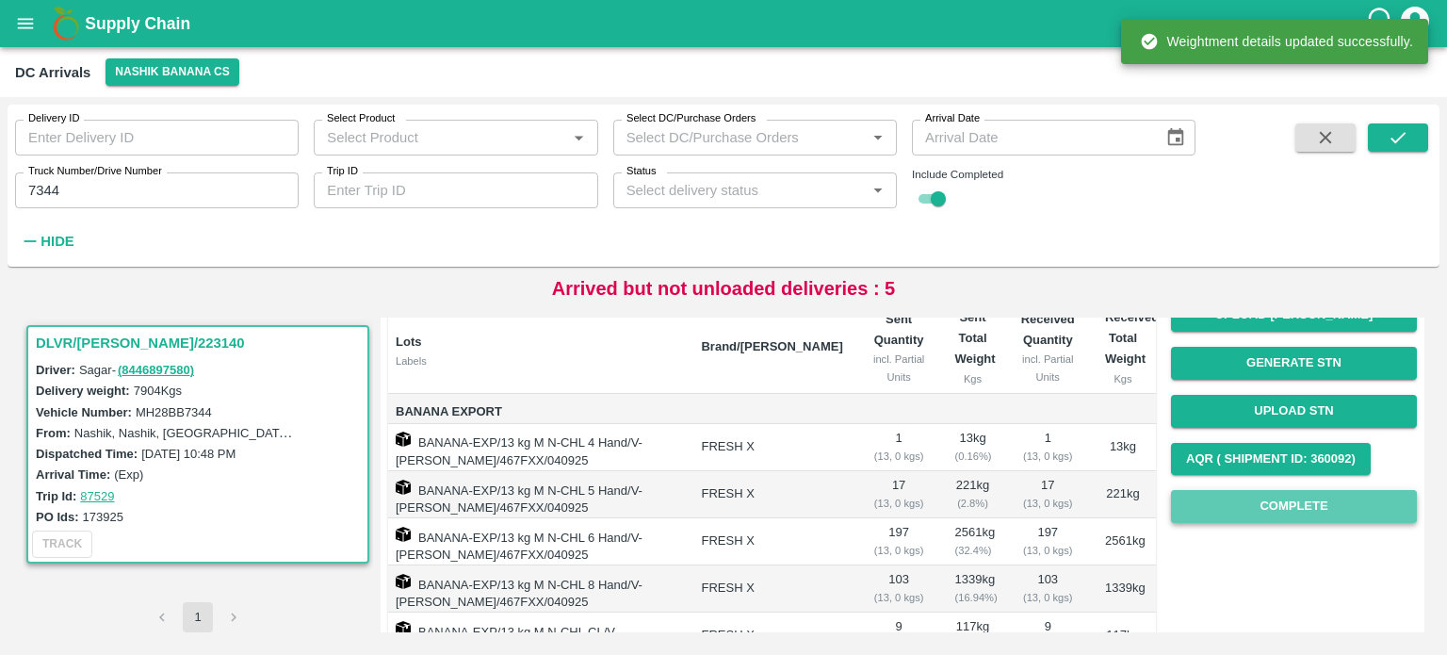
click at [1289, 497] on button "Complete" at bounding box center [1294, 506] width 246 height 33
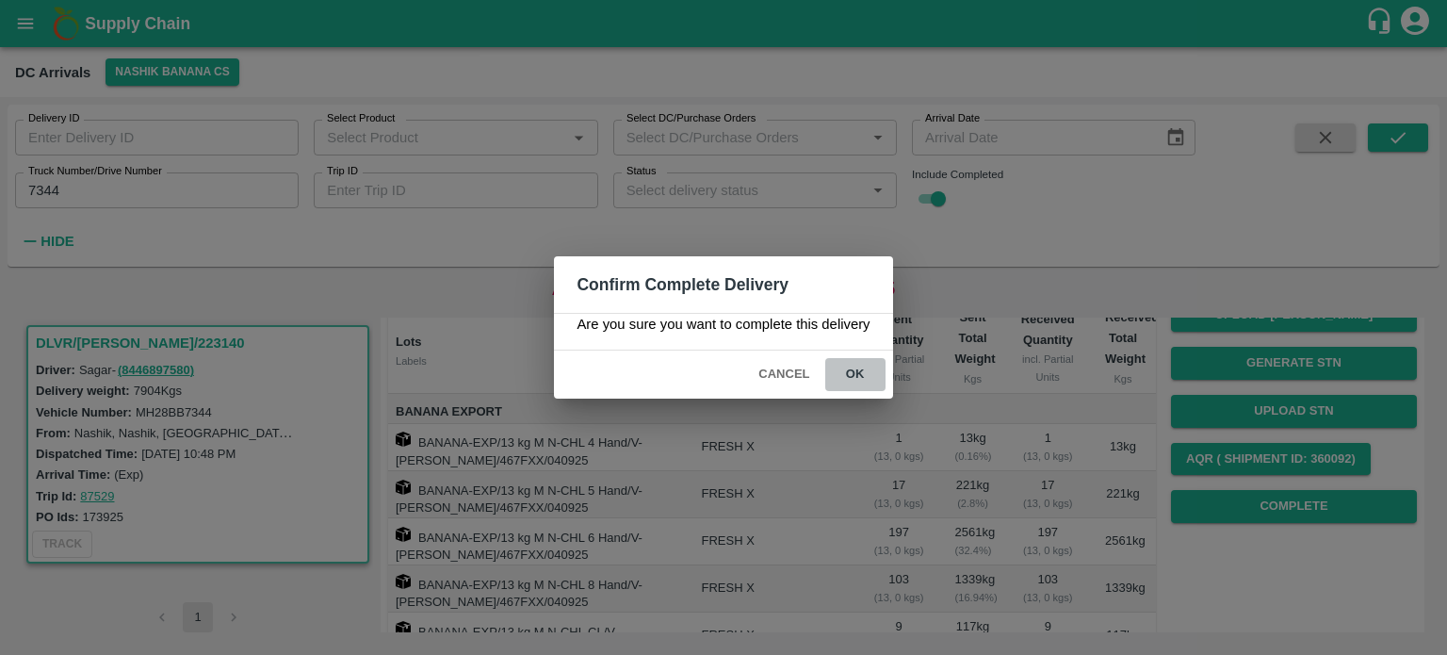
click at [856, 376] on button "ok" at bounding box center [855, 374] width 60 height 33
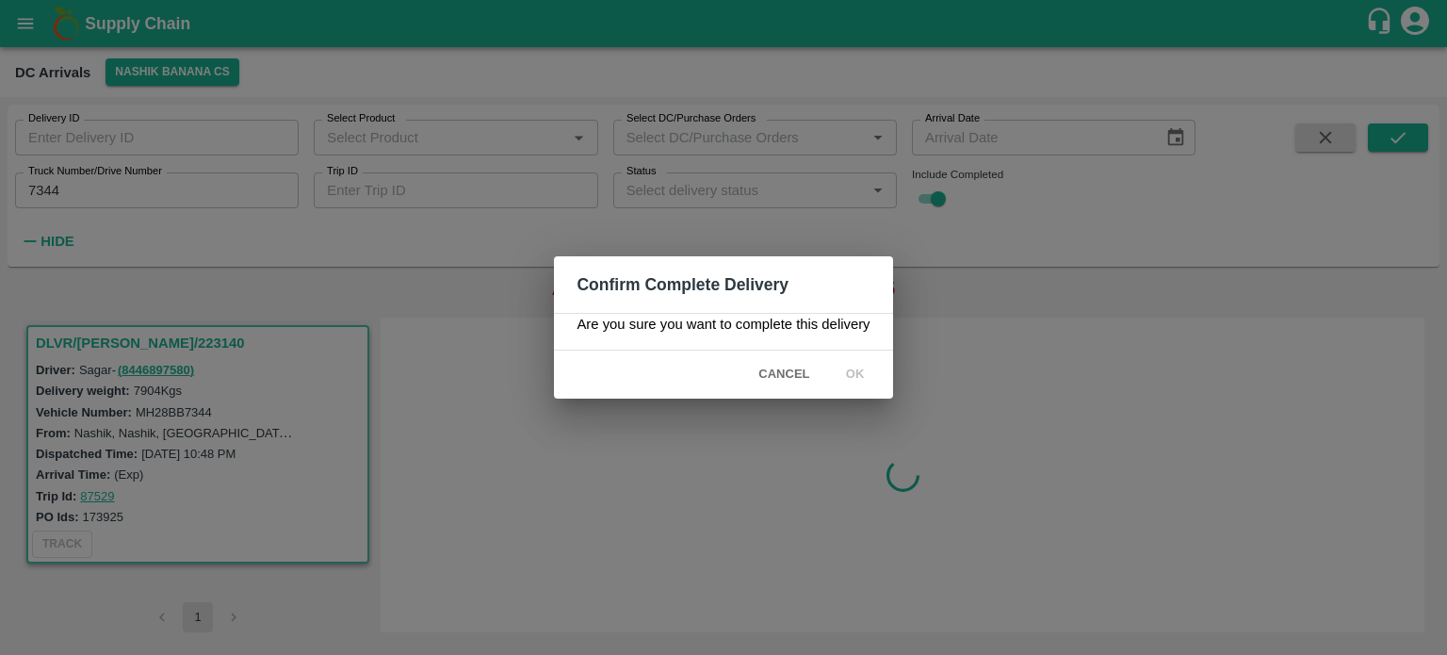
scroll to position [0, 0]
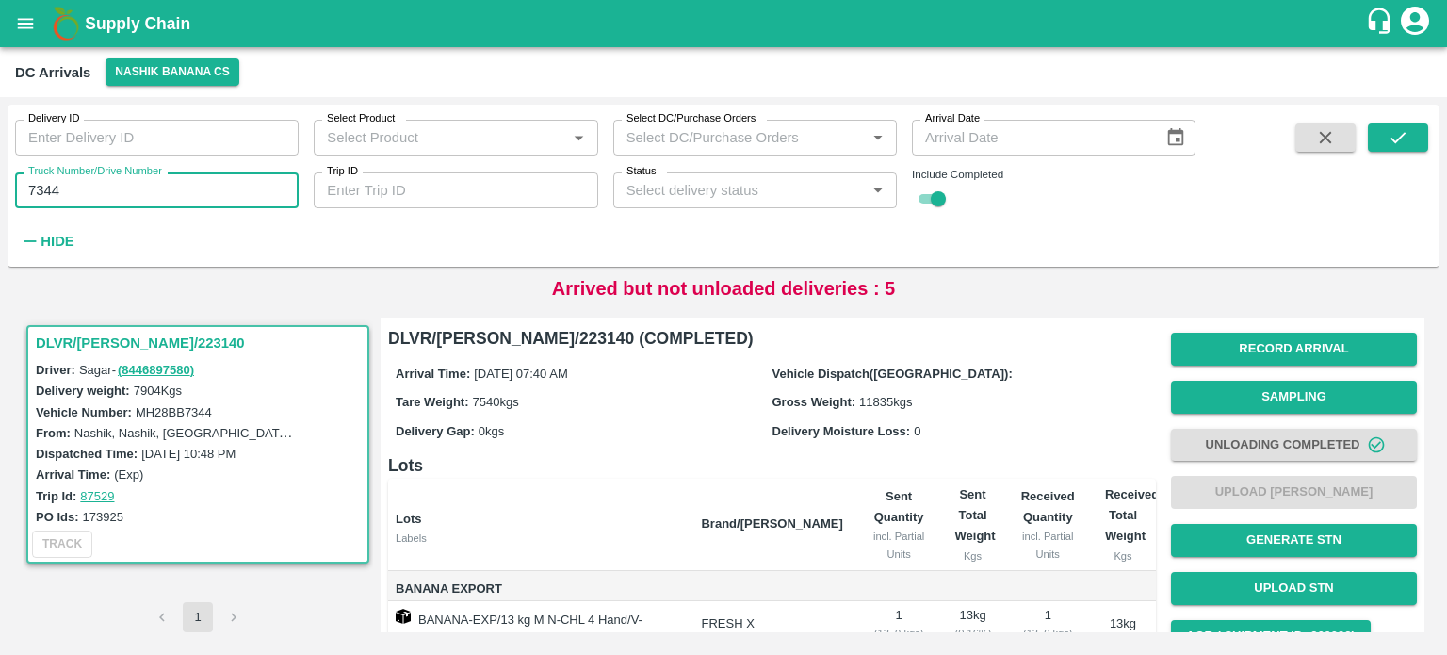
click at [35, 187] on input "7344" at bounding box center [157, 190] width 284 height 36
type input "3780"
click at [1404, 133] on icon "submit" at bounding box center [1398, 137] width 15 height 11
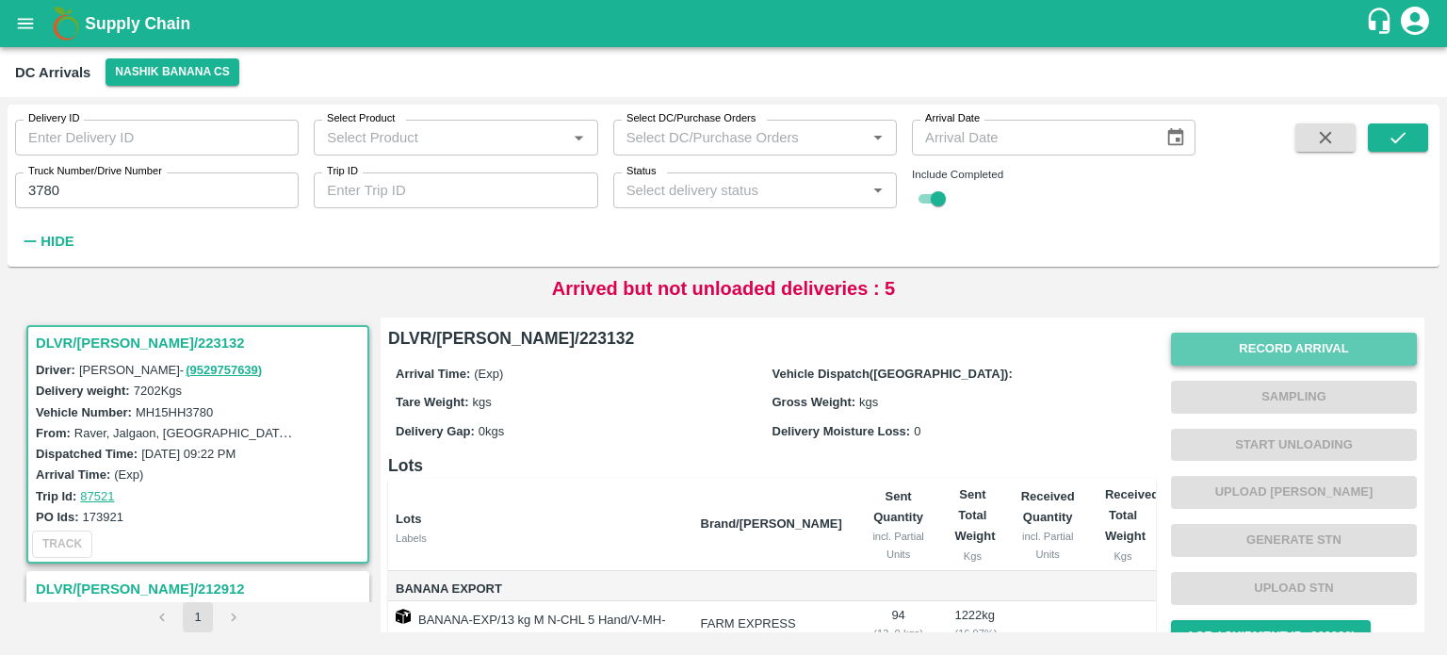
click at [1266, 364] on button "Record Arrival" at bounding box center [1294, 349] width 246 height 33
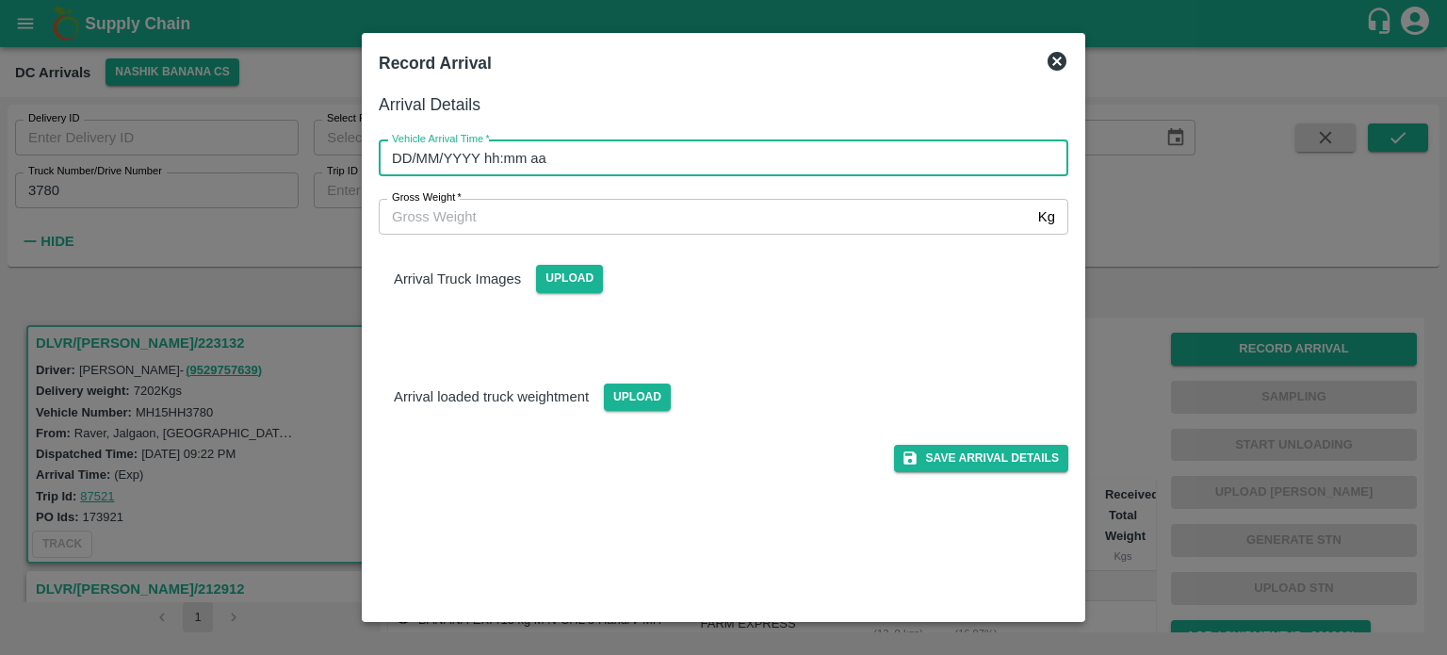
type input "DD/MM/YYYY hh:mm aa"
click at [725, 162] on input "DD/MM/YYYY hh:mm aa" at bounding box center [717, 158] width 676 height 36
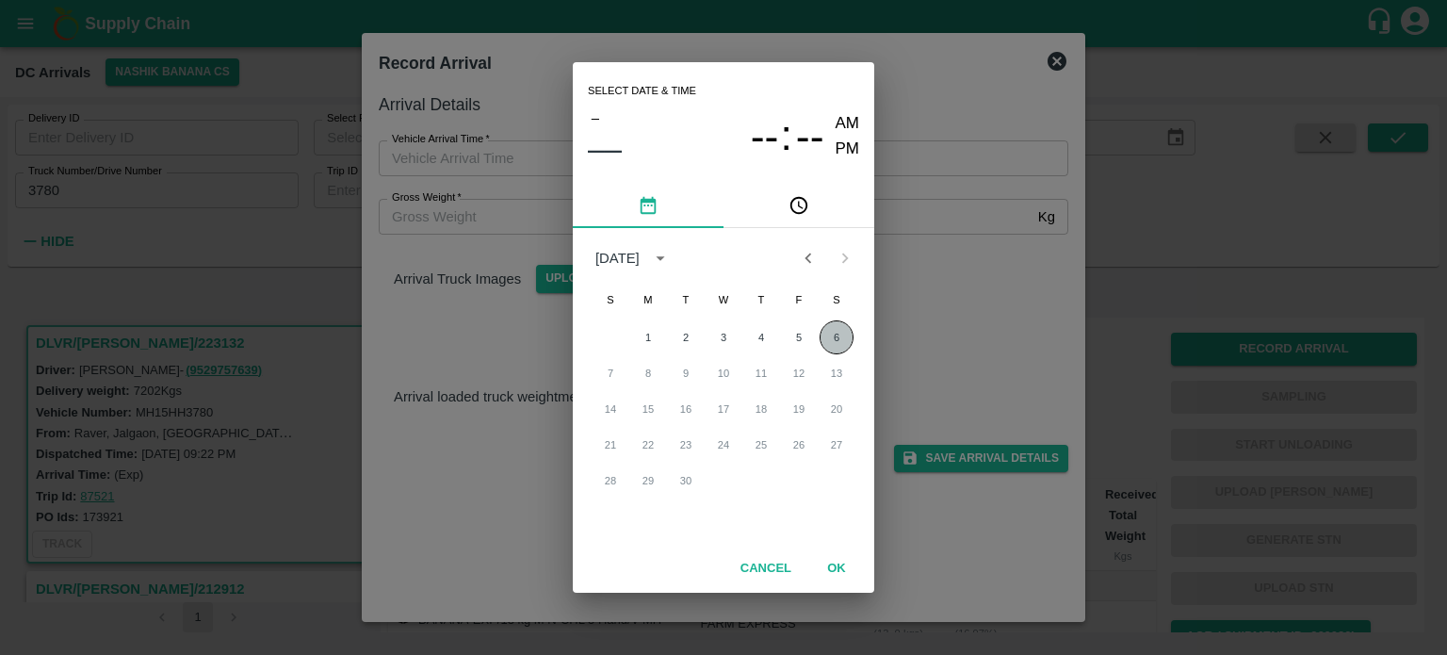
click at [831, 334] on button "6" at bounding box center [837, 337] width 34 height 34
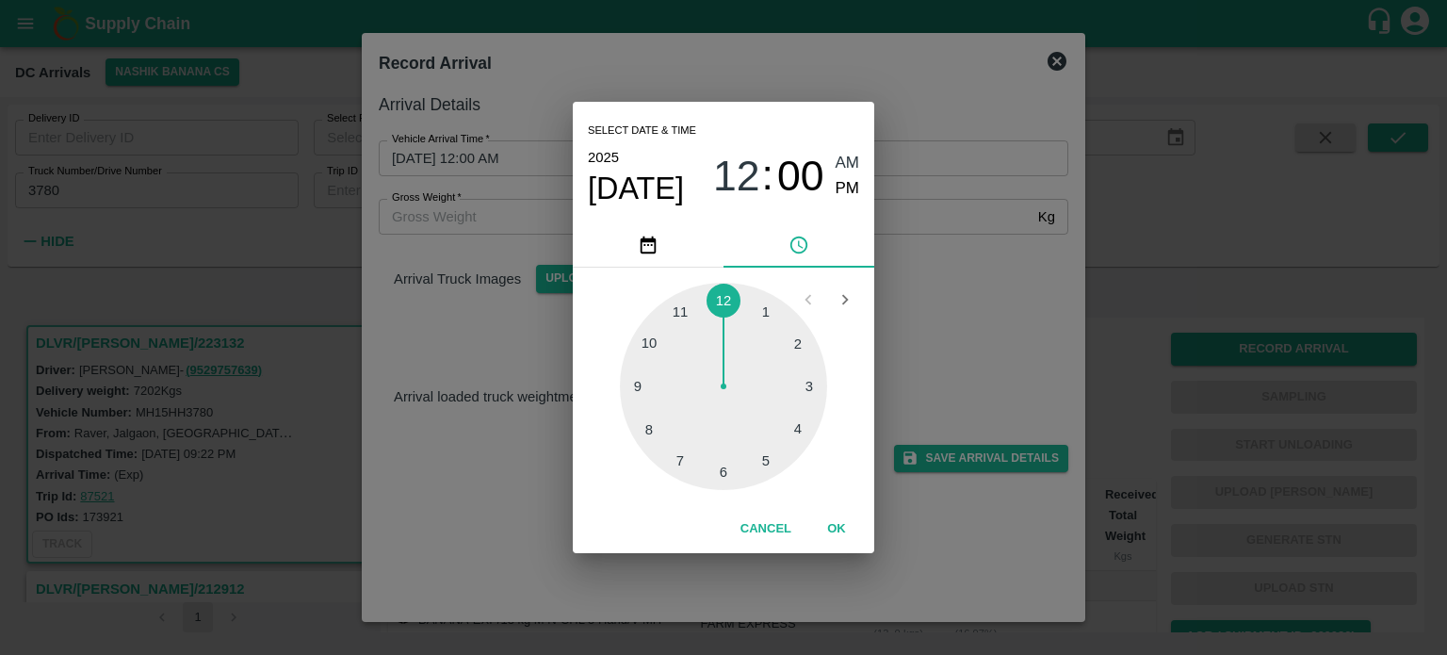
click at [659, 389] on div at bounding box center [723, 386] width 207 height 207
type input "[DATE] 09:00 AM"
click at [899, 346] on div "Select date & time [DATE] 09 : 00 AM PM 05 10 15 20 25 30 35 40 45 50 55 00 Can…" at bounding box center [723, 327] width 1447 height 655
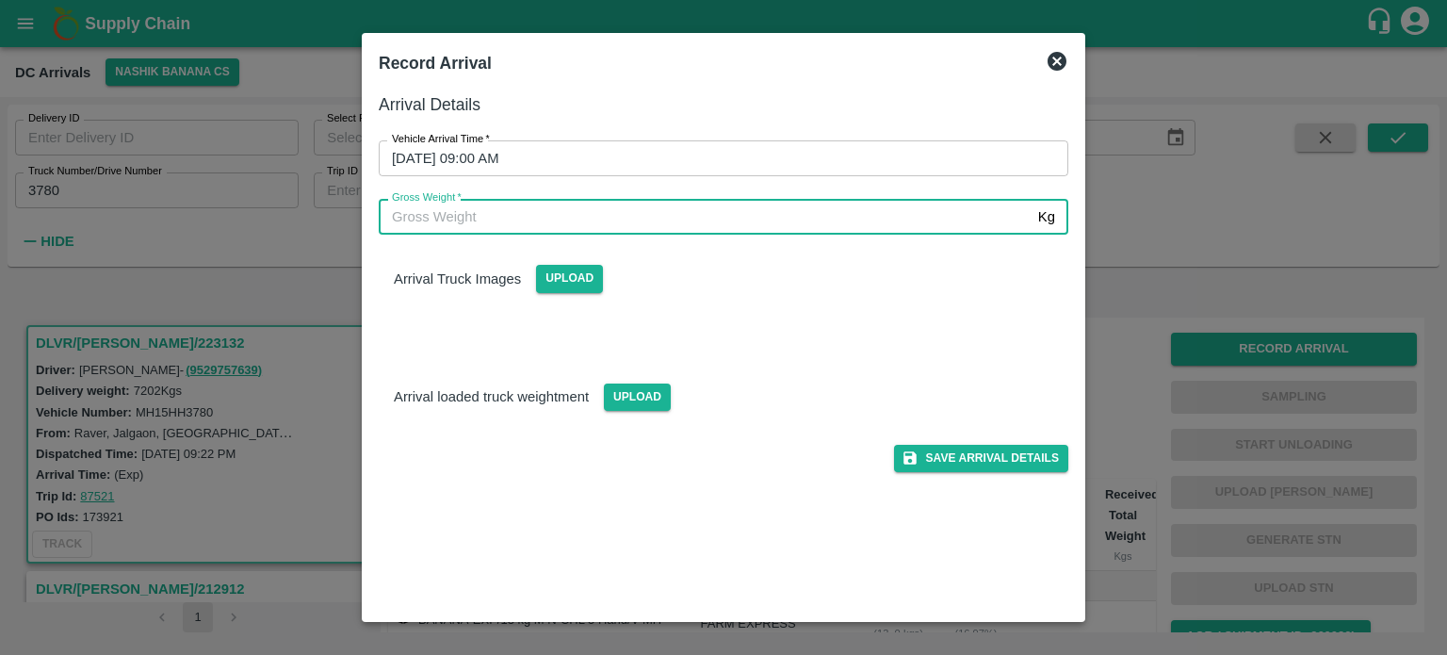
click at [467, 225] on input "Gross Weight   *" at bounding box center [705, 217] width 652 height 36
type input "13950"
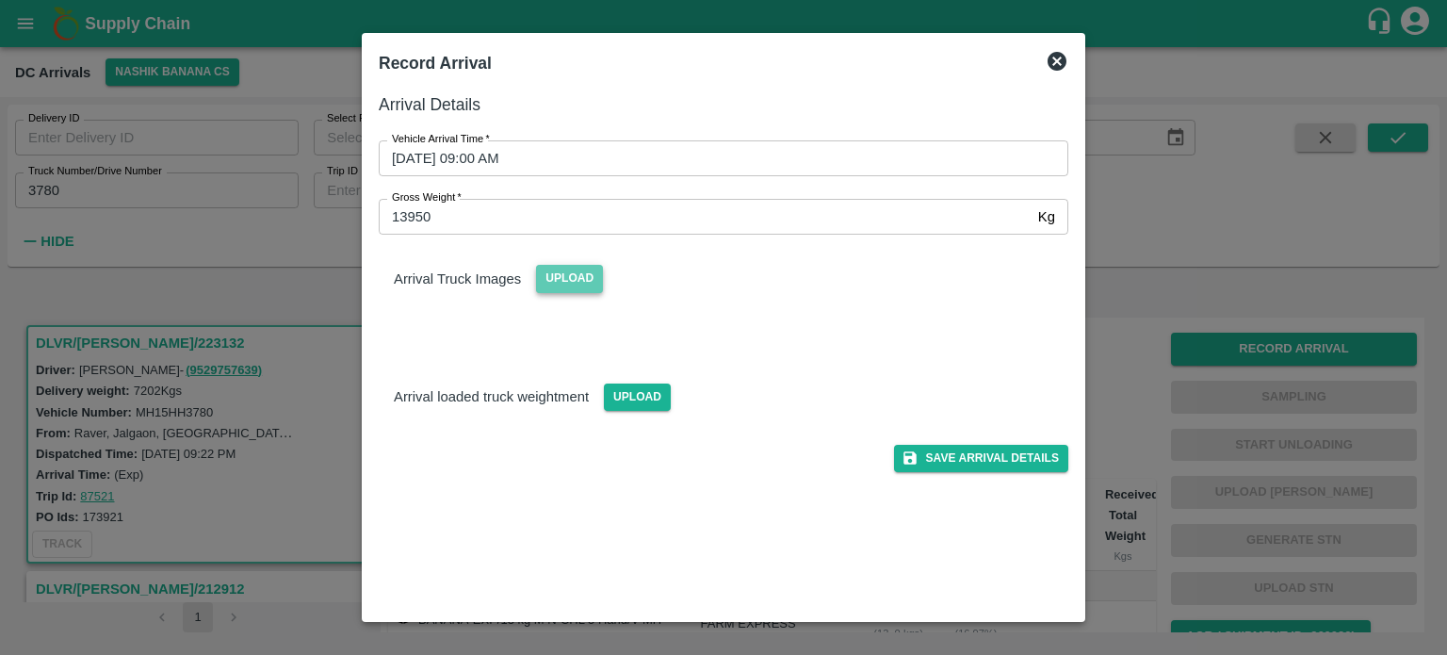
click at [574, 285] on span "Upload" at bounding box center [569, 278] width 67 height 27
click at [0, 0] on input "Upload" at bounding box center [0, 0] width 0 height 0
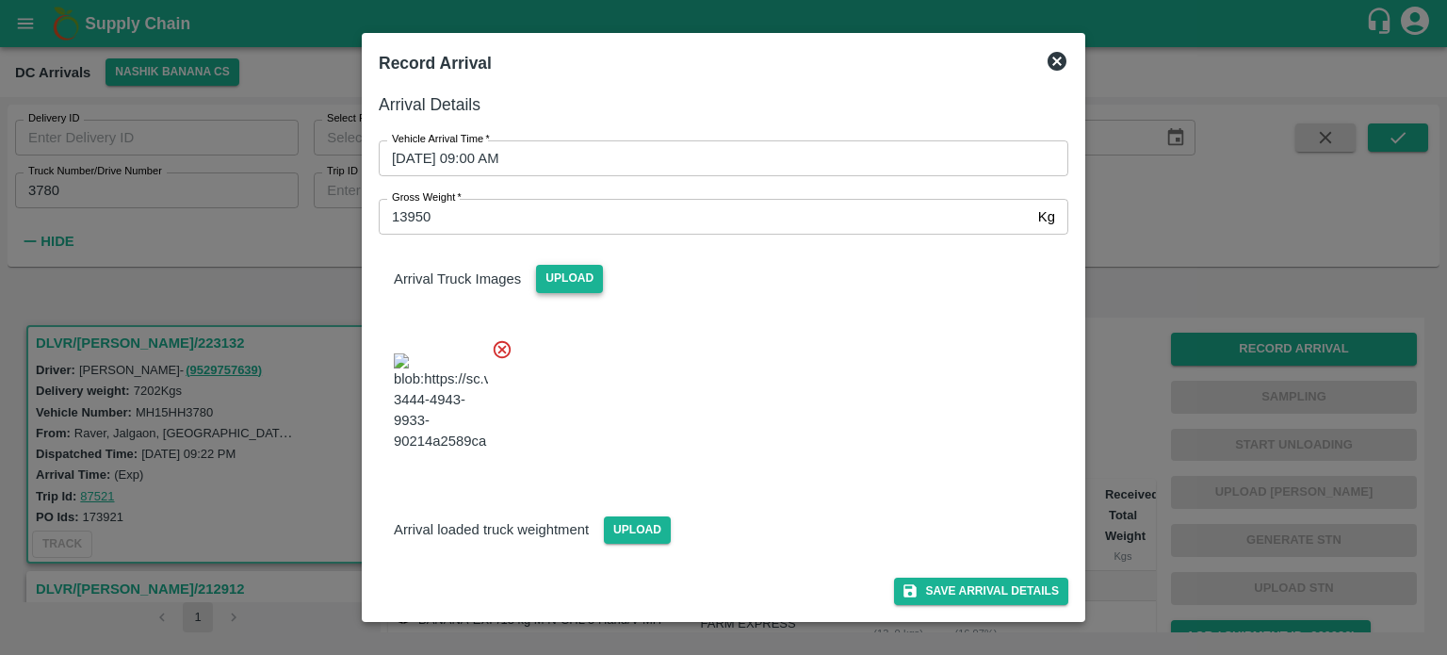
click at [567, 292] on span "Upload" at bounding box center [569, 278] width 67 height 27
click at [0, 0] on input "Upload" at bounding box center [0, 0] width 0 height 0
click at [626, 511] on div "Upload" at bounding box center [630, 522] width 82 height 42
click at [629, 522] on span "Upload" at bounding box center [637, 529] width 67 height 27
click at [0, 0] on input "Upload" at bounding box center [0, 0] width 0 height 0
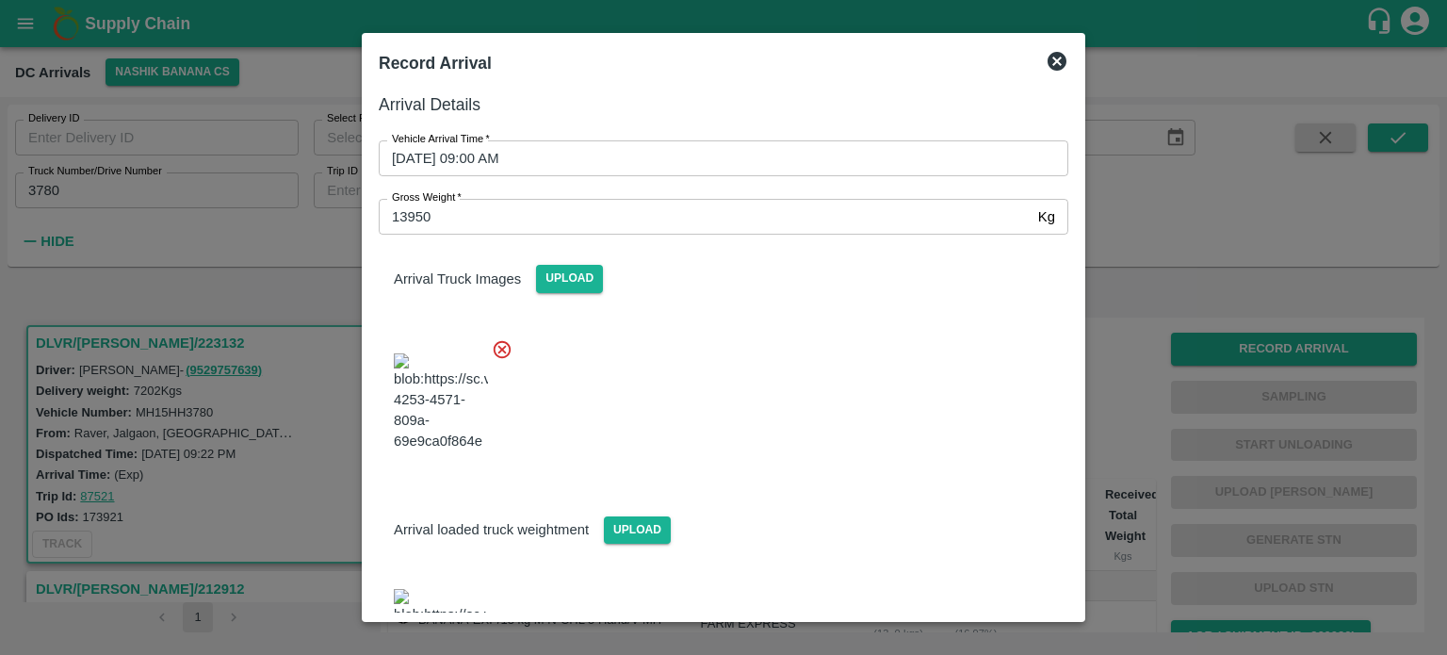
scroll to position [215, 0]
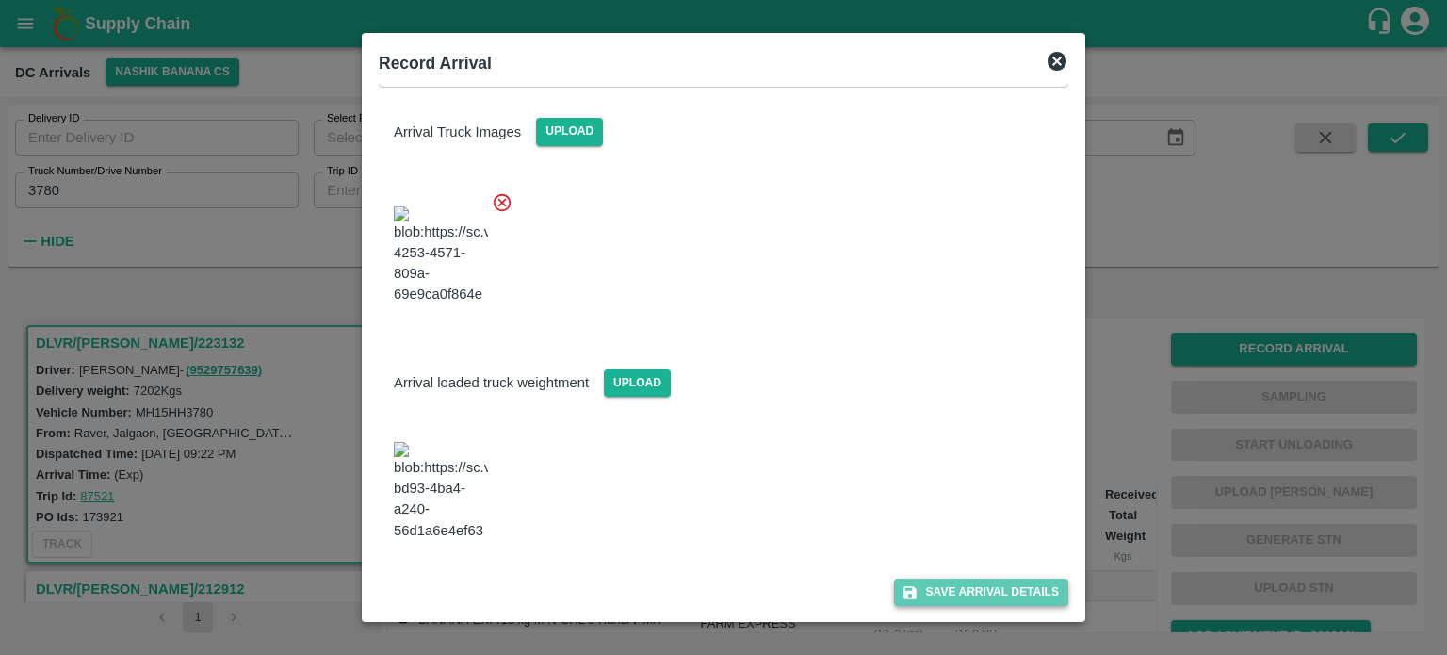
click at [980, 592] on button "Save Arrival Details" at bounding box center [981, 591] width 174 height 27
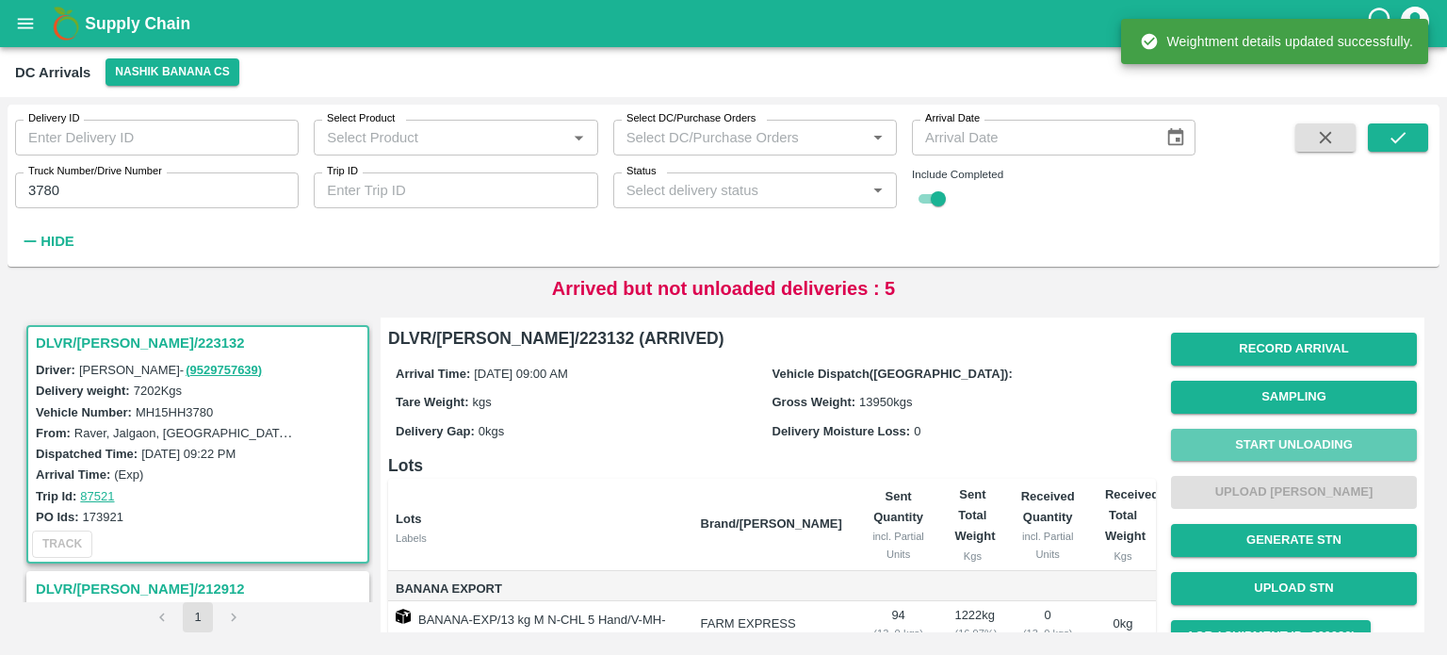
click at [1293, 442] on button "Start Unloading" at bounding box center [1294, 445] width 246 height 33
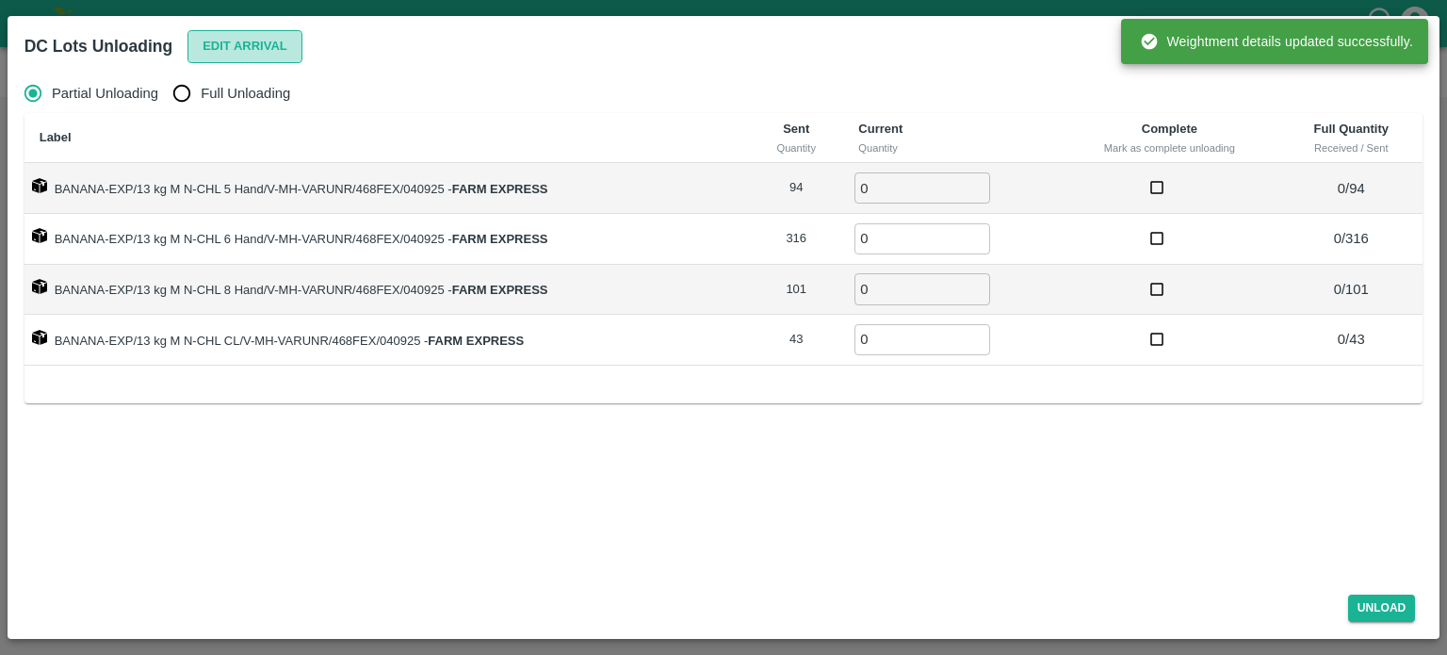
click at [234, 48] on button "Edit Arrival" at bounding box center [244, 46] width 115 height 33
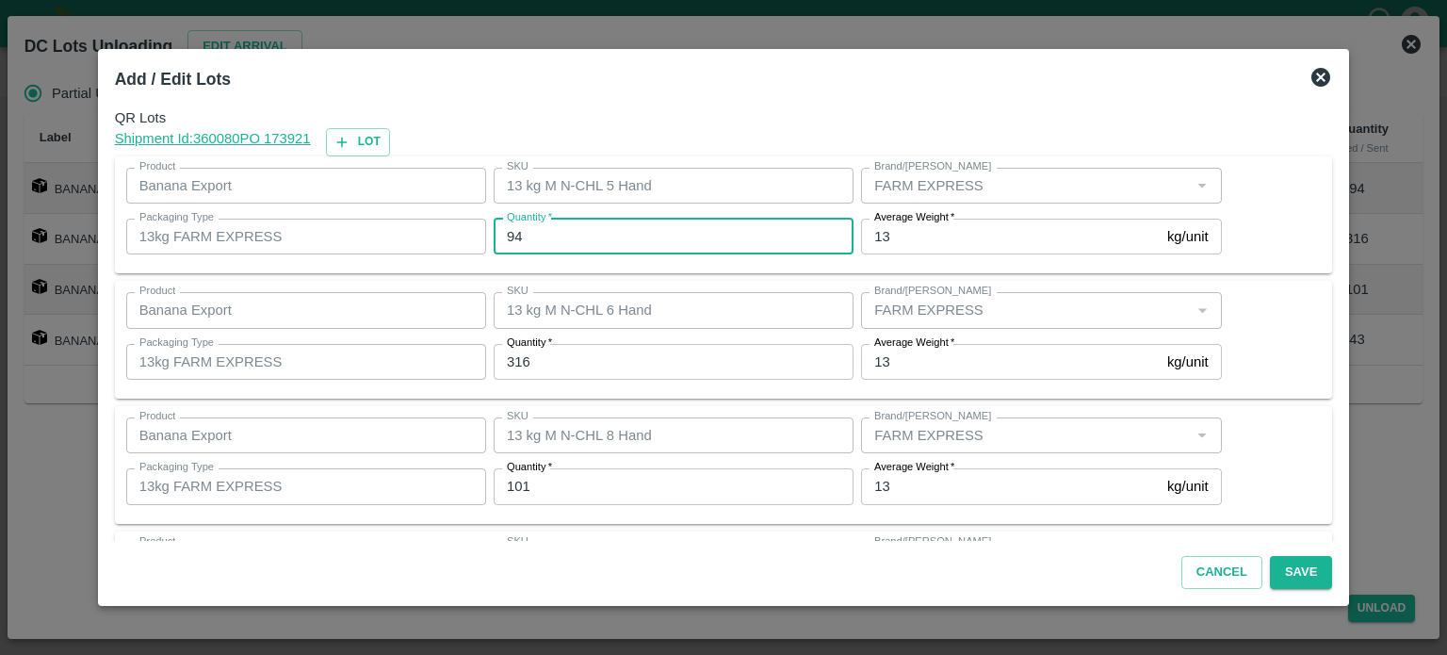
click at [517, 234] on input "94" at bounding box center [674, 237] width 360 height 36
type input "81"
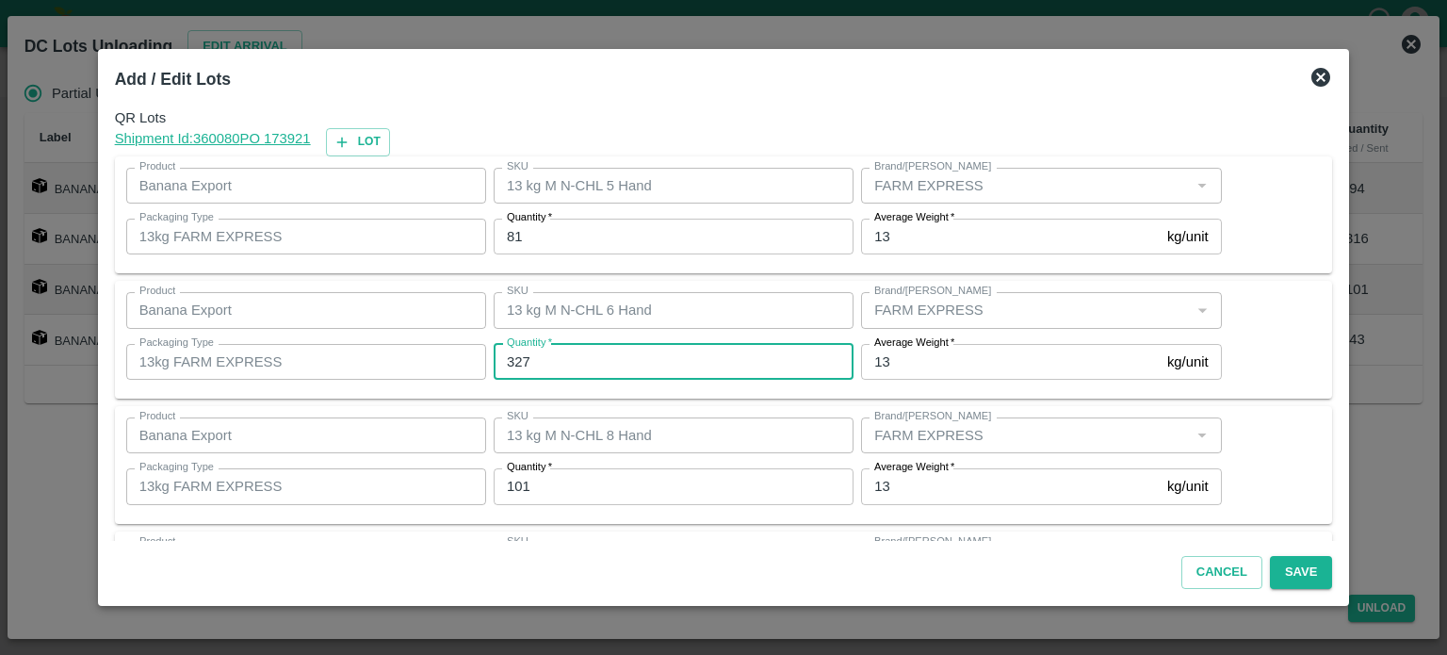
type input "327"
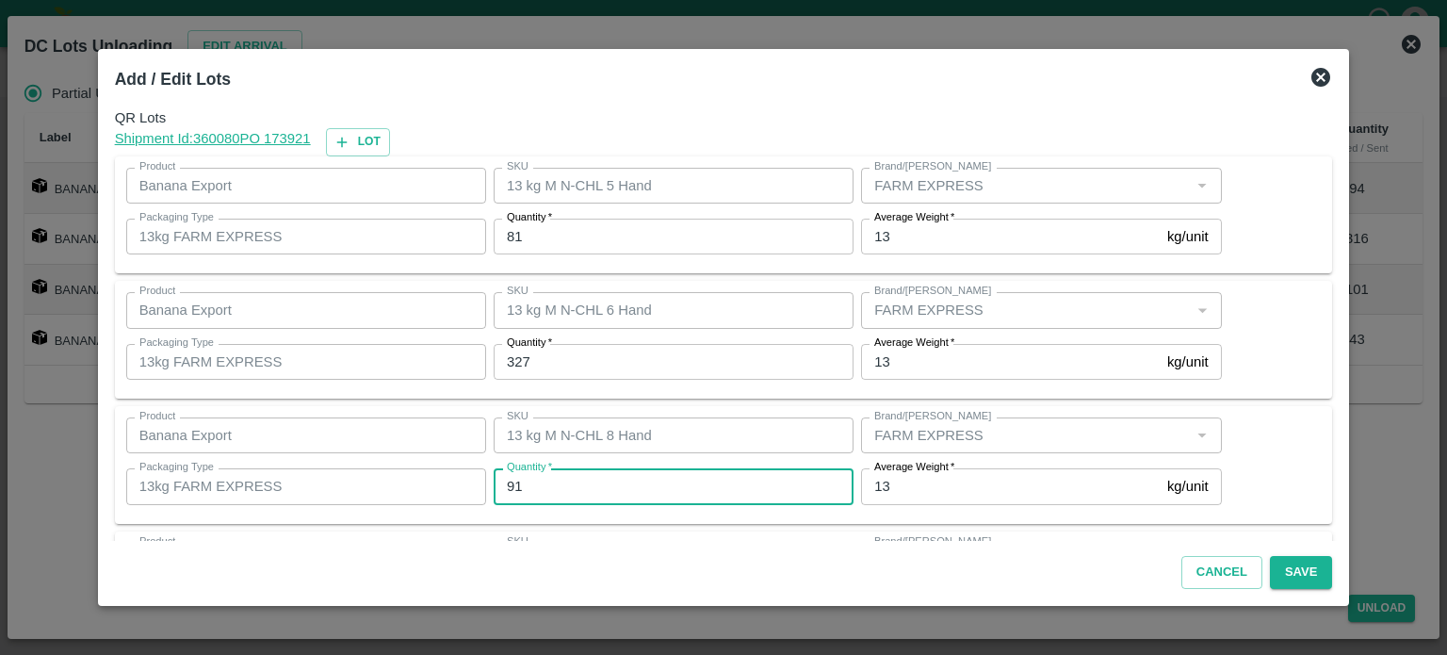
type input "91"
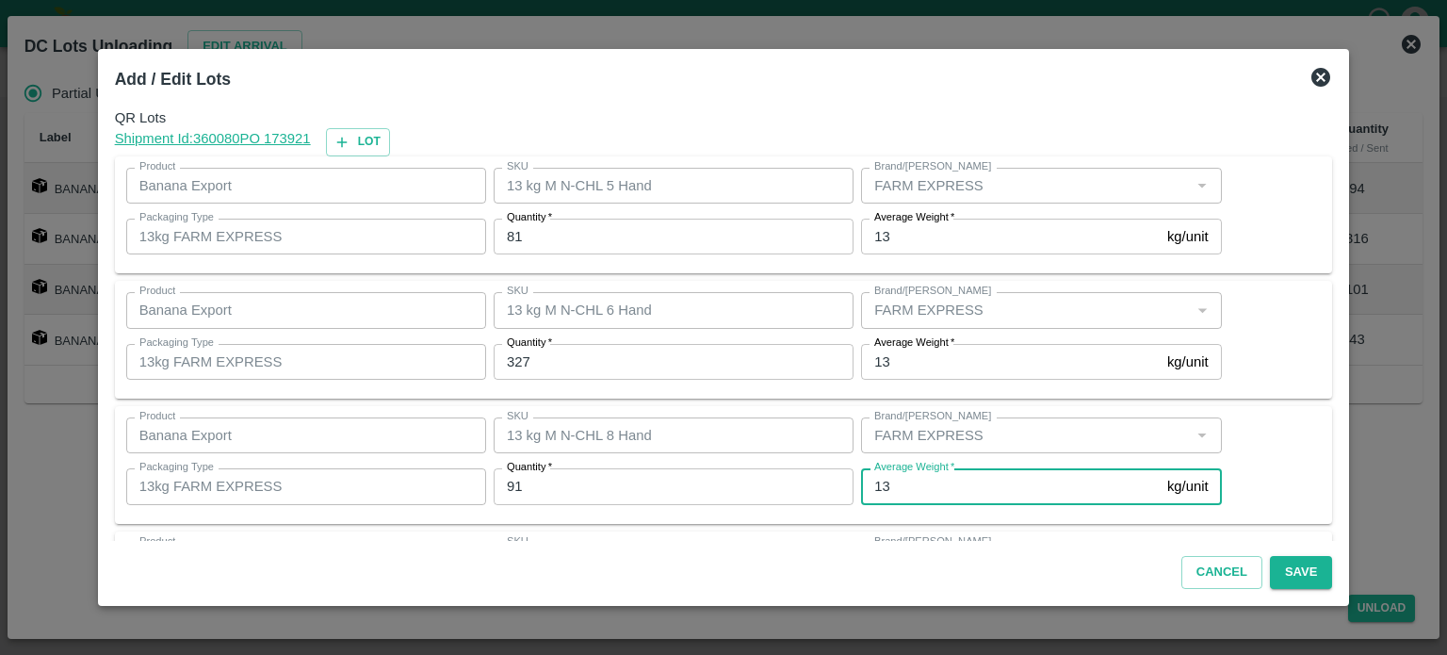
scroll to position [122, 0]
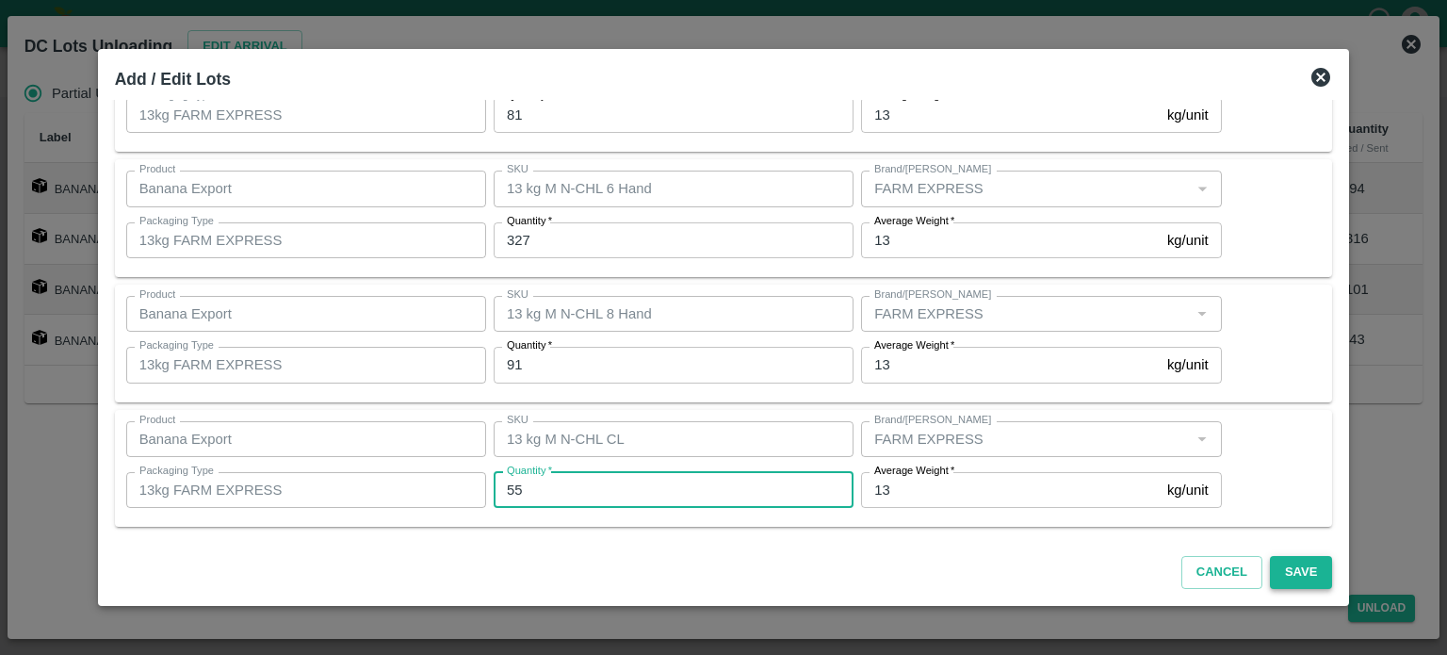
type input "55"
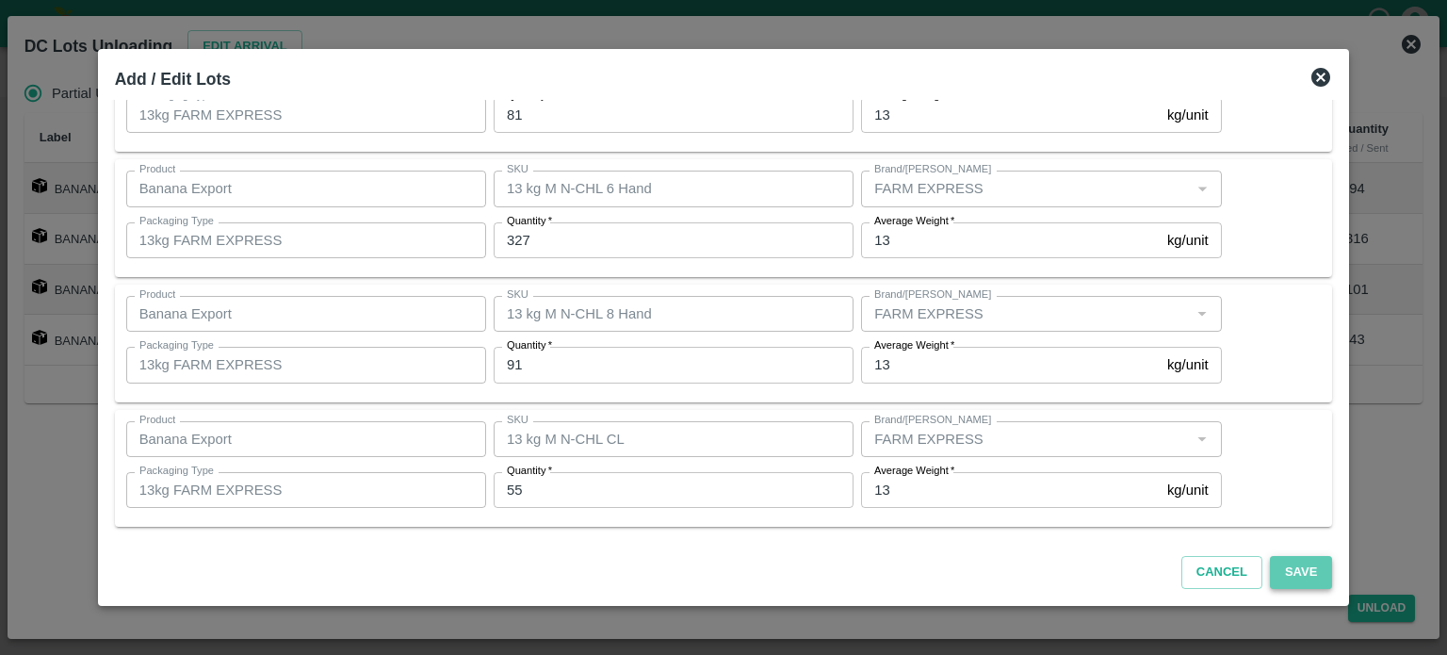
click at [1270, 559] on button "Save" at bounding box center [1301, 572] width 62 height 33
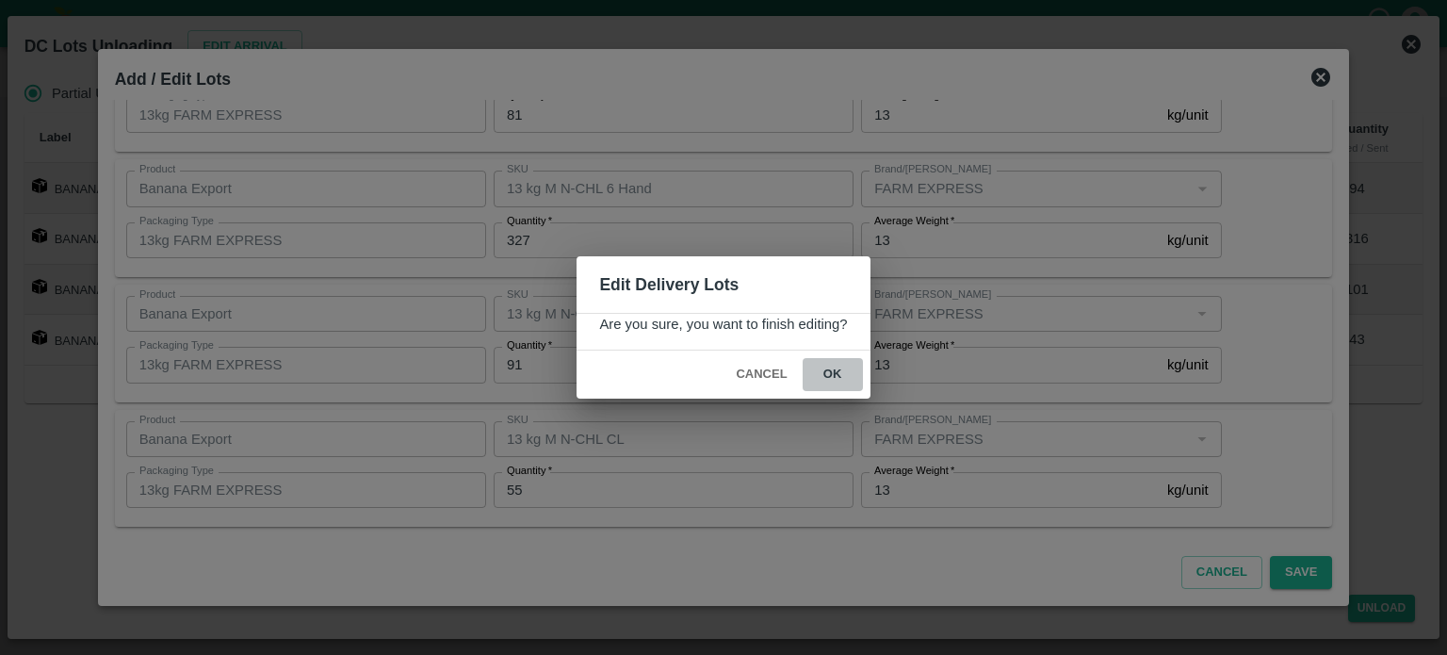
click at [828, 372] on button "ok" at bounding box center [833, 374] width 60 height 33
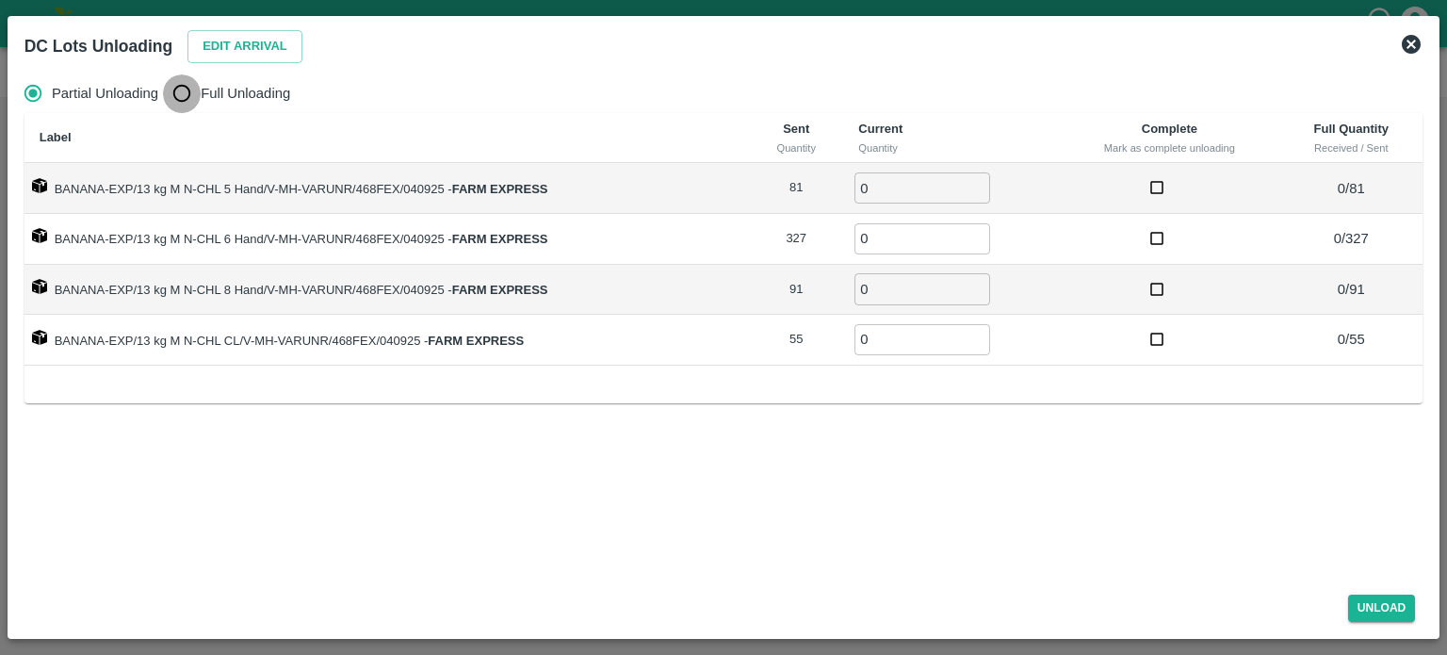
click at [177, 90] on input "Full Unloading" at bounding box center [182, 93] width 38 height 38
radio input "true"
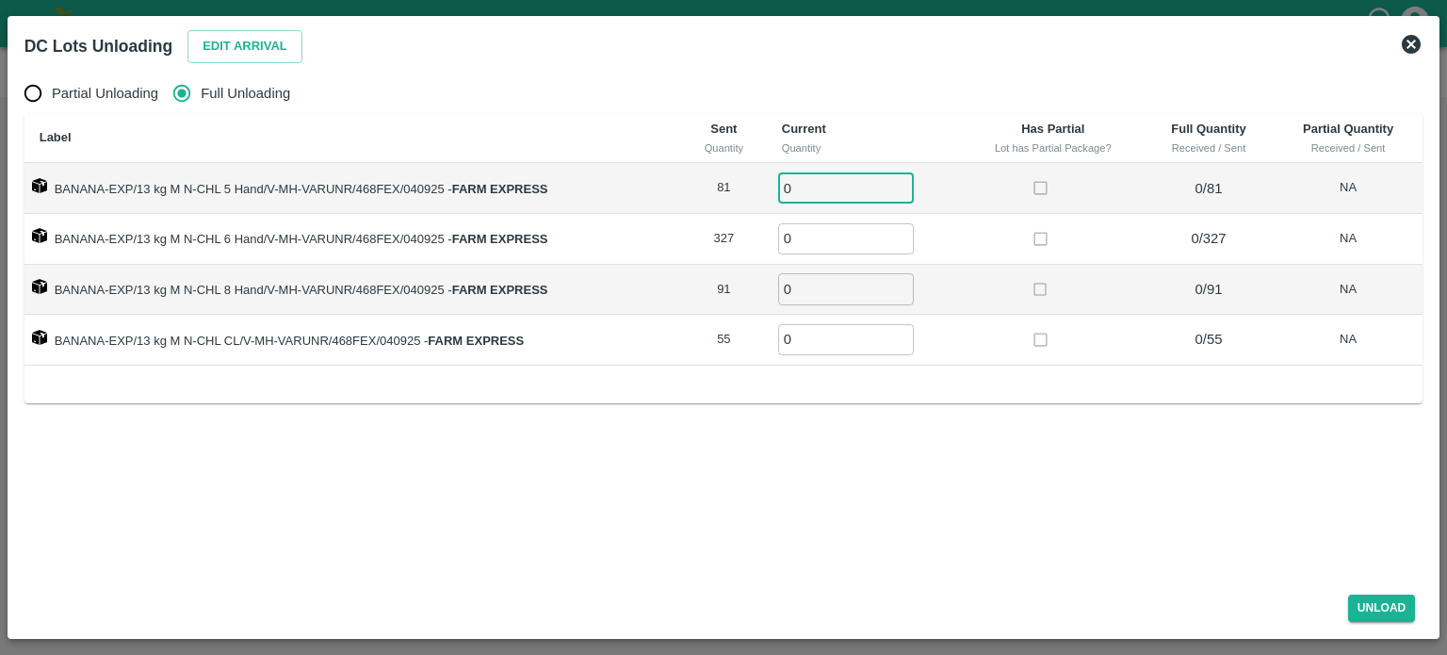
click at [814, 192] on input "0" at bounding box center [846, 187] width 136 height 31
type input "81"
type input "327"
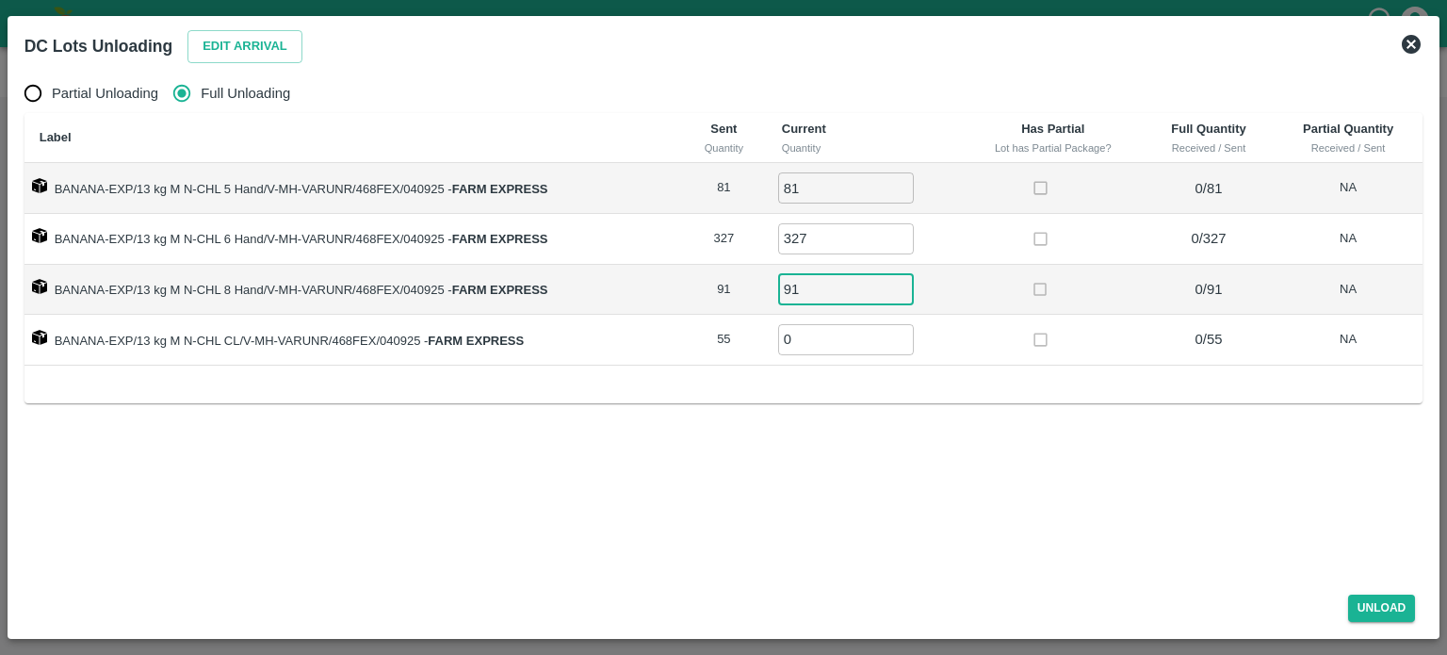
type input "91"
type input "55"
click at [1370, 604] on button "Unload" at bounding box center [1382, 607] width 68 height 27
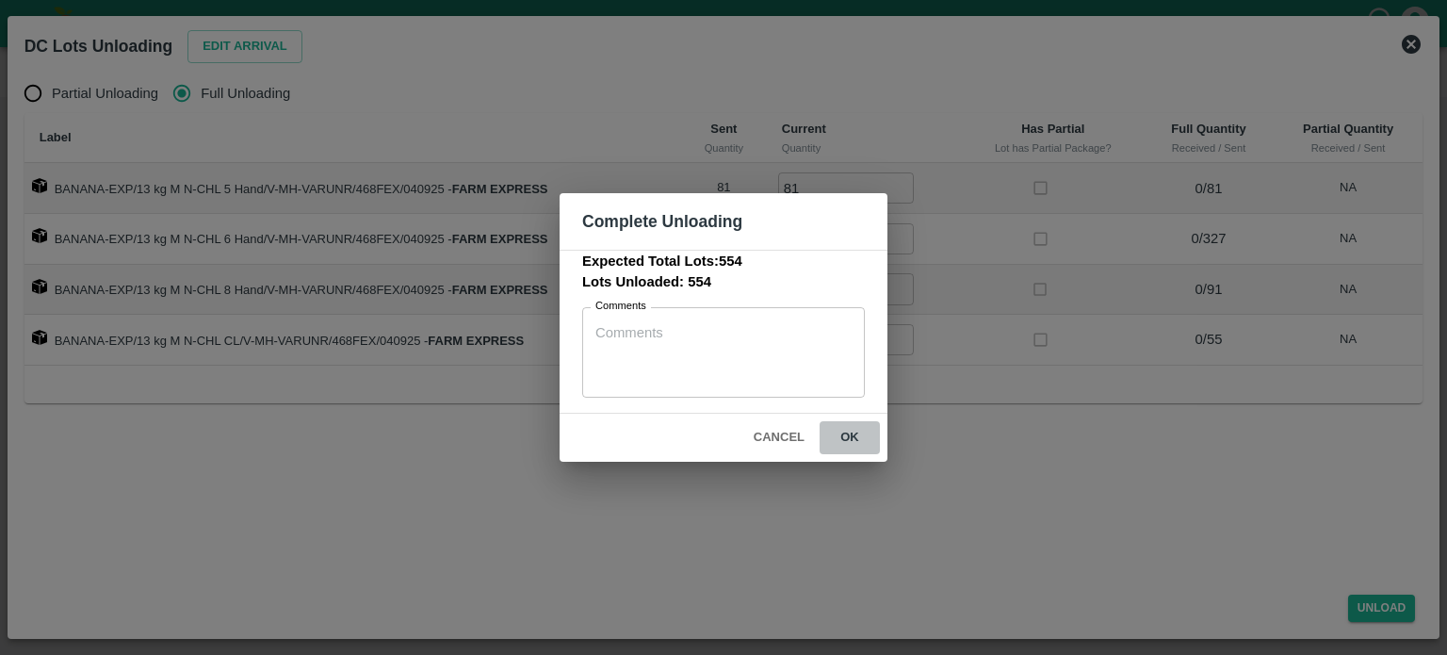
click at [848, 440] on button "ok" at bounding box center [850, 437] width 60 height 33
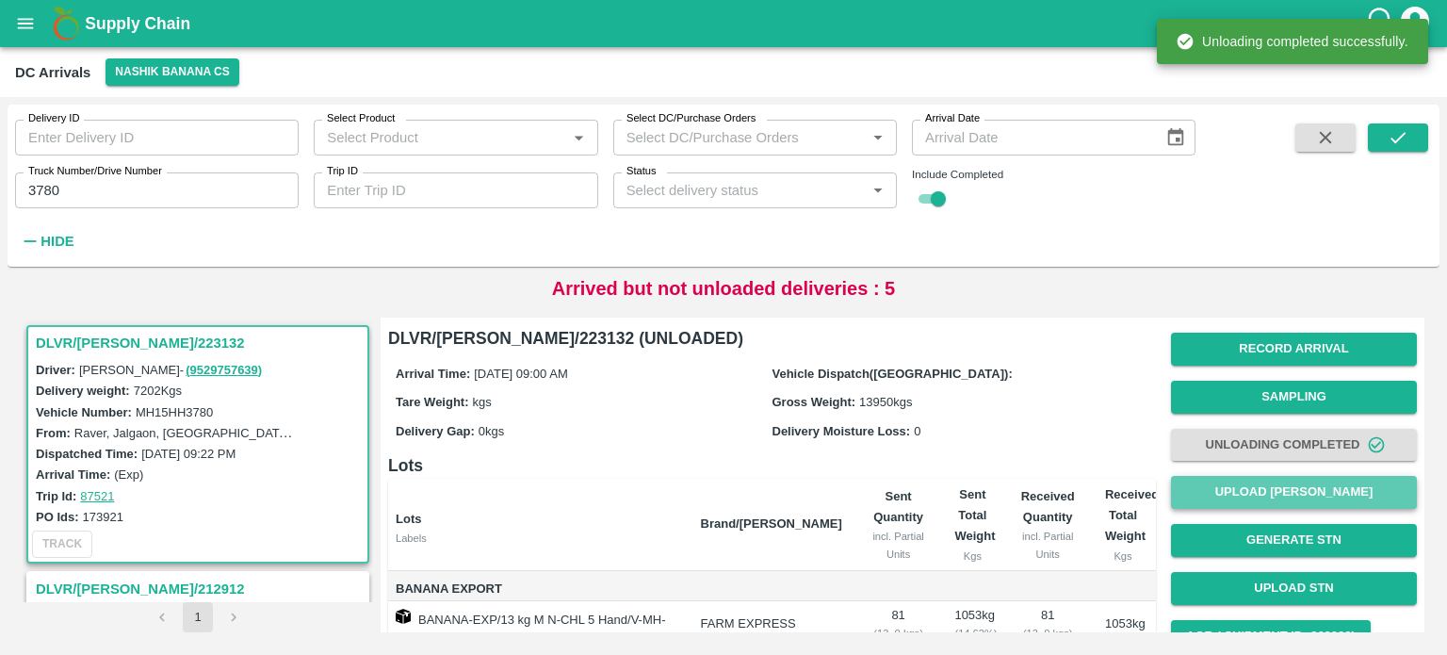
click at [1285, 500] on button "Upload [PERSON_NAME]" at bounding box center [1294, 492] width 246 height 33
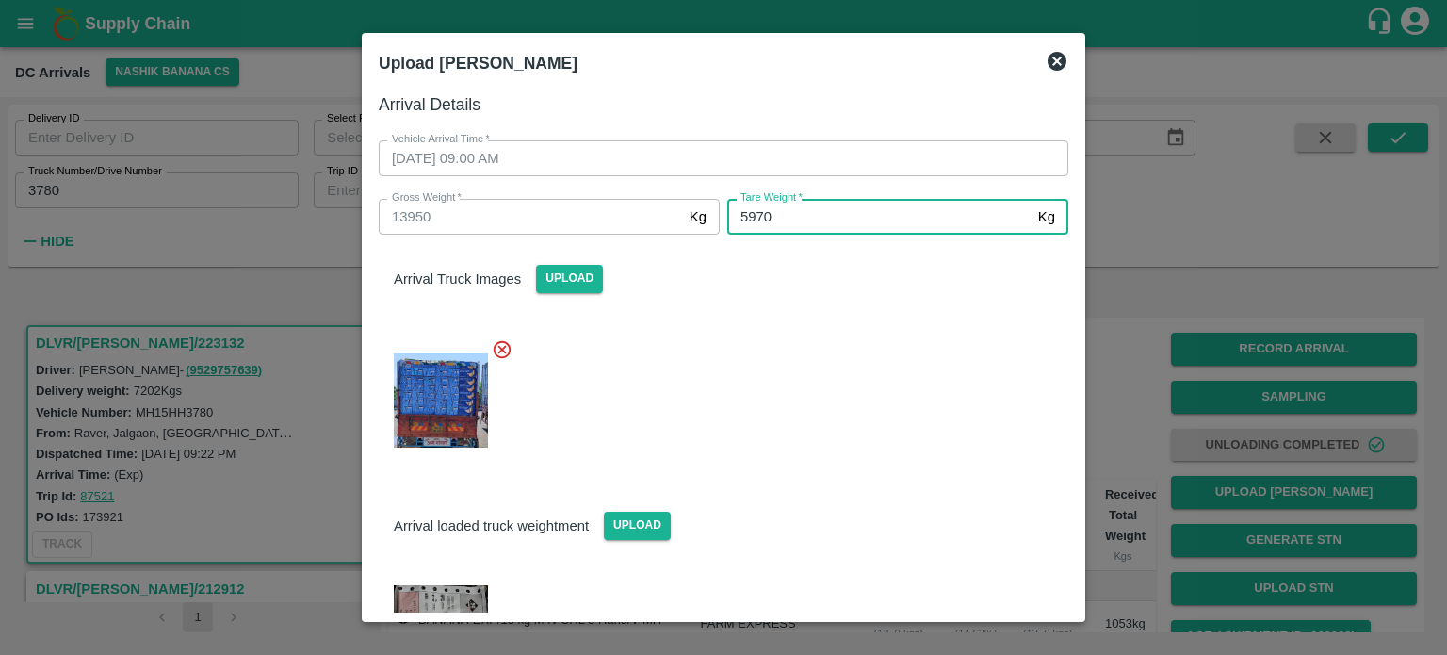
type input "5970"
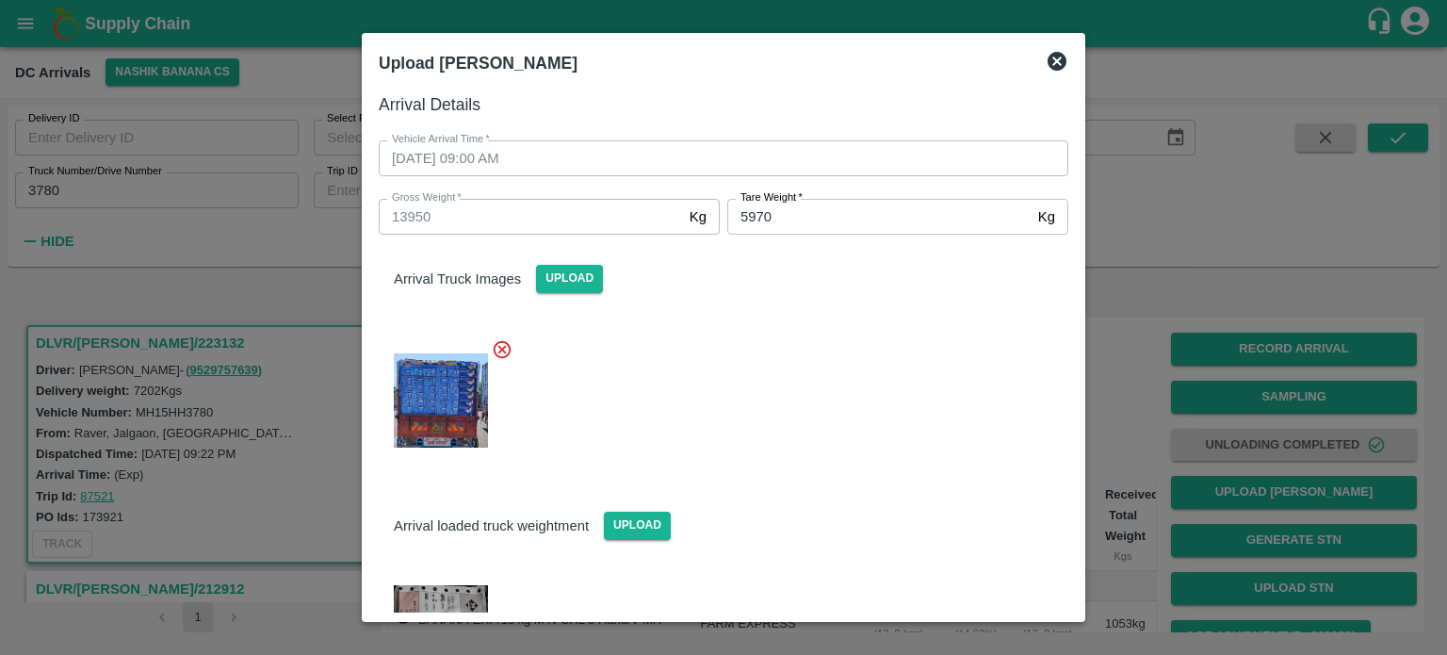
click at [984, 417] on div at bounding box center [716, 395] width 705 height 144
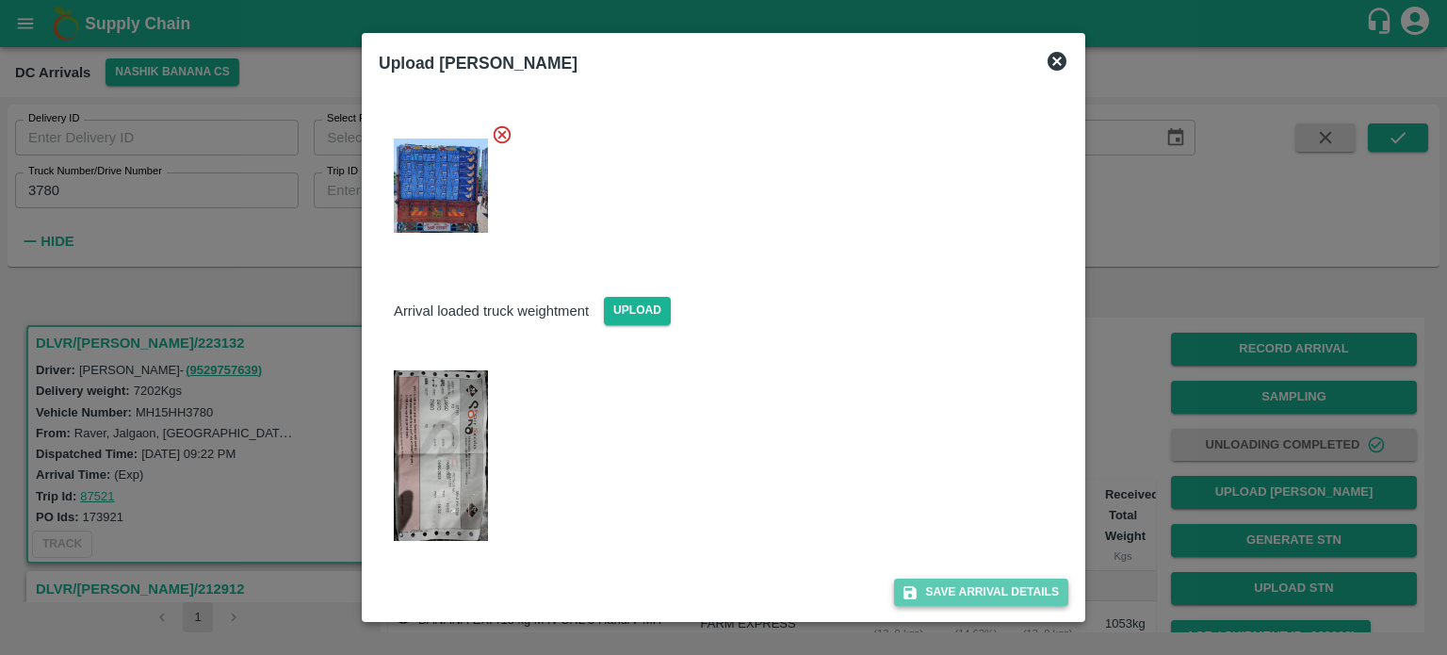
click at [961, 594] on button "Save Arrival Details" at bounding box center [981, 591] width 174 height 27
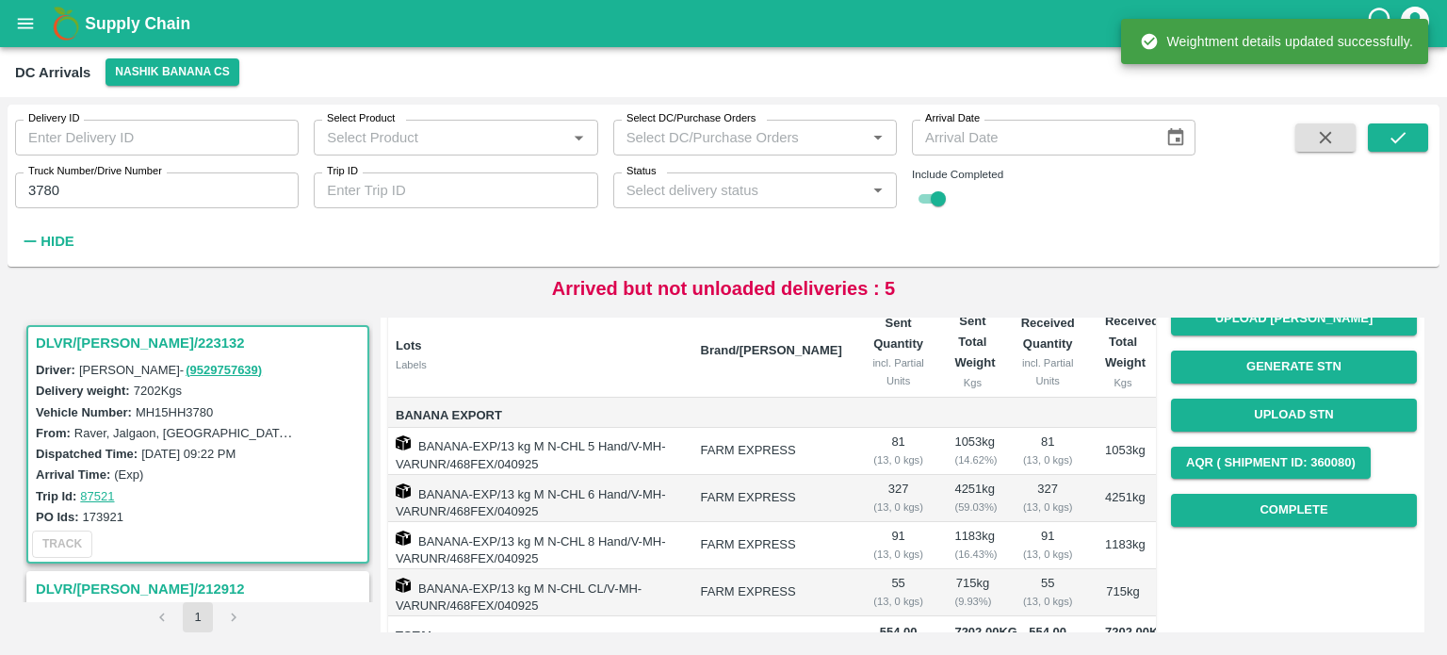
scroll to position [177, 0]
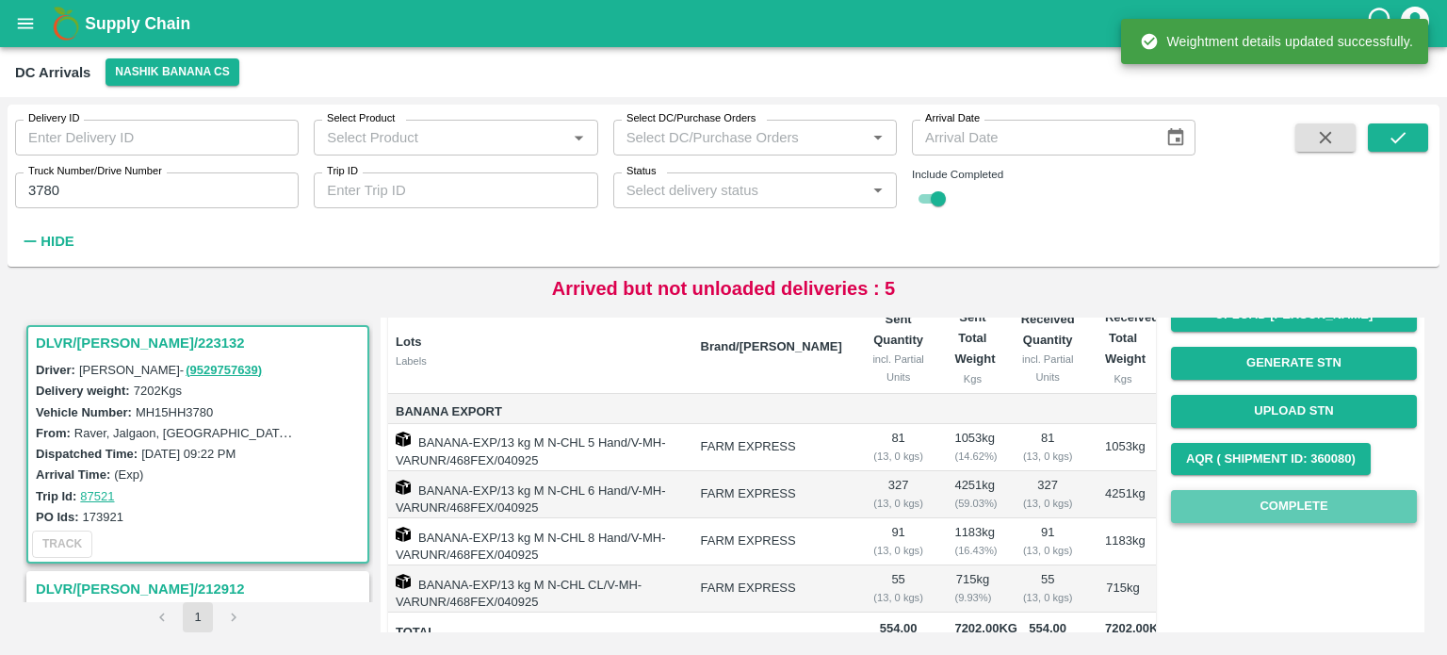
click at [1279, 519] on button "Complete" at bounding box center [1294, 506] width 246 height 33
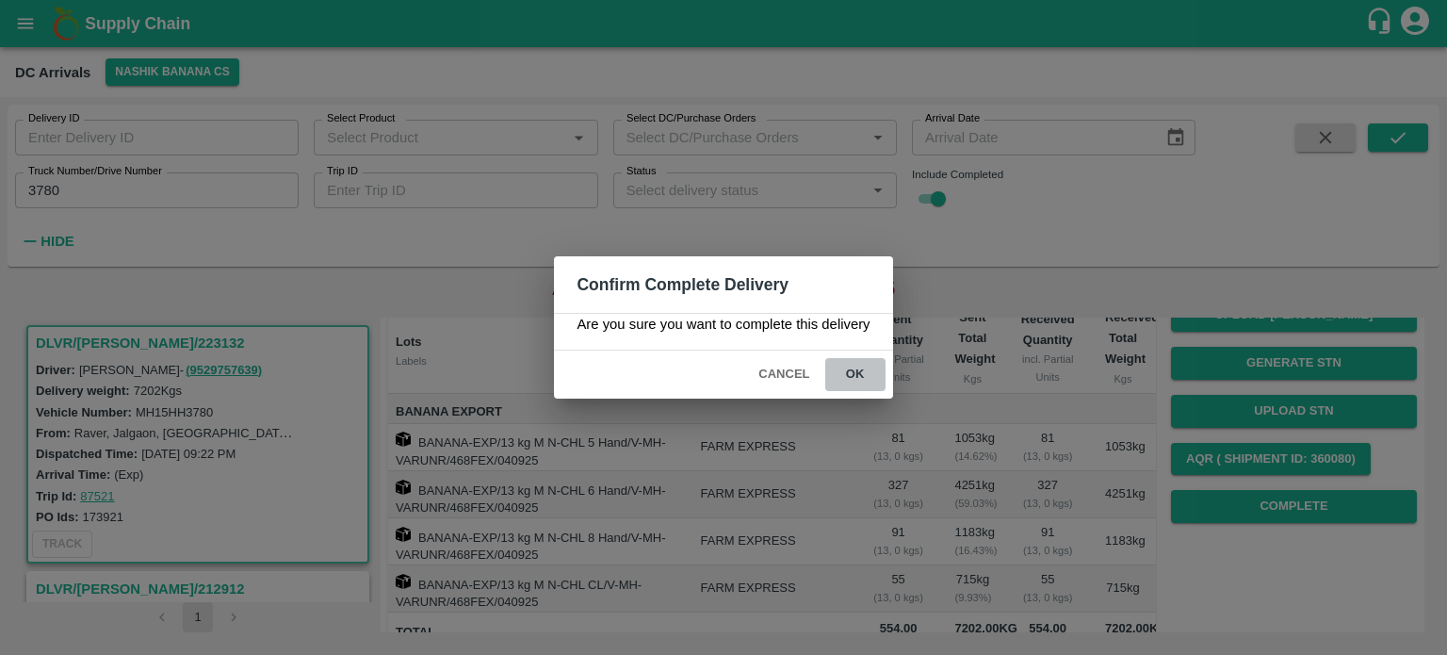
click at [856, 368] on button "ok" at bounding box center [855, 374] width 60 height 33
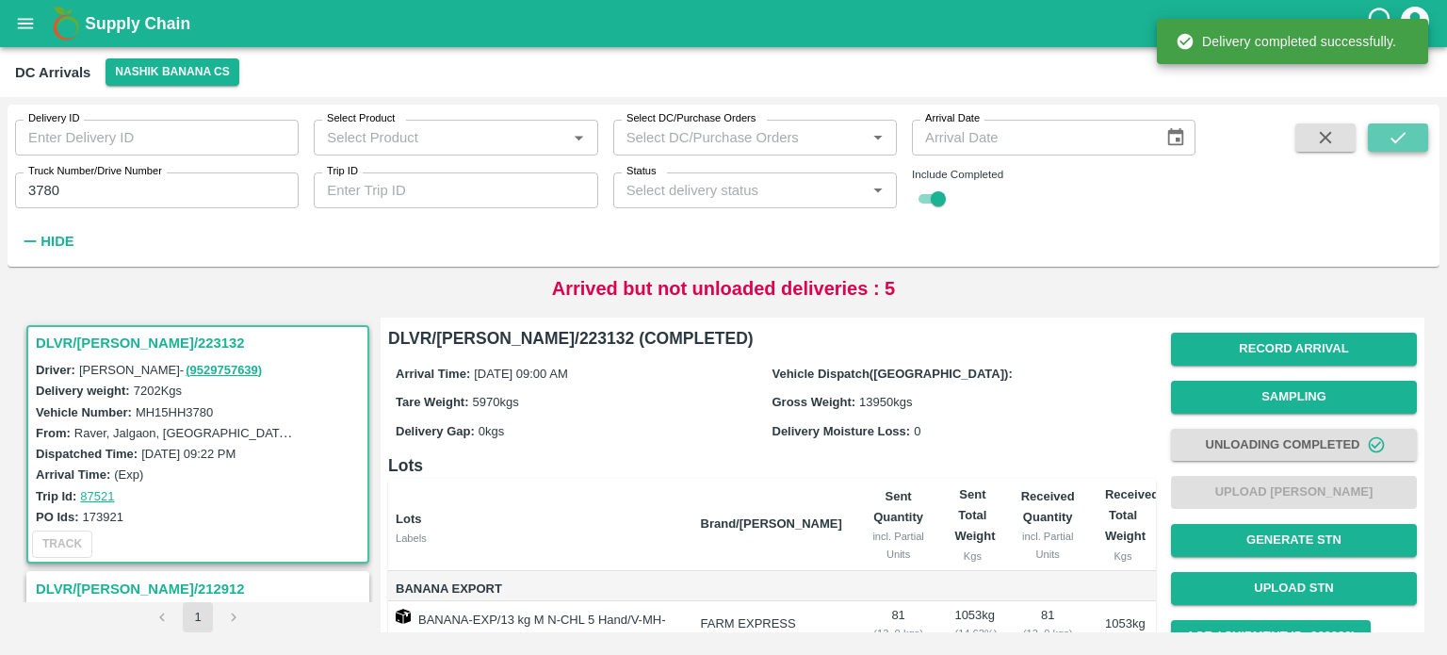
click at [1398, 146] on icon "submit" at bounding box center [1398, 137] width 21 height 21
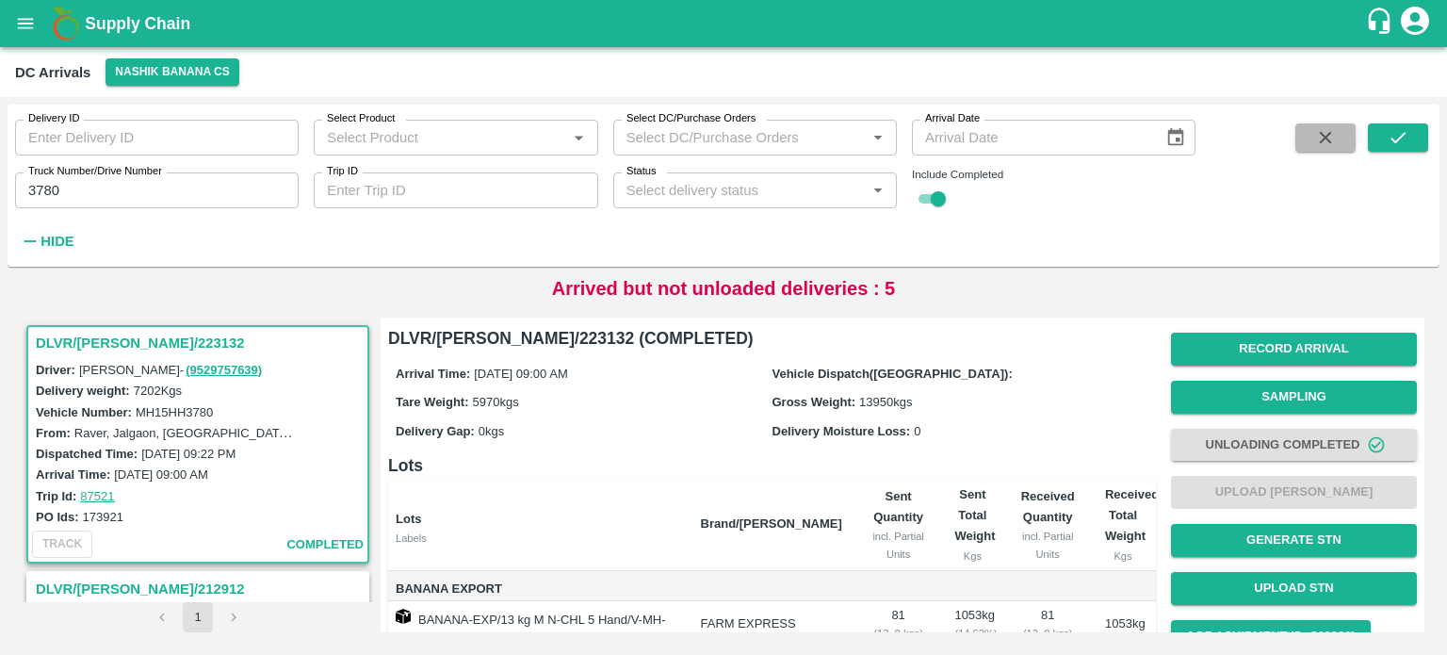
click at [1329, 142] on icon "button" at bounding box center [1325, 137] width 21 height 21
checkbox input "false"
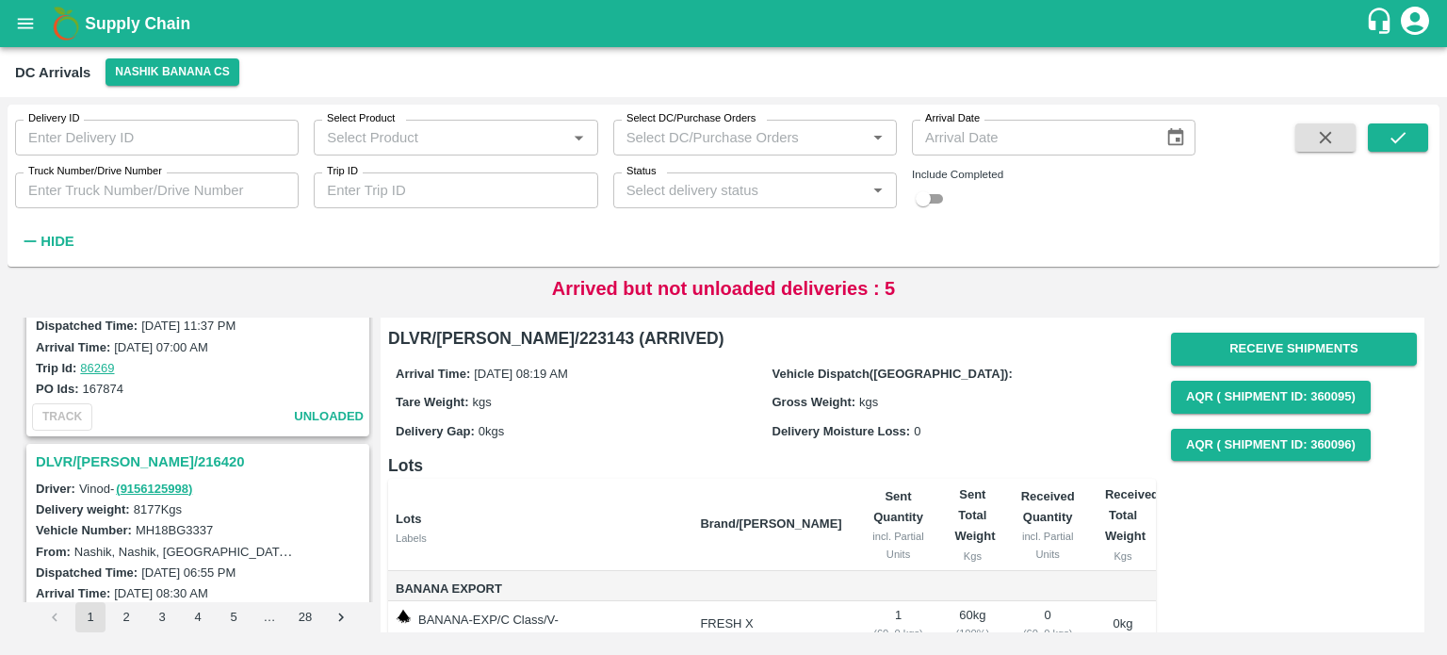
scroll to position [1624, 0]
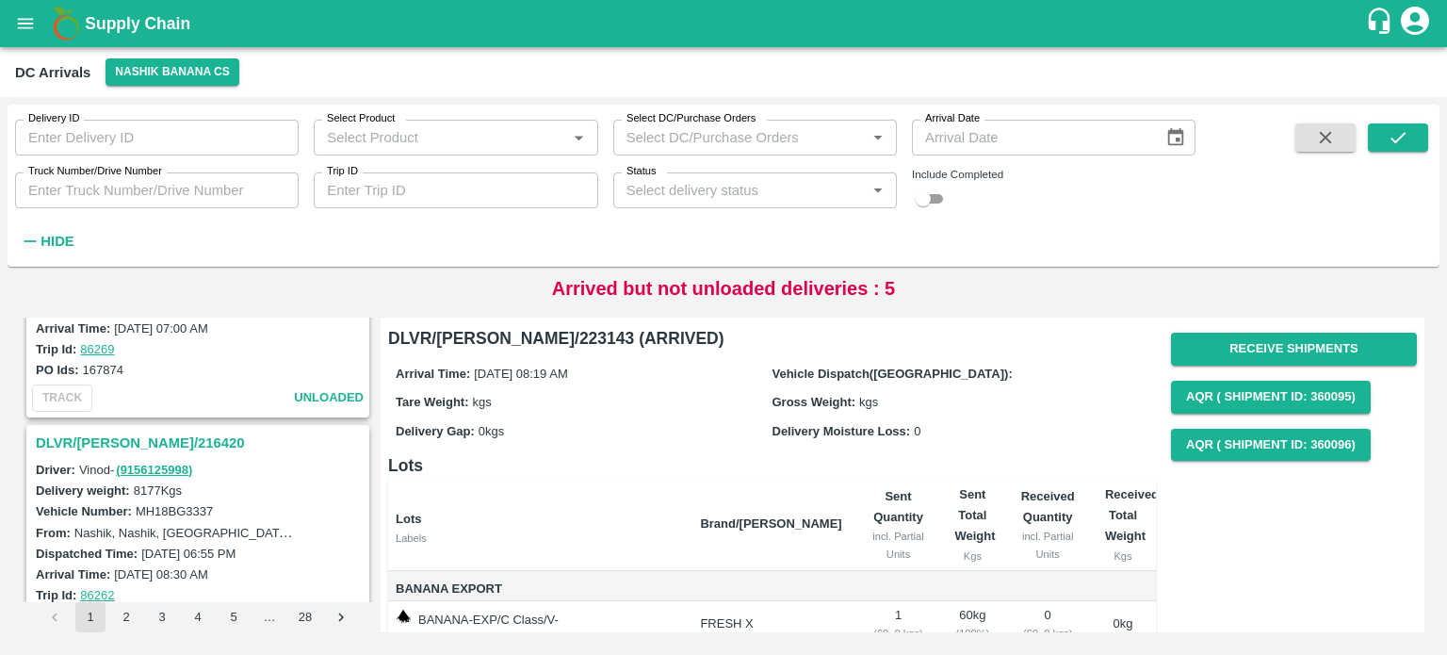
click at [1362, 137] on span at bounding box center [1325, 189] width 75 height 132
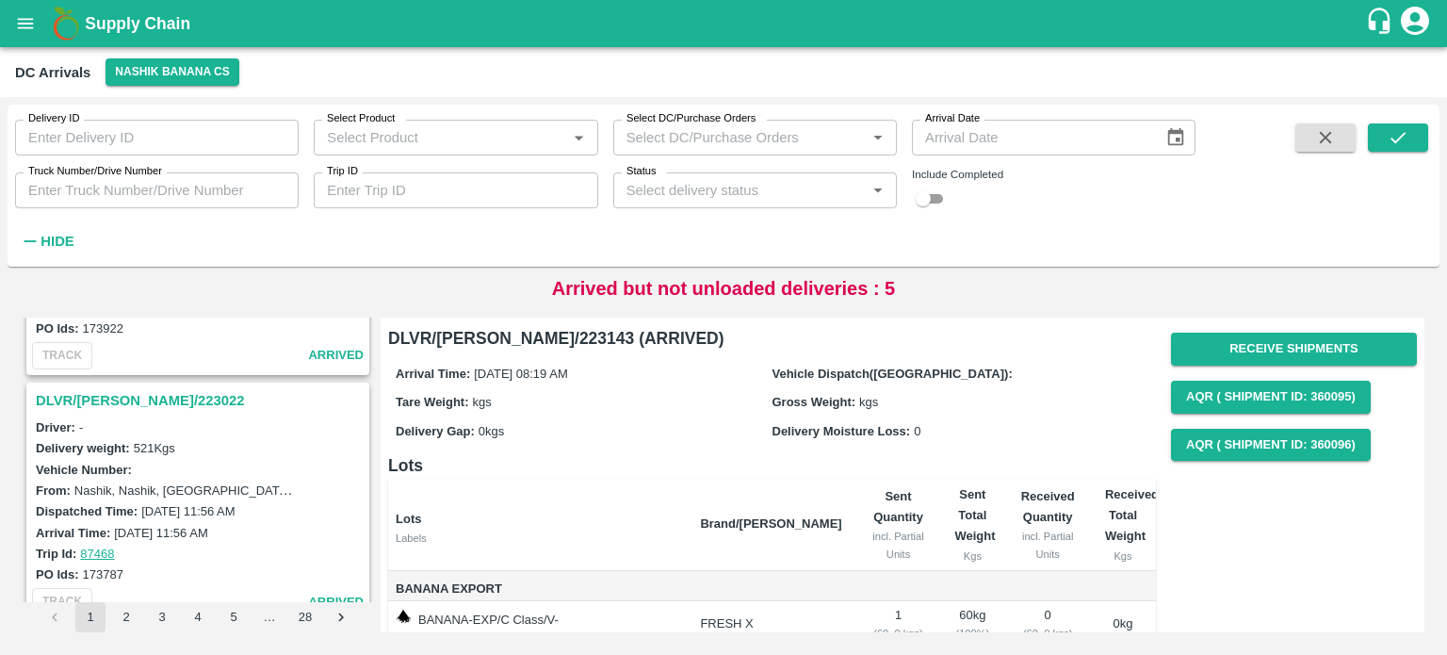
scroll to position [663, 0]
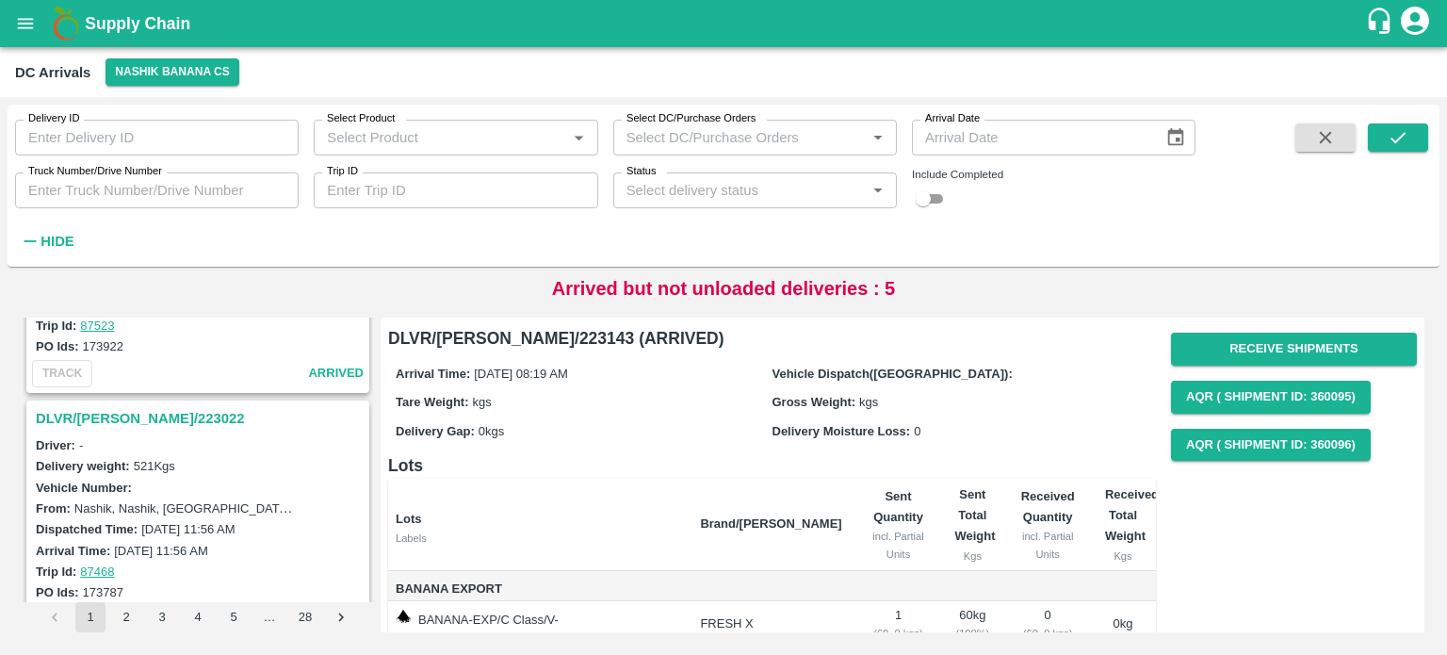
click at [90, 409] on h3 "DLVR/[PERSON_NAME]/223022" at bounding box center [201, 418] width 330 height 24
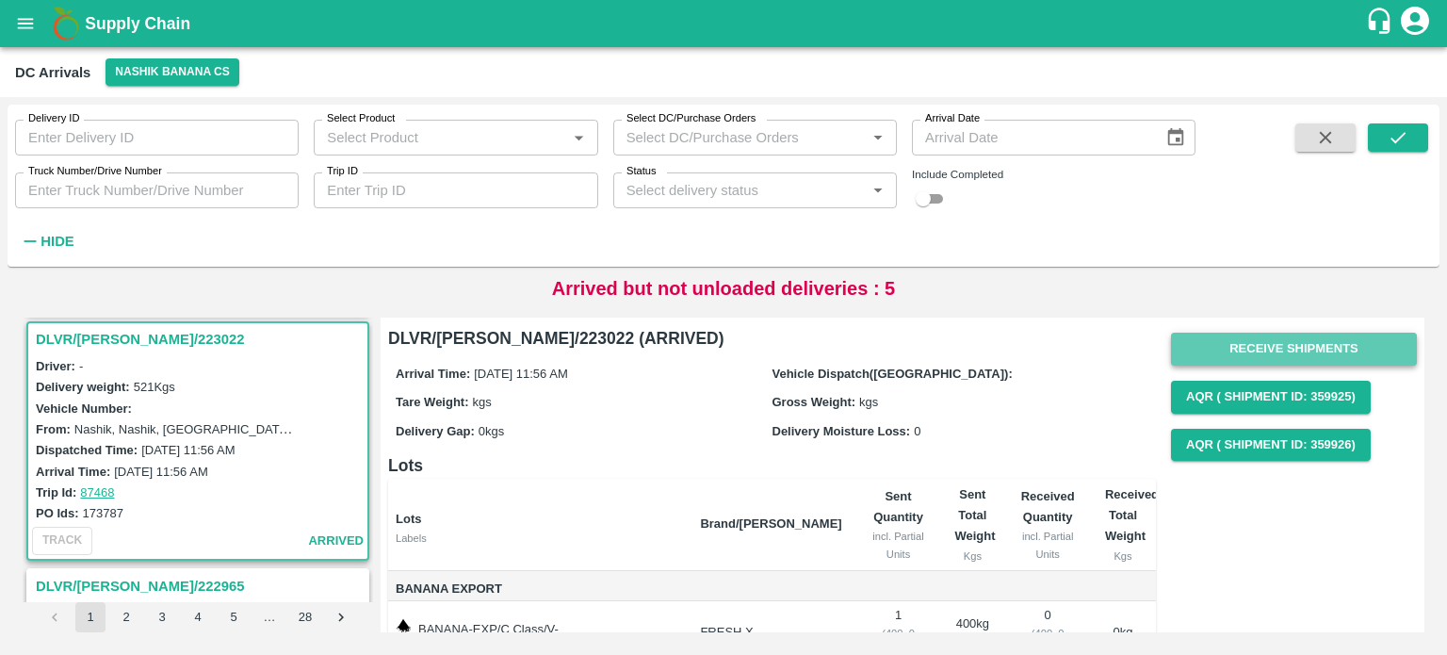
click at [1268, 353] on button "Receive Shipments" at bounding box center [1294, 349] width 246 height 33
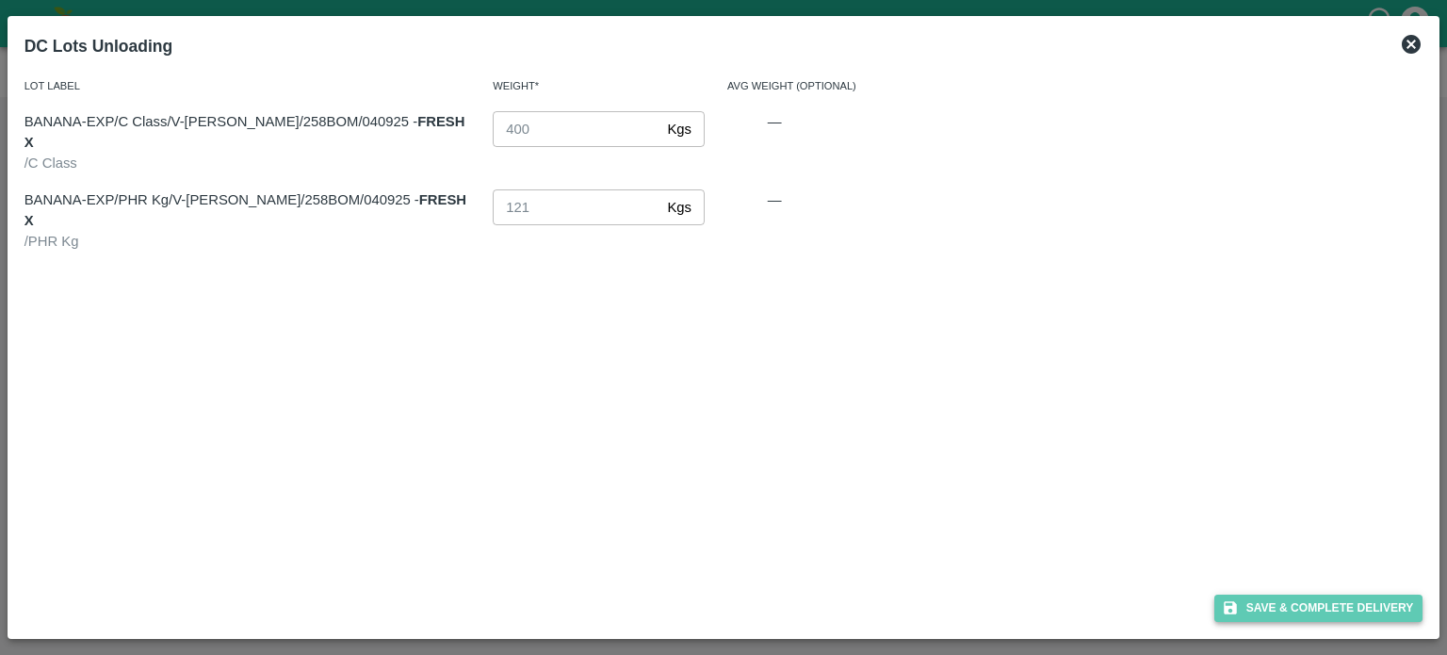
click at [1314, 603] on button "Save & Complete Delivery" at bounding box center [1318, 607] width 209 height 27
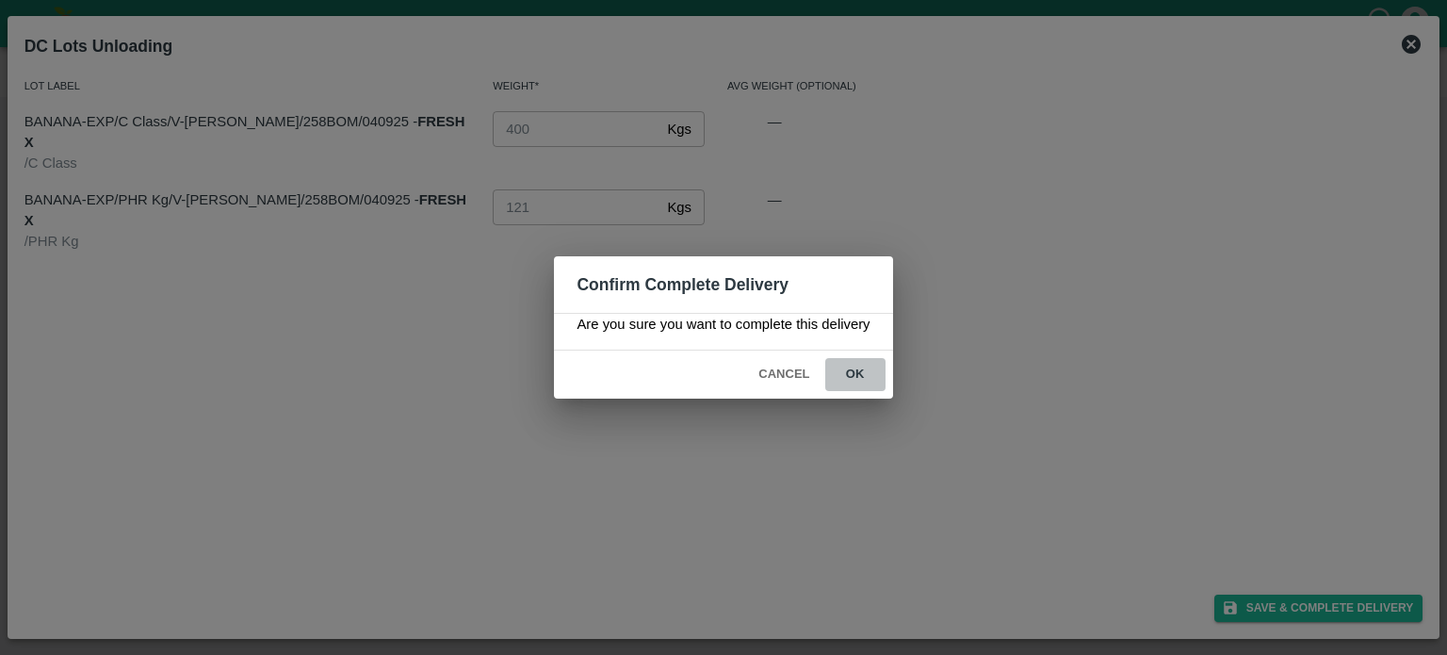
click at [853, 381] on button "ok" at bounding box center [855, 374] width 60 height 33
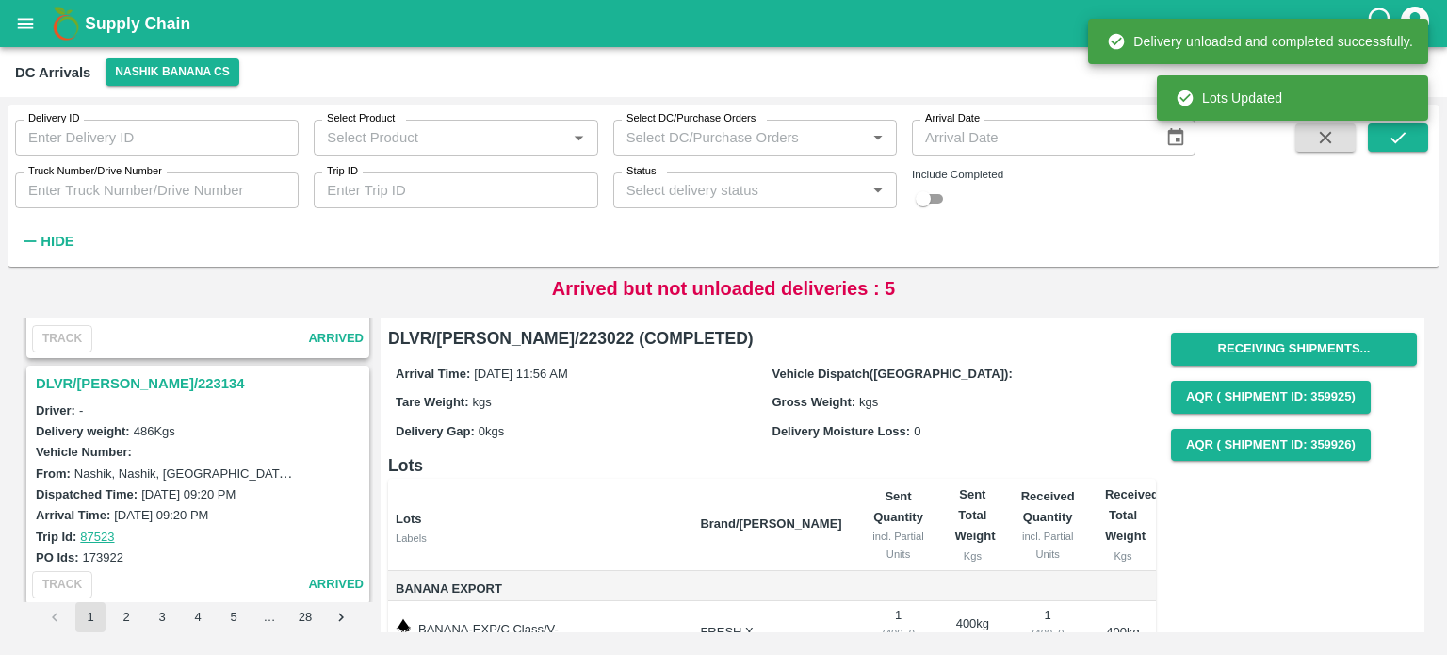
scroll to position [445, 0]
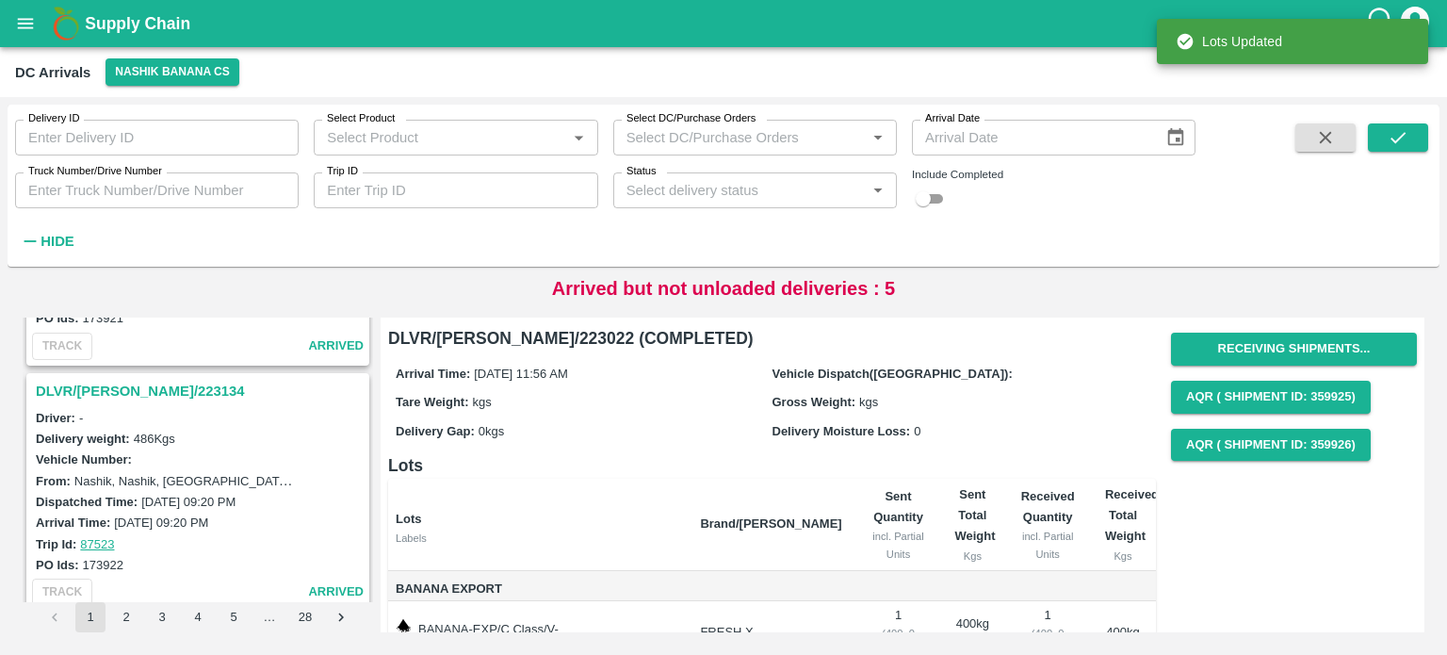
click at [90, 390] on h3 "DLVR/[PERSON_NAME]/223134" at bounding box center [201, 391] width 330 height 24
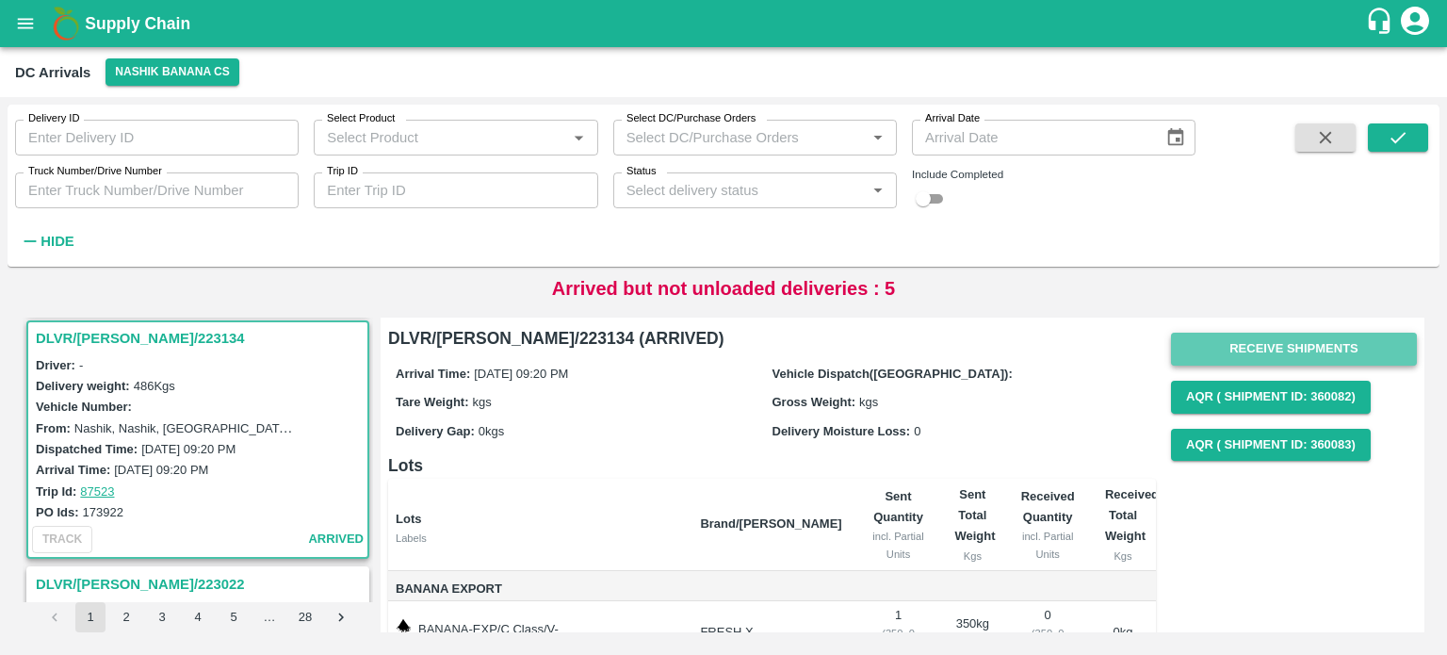
click at [1280, 350] on button "Receive Shipments" at bounding box center [1294, 349] width 246 height 33
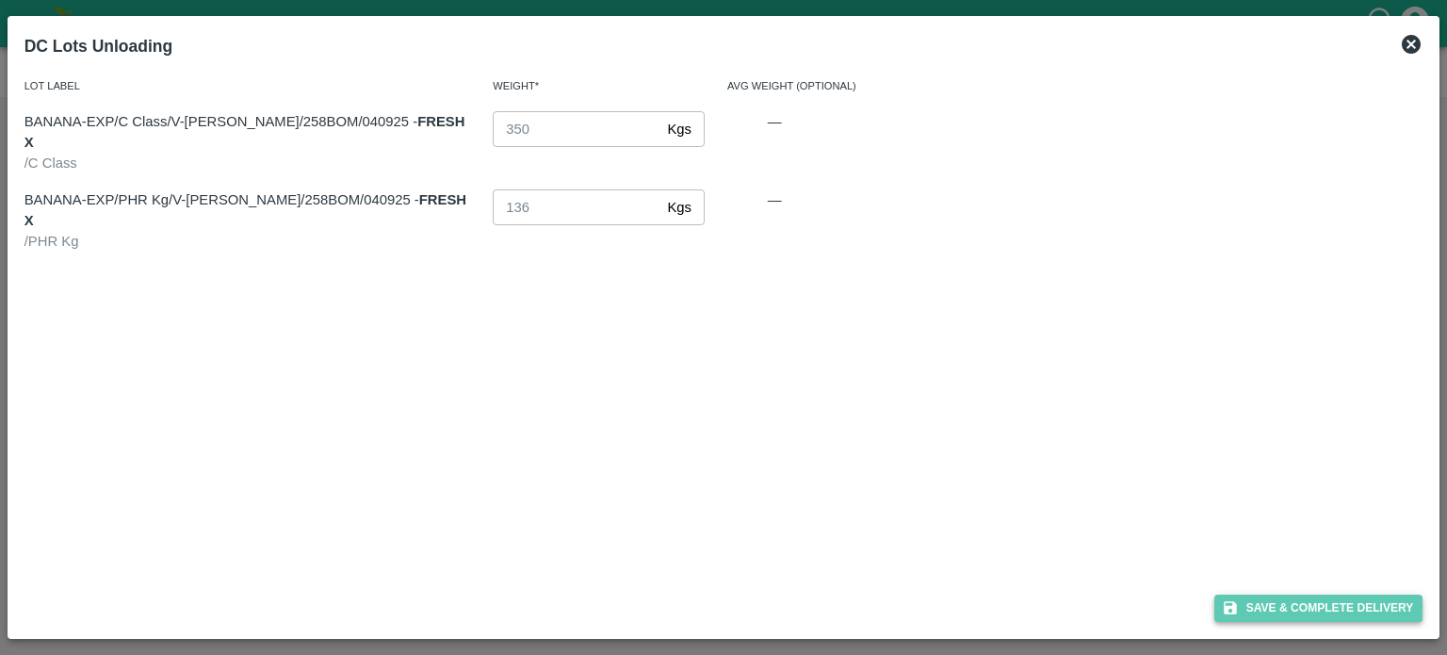
click at [1313, 606] on button "Save & Complete Delivery" at bounding box center [1318, 607] width 209 height 27
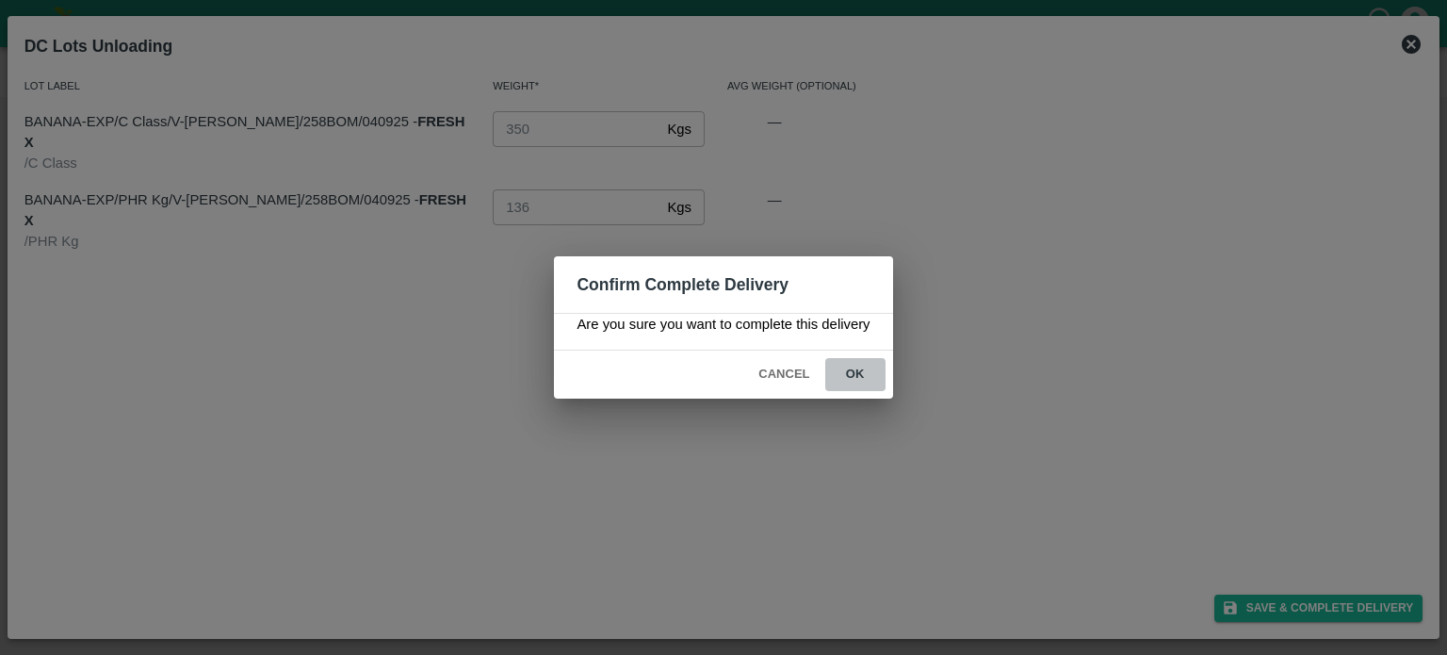
click at [860, 365] on button "ok" at bounding box center [855, 374] width 60 height 33
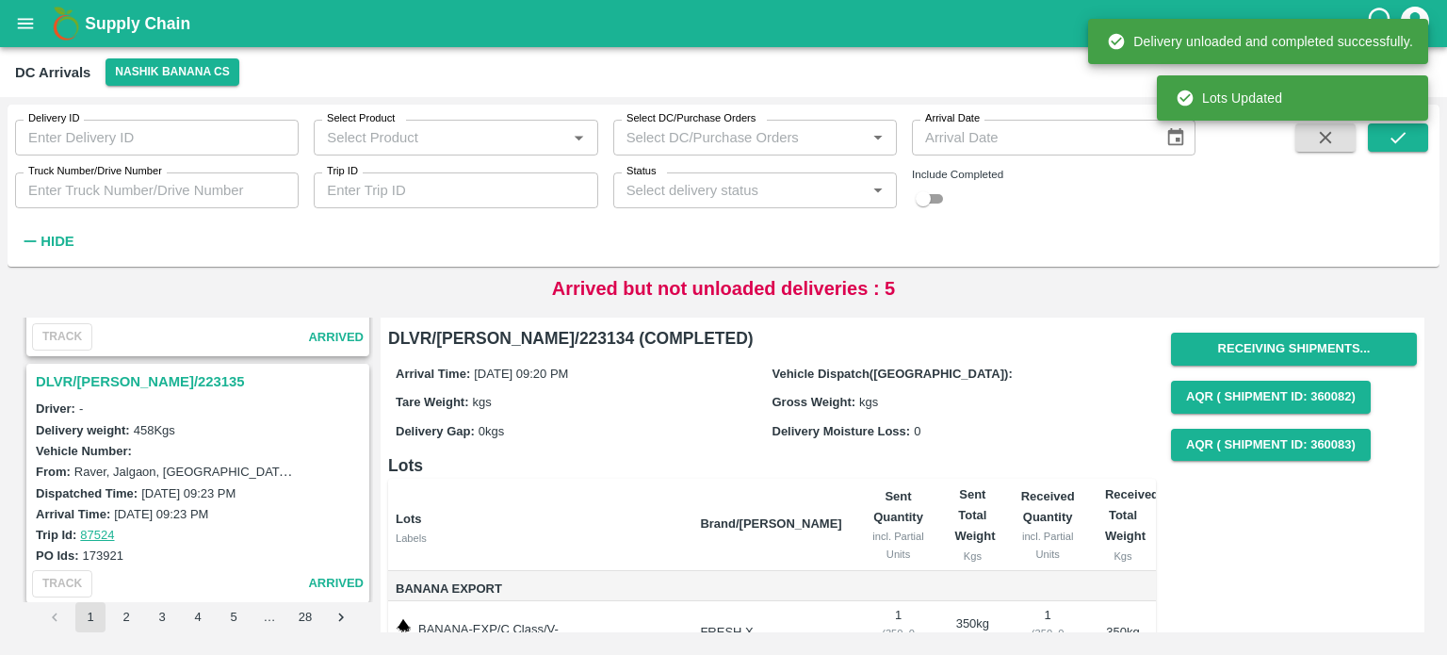
scroll to position [136, 0]
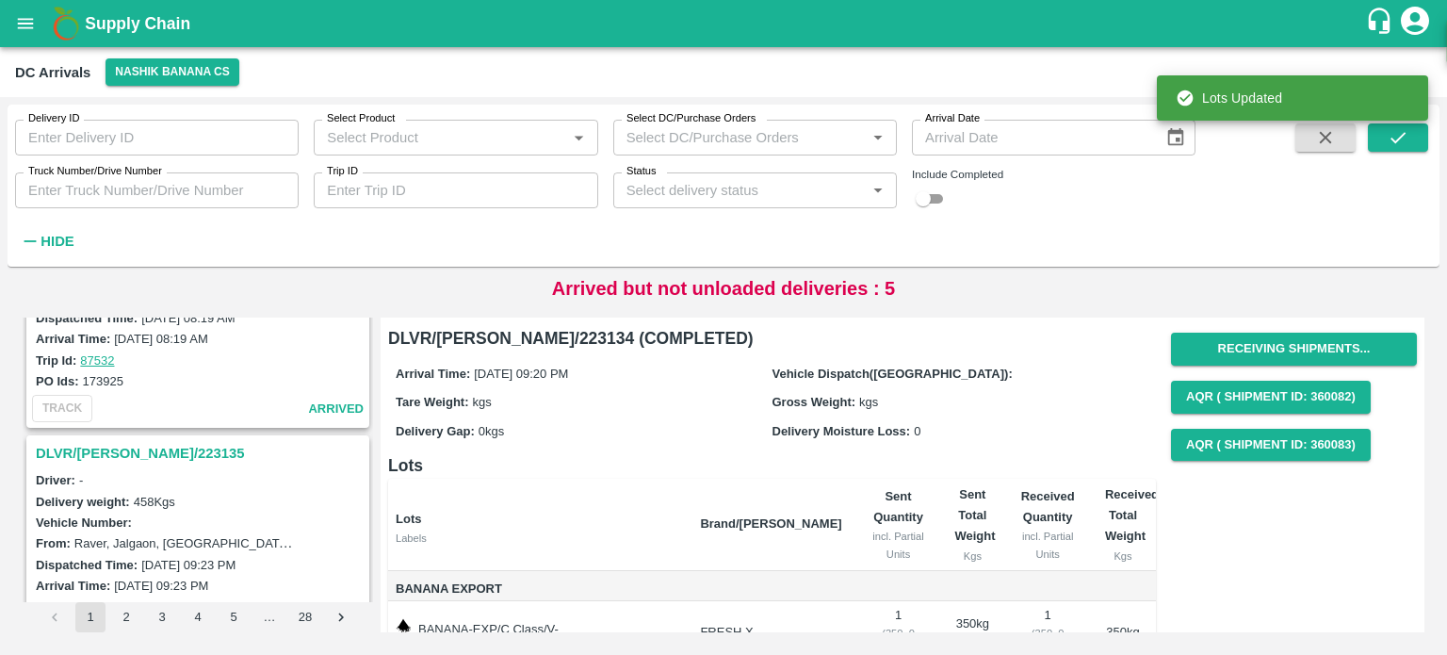
click at [117, 454] on h3 "DLVR/[PERSON_NAME]/223135" at bounding box center [201, 453] width 330 height 24
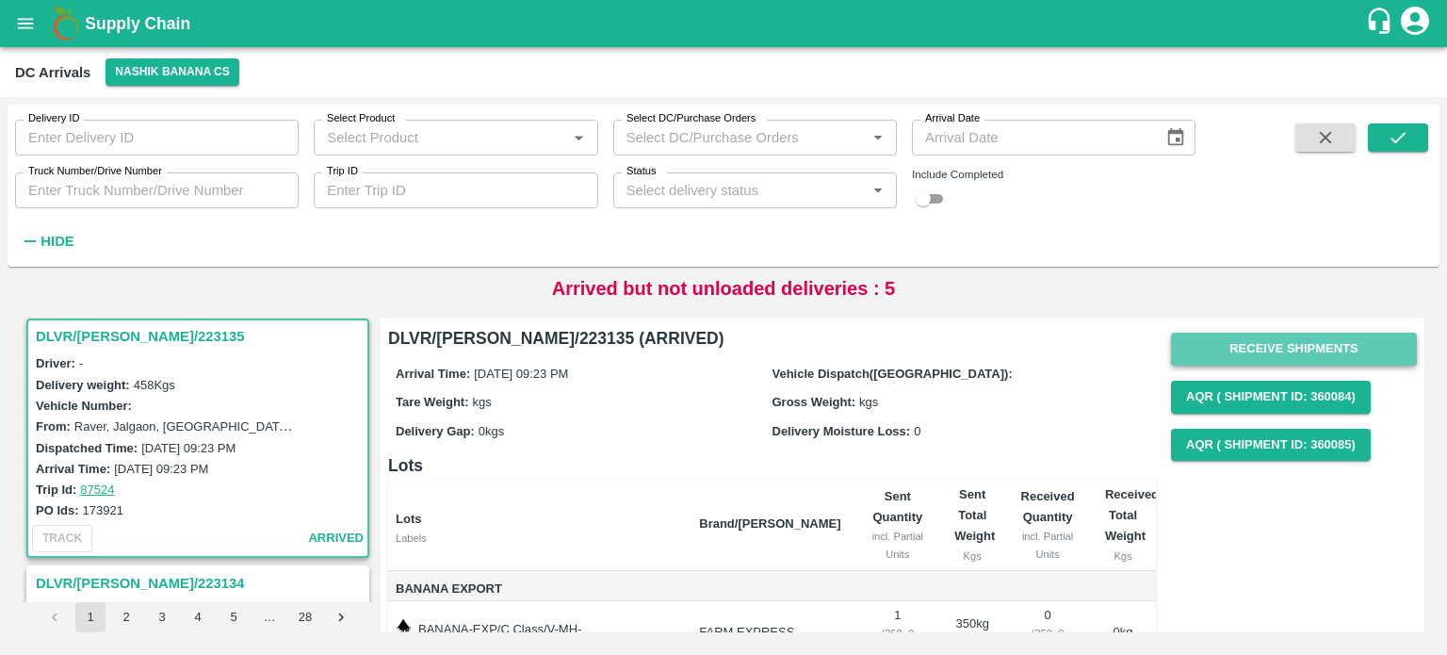
click at [1262, 344] on button "Receive Shipments" at bounding box center [1294, 349] width 246 height 33
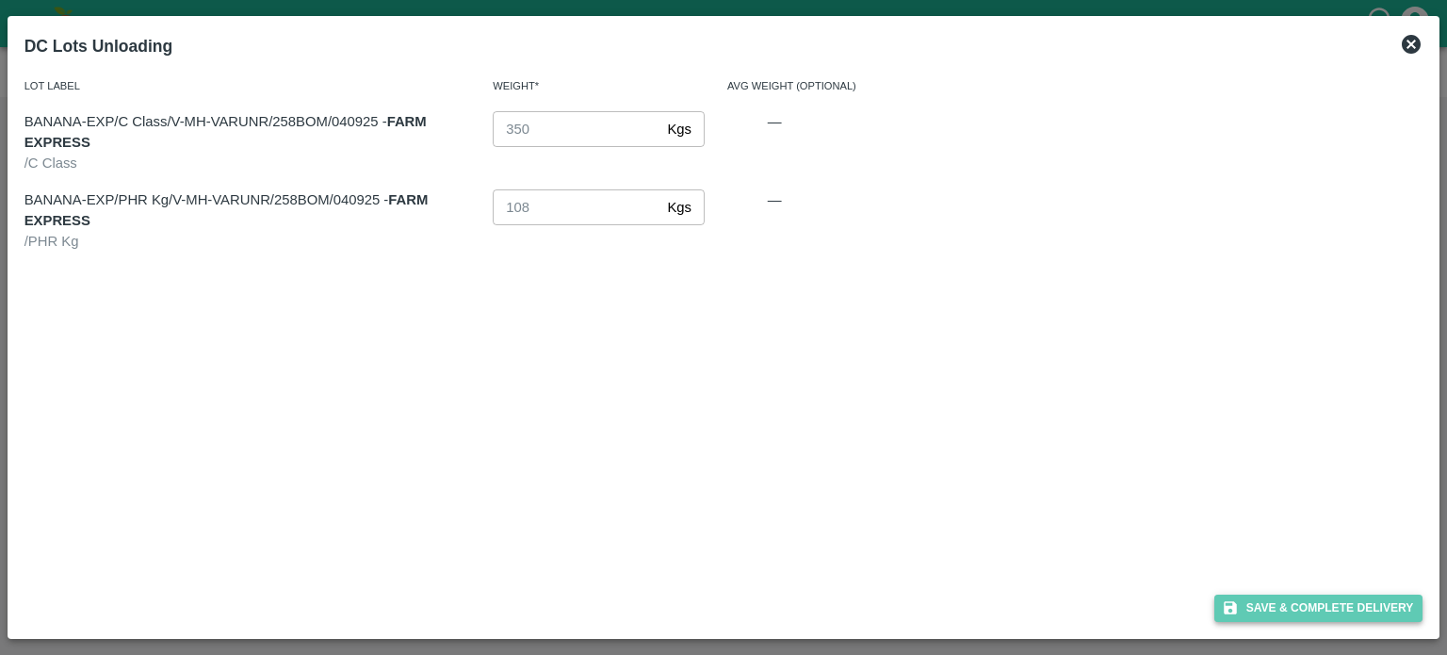
click at [1321, 603] on button "Save & Complete Delivery" at bounding box center [1318, 607] width 209 height 27
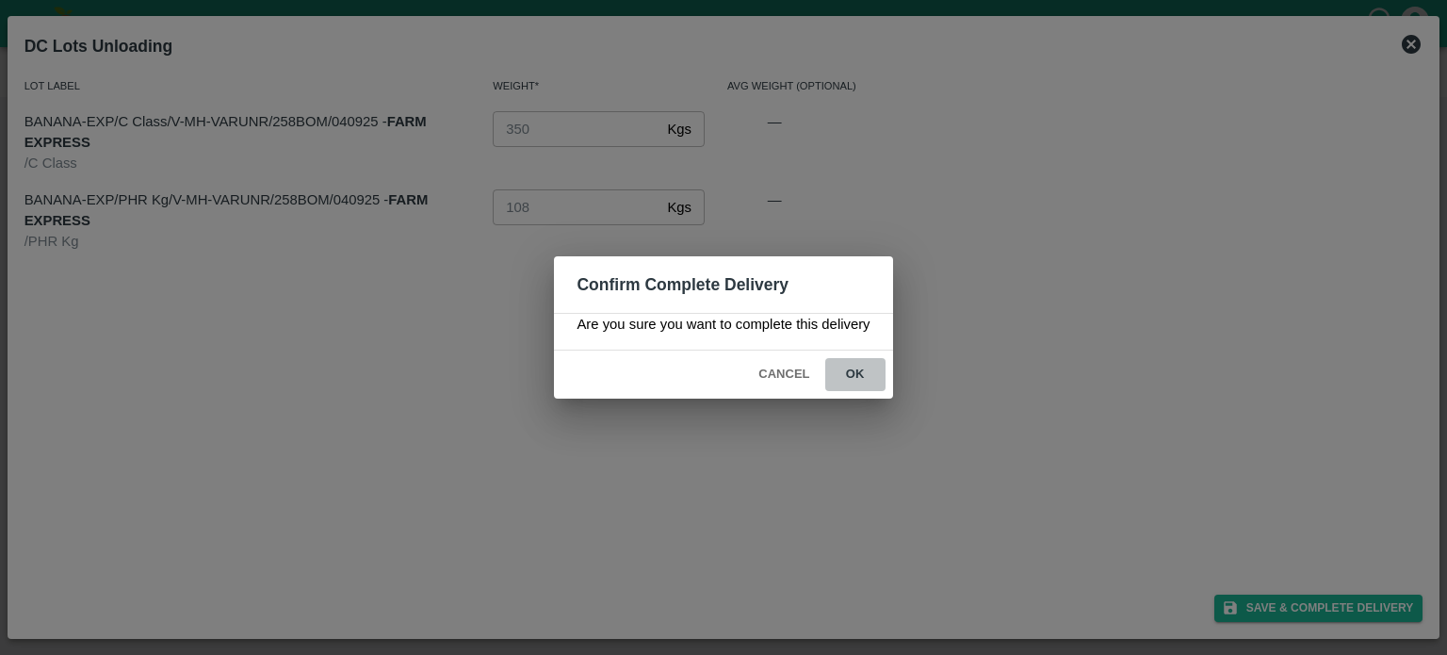
click at [848, 359] on button "ok" at bounding box center [855, 374] width 60 height 33
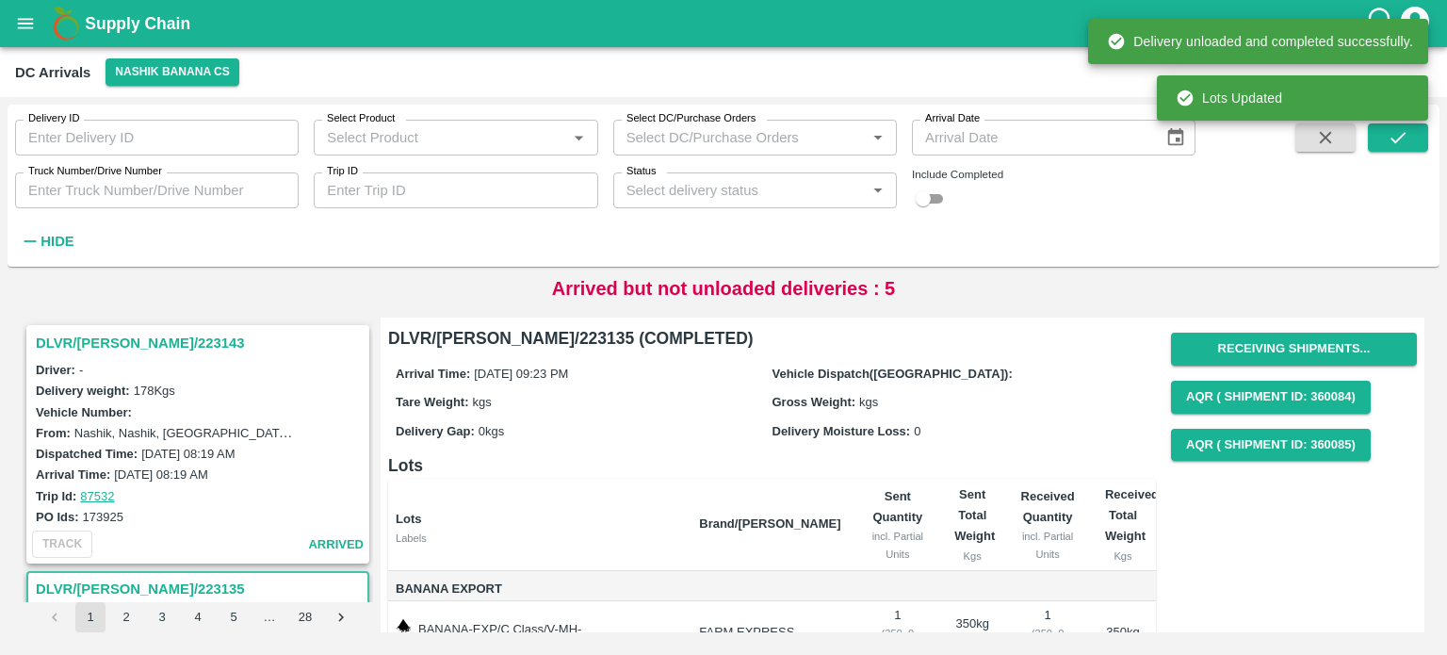
click at [117, 338] on h3 "DLVR/[PERSON_NAME]/223143" at bounding box center [201, 343] width 330 height 24
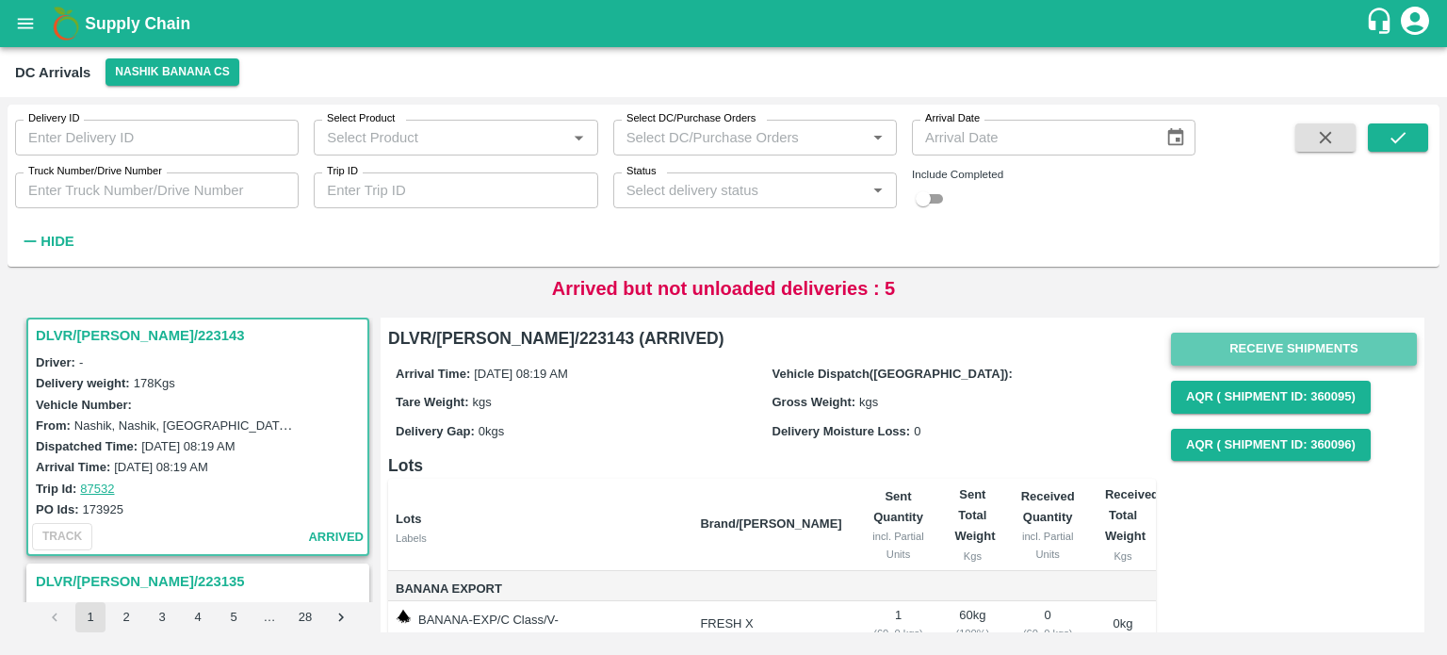
click at [1285, 352] on button "Receive Shipments" at bounding box center [1294, 349] width 246 height 33
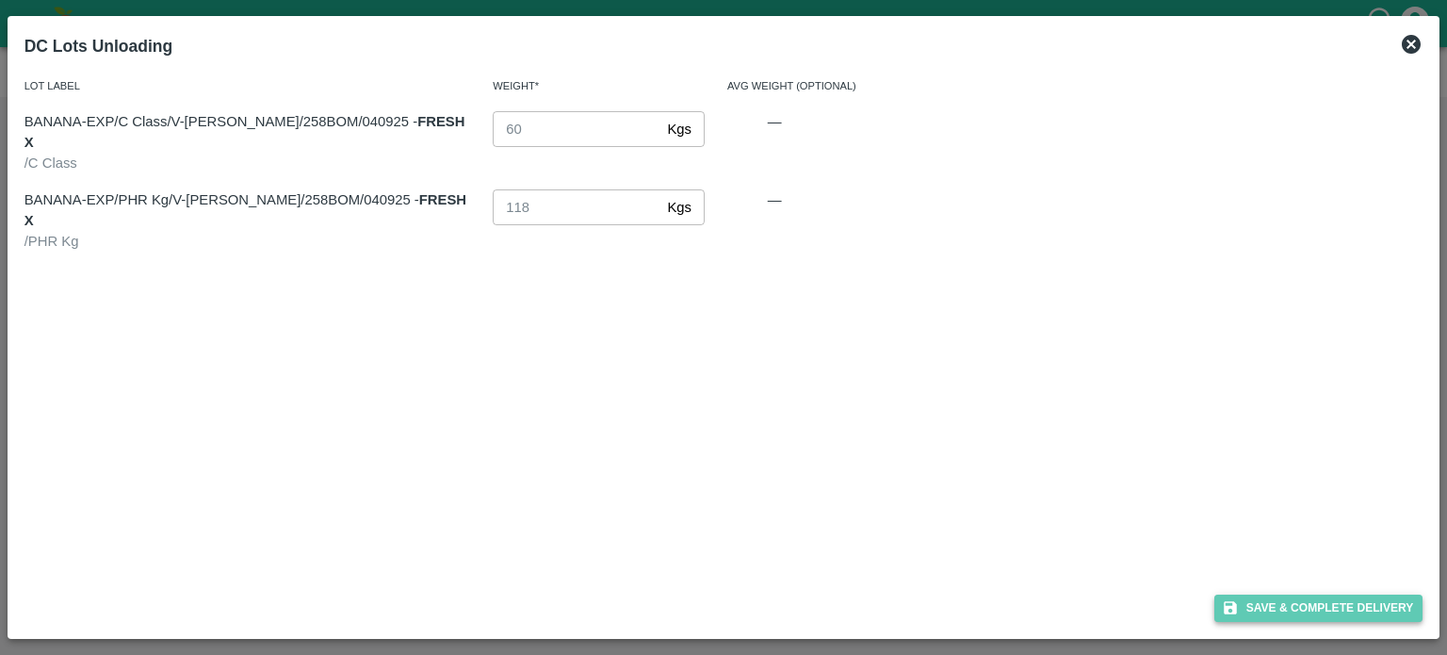
click at [1310, 615] on button "Save & Complete Delivery" at bounding box center [1318, 607] width 209 height 27
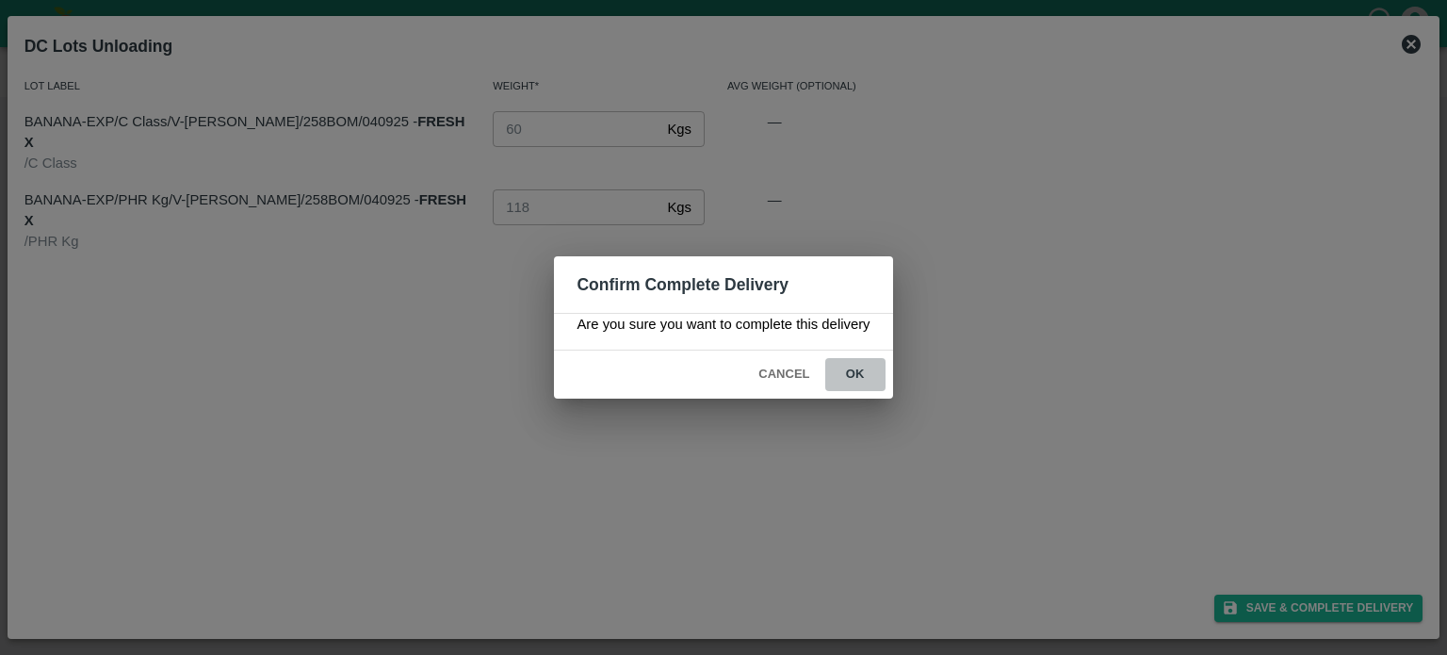
click at [853, 377] on button "ok" at bounding box center [855, 374] width 60 height 33
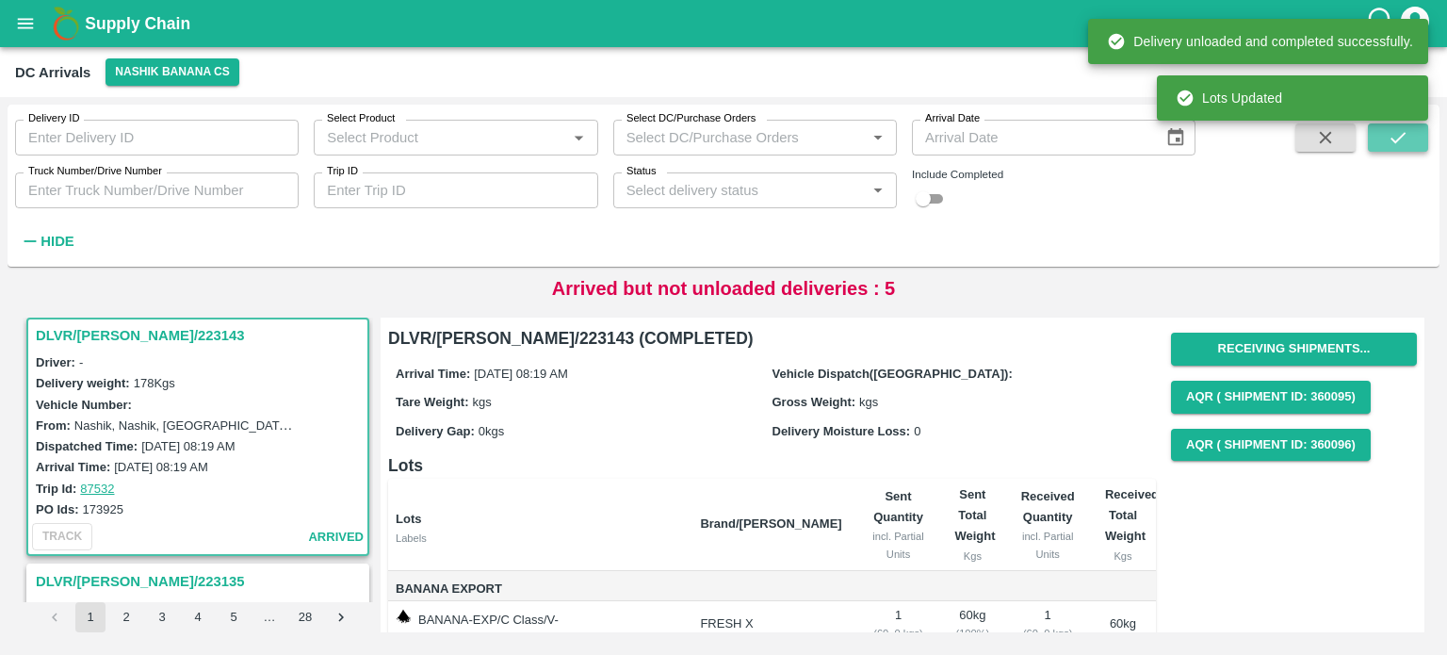
click at [1388, 143] on icon "submit" at bounding box center [1398, 137] width 21 height 21
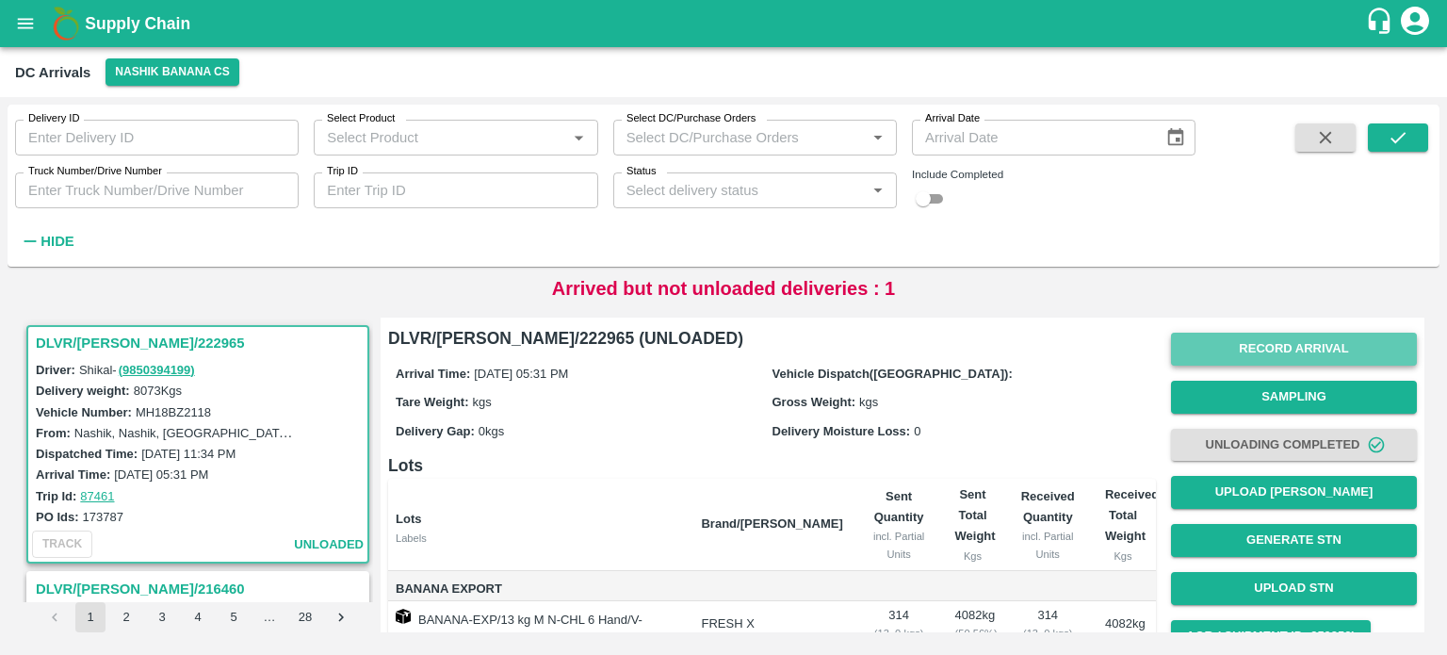
click at [1300, 334] on button "Record Arrival" at bounding box center [1294, 349] width 246 height 33
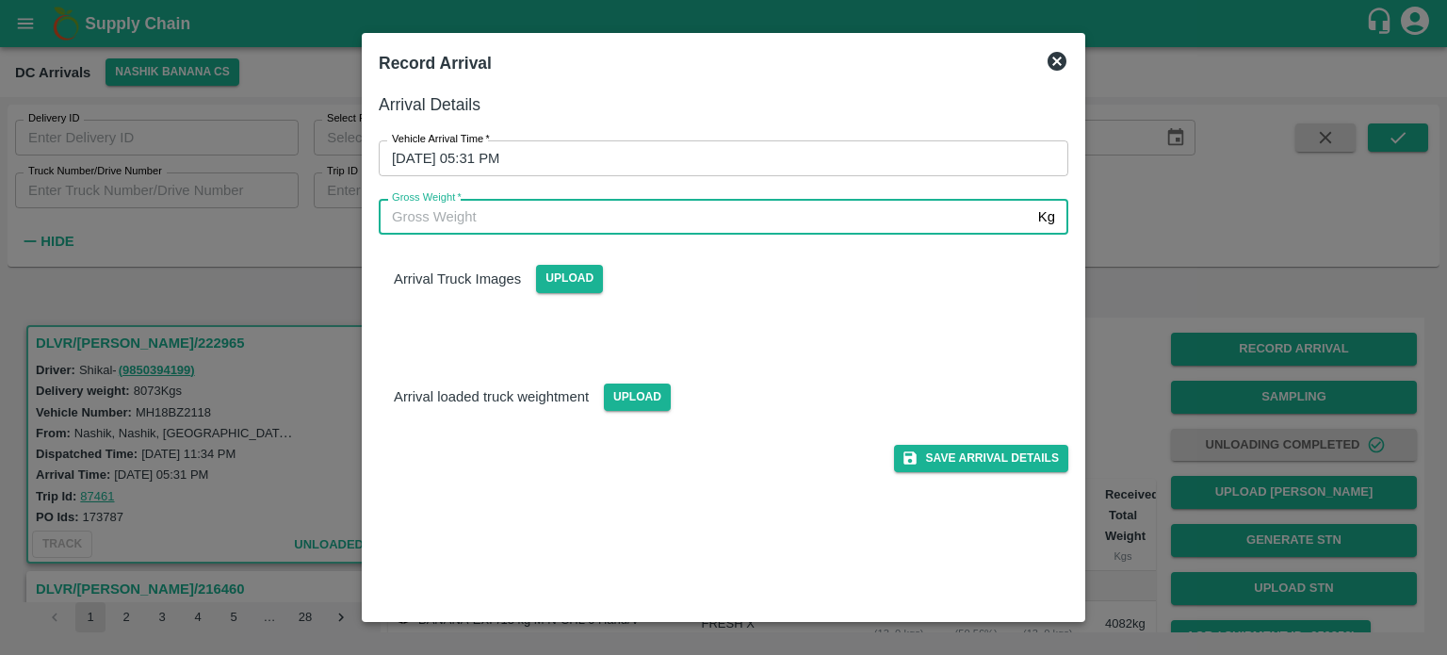
click at [629, 214] on input "Gross Weight   *" at bounding box center [705, 217] width 652 height 36
type input "15160"
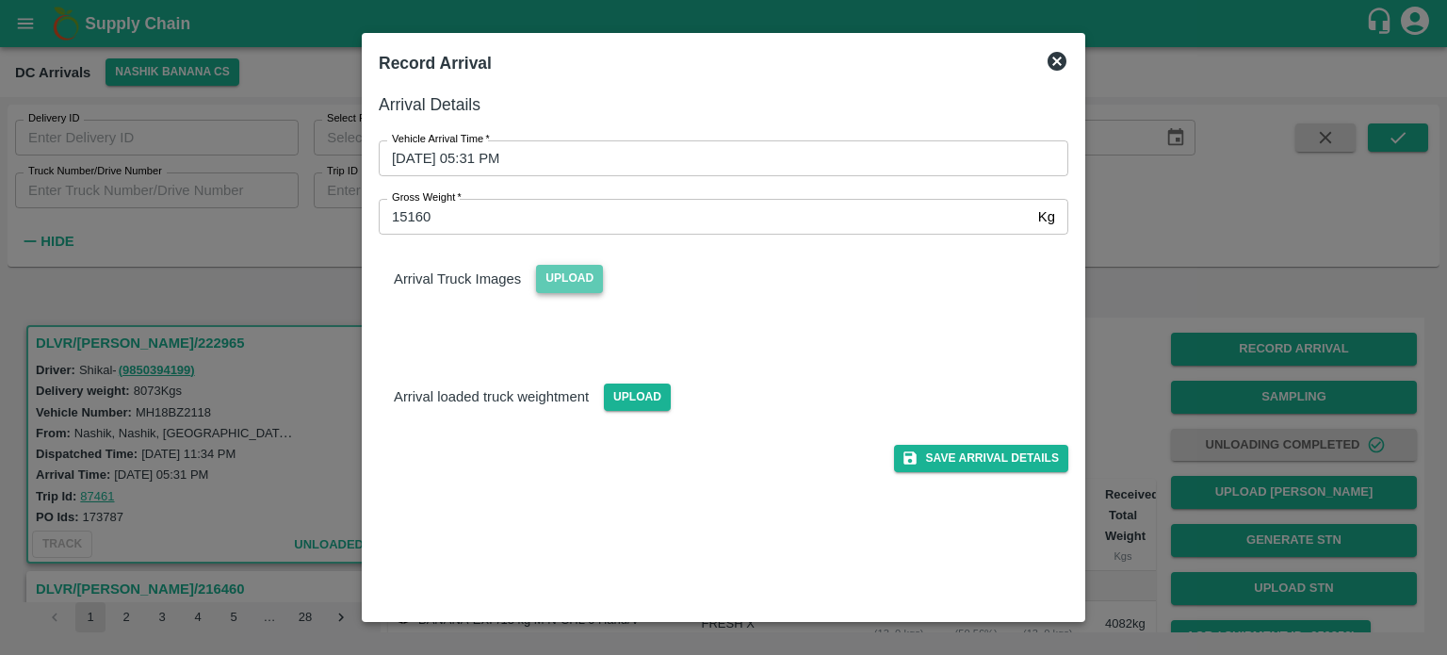
click at [558, 280] on span "Upload" at bounding box center [569, 278] width 67 height 27
click at [0, 0] on input "Upload" at bounding box center [0, 0] width 0 height 0
click at [622, 396] on span "Upload" at bounding box center [637, 396] width 67 height 27
click at [0, 0] on input "Upload" at bounding box center [0, 0] width 0 height 0
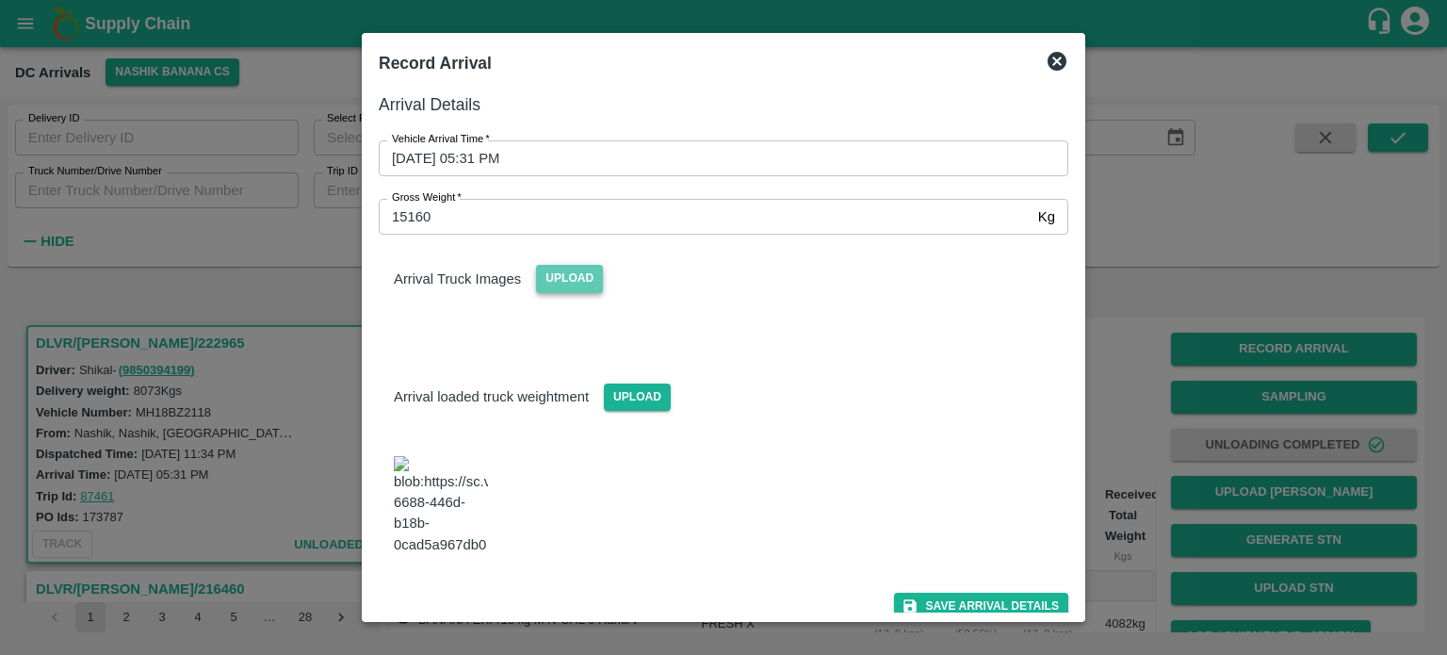
click at [562, 275] on span "Upload" at bounding box center [569, 278] width 67 height 27
click at [0, 0] on input "Upload" at bounding box center [0, 0] width 0 height 0
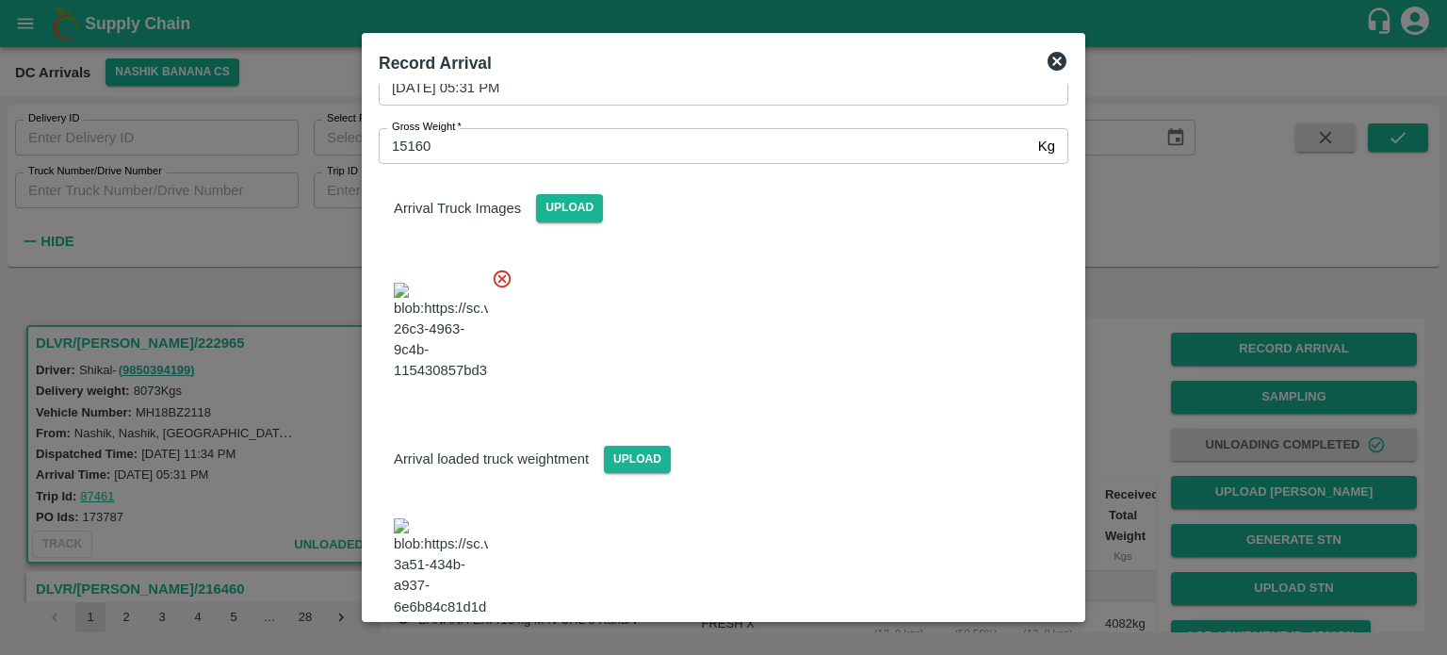
scroll to position [253, 0]
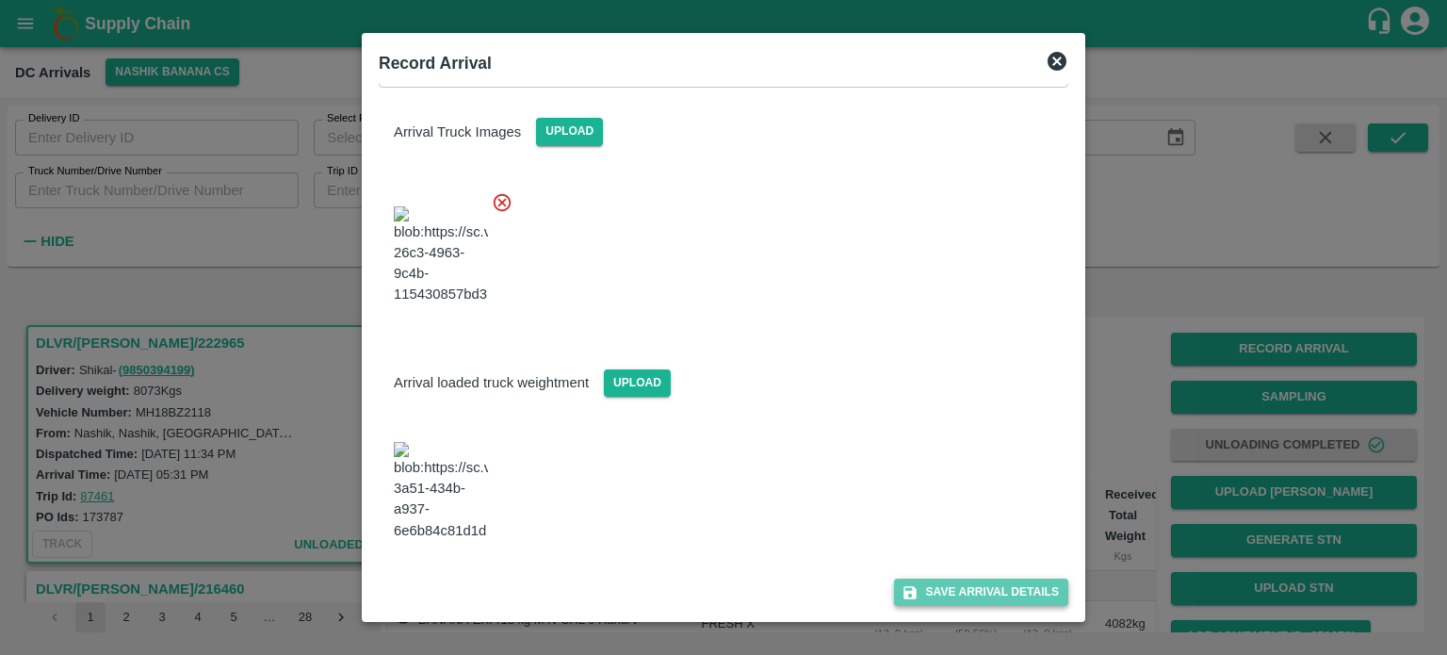
click at [975, 587] on button "Save Arrival Details" at bounding box center [981, 591] width 174 height 27
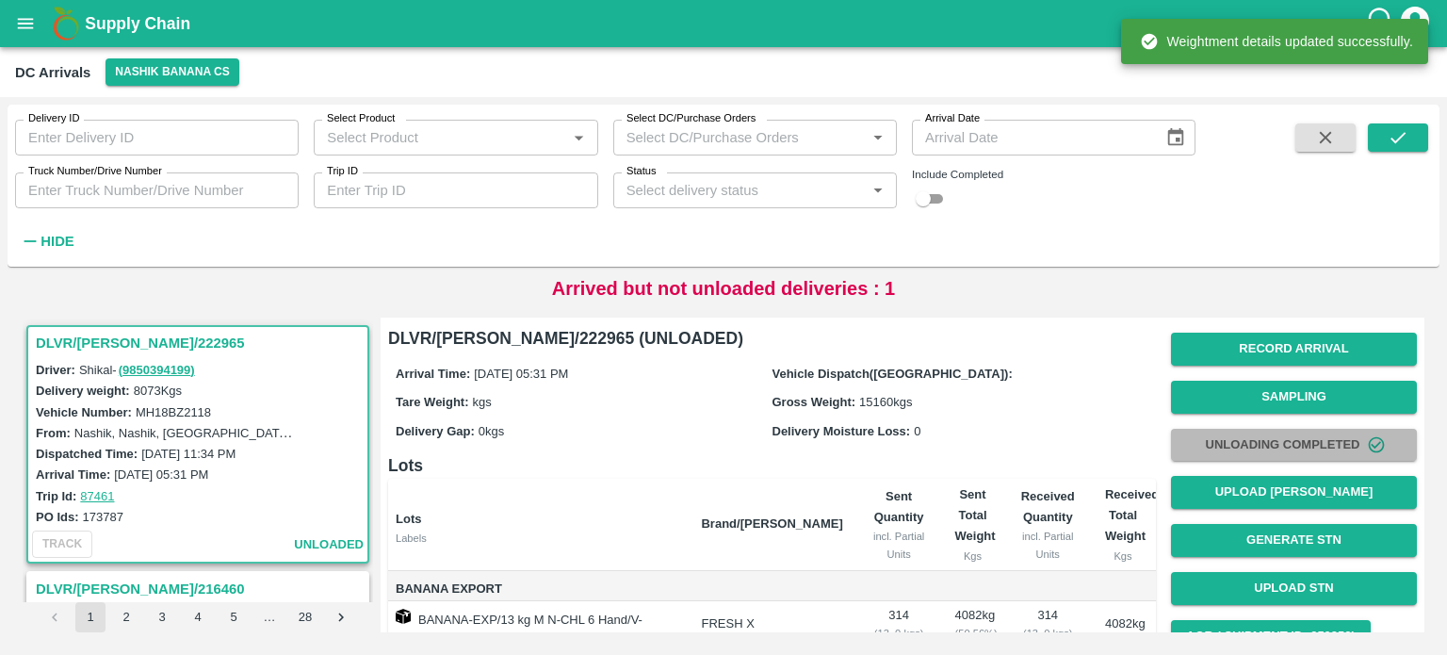
click at [1269, 437] on button "Unloading Completed" at bounding box center [1294, 445] width 246 height 33
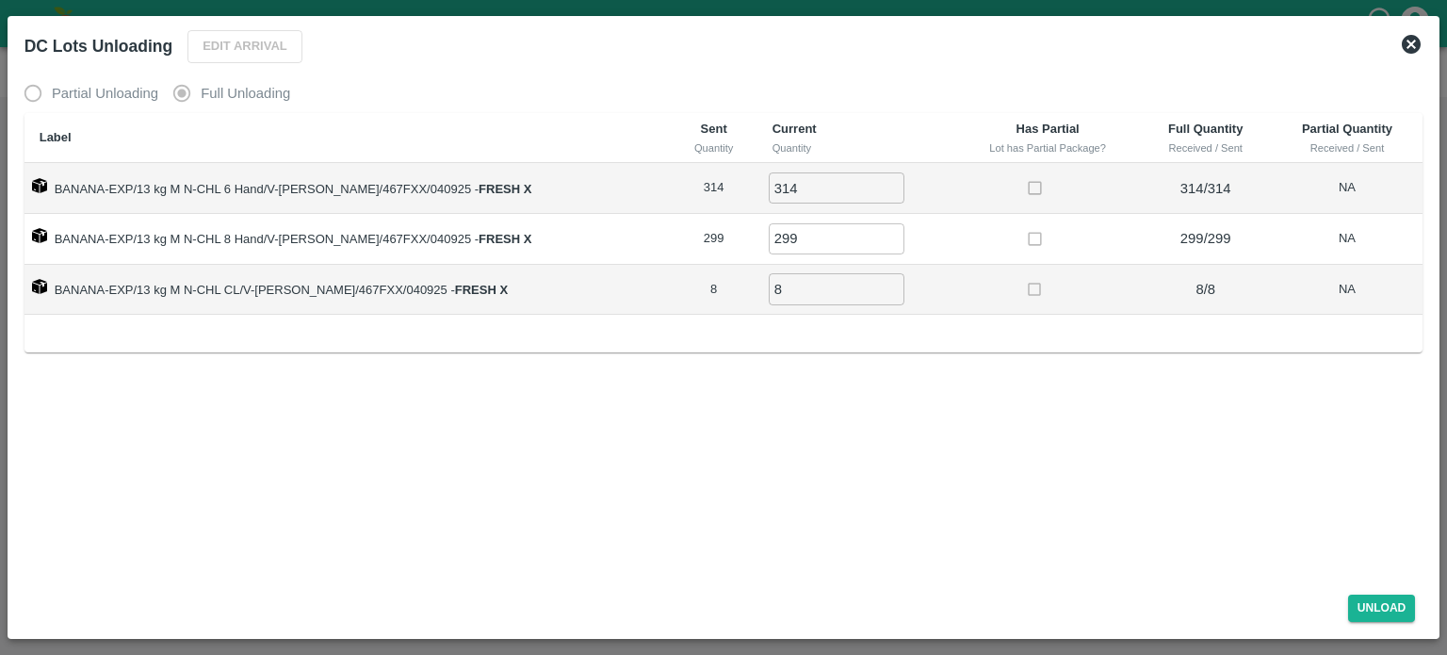
click at [234, 54] on div "Edit Arrival" at bounding box center [241, 43] width 122 height 41
click at [1413, 52] on icon at bounding box center [1411, 44] width 19 height 19
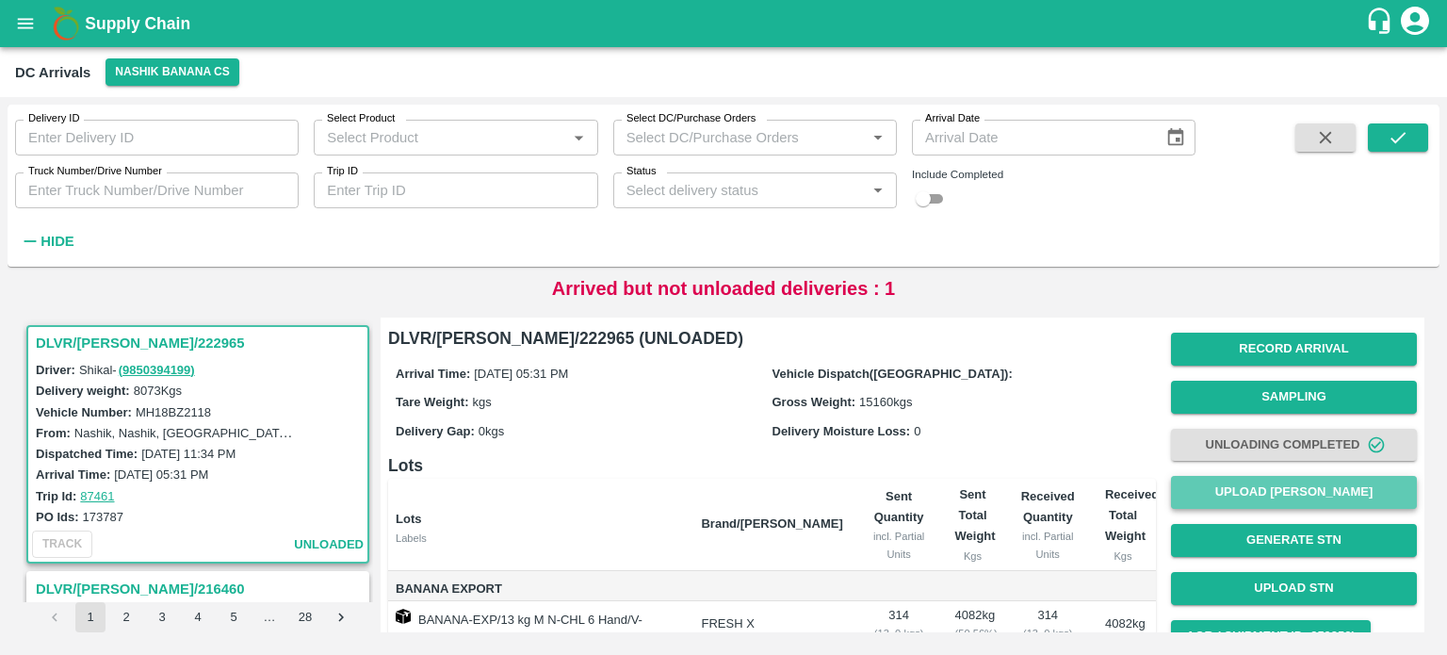
click at [1285, 483] on button "Upload [PERSON_NAME]" at bounding box center [1294, 492] width 246 height 33
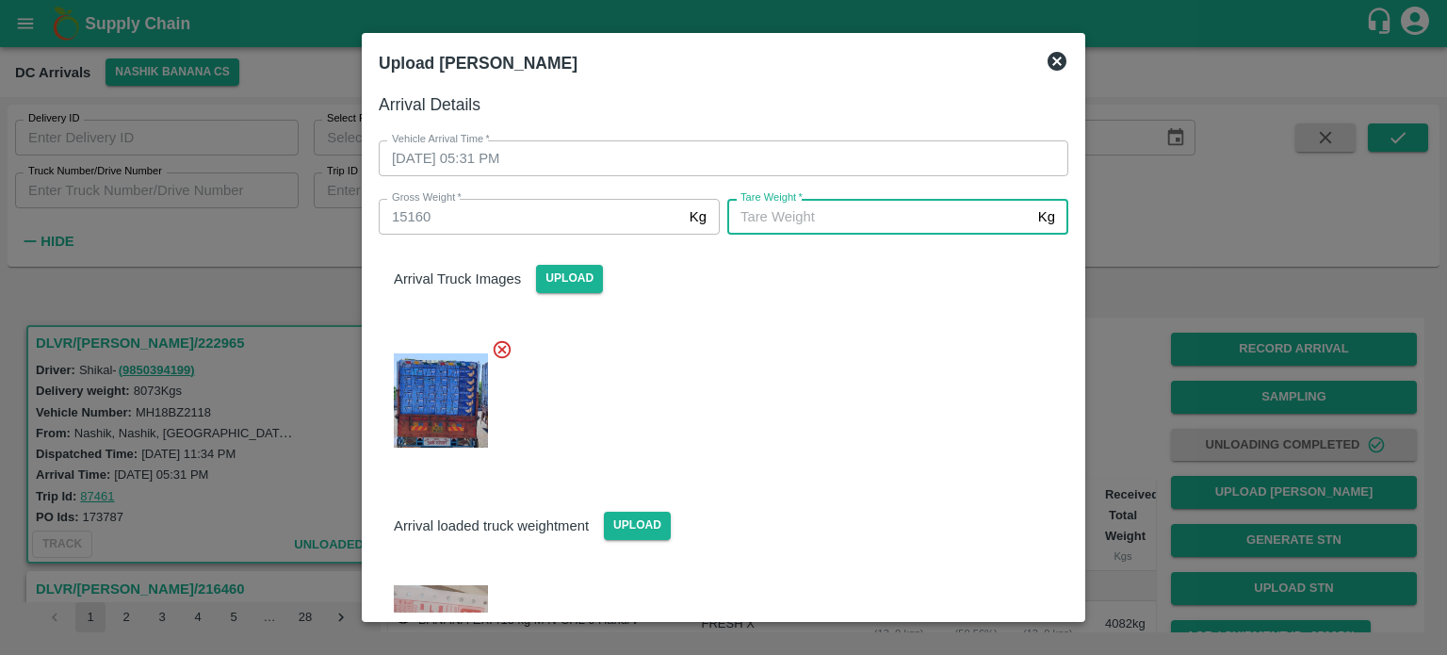
click at [861, 206] on input "[PERSON_NAME]   *" at bounding box center [878, 217] width 303 height 36
type input "6200"
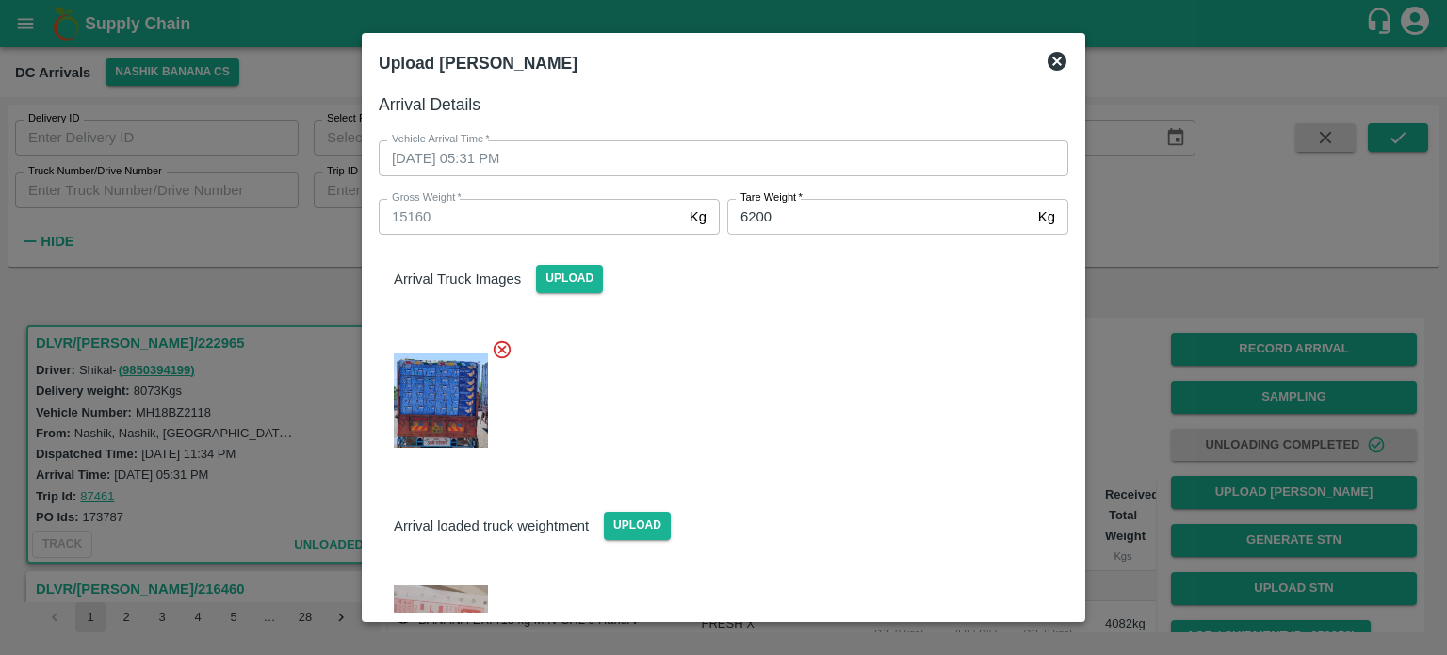
click at [927, 445] on div at bounding box center [716, 395] width 705 height 144
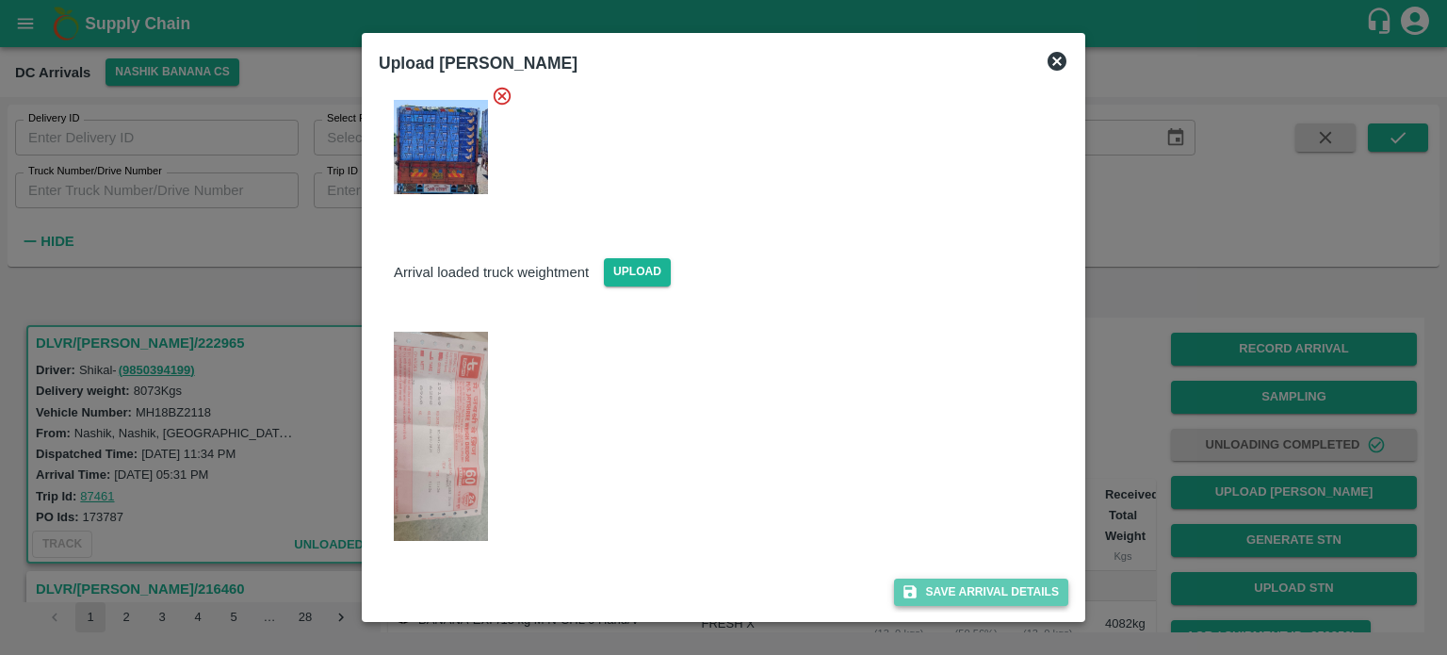
click at [972, 590] on button "Save Arrival Details" at bounding box center [981, 591] width 174 height 27
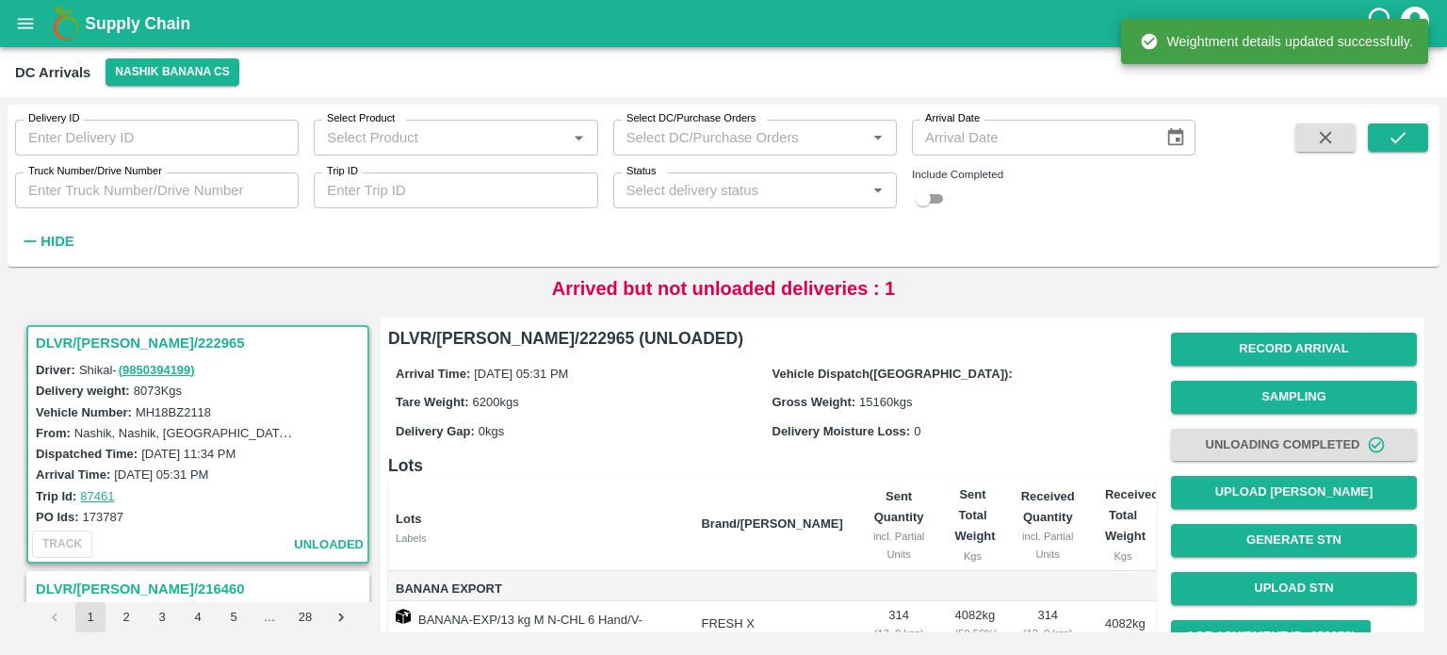
scroll to position [231, 0]
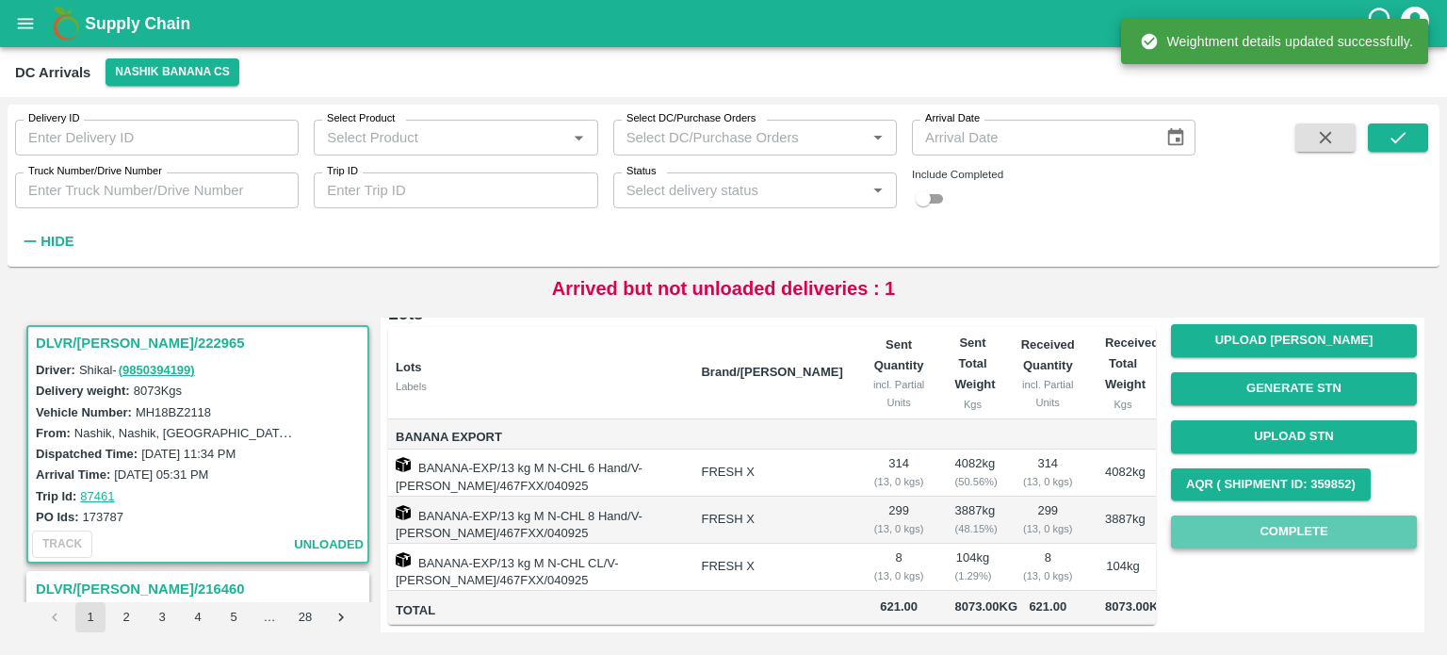
click at [1277, 515] on button "Complete" at bounding box center [1294, 531] width 246 height 33
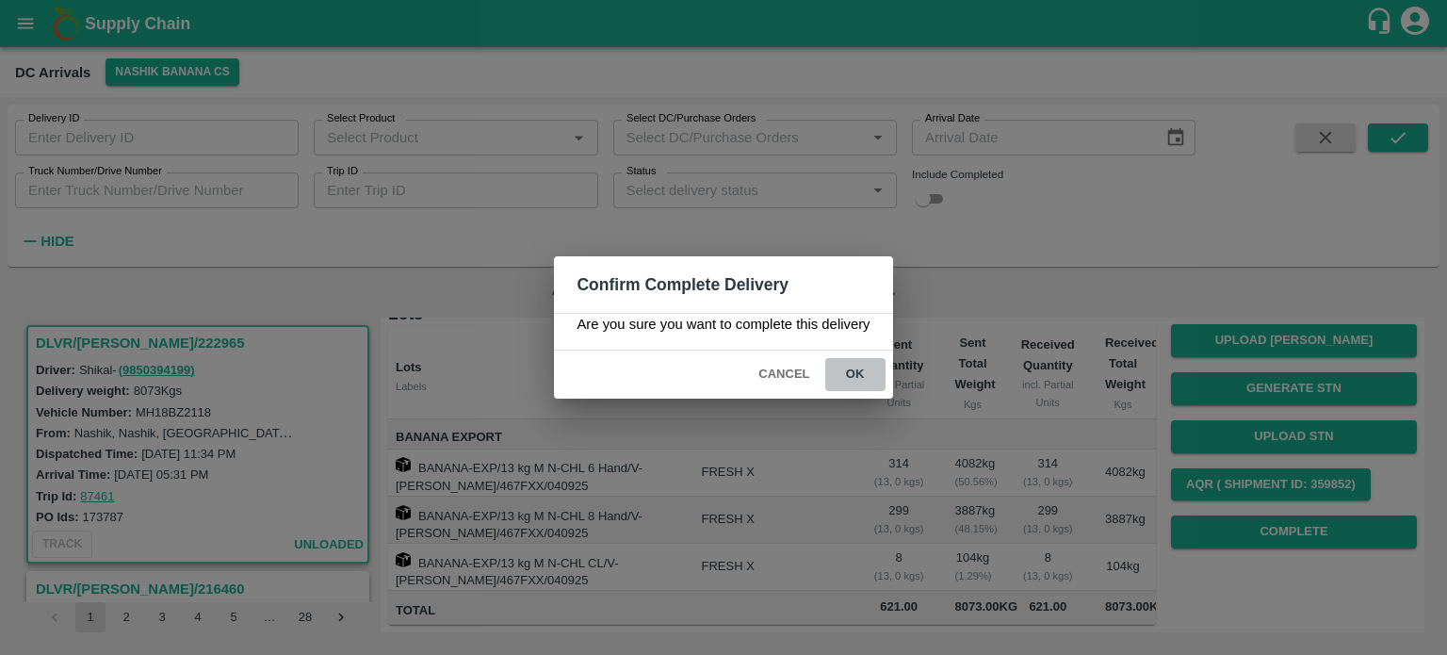
click at [852, 382] on button "ok" at bounding box center [855, 374] width 60 height 33
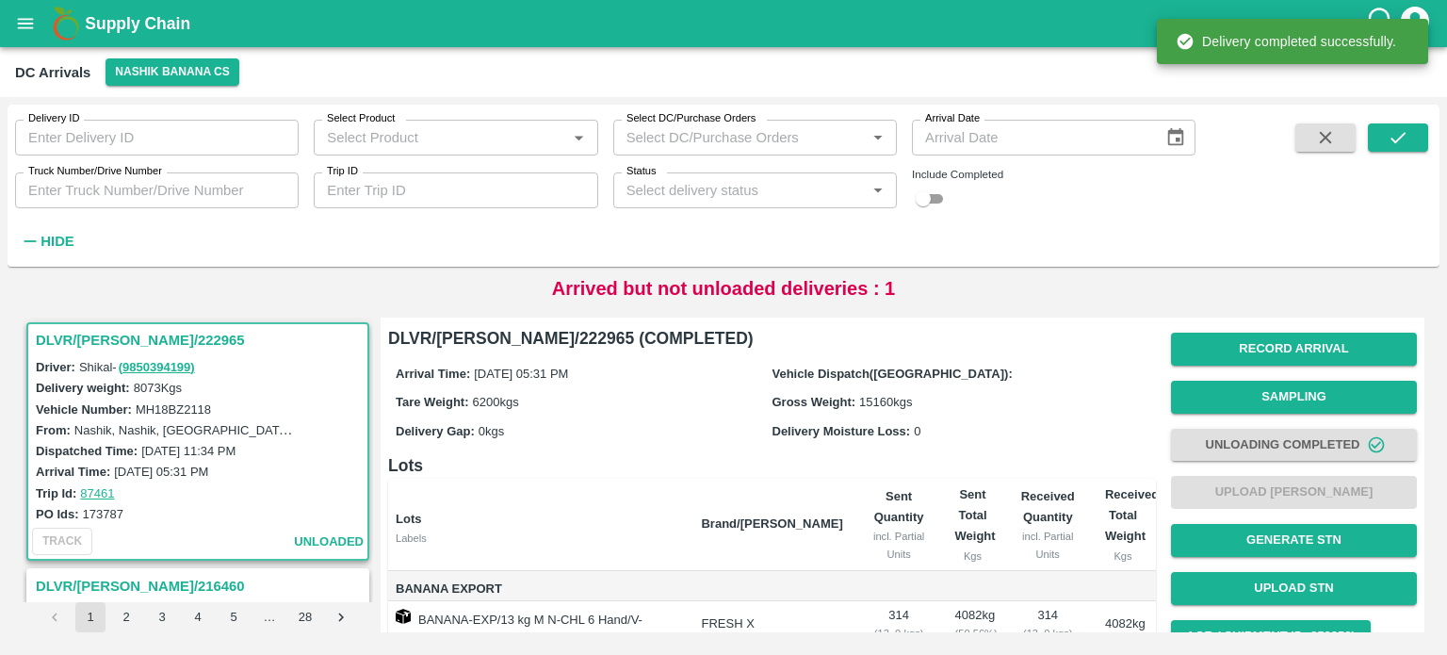
scroll to position [0, 0]
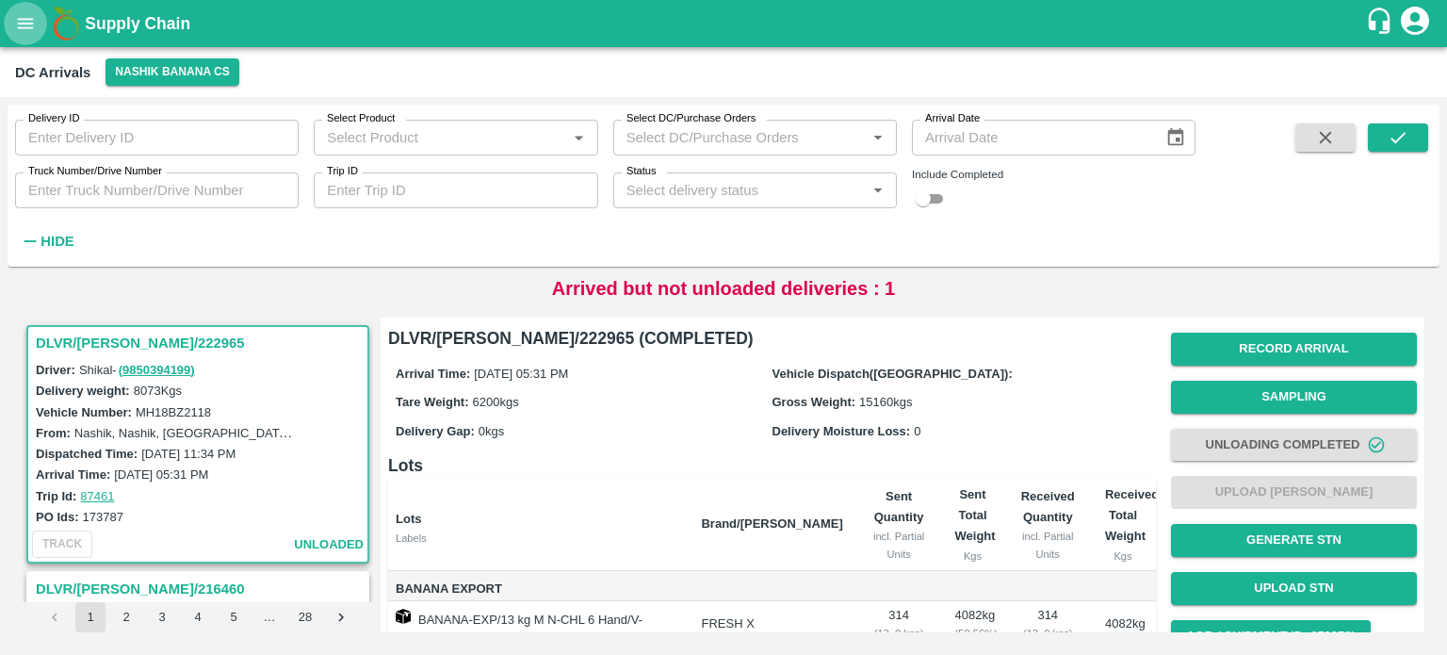
click at [30, 18] on icon "open drawer" at bounding box center [26, 23] width 16 height 10
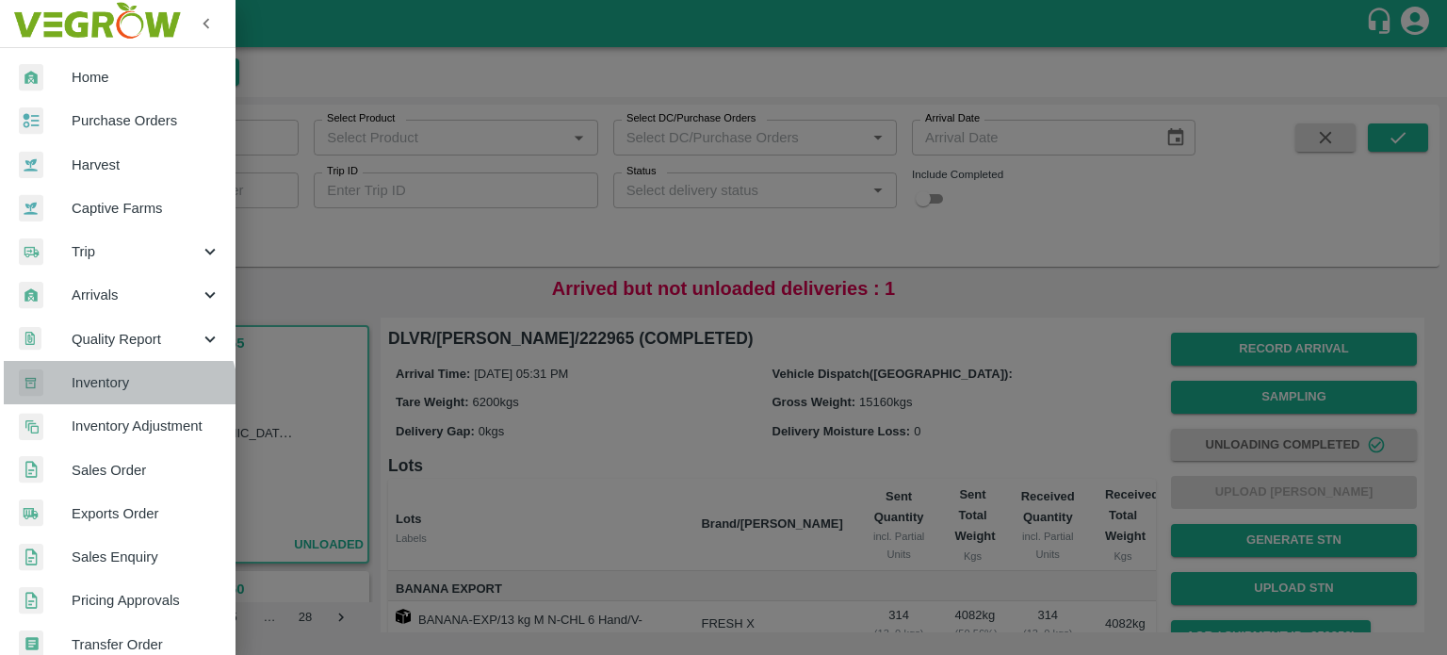
click at [116, 399] on link "Inventory" at bounding box center [118, 382] width 236 height 43
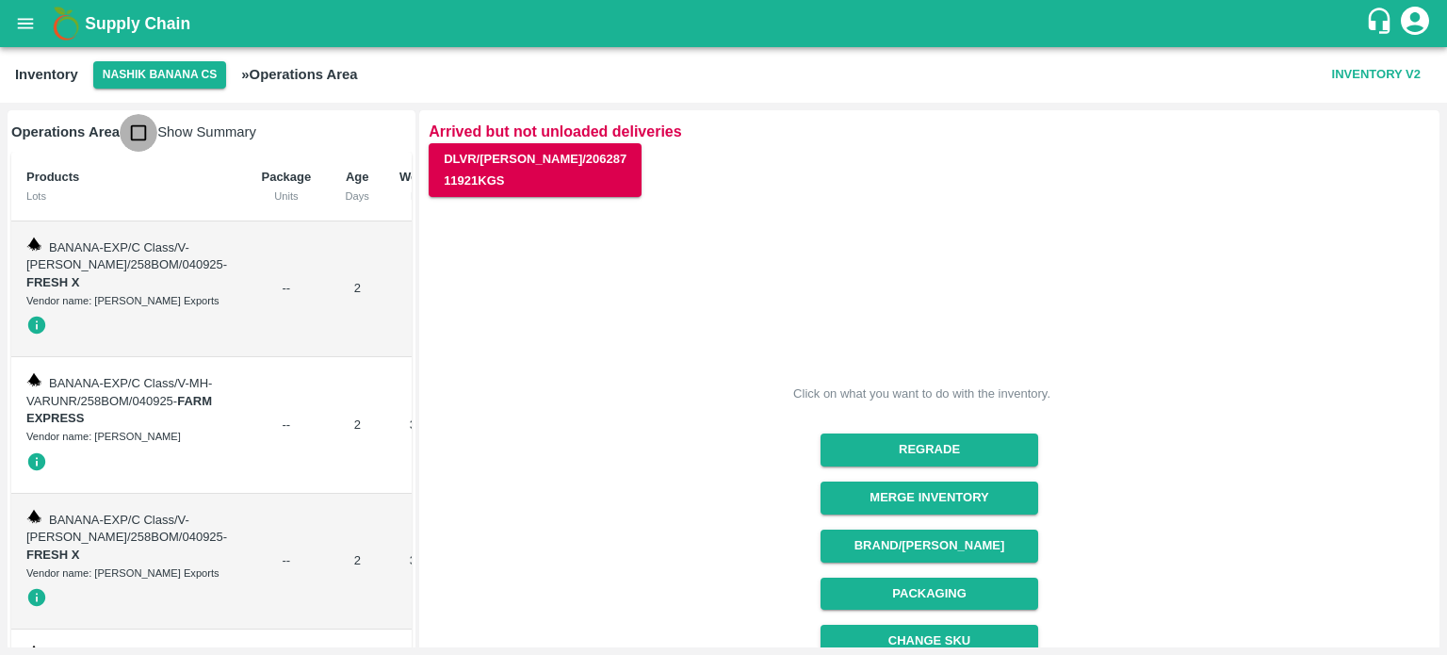
click at [129, 138] on input "checkbox" at bounding box center [139, 133] width 38 height 38
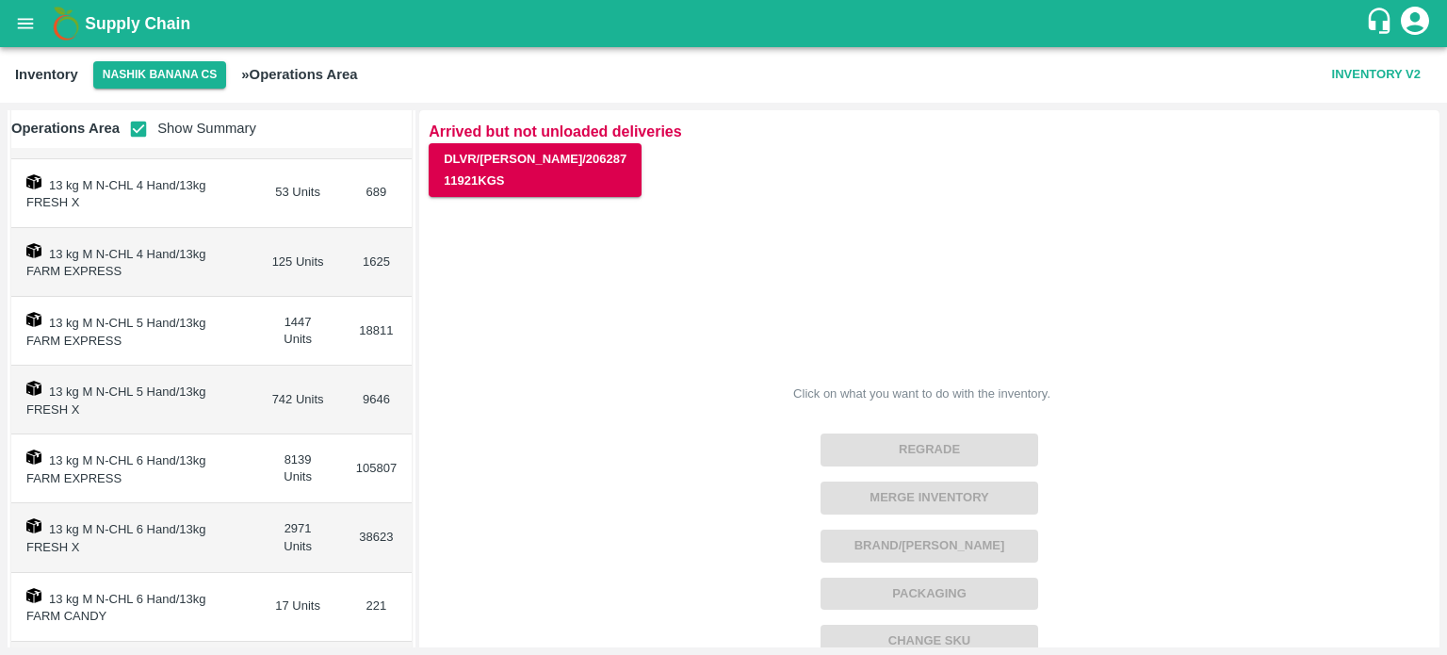
scroll to position [97, 0]
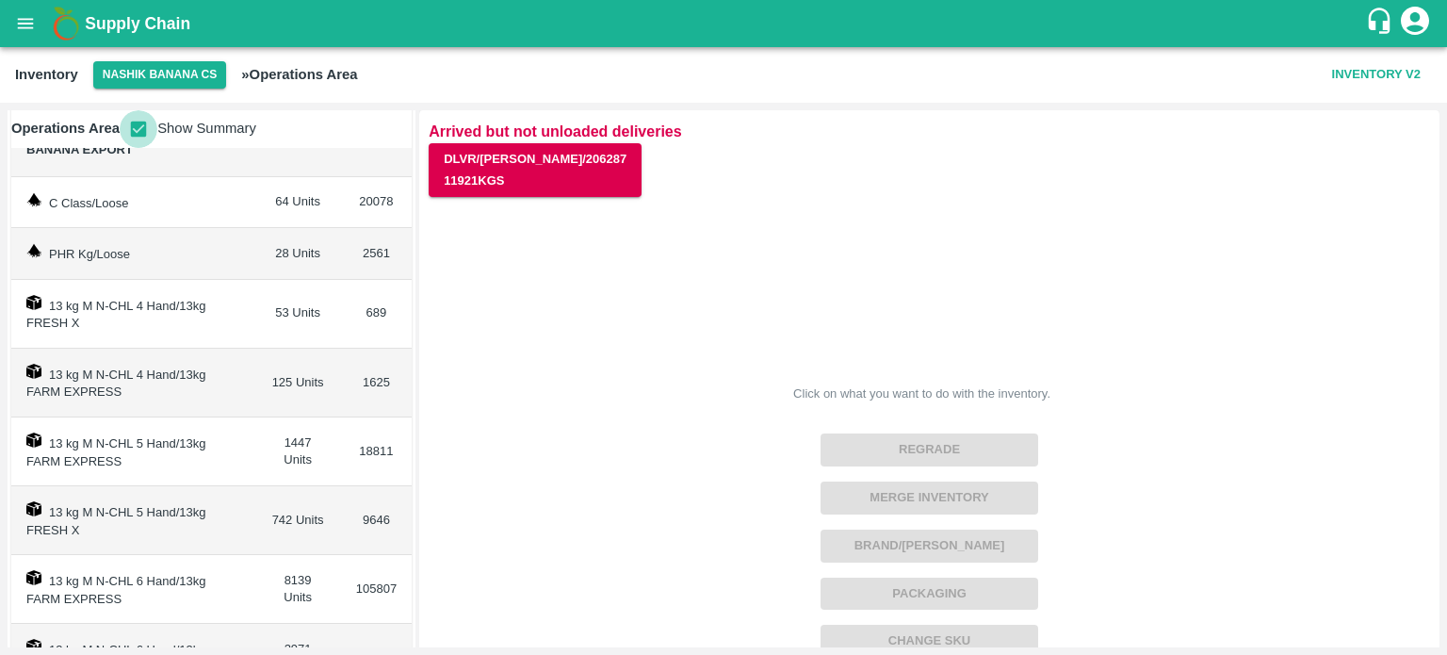
click at [137, 124] on input "checkbox" at bounding box center [139, 129] width 38 height 38
checkbox input "false"
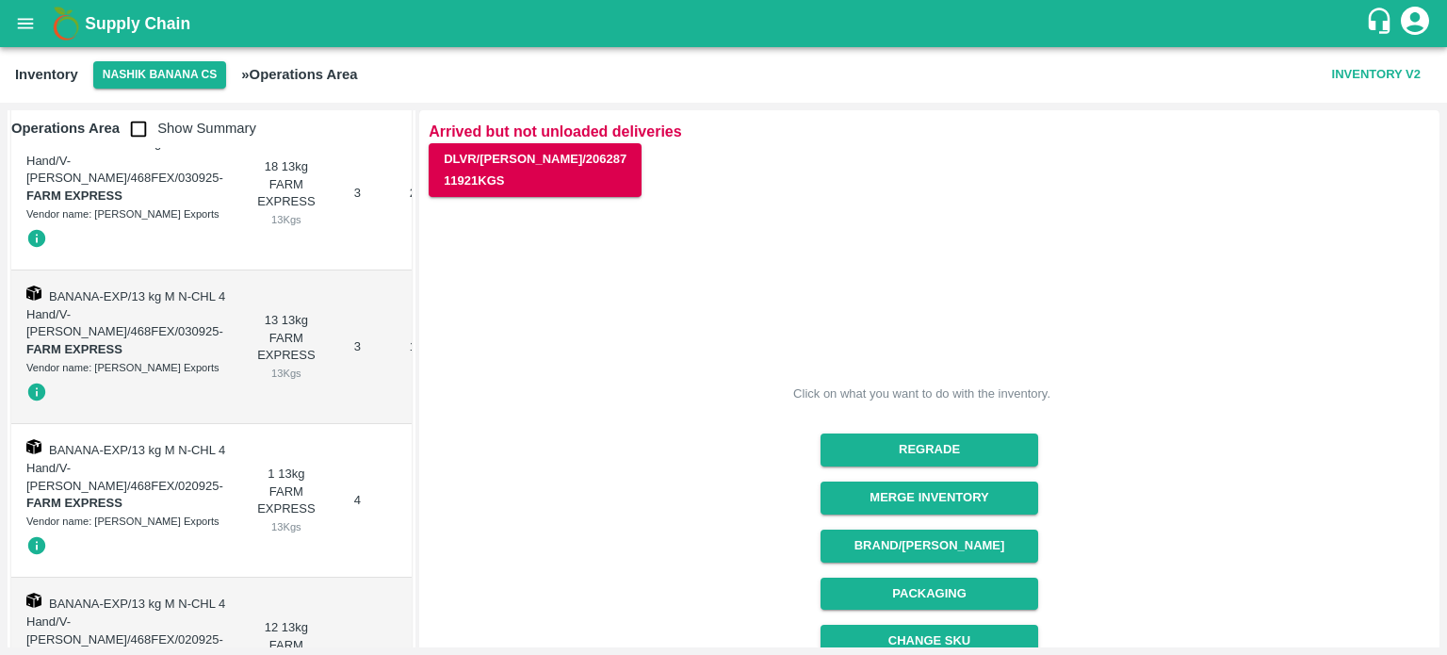
scroll to position [13397, 0]
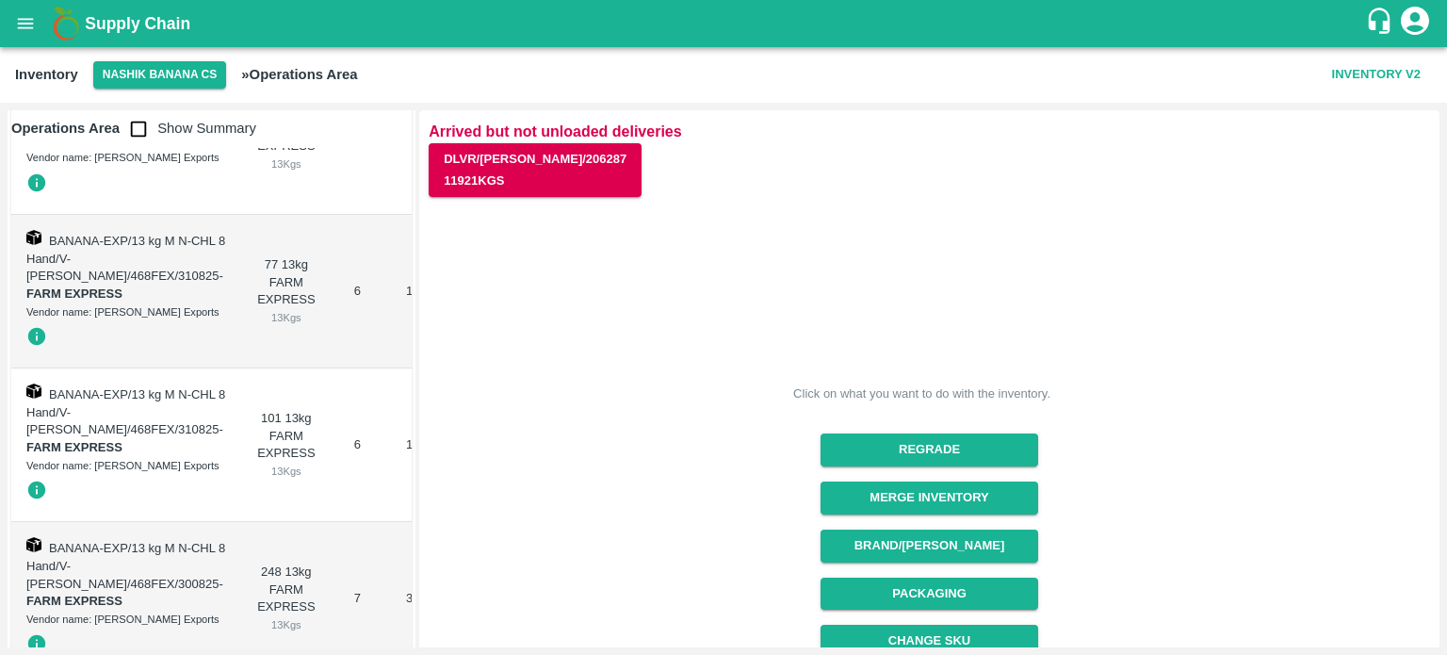
scroll to position [30570, 0]
click at [10, 23] on button "open drawer" at bounding box center [25, 23] width 43 height 43
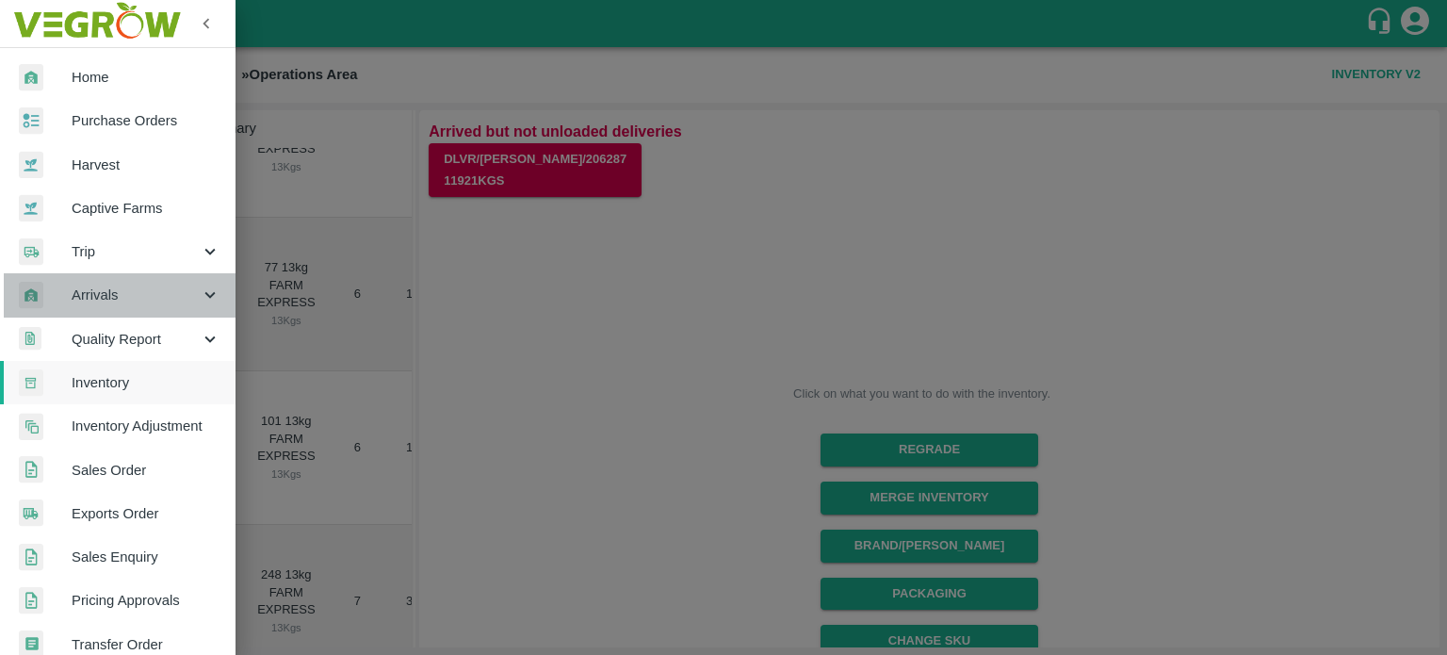
click at [207, 305] on div "Arrivals" at bounding box center [118, 294] width 236 height 43
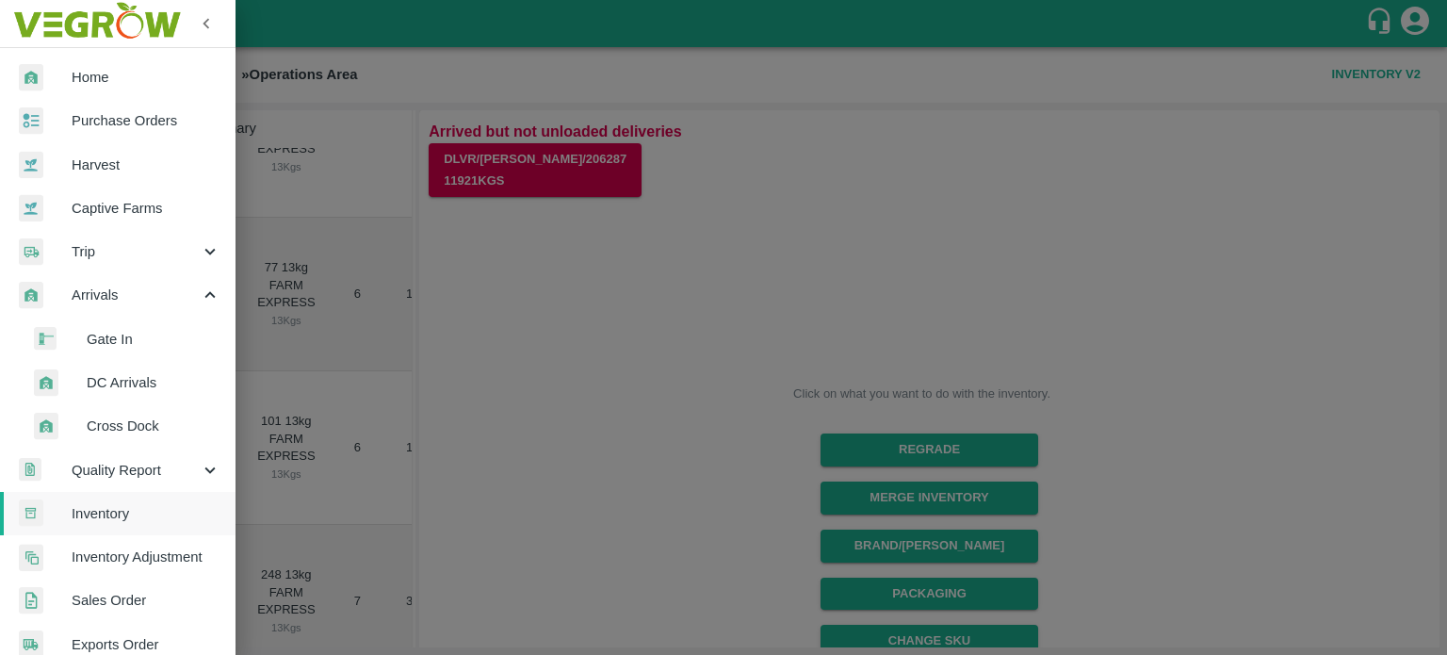
click at [138, 387] on span "DC Arrivals" at bounding box center [154, 382] width 134 height 21
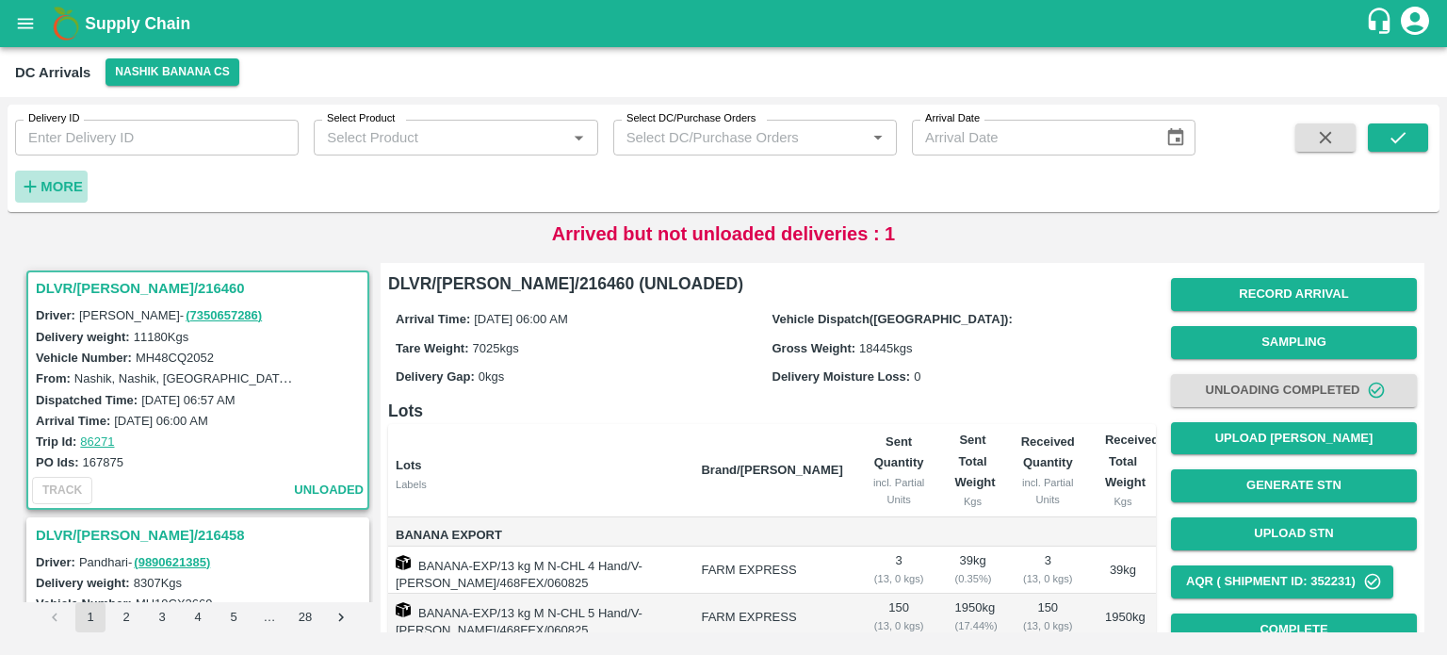
click at [42, 180] on strong "More" at bounding box center [62, 186] width 42 height 15
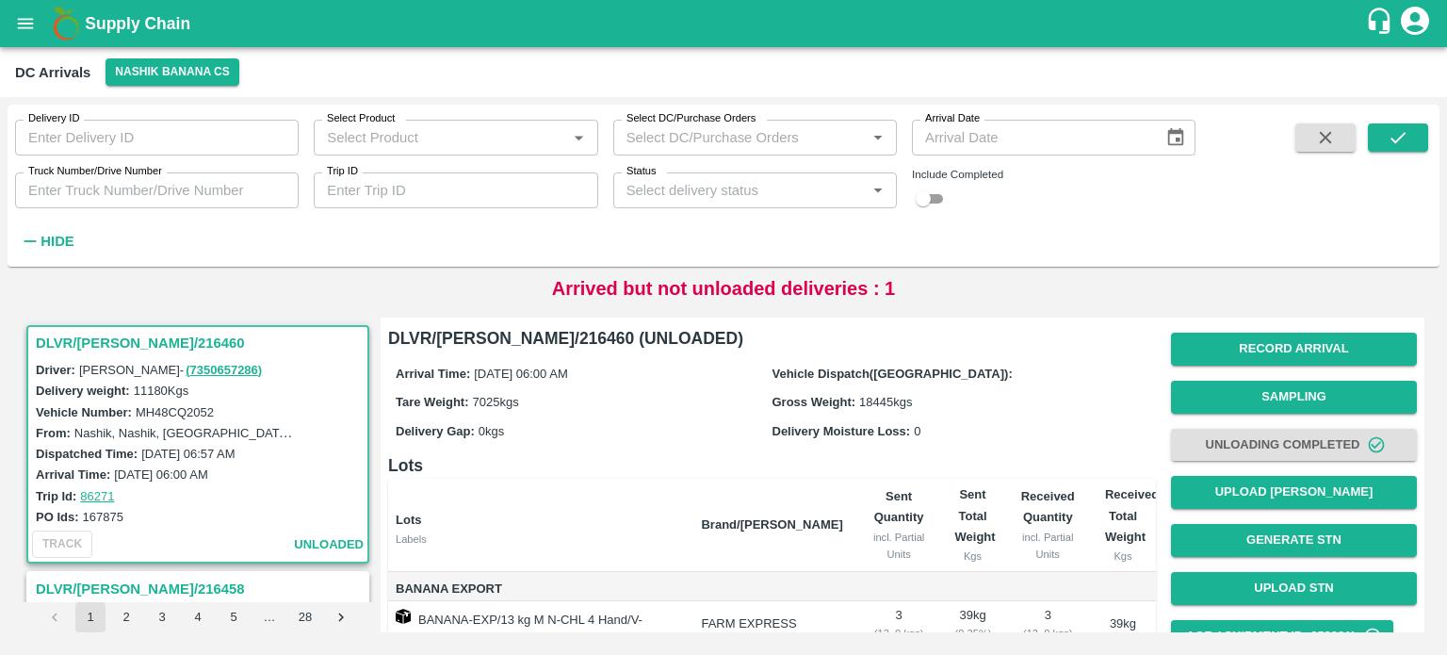
click at [75, 175] on label "Truck Number/Drive Number" at bounding box center [95, 171] width 134 height 15
click at [75, 175] on input "Truck Number/Drive Number" at bounding box center [157, 190] width 284 height 36
type input "2118"
click at [935, 209] on input "checkbox" at bounding box center [923, 198] width 68 height 23
checkbox input "true"
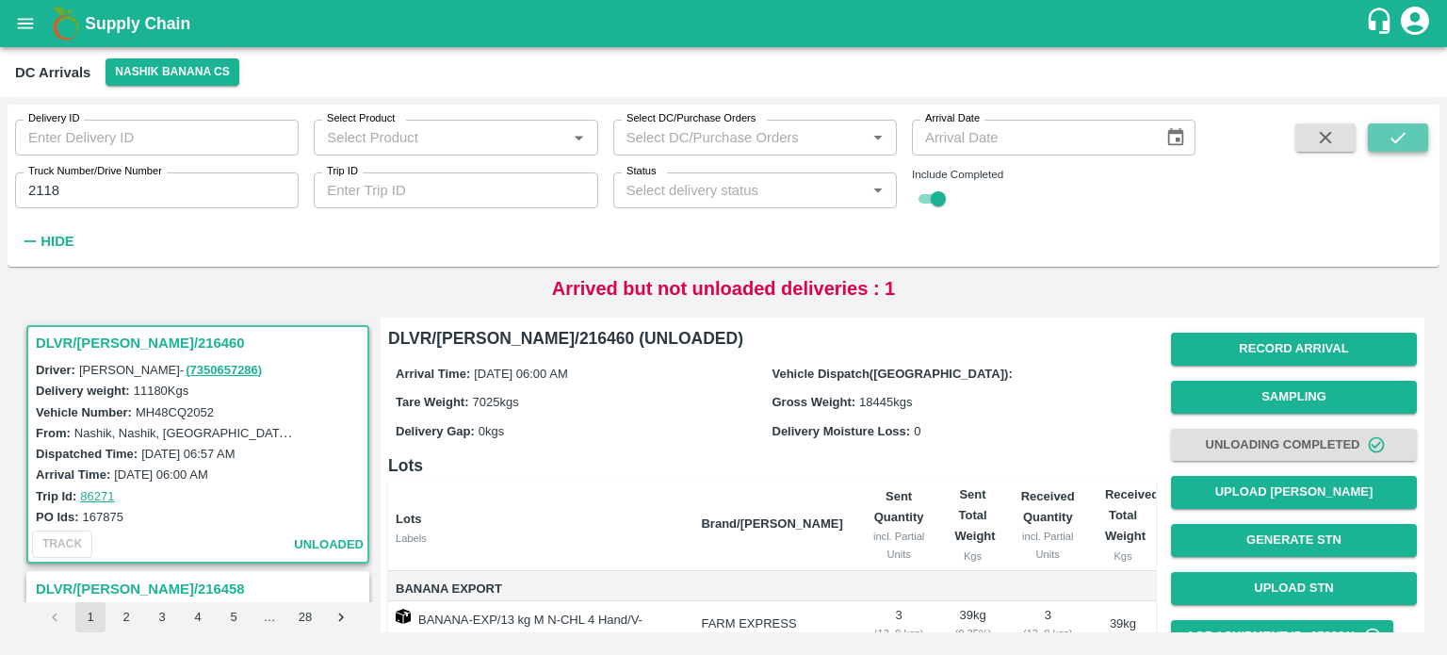
click at [1399, 133] on icon "submit" at bounding box center [1398, 137] width 21 height 21
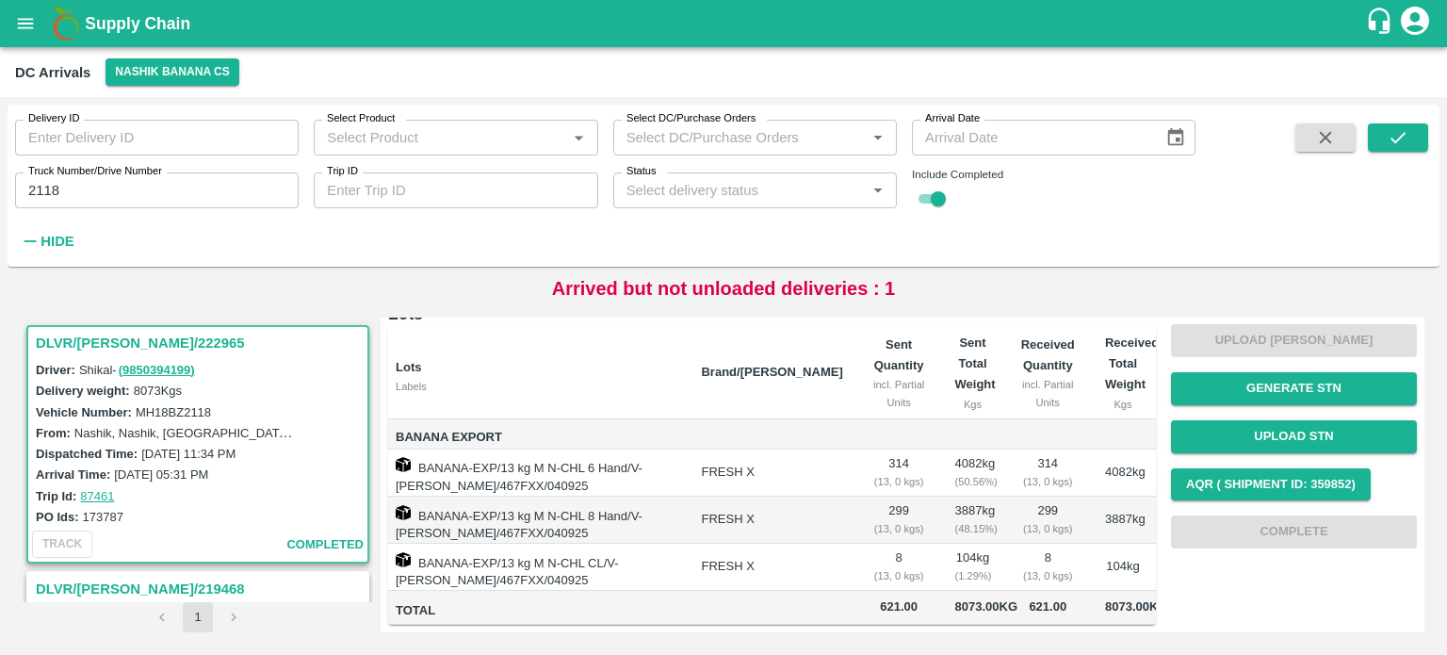
scroll to position [231, 0]
click at [38, 191] on input "2118" at bounding box center [157, 190] width 284 height 36
type input "2118"
click at [1171, 132] on icon "Choose date" at bounding box center [1176, 137] width 16 height 18
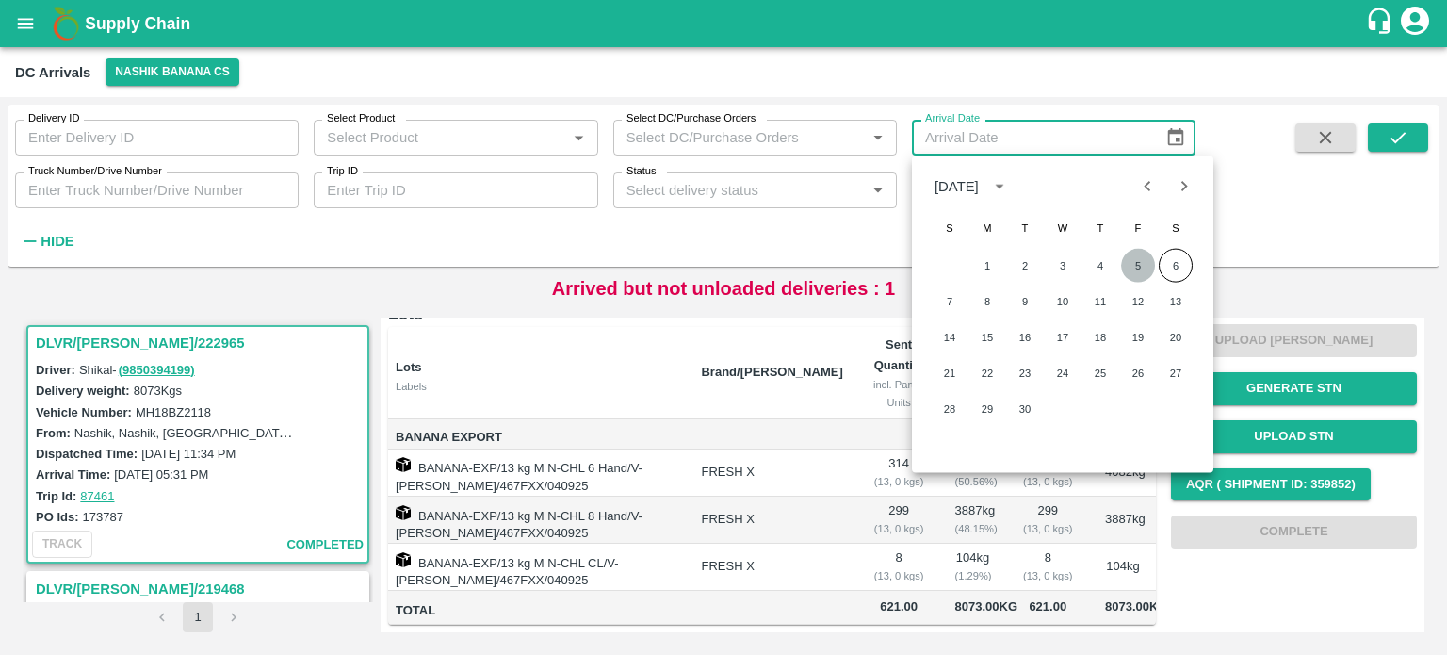
click at [1140, 263] on button "5" at bounding box center [1138, 266] width 34 height 34
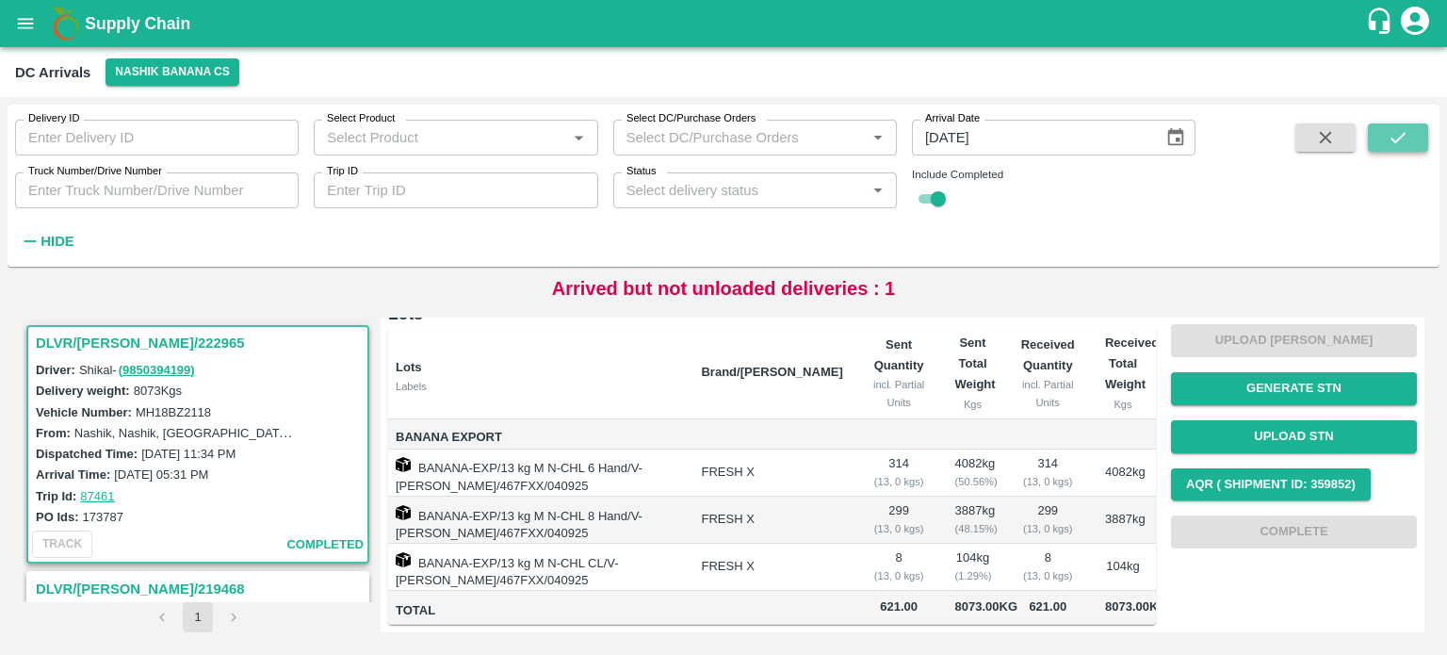
click at [1397, 135] on icon "submit" at bounding box center [1398, 137] width 21 height 21
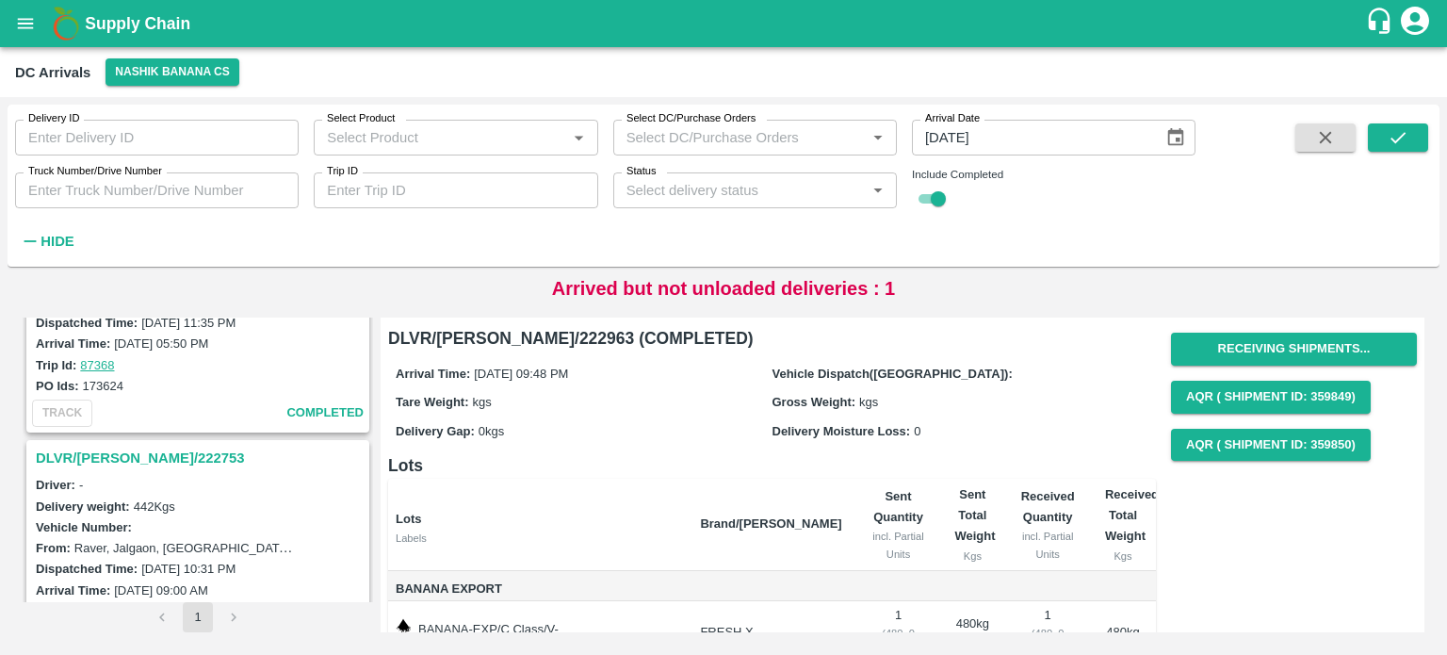
scroll to position [1450, 0]
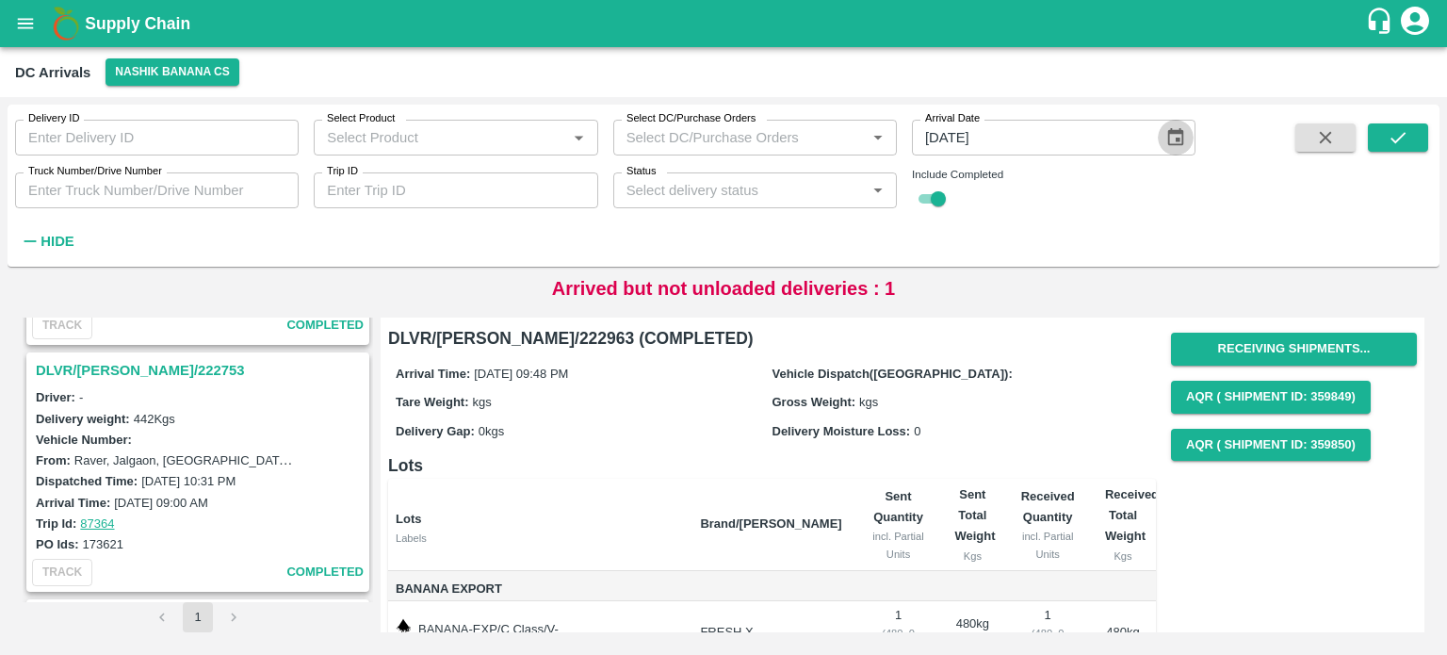
click at [1171, 135] on icon "Choose date, selected date is Sep 5, 2025" at bounding box center [1175, 137] width 21 height 21
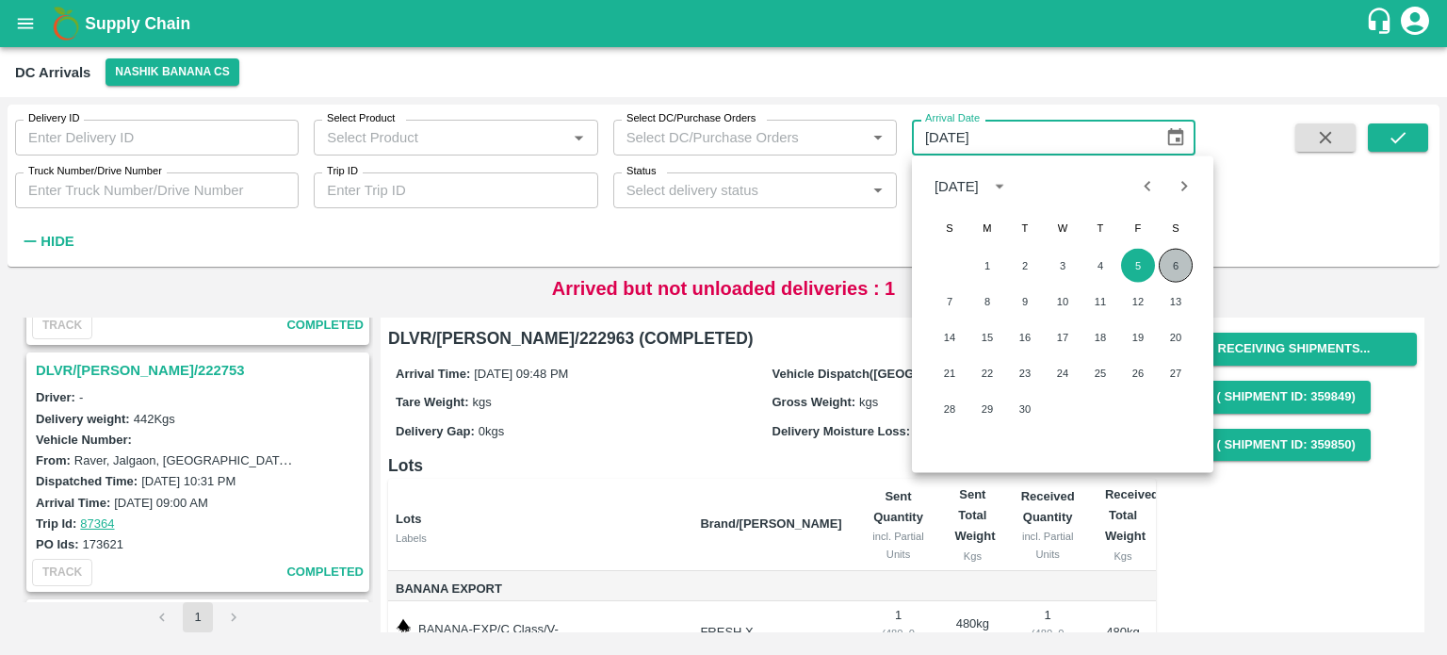
click at [1172, 259] on button "6" at bounding box center [1176, 266] width 34 height 34
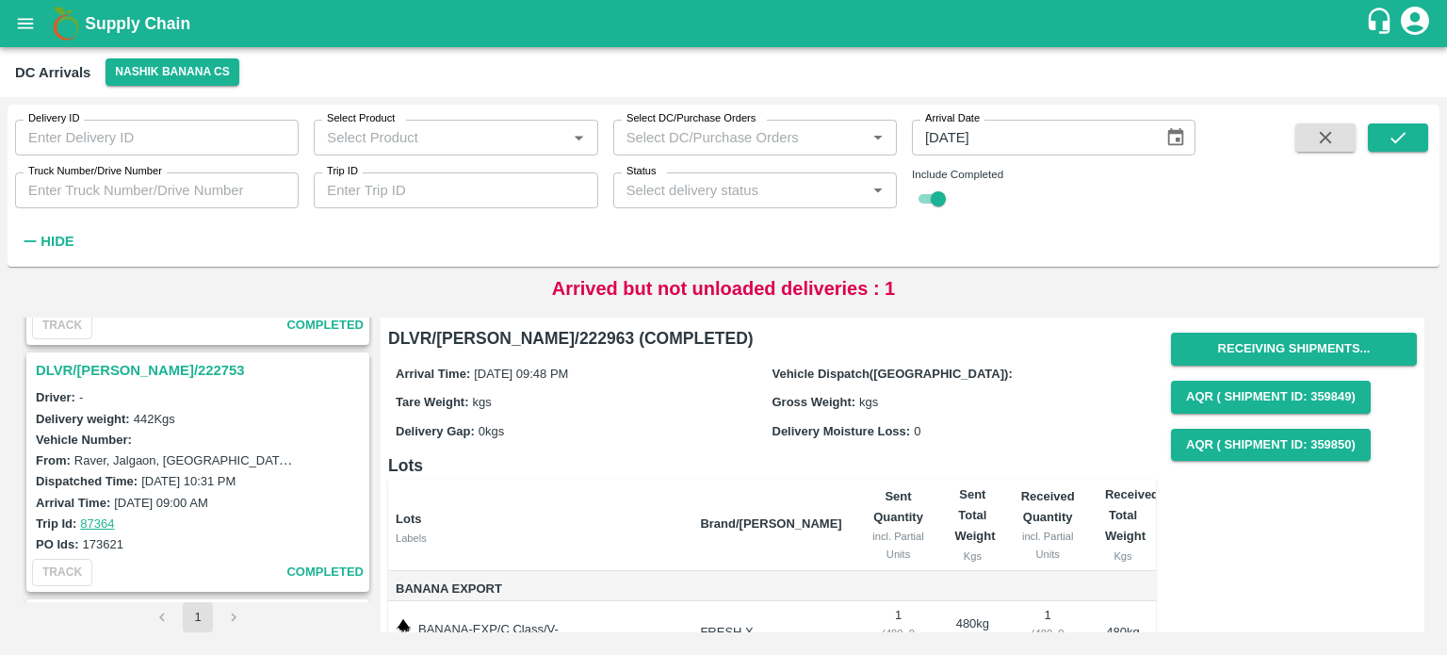
type input "[DATE]"
click at [1409, 139] on button "submit" at bounding box center [1398, 137] width 60 height 28
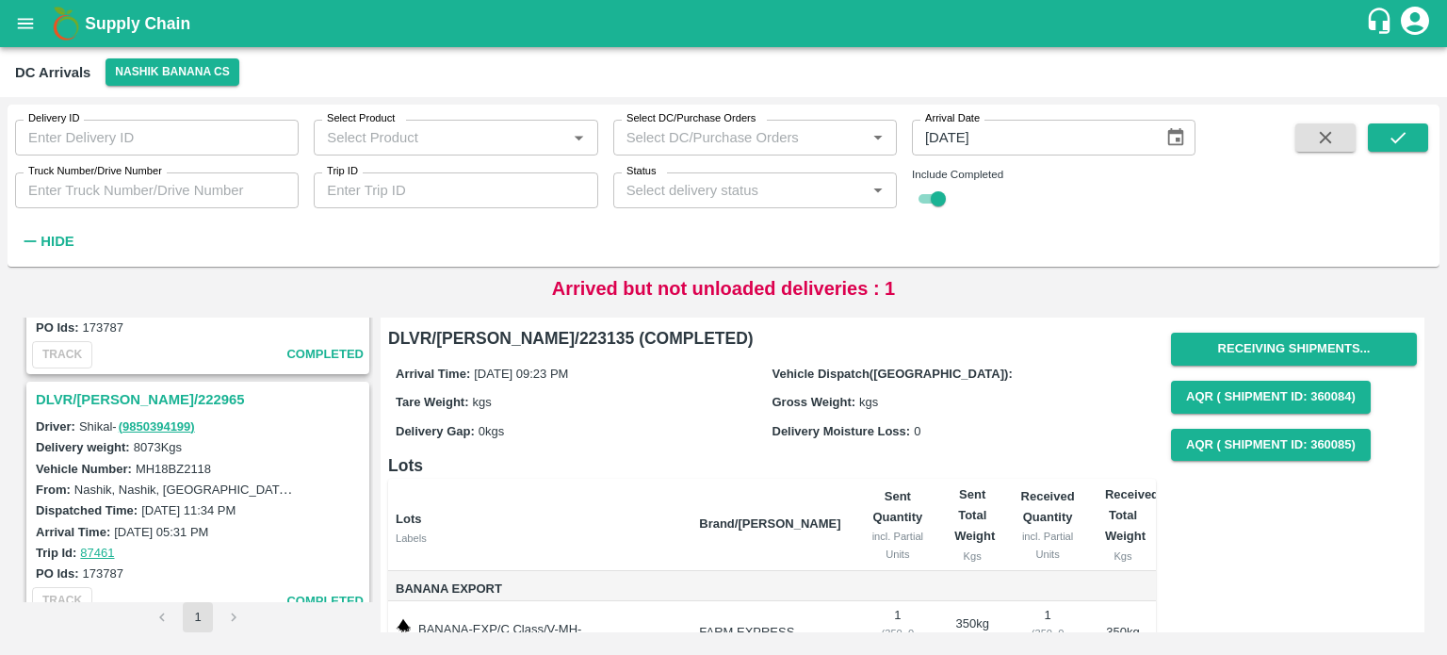
scroll to position [681, 0]
click at [133, 391] on h3 "DLVR/[PERSON_NAME]/222965" at bounding box center [201, 400] width 330 height 24
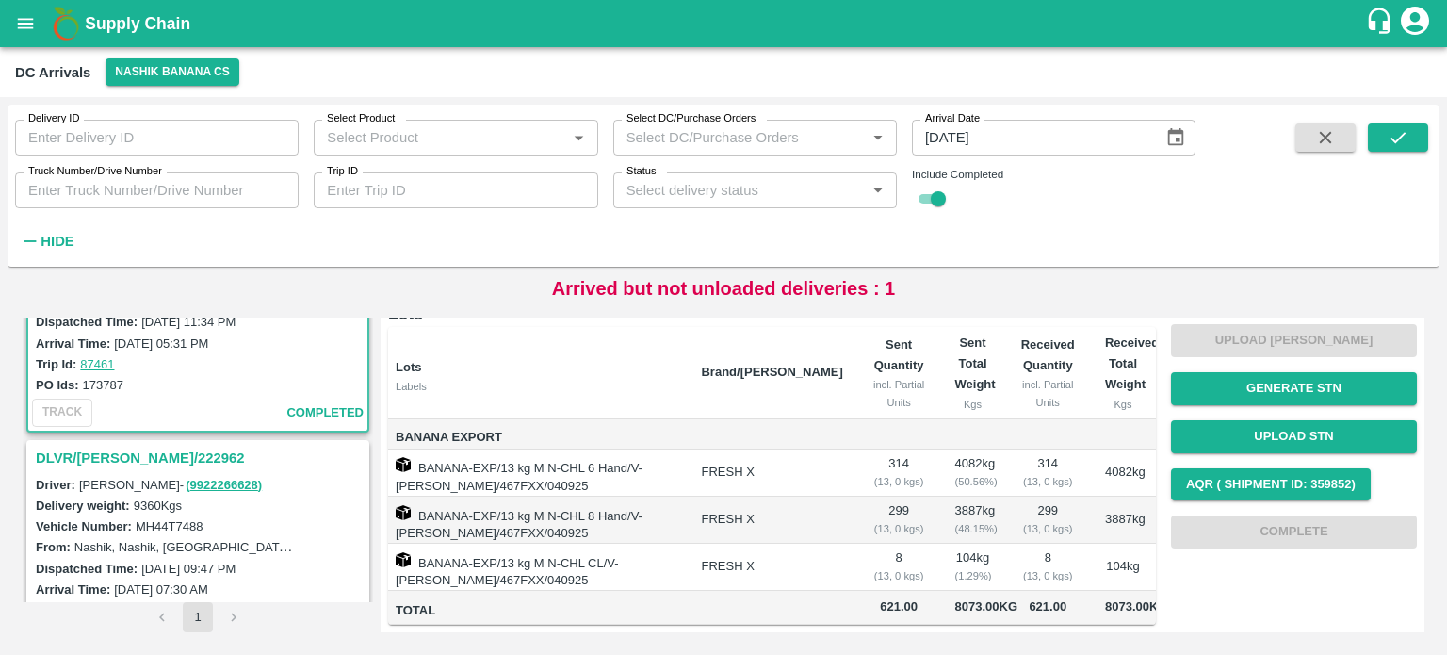
scroll to position [871, 0]
click at [121, 453] on h3 "DLVR/[PERSON_NAME]/222962" at bounding box center [201, 458] width 330 height 24
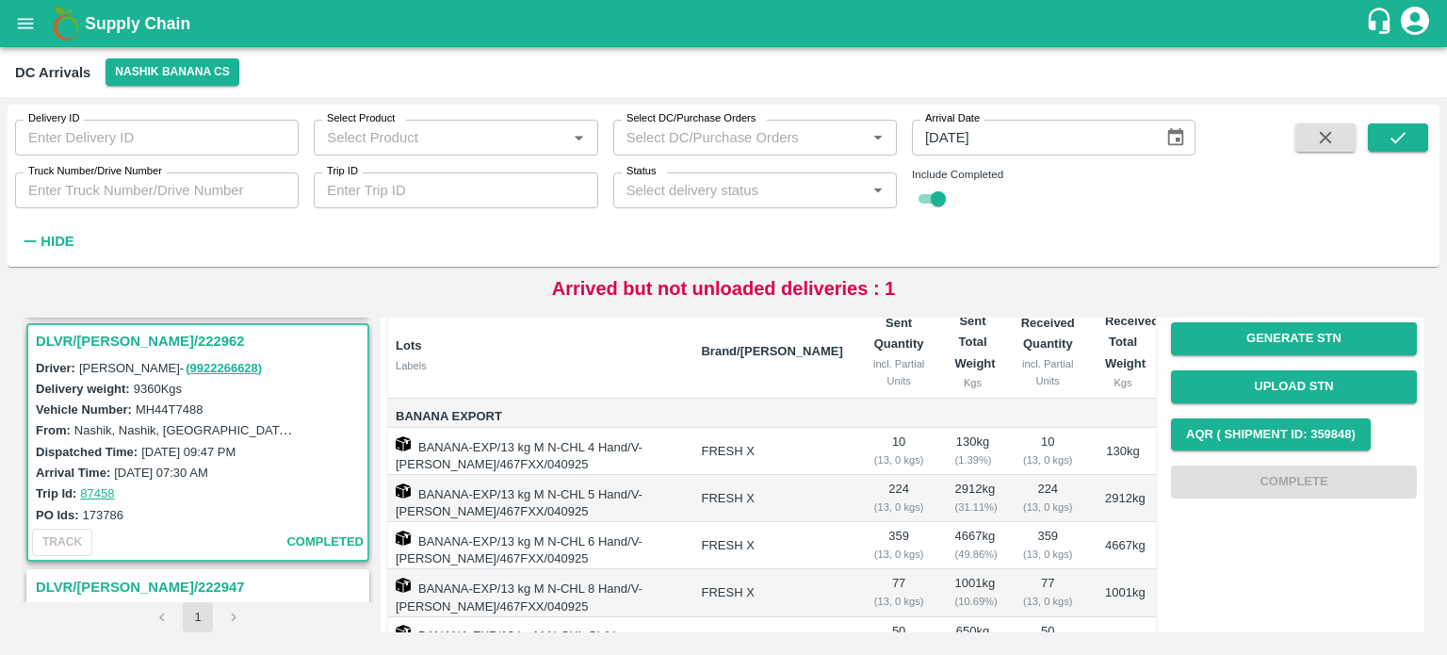
scroll to position [388, 0]
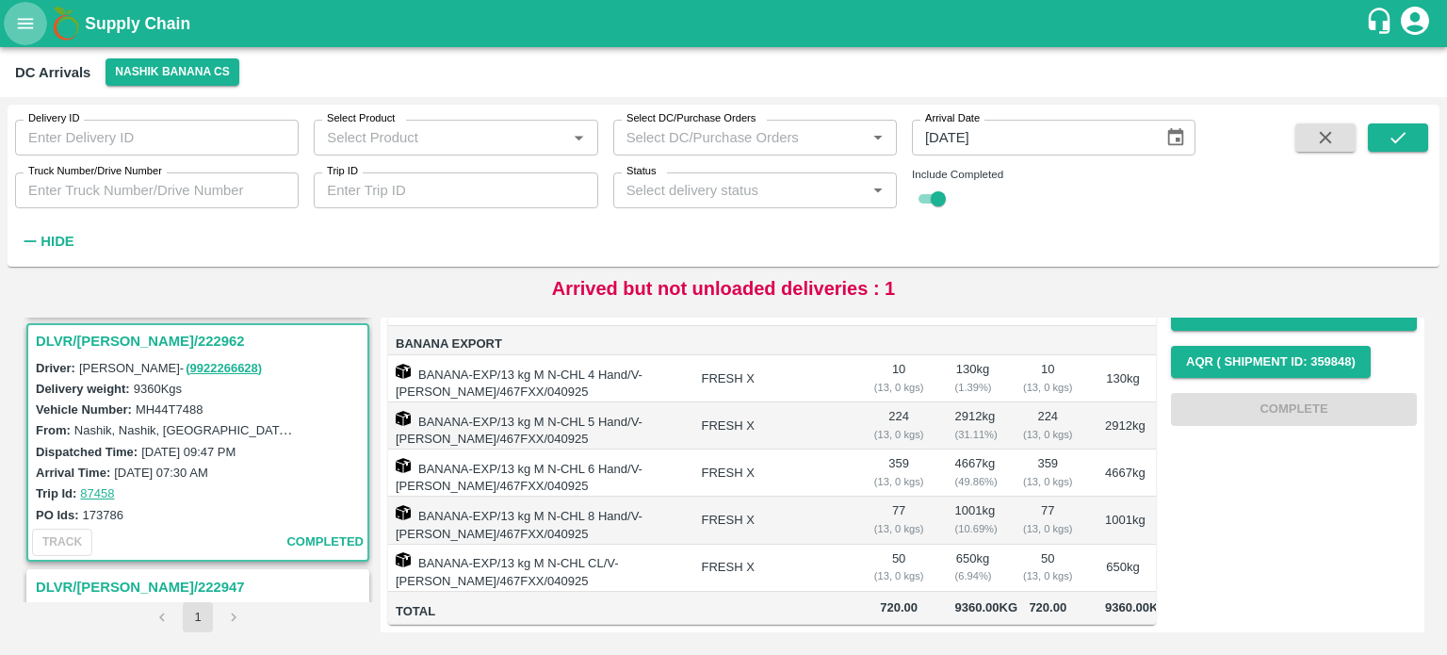
click at [27, 22] on icon "open drawer" at bounding box center [25, 23] width 21 height 21
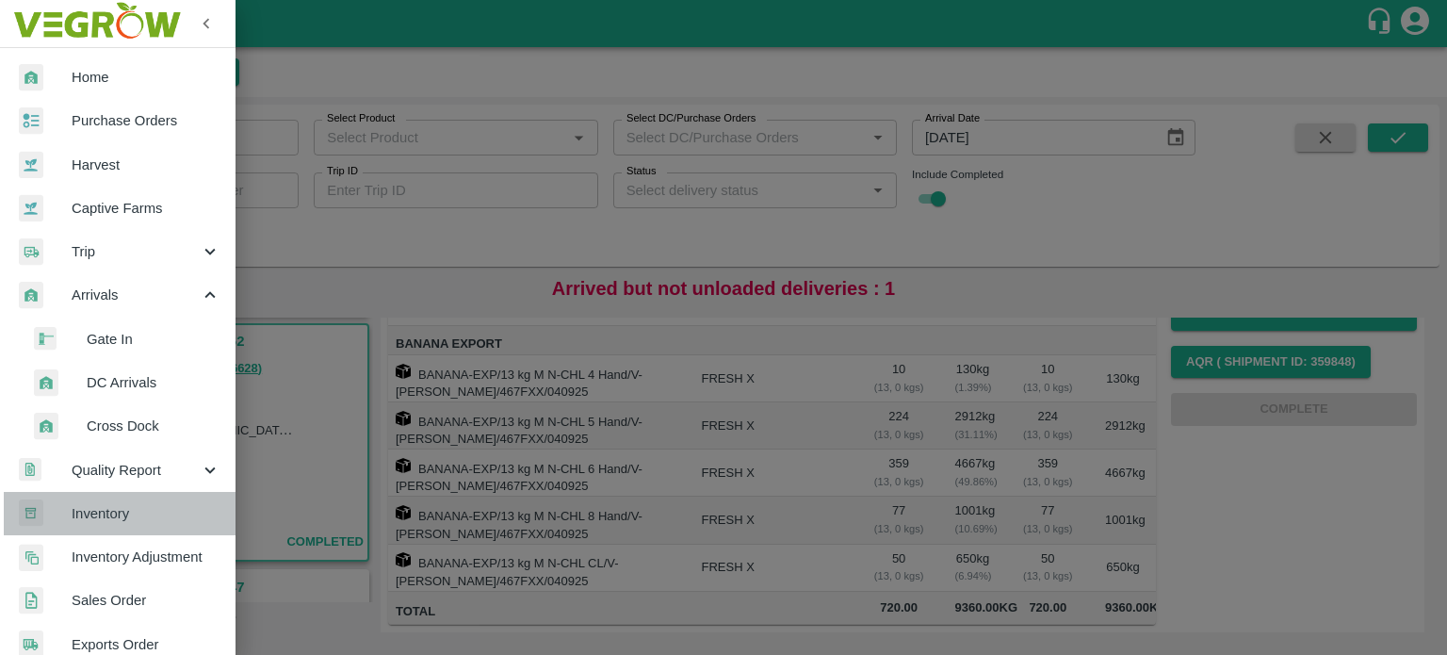
click at [124, 512] on span "Inventory" at bounding box center [146, 513] width 149 height 21
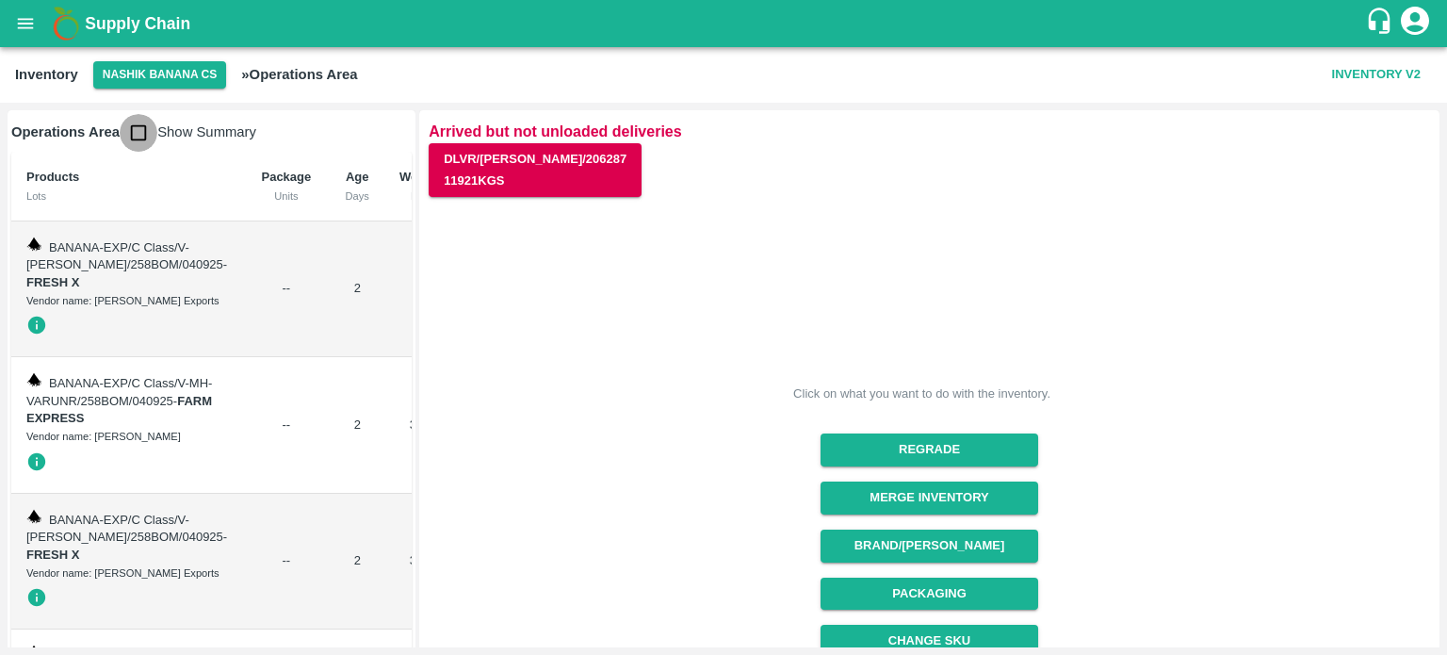
click at [129, 133] on input "checkbox" at bounding box center [139, 133] width 38 height 38
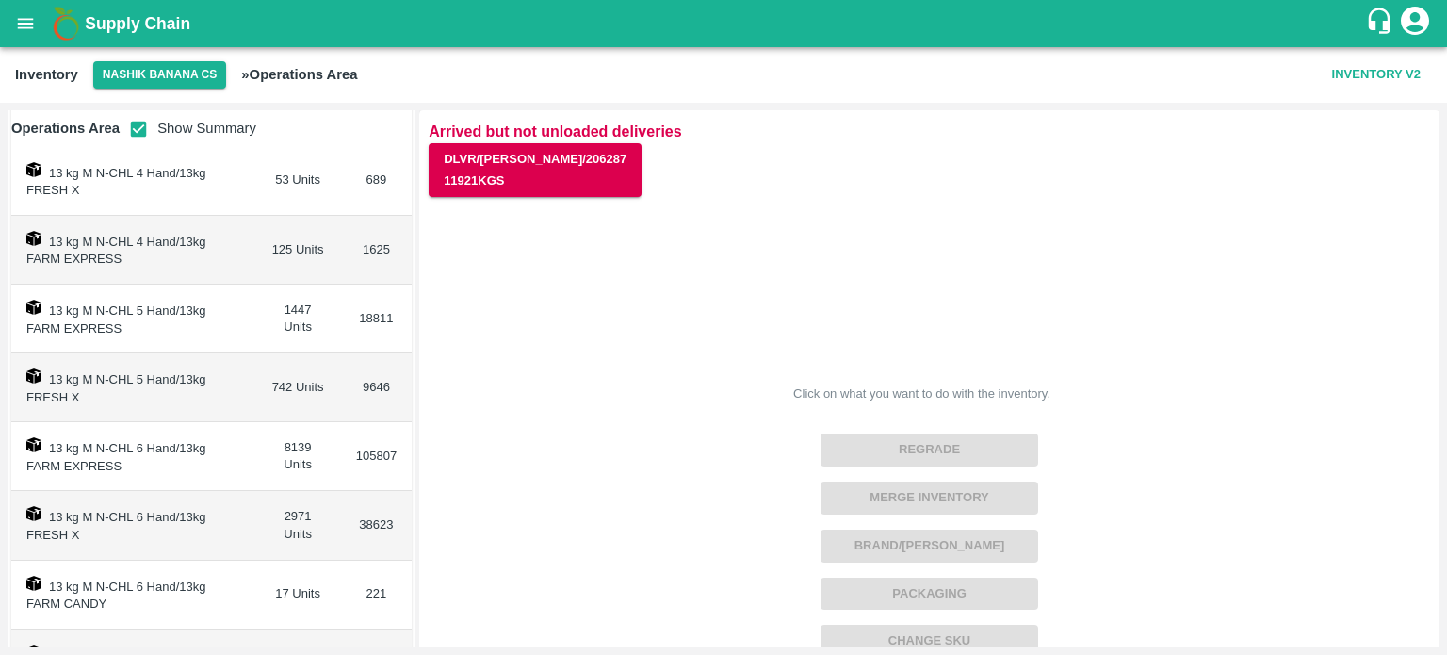
scroll to position [234, 0]
click at [136, 135] on input "checkbox" at bounding box center [139, 129] width 38 height 38
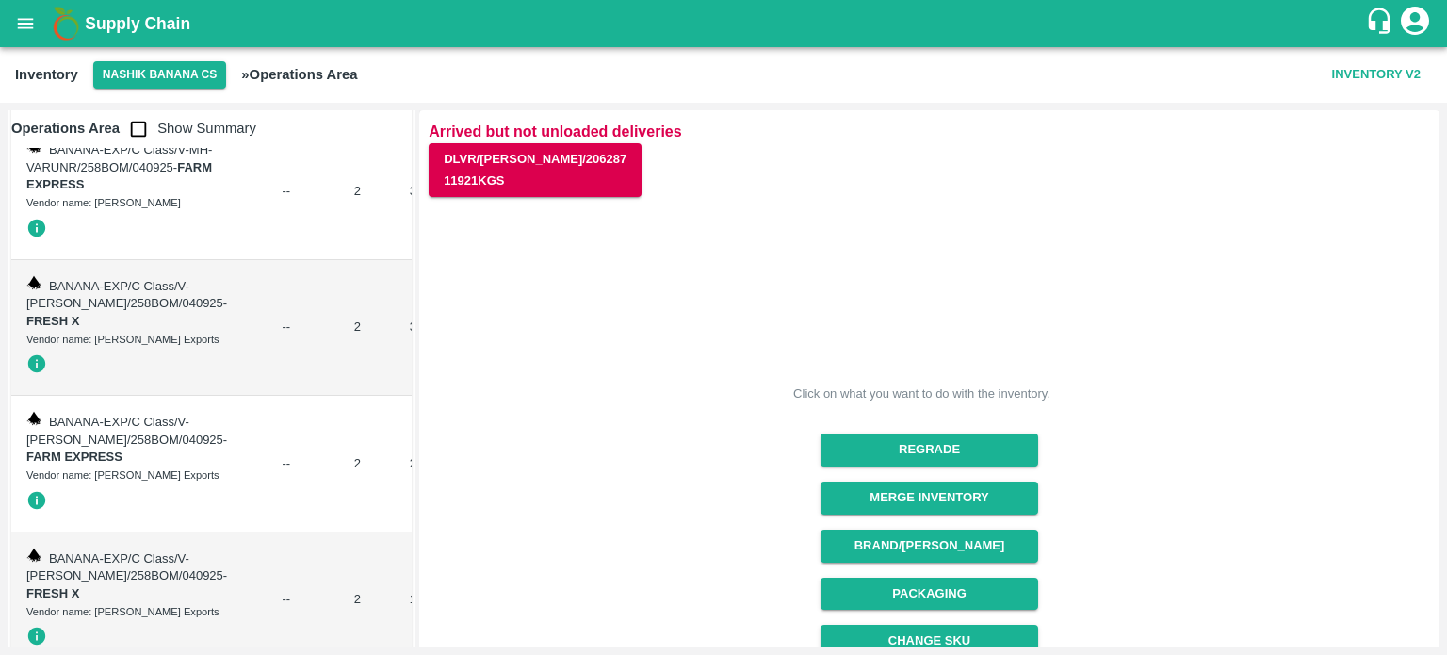
scroll to position [305, 0]
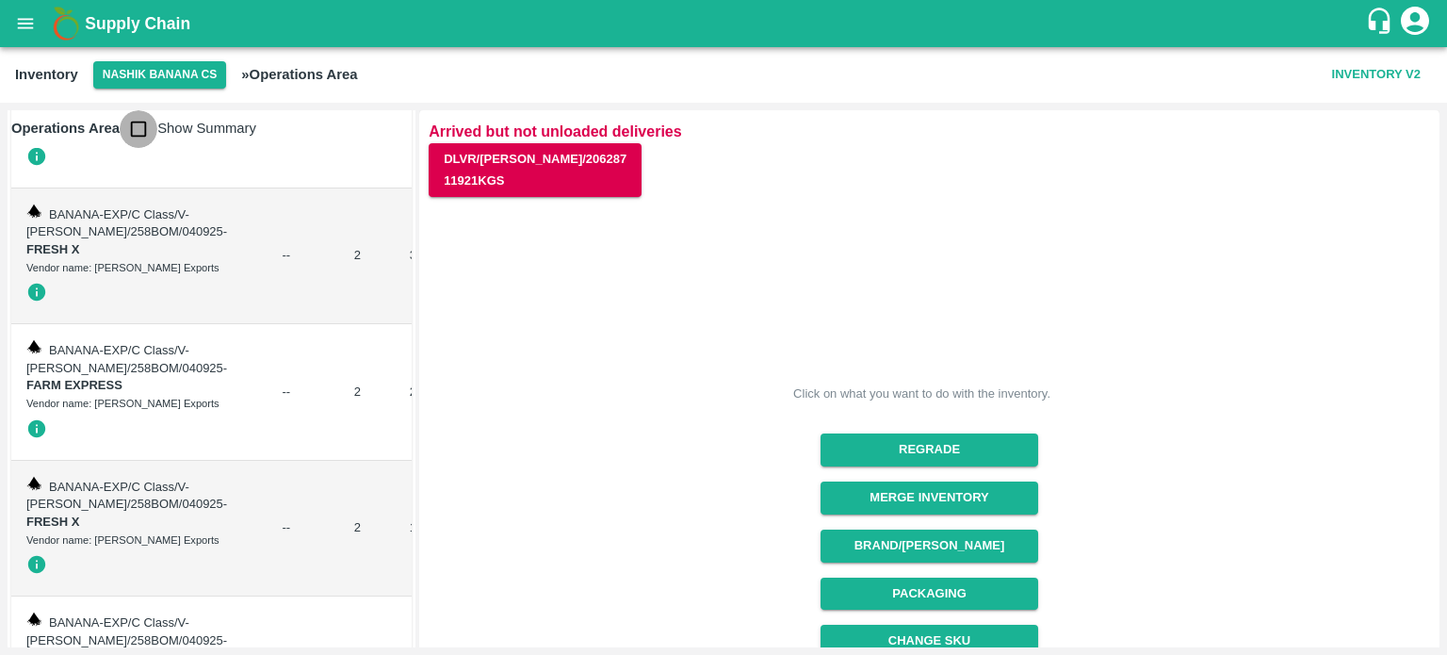
click at [136, 135] on input "checkbox" at bounding box center [139, 129] width 38 height 38
checkbox input "true"
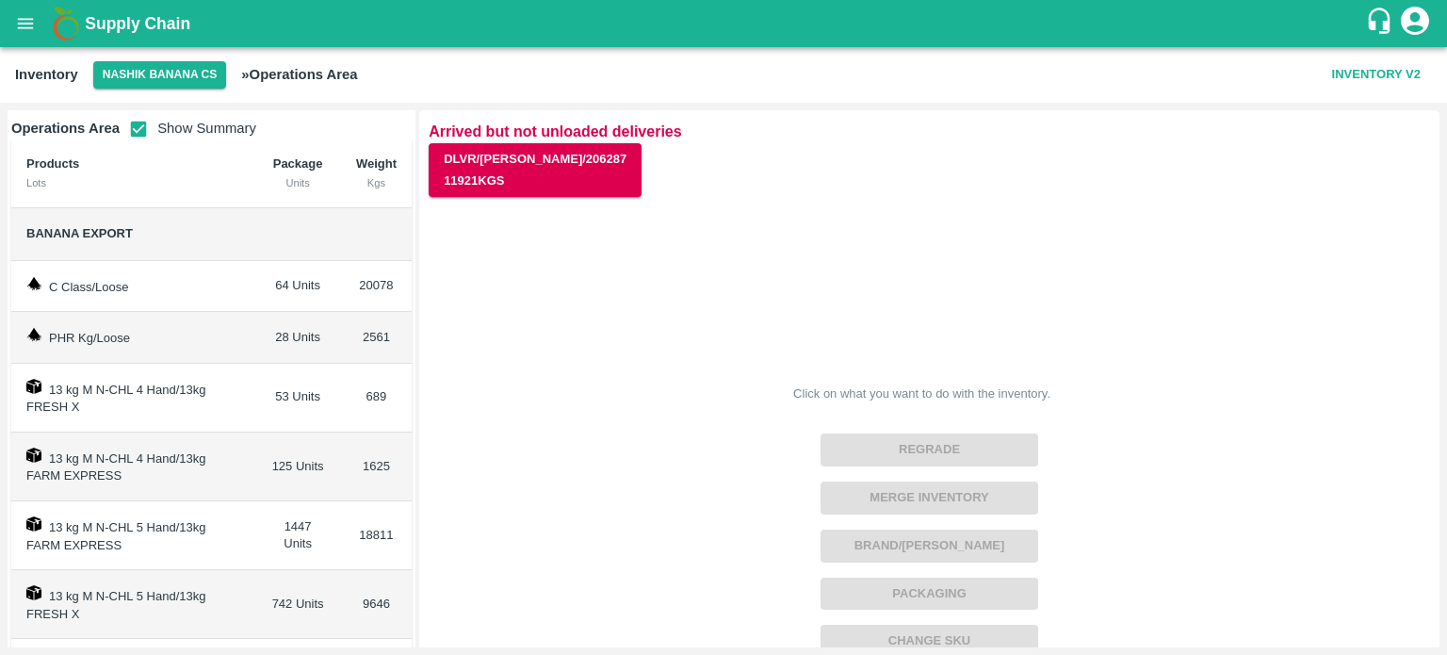
scroll to position [11, 0]
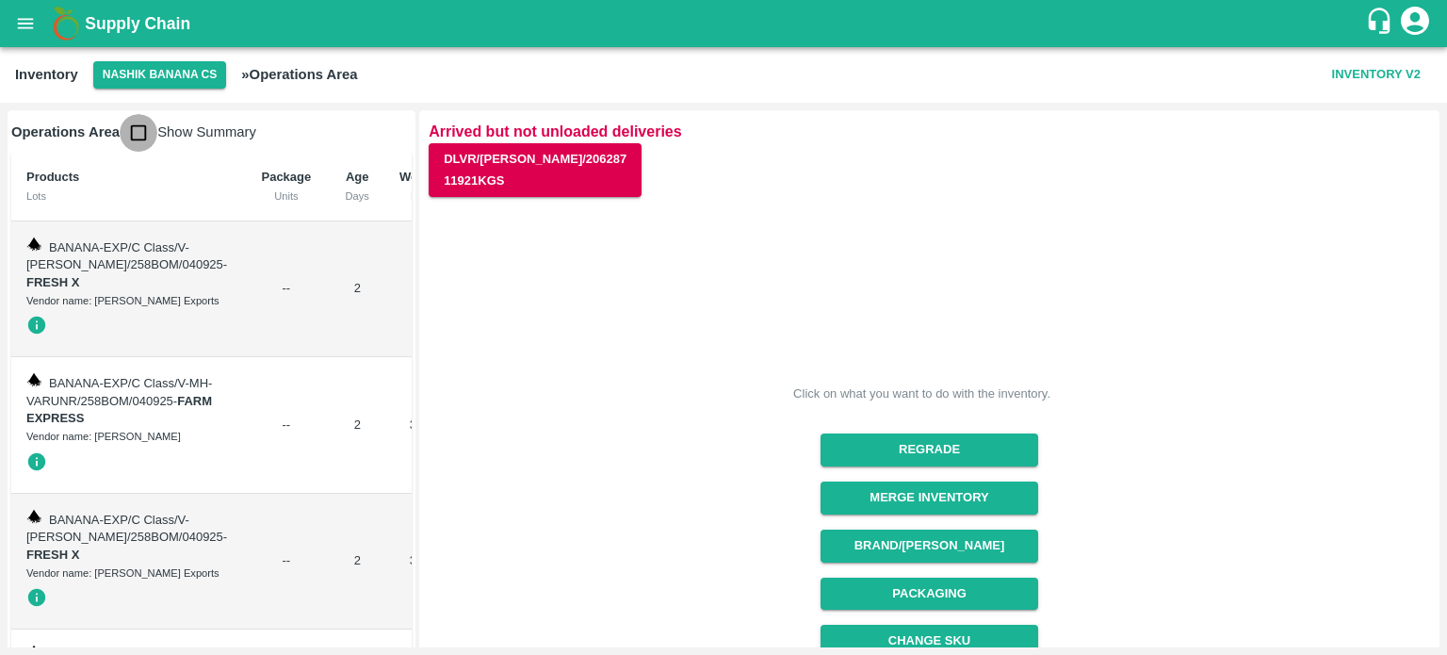
click at [132, 141] on input "checkbox" at bounding box center [139, 133] width 38 height 38
checkbox input "true"
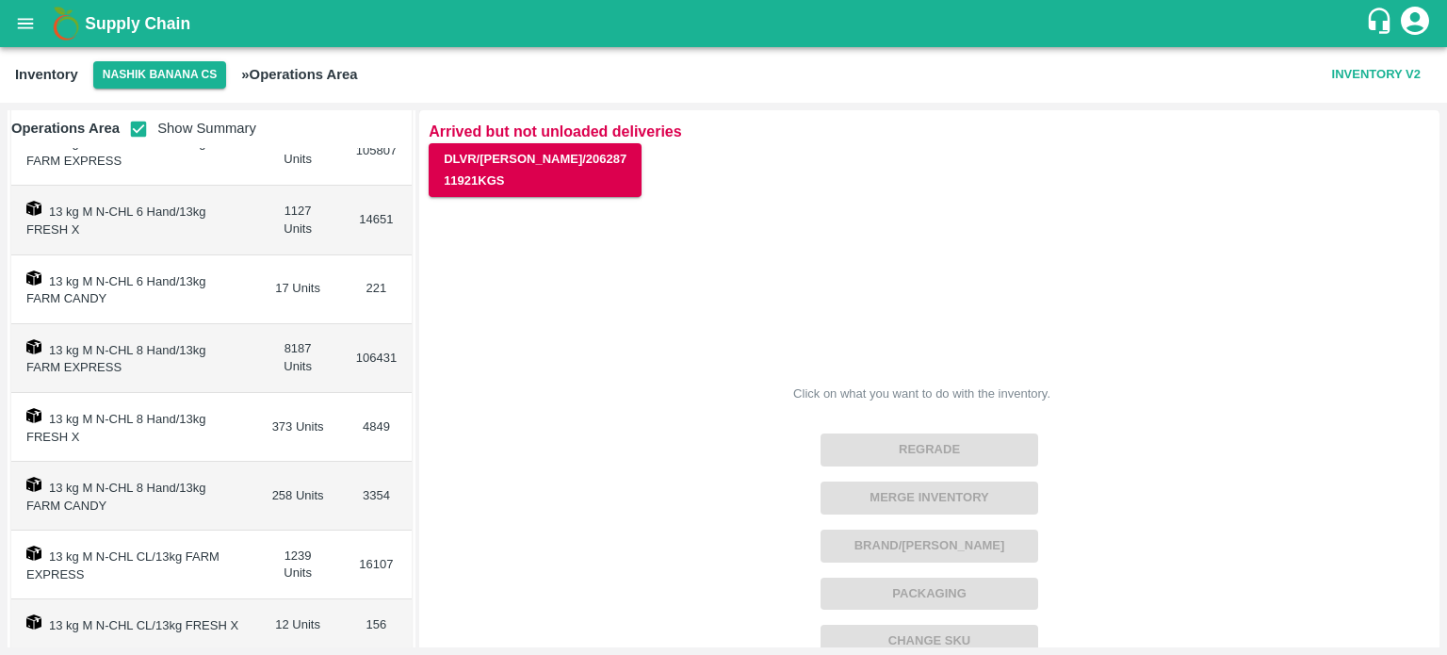
scroll to position [535, 0]
